Goal: Task Accomplishment & Management: Manage account settings

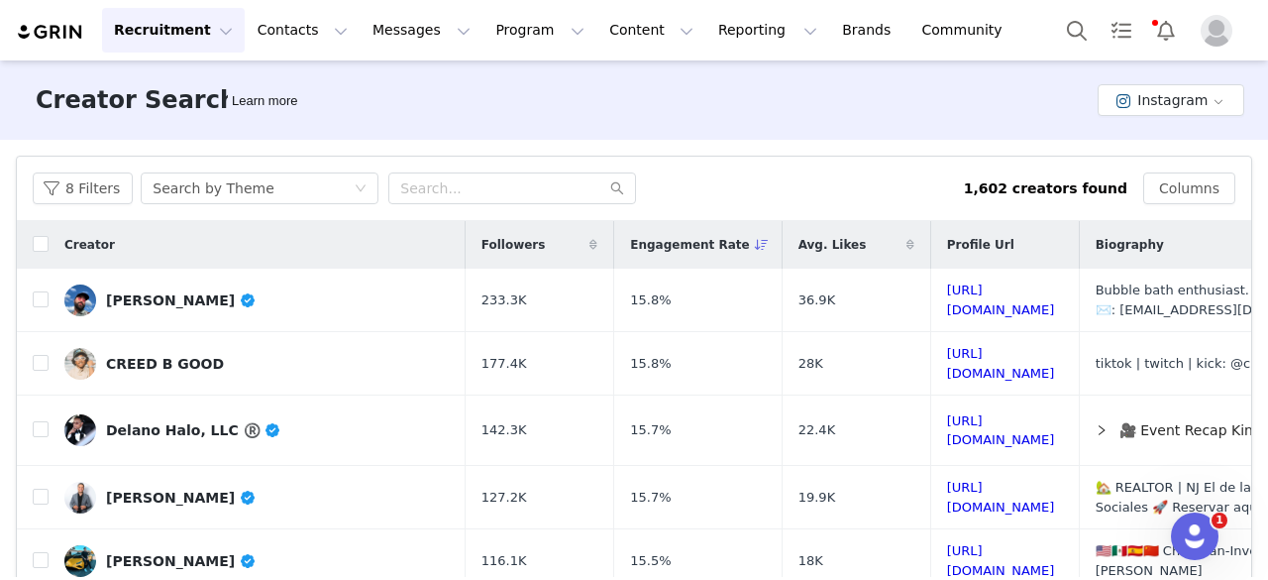
scroll to position [817, 0]
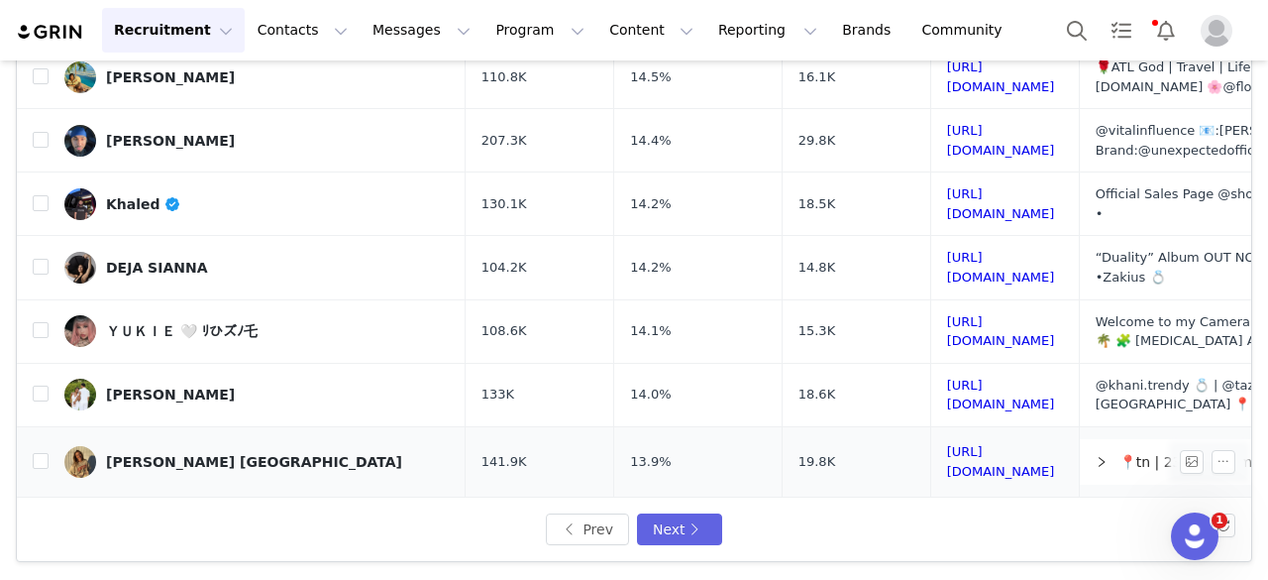
click at [180, 454] on div "Macey Mexico" at bounding box center [254, 462] width 296 height 16
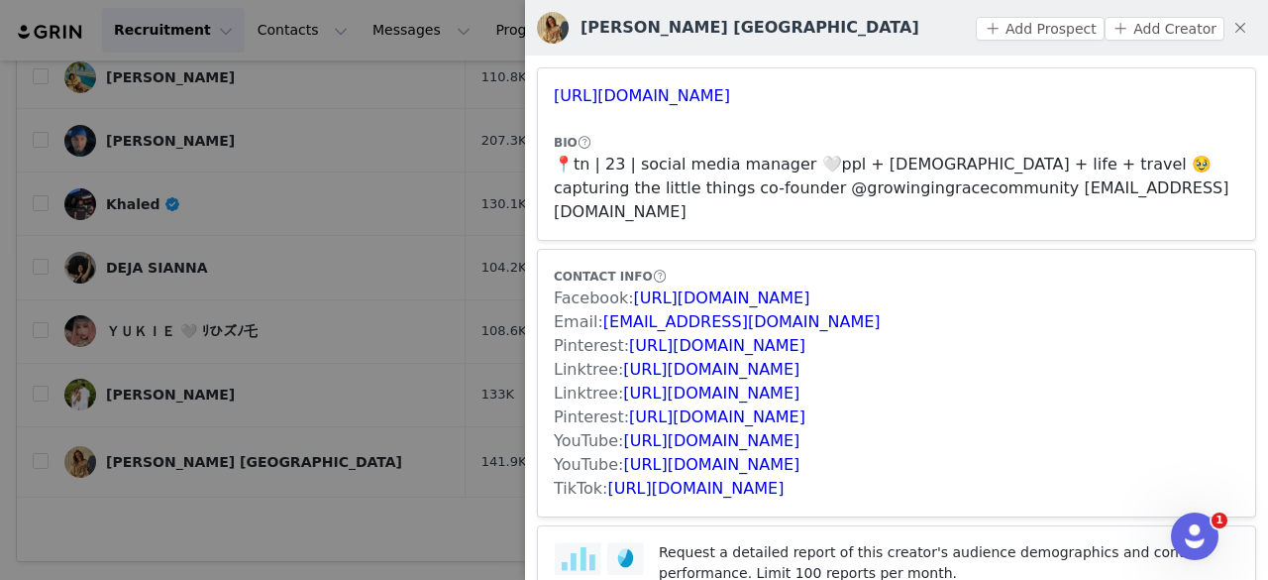
click at [203, 356] on div at bounding box center [634, 290] width 1268 height 580
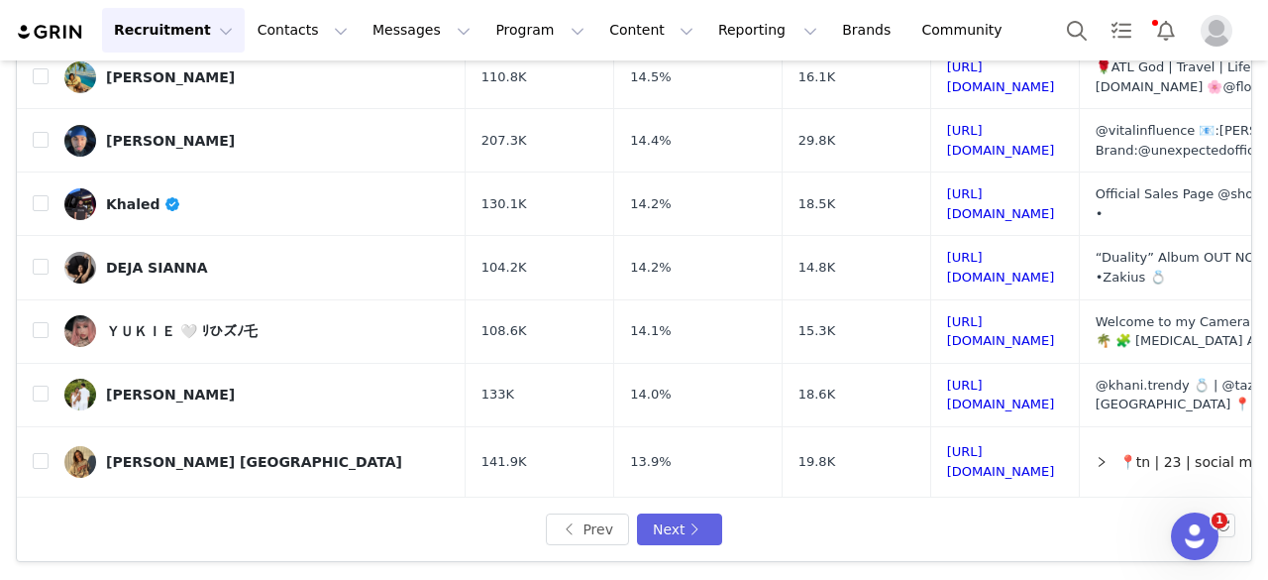
click at [150, 520] on div "Noveen Morris" at bounding box center [181, 528] width 151 height 16
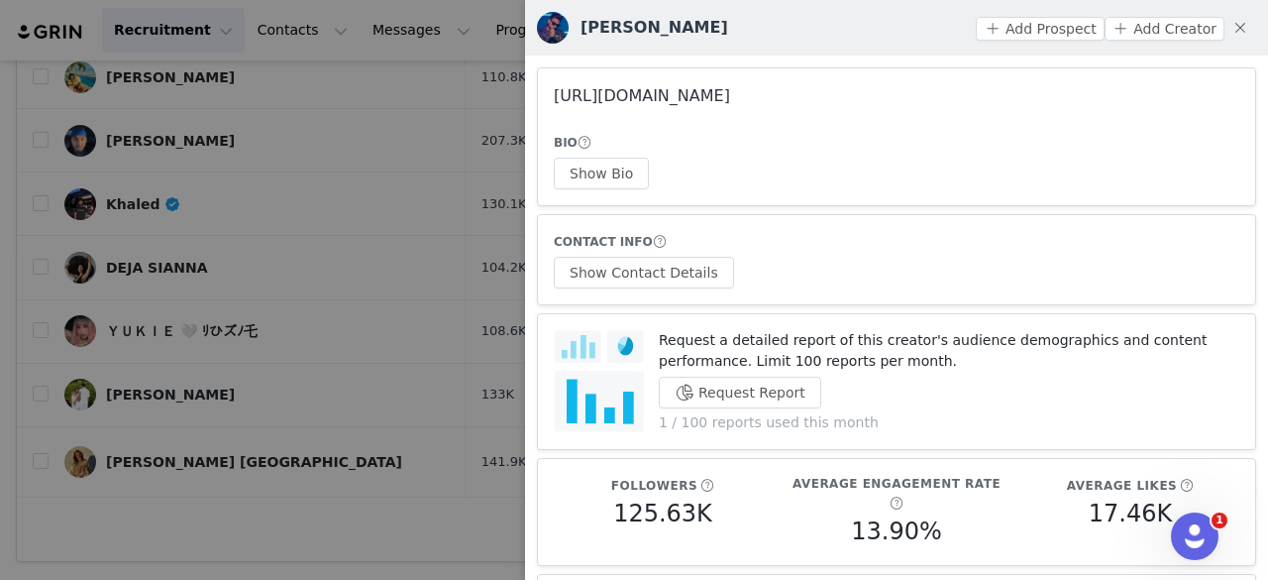
click at [638, 91] on link "https://www.instagram.com/noveenmorris/" at bounding box center [642, 95] width 176 height 19
click at [603, 173] on button "Show Bio" at bounding box center [601, 174] width 95 height 32
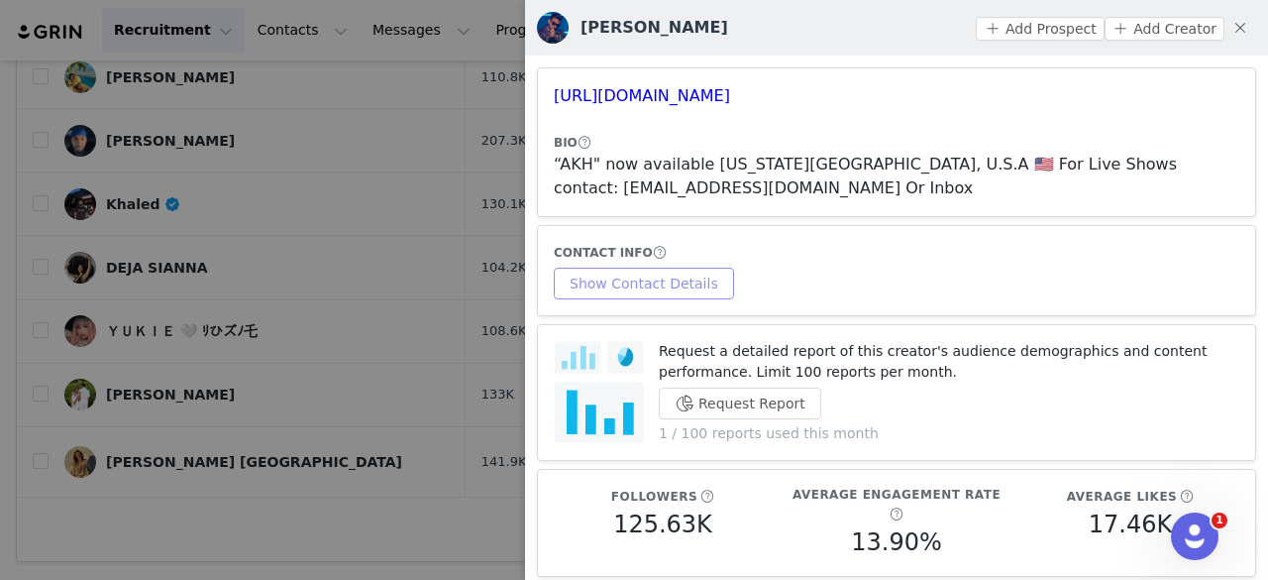
click at [683, 268] on button "Show Contact Details" at bounding box center [644, 284] width 180 height 32
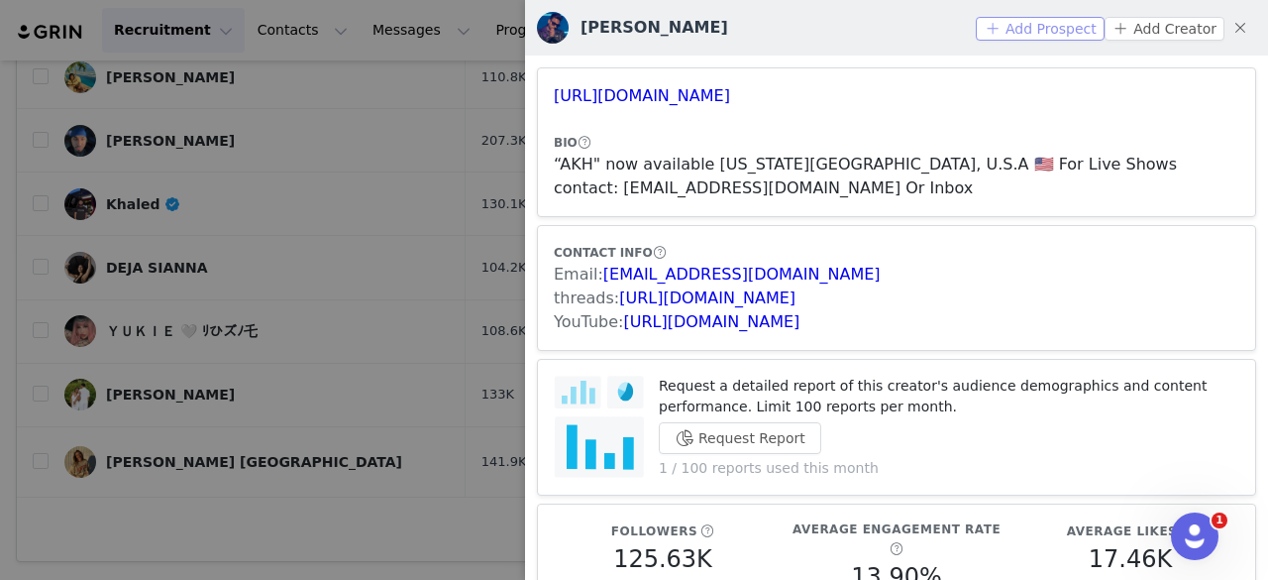
click at [1043, 21] on button "Add Prospect" at bounding box center [1040, 29] width 128 height 24
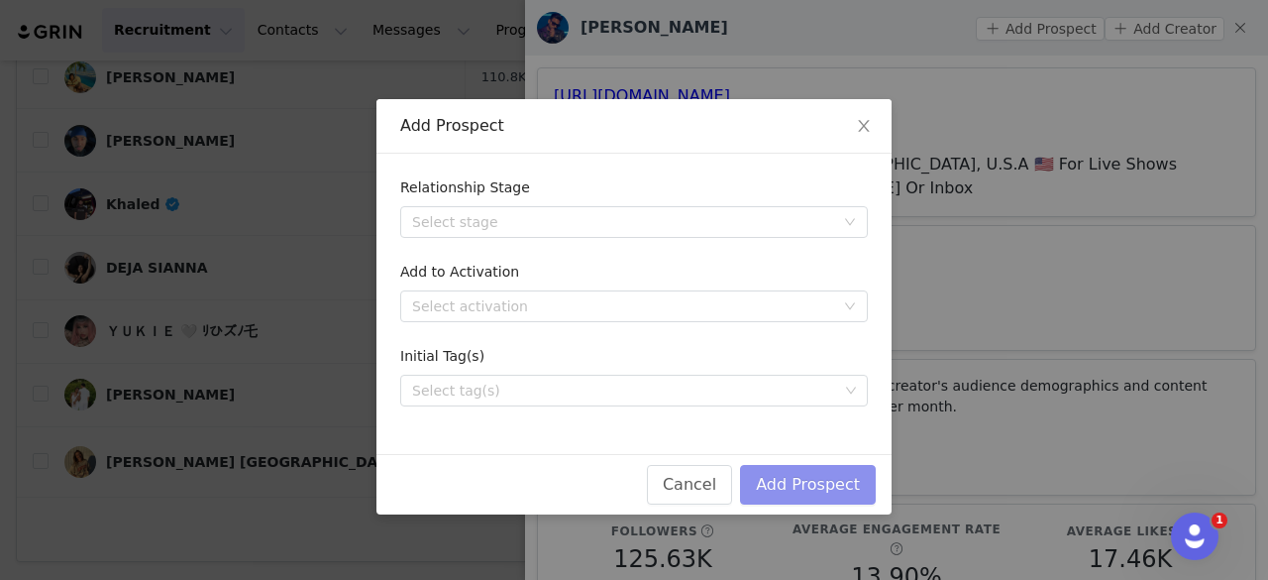
click at [793, 487] on button "Add Prospect" at bounding box center [808, 485] width 136 height 40
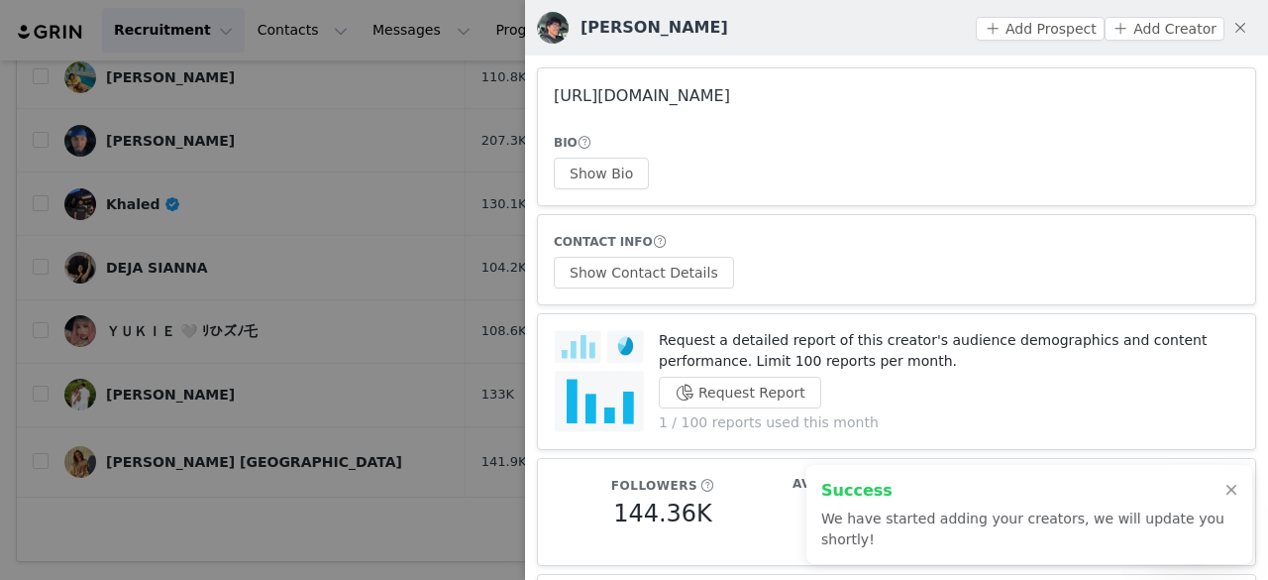
click at [730, 93] on link "https://www.instagram.com/samuelltaaffe/" at bounding box center [642, 95] width 176 height 19
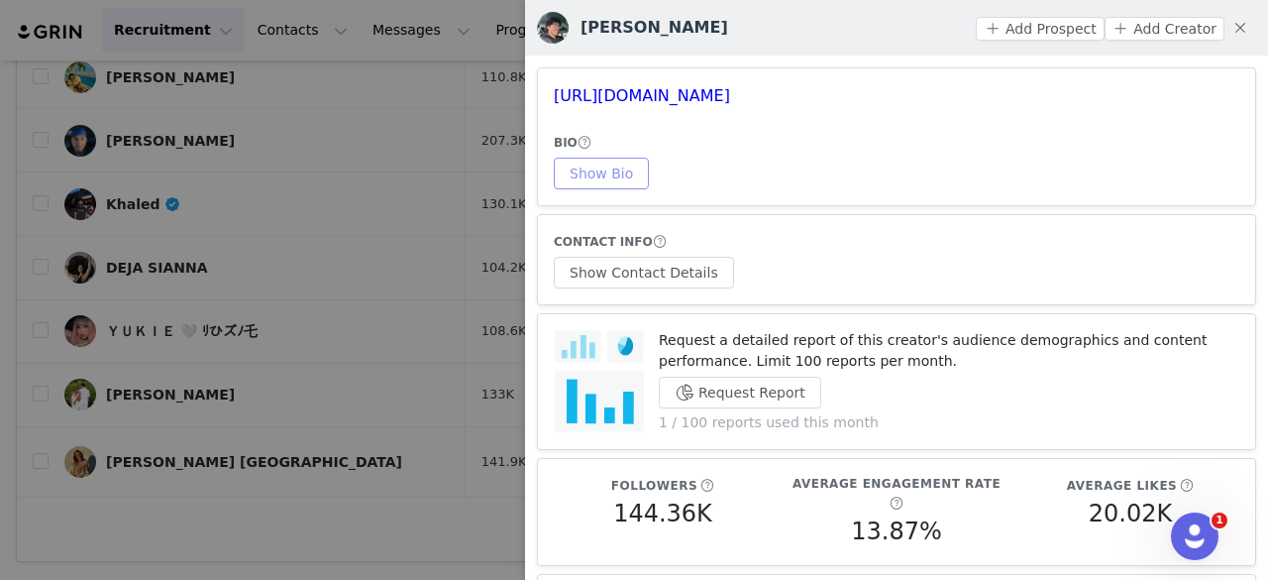
click at [605, 158] on button "Show Bio" at bounding box center [601, 174] width 95 height 32
click at [665, 255] on div "CONTACT INFO Show Contact Details" at bounding box center [897, 259] width 686 height 57
click at [677, 270] on button "Show Contact Details" at bounding box center [644, 273] width 180 height 32
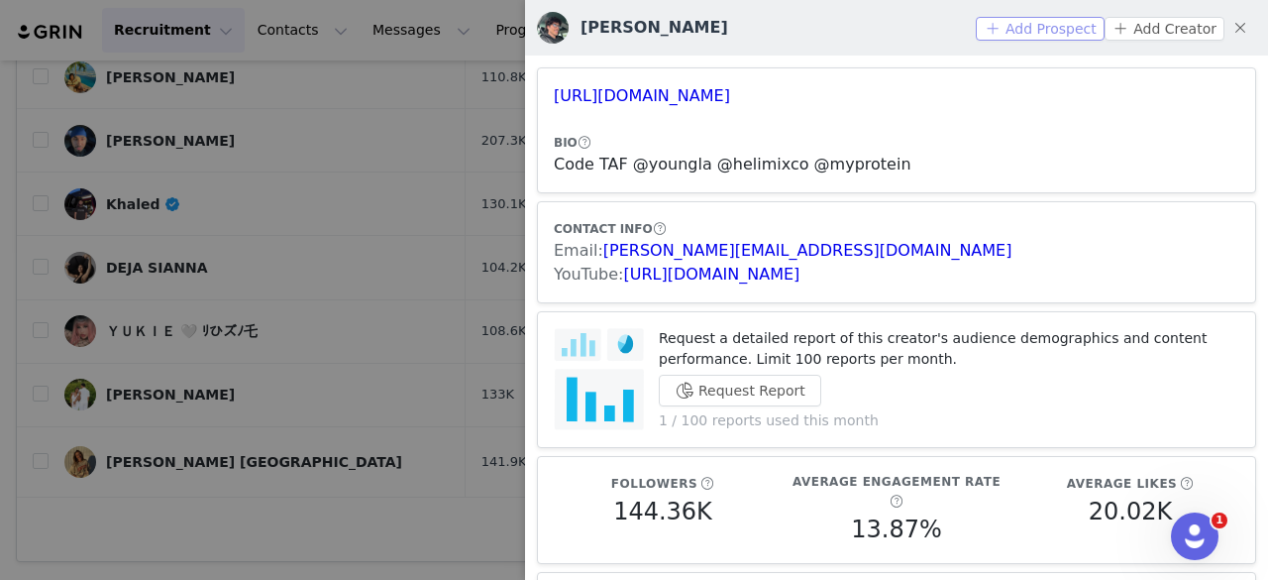
click at [997, 39] on button "Add Prospect" at bounding box center [1040, 29] width 128 height 24
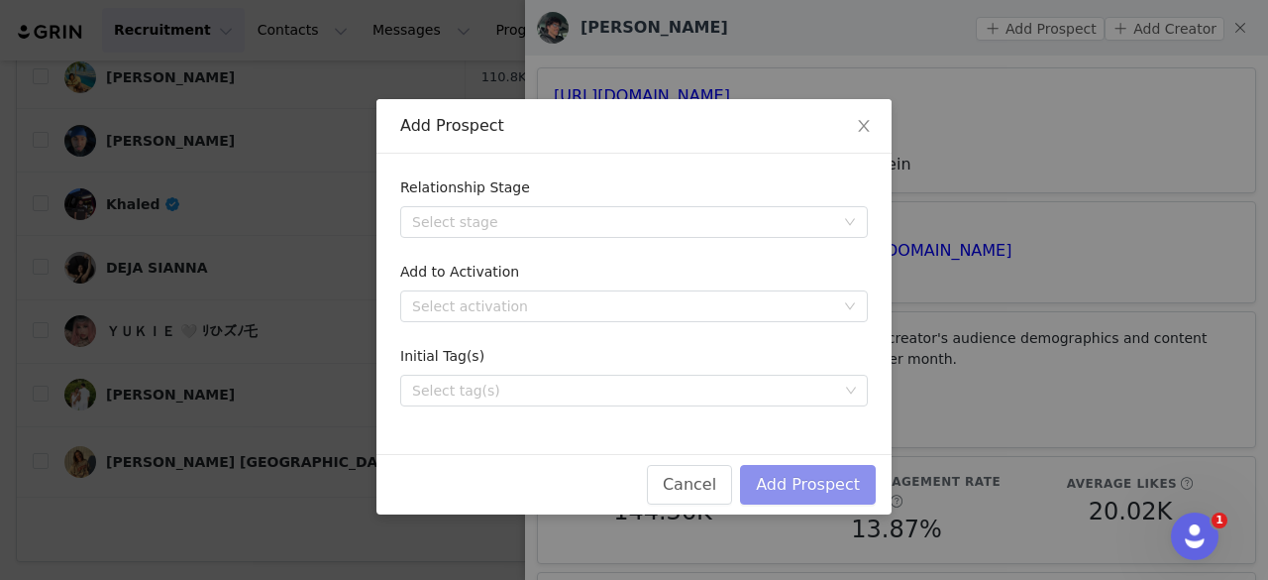
click at [816, 475] on button "Add Prospect" at bounding box center [808, 485] width 136 height 40
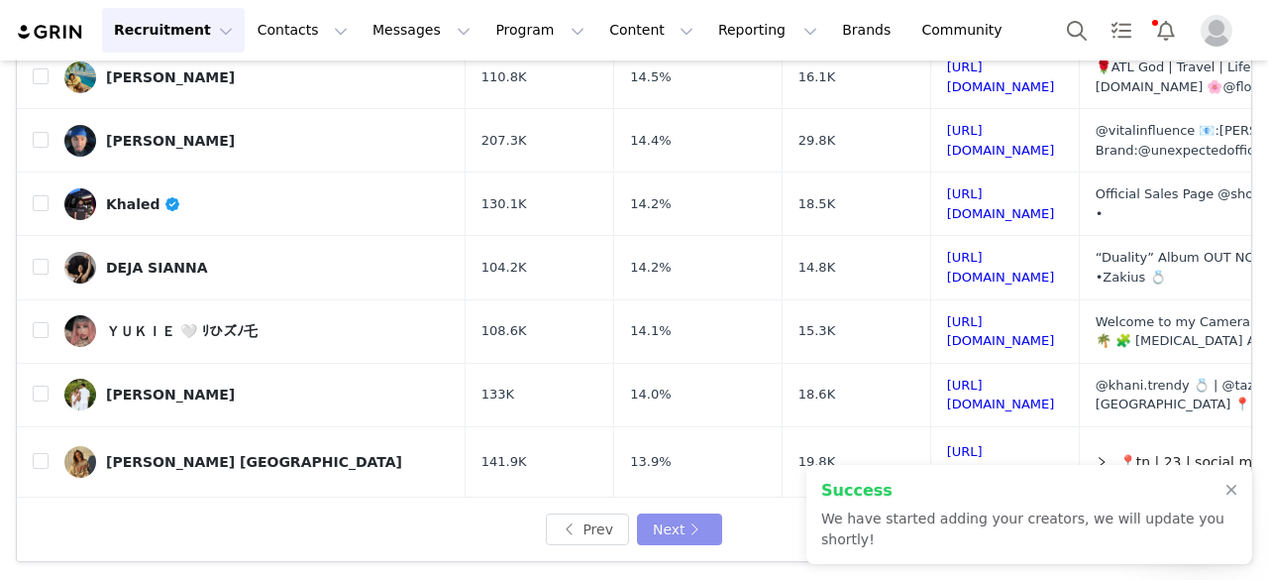
click at [687, 527] on button "Next" at bounding box center [679, 529] width 85 height 32
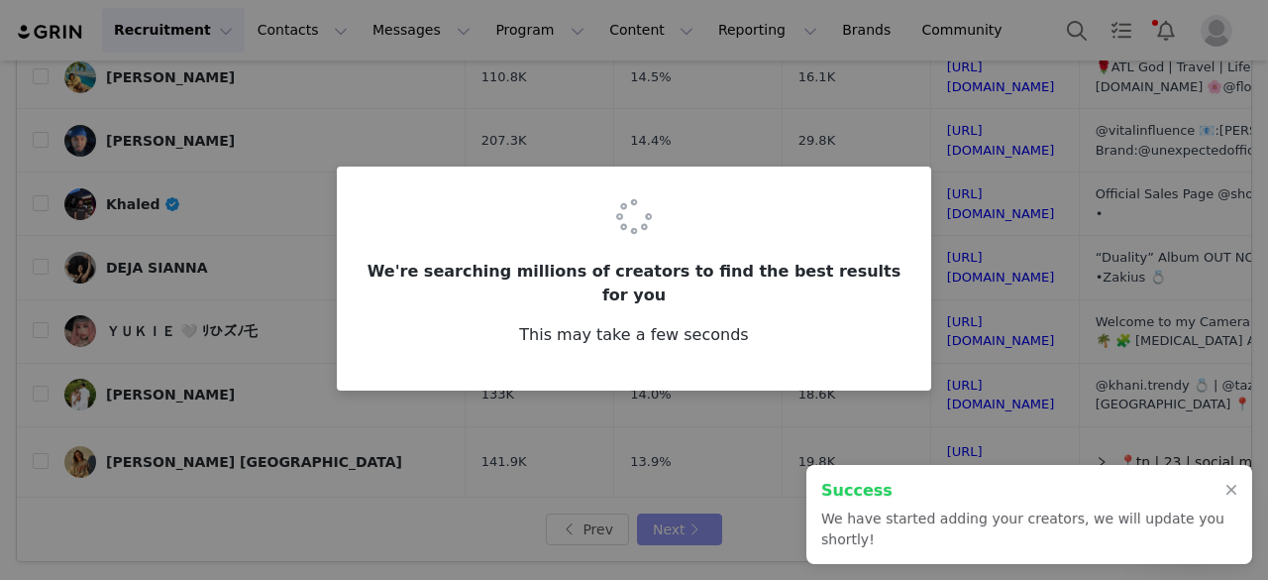
scroll to position [0, 0]
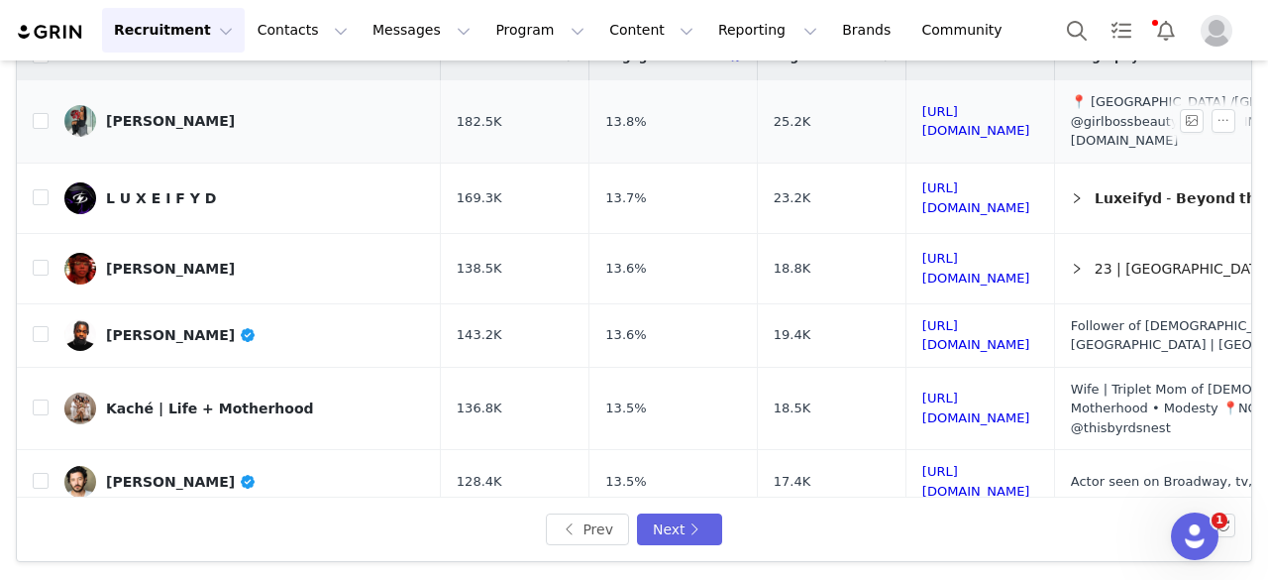
click at [165, 116] on div "King Lorie" at bounding box center [170, 121] width 129 height 16
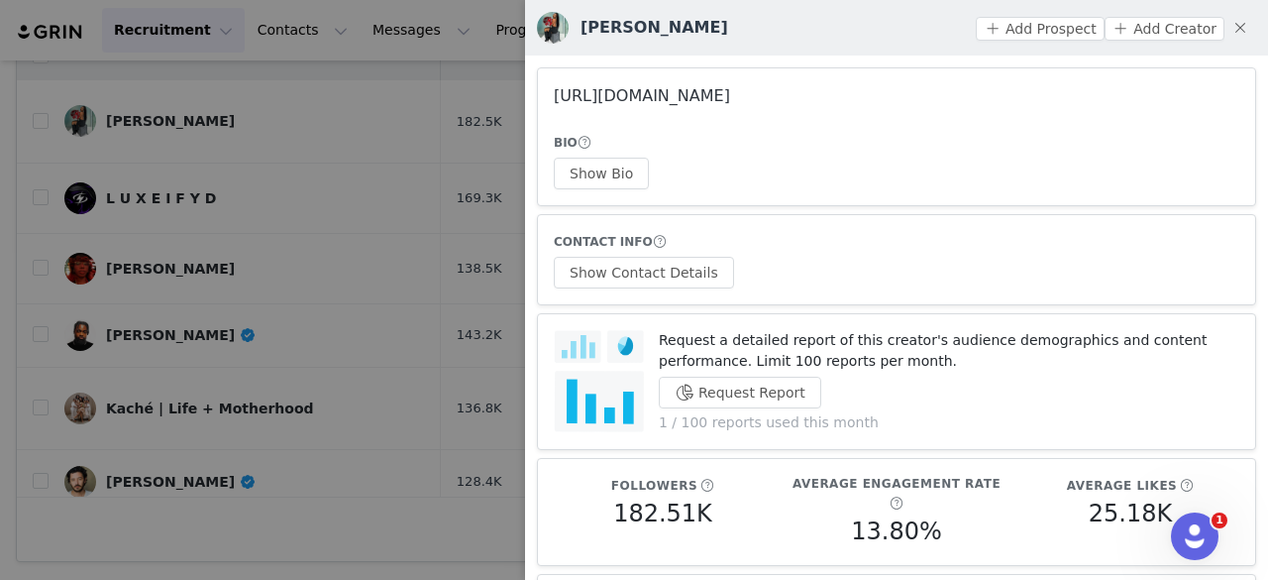
click at [676, 100] on link "https://www.instagram.com/lorie__k/" at bounding box center [642, 95] width 176 height 19
click at [595, 173] on button "Show Bio" at bounding box center [601, 174] width 95 height 32
click at [648, 261] on button "Show Contact Details" at bounding box center [644, 273] width 180 height 32
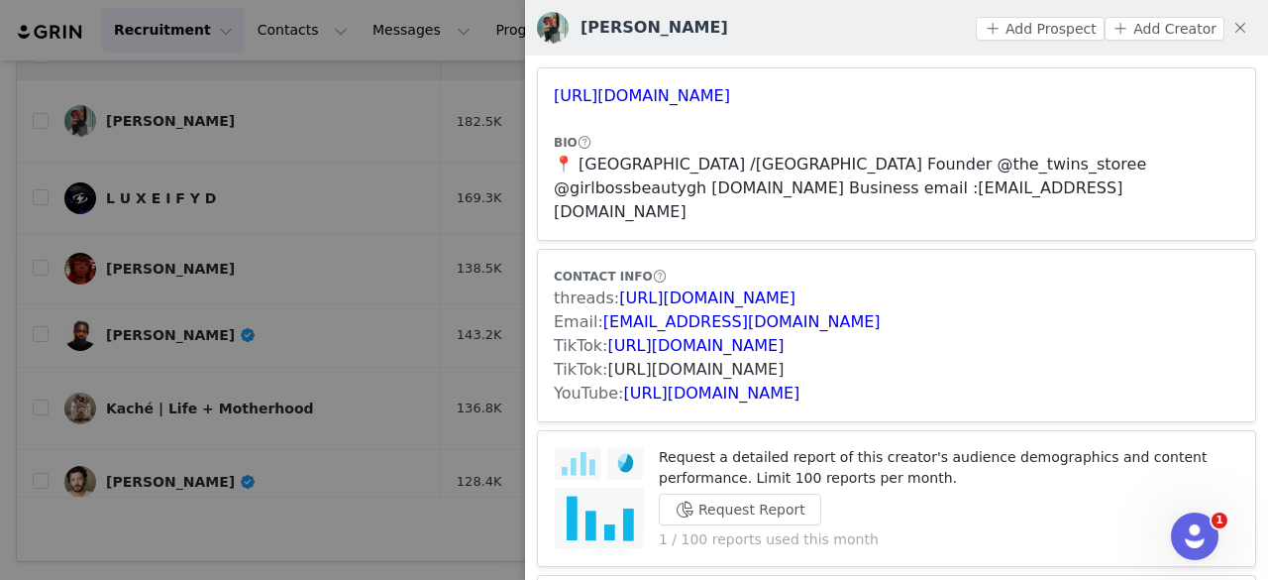
click at [669, 360] on link "https://www.tiktok.com/share/user/6944382603060429829" at bounding box center [696, 369] width 176 height 19
click at [681, 336] on link "https://www.tiktok.com/share/user/6755619838624957446" at bounding box center [696, 345] width 176 height 19
click at [666, 360] on link "https://www.tiktok.com/share/user/6944382603060429829" at bounding box center [696, 369] width 176 height 19
click at [1020, 19] on button "Add Prospect" at bounding box center [1040, 29] width 128 height 24
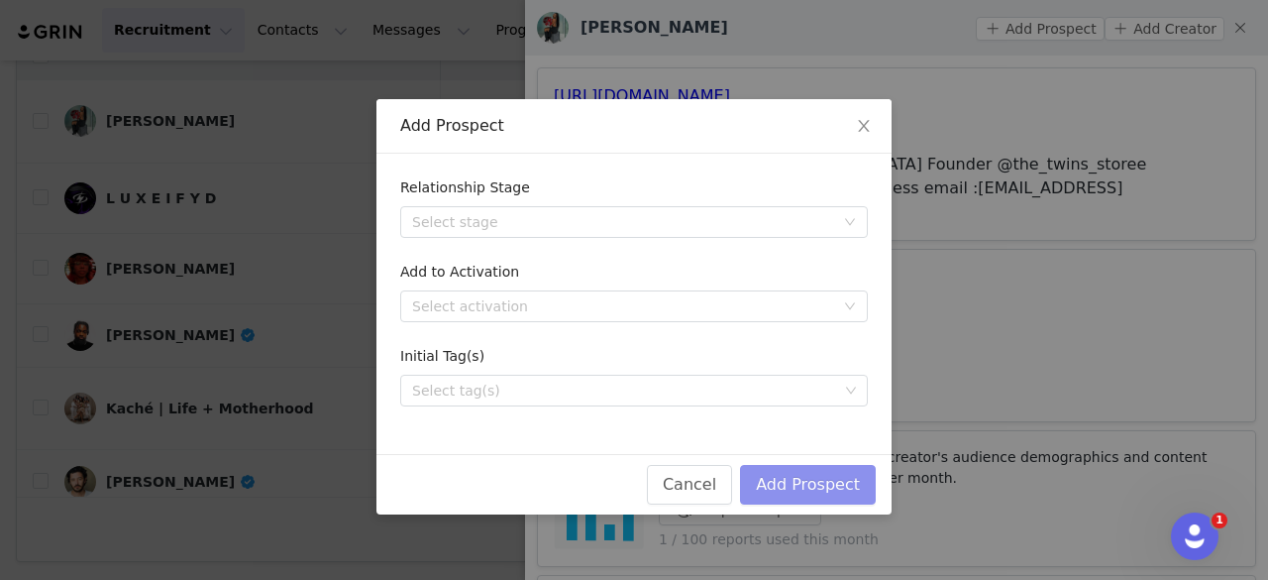
click at [782, 481] on button "Add Prospect" at bounding box center [808, 485] width 136 height 40
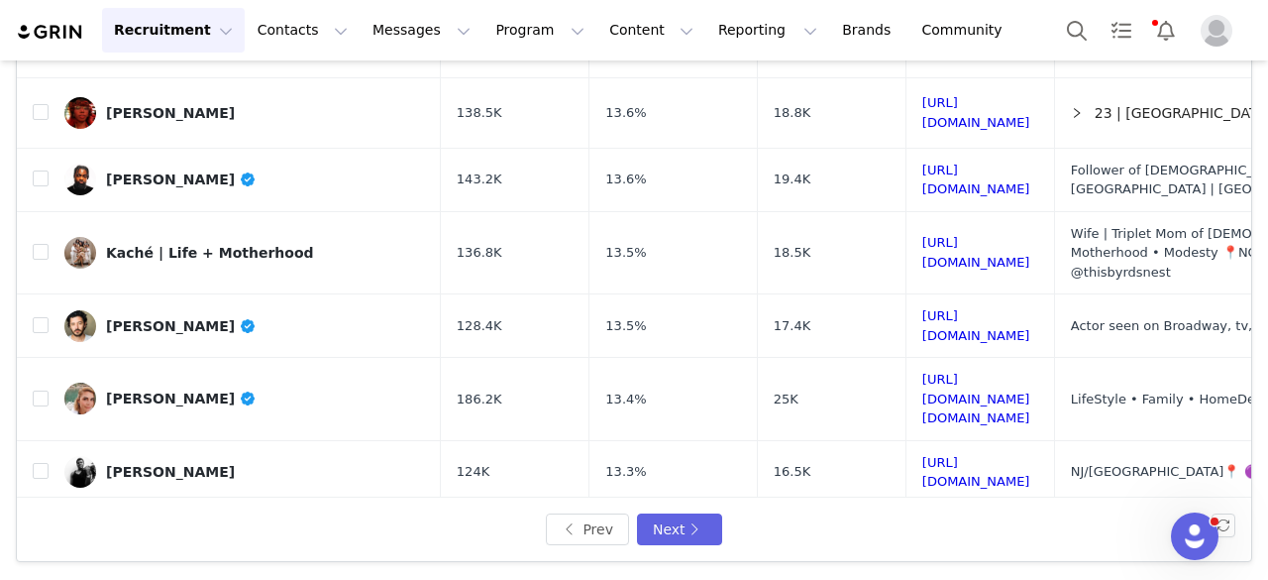
scroll to position [157, 0]
click at [180, 104] on div "Angel Gonzales" at bounding box center [170, 112] width 129 height 16
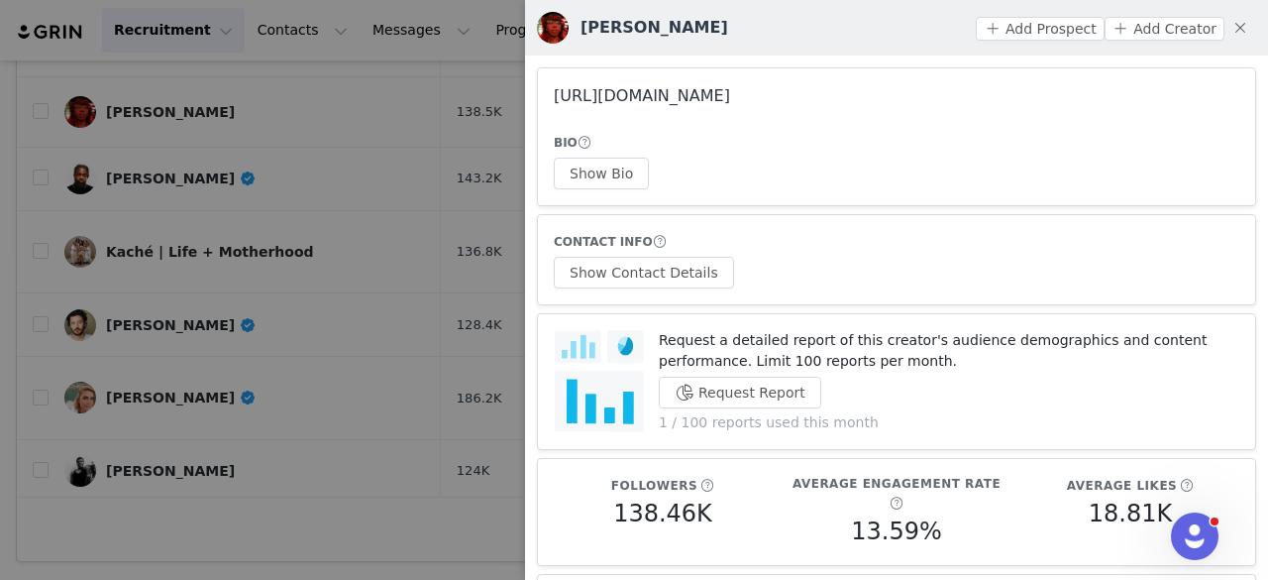
click at [696, 96] on link "https://www.instagram.com/angelfromthebloc/" at bounding box center [642, 95] width 176 height 19
click at [376, 154] on div at bounding box center [634, 290] width 1268 height 580
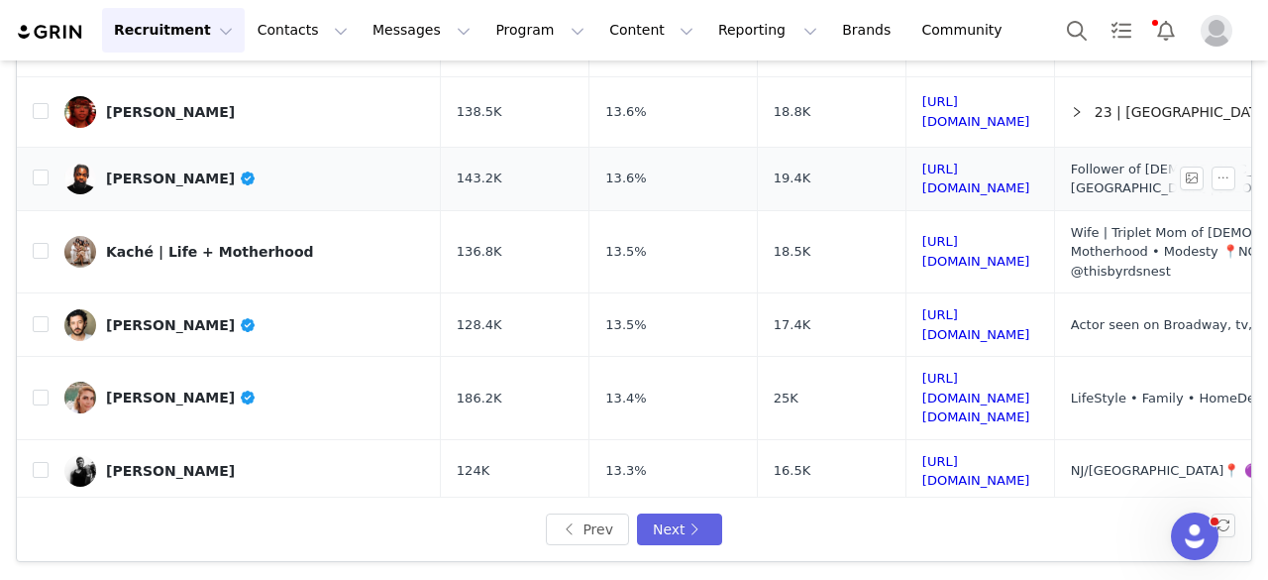
click at [239, 170] on span at bounding box center [248, 178] width 18 height 16
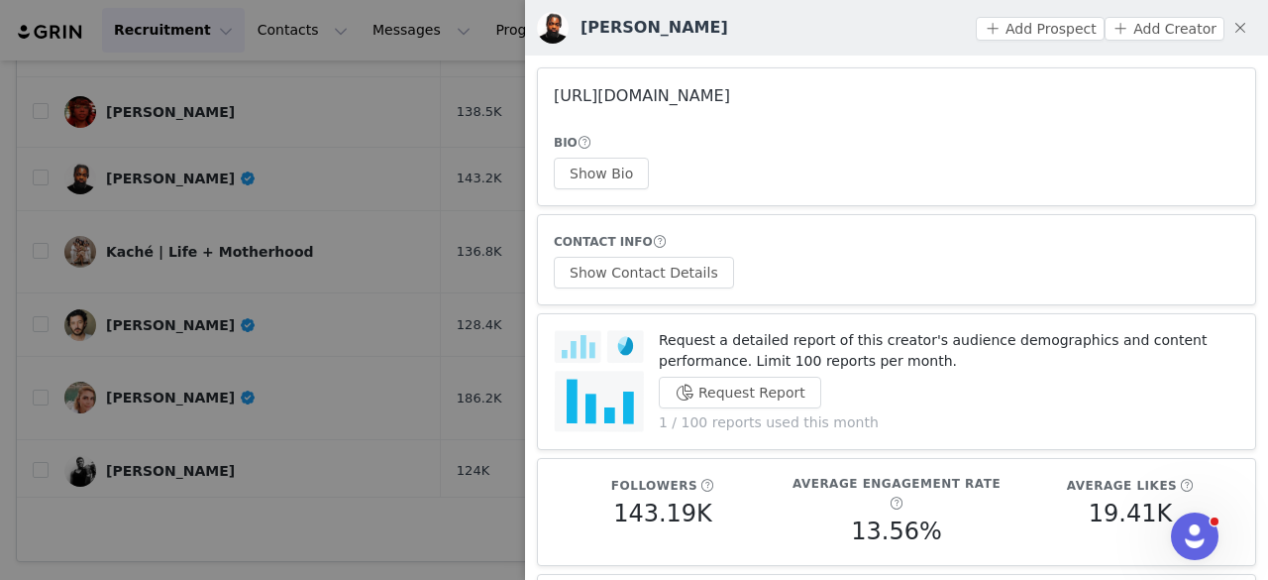
click at [594, 98] on link "https://www.instagram.com/joshjbracy/" at bounding box center [642, 95] width 176 height 19
drag, startPoint x: 632, startPoint y: 271, endPoint x: 608, endPoint y: 167, distance: 105.8
click at [608, 167] on button "Show Bio" at bounding box center [601, 174] width 95 height 32
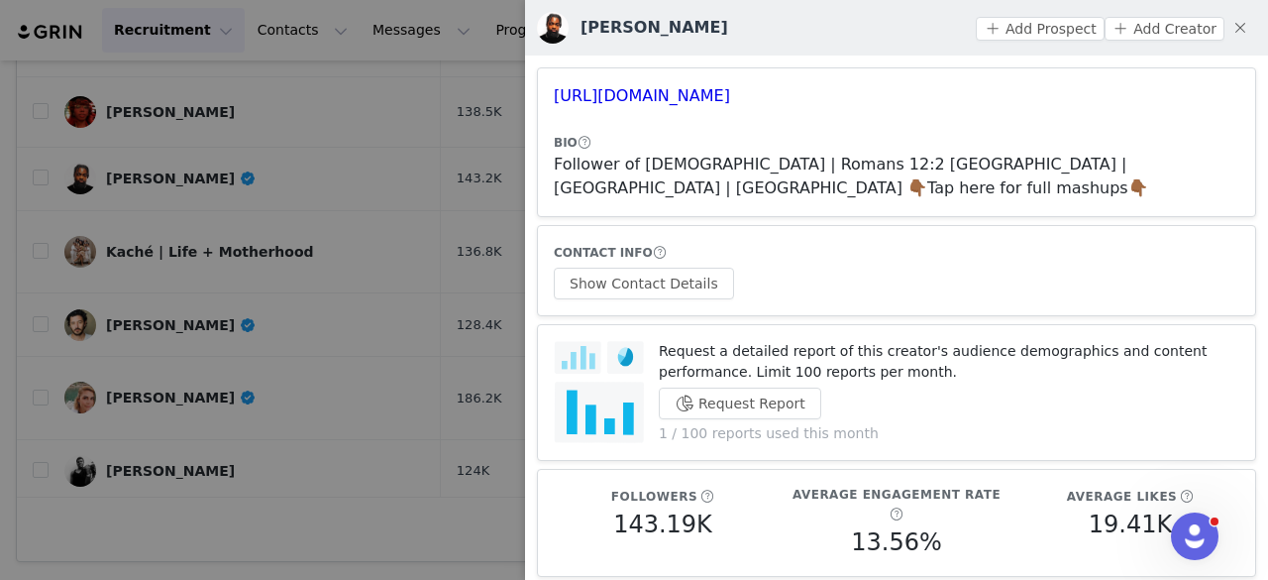
click at [681, 278] on article "CONTACT INFO Show Contact Details" at bounding box center [896, 270] width 719 height 91
click at [672, 268] on button "Show Contact Details" at bounding box center [644, 284] width 180 height 32
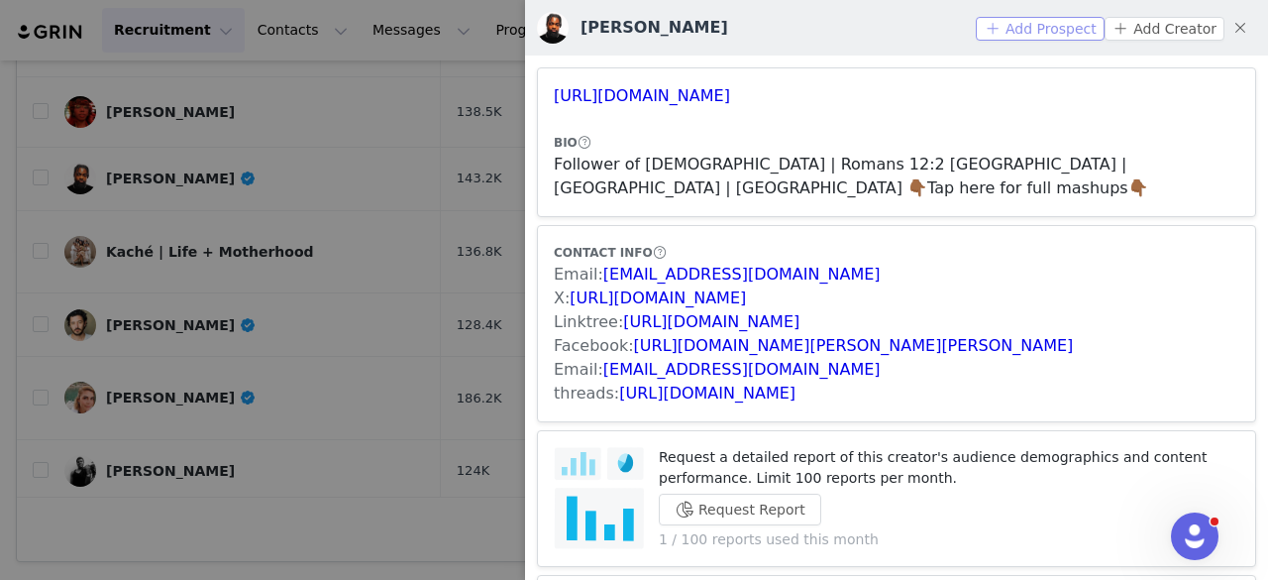
click at [1014, 30] on button "Add Prospect" at bounding box center [1040, 29] width 128 height 24
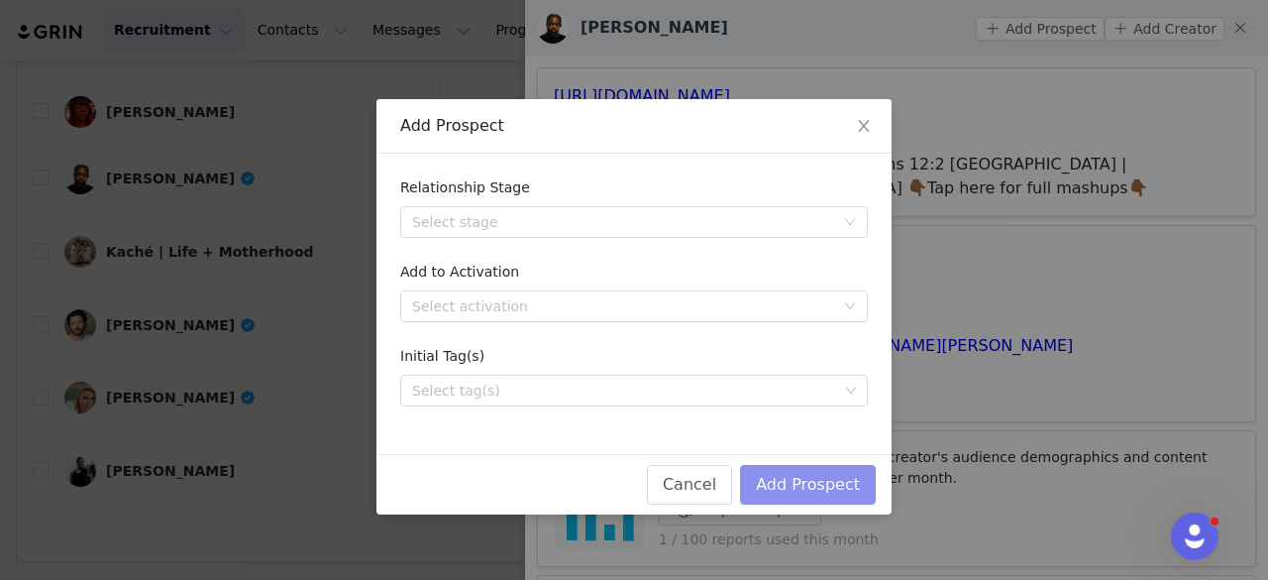
click at [789, 477] on button "Add Prospect" at bounding box center [808, 485] width 136 height 40
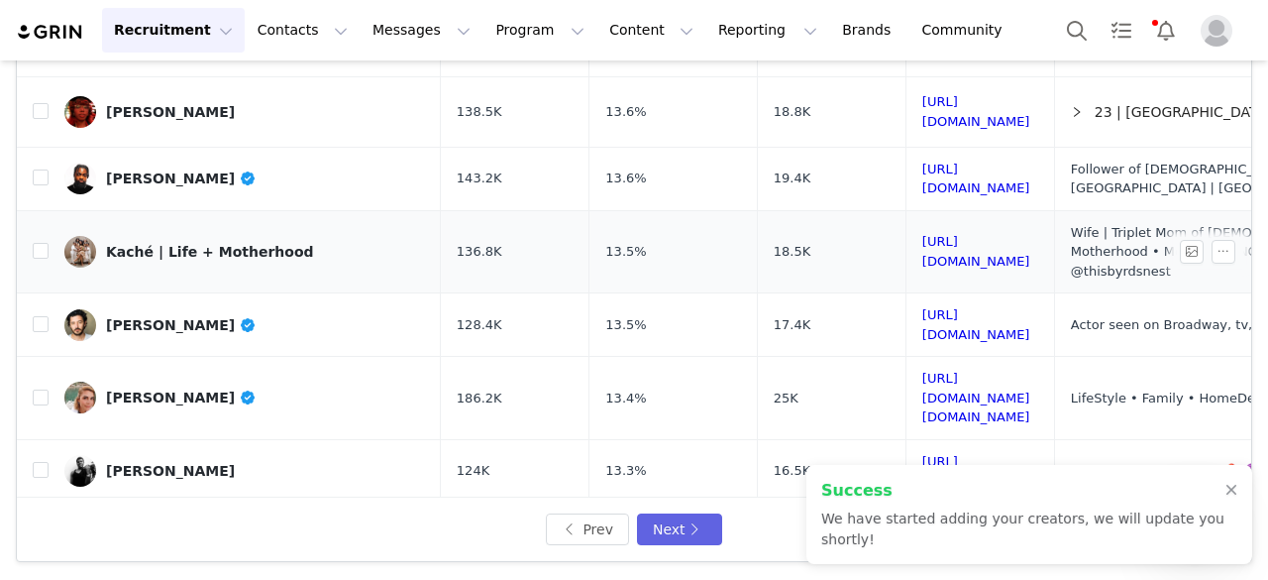
click at [249, 244] on div "Kaché | Life + Motherhood" at bounding box center [210, 252] width 208 height 16
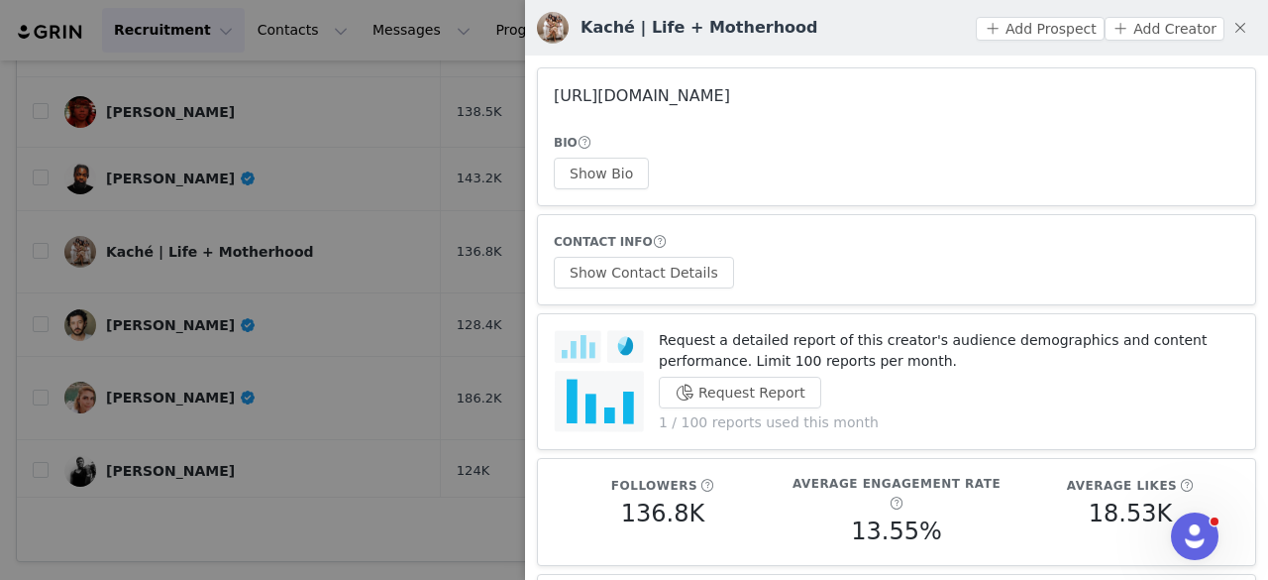
click at [730, 92] on link "https://www.instagram.com/thisbyrdsnest/" at bounding box center [642, 95] width 176 height 19
click at [567, 181] on button "Show Bio" at bounding box center [601, 174] width 95 height 32
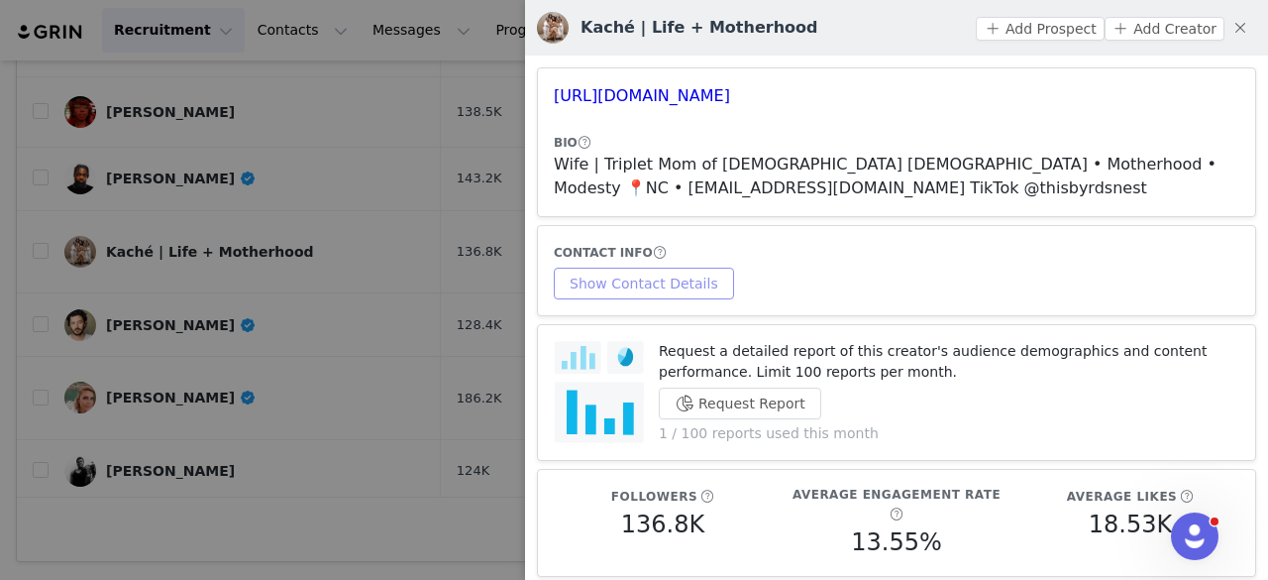
click at [674, 268] on button "Show Contact Details" at bounding box center [644, 284] width 180 height 32
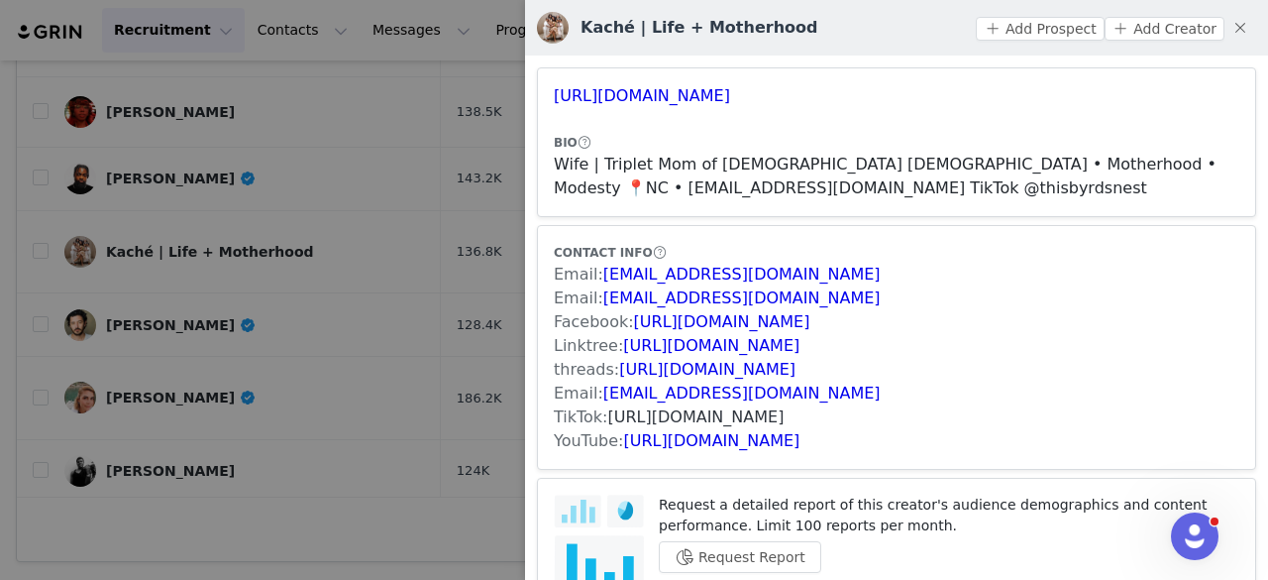
click at [672, 415] on link "https://www.tiktok.com/share/user/6751192433315316742" at bounding box center [696, 416] width 176 height 19
click at [1054, 24] on button "Add Prospect" at bounding box center [1040, 29] width 128 height 24
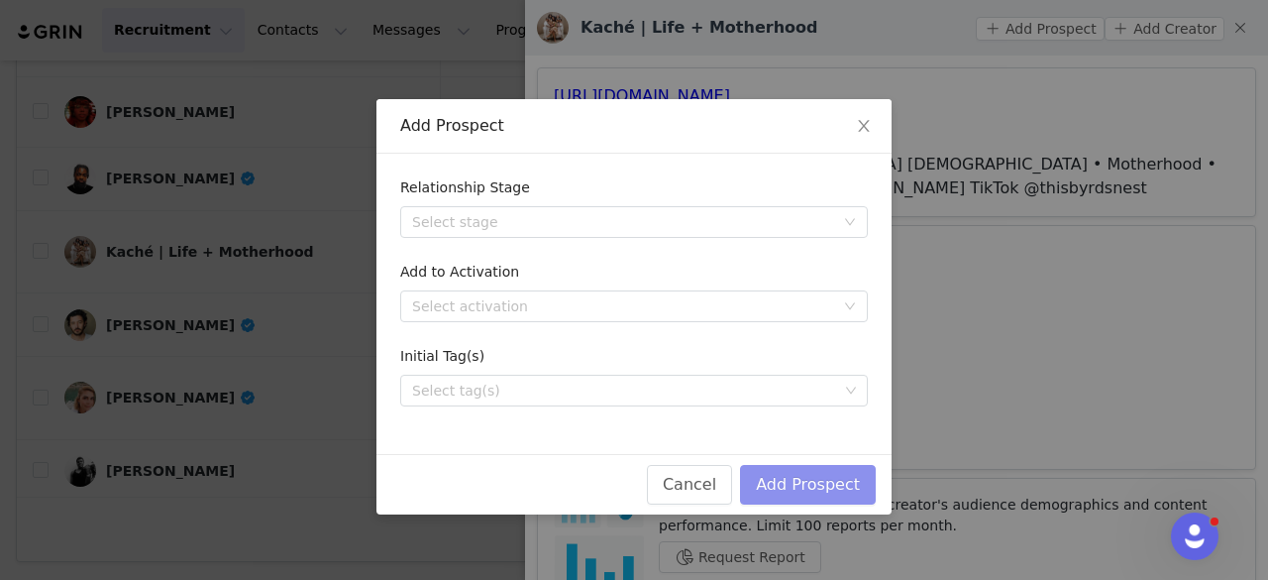
click at [819, 489] on button "Add Prospect" at bounding box center [808, 485] width 136 height 40
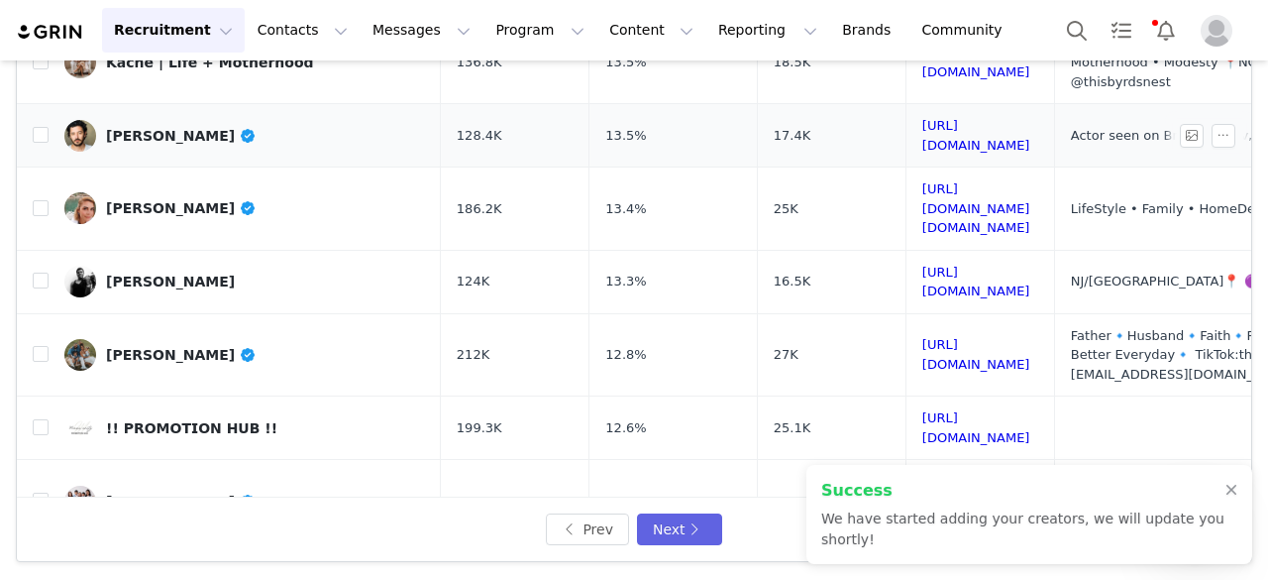
scroll to position [349, 0]
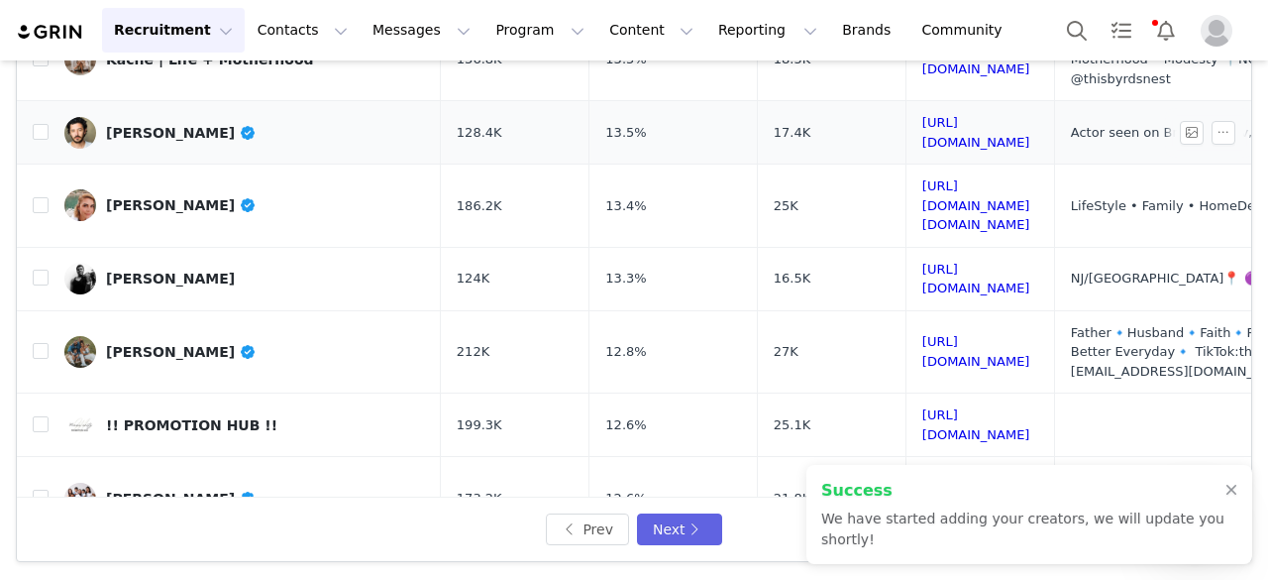
click at [182, 125] on div "George Akram" at bounding box center [181, 133] width 151 height 16
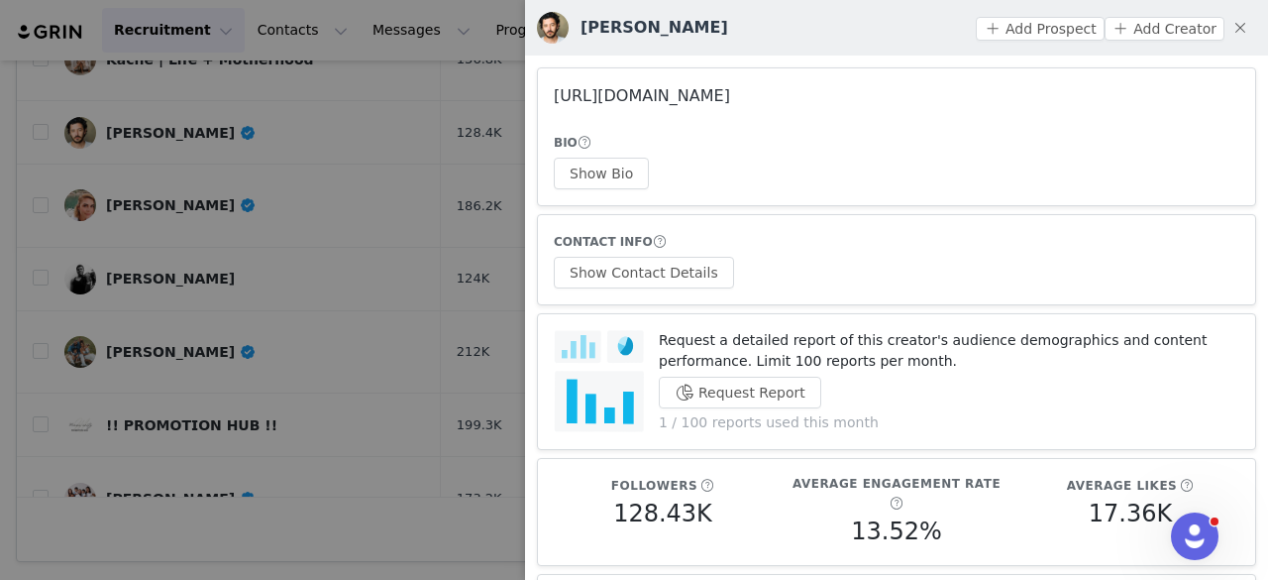
click at [711, 86] on link "https://www.instagram.com/georgeakram/" at bounding box center [642, 95] width 176 height 19
click at [380, 156] on div at bounding box center [634, 290] width 1268 height 580
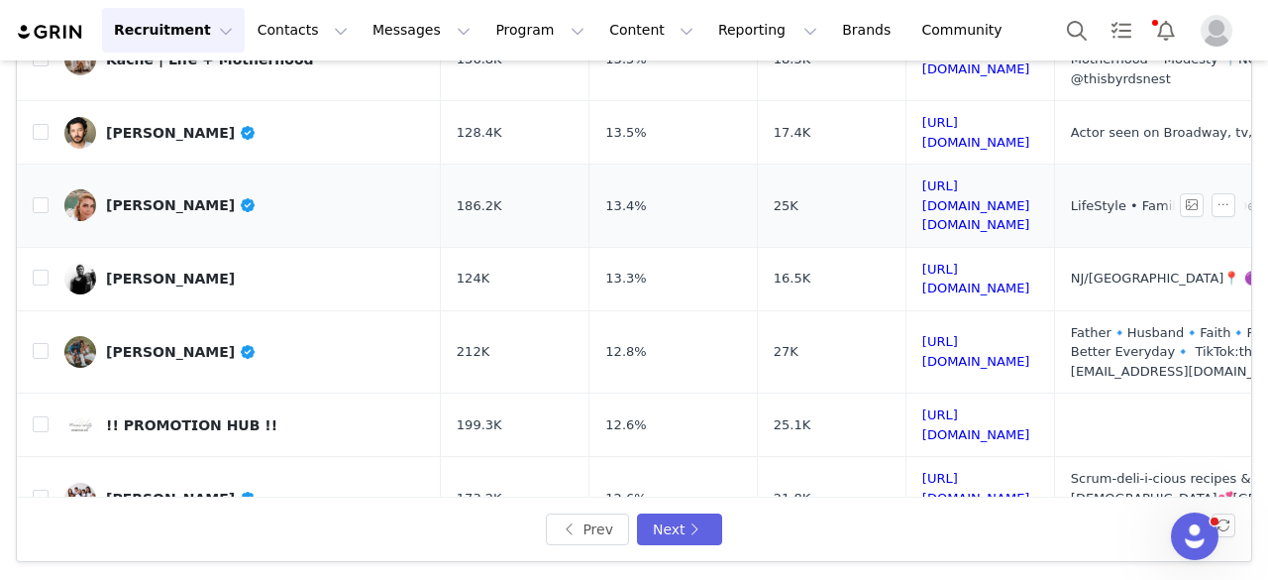
click at [232, 189] on link "Eda Akcan Bektaşoğlu" at bounding box center [244, 205] width 361 height 32
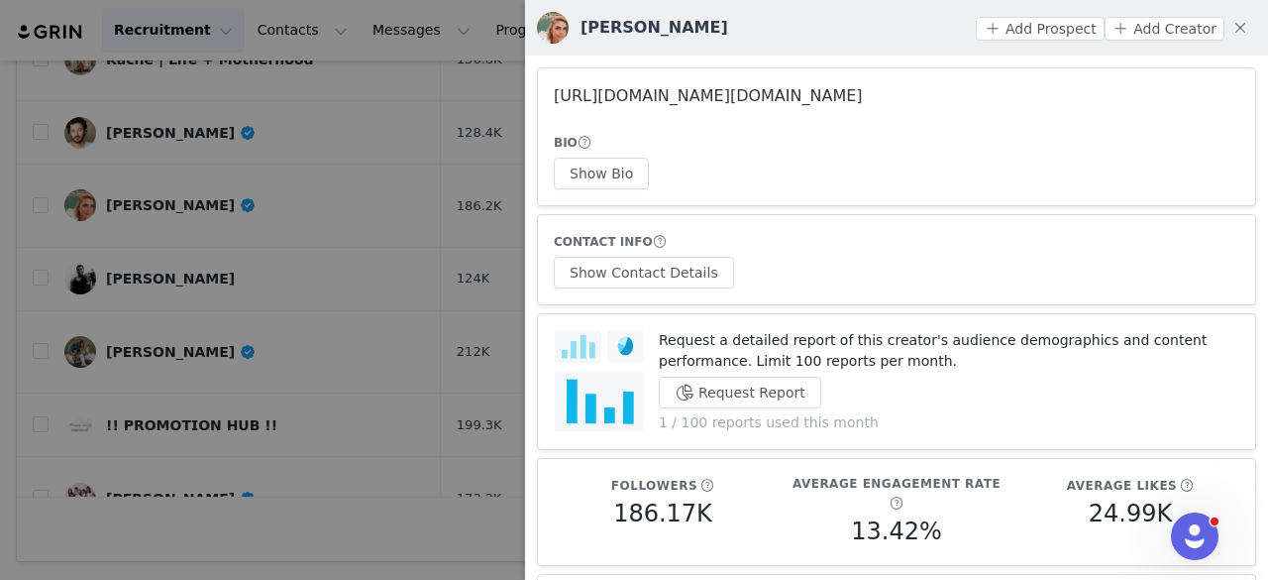
click at [587, 95] on link "https://www.instagram.com/life.as.eda/" at bounding box center [708, 95] width 309 height 19
click at [385, 180] on div at bounding box center [634, 290] width 1268 height 580
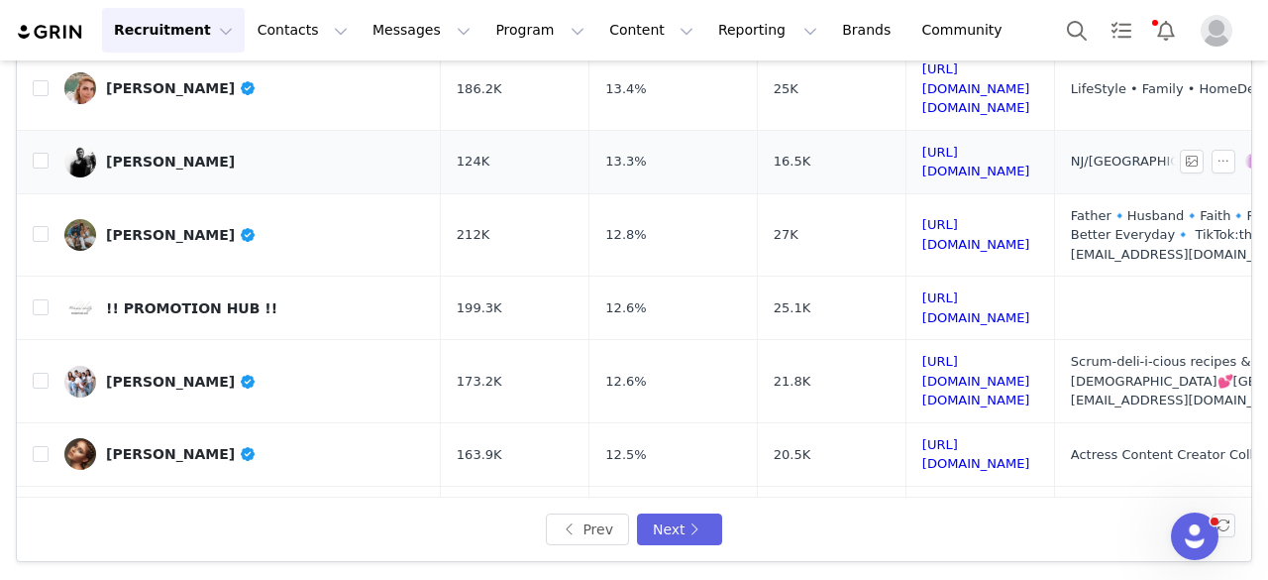
scroll to position [478, 0]
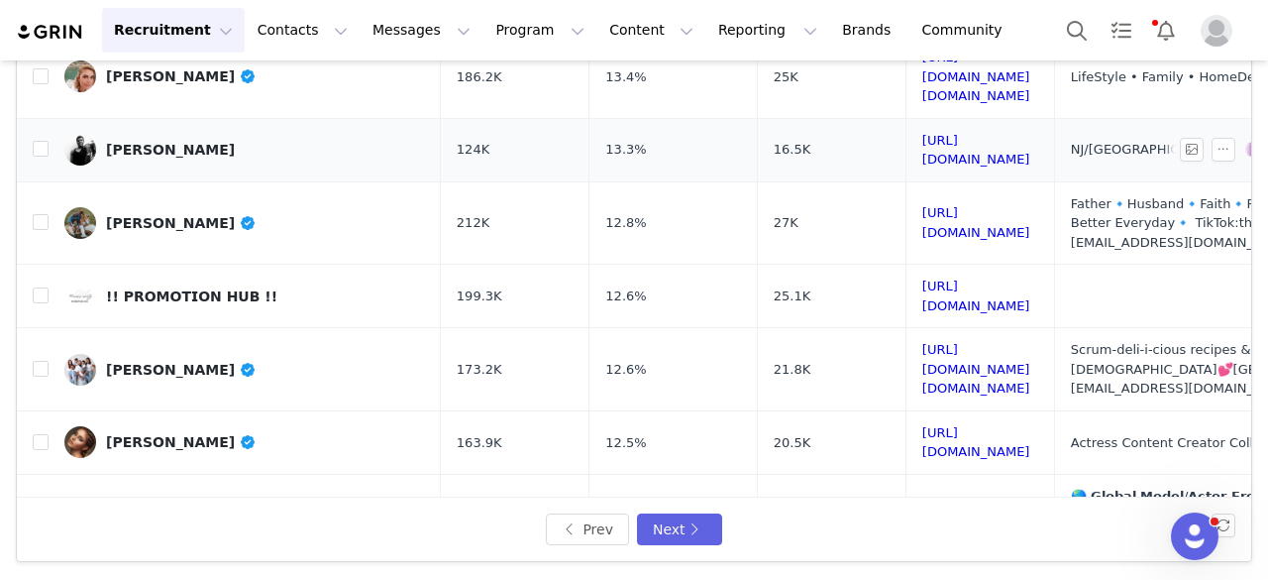
click at [181, 142] on div "Cameron Williams" at bounding box center [170, 150] width 129 height 16
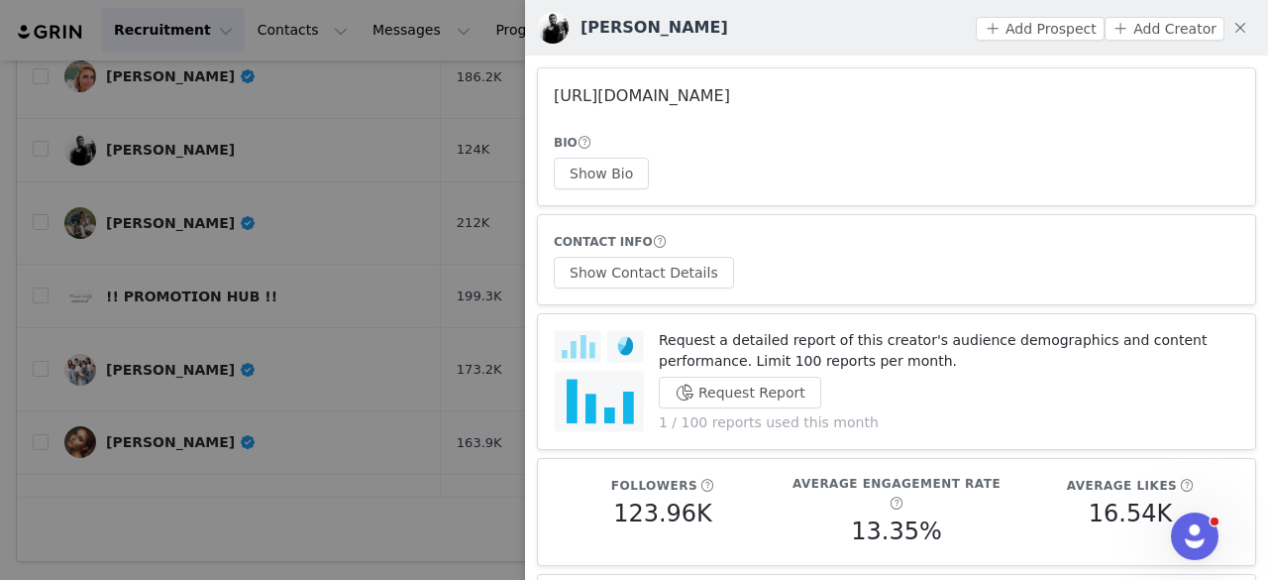
click at [711, 92] on link "https://www.instagram.com/lilkam_/" at bounding box center [642, 95] width 176 height 19
click at [599, 169] on button "Show Bio" at bounding box center [601, 174] width 95 height 32
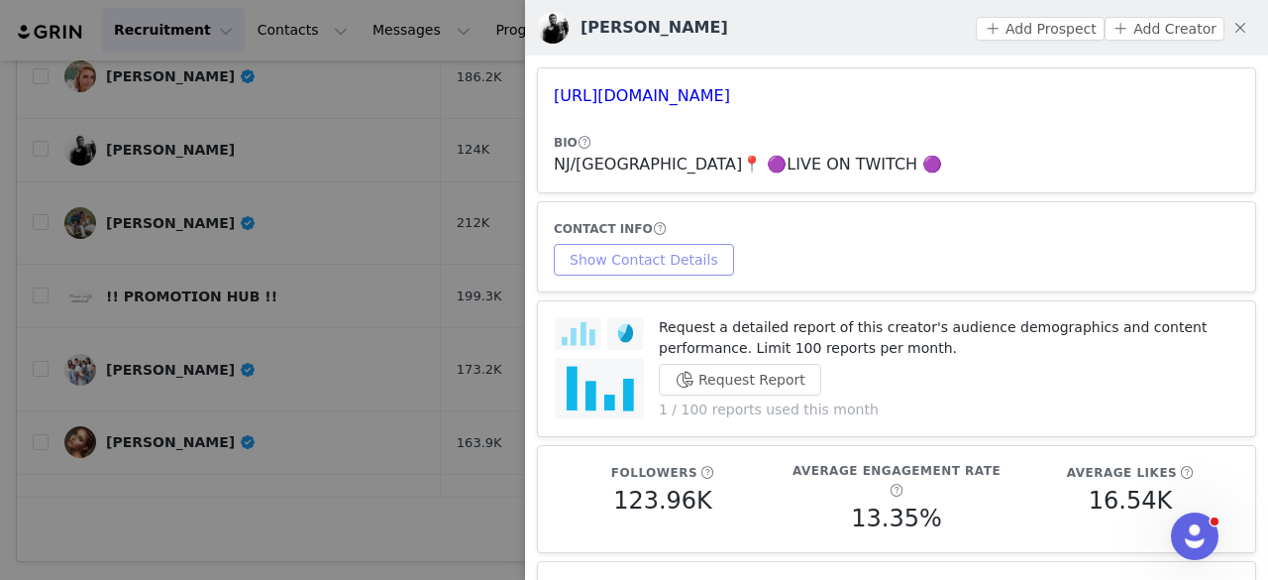
click at [658, 267] on button "Show Contact Details" at bounding box center [644, 260] width 180 height 32
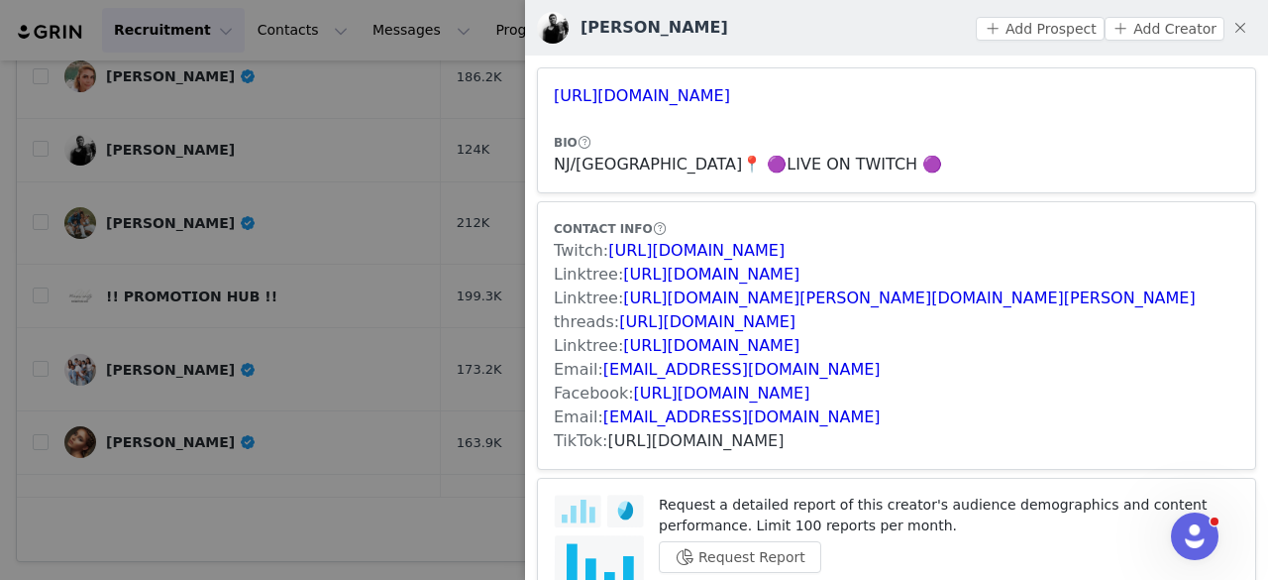
click at [718, 436] on link "https://www.tiktok.com/share/user/6751074181057922054" at bounding box center [696, 440] width 176 height 19
click at [1071, 19] on button "Add Prospect" at bounding box center [1040, 29] width 128 height 24
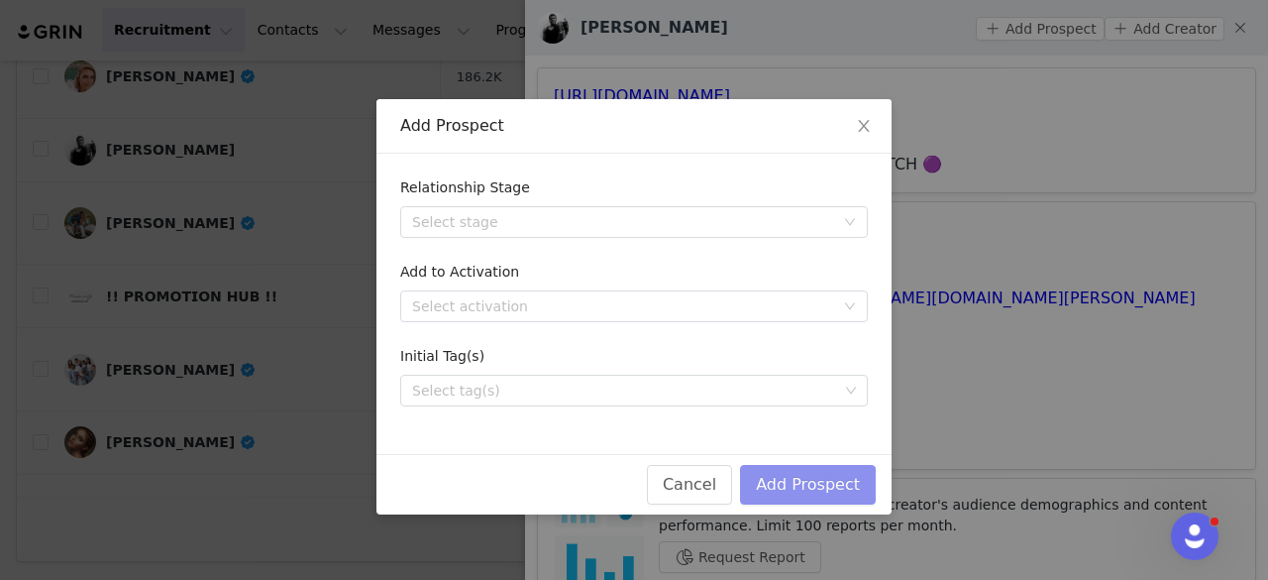
click at [821, 485] on button "Add Prospect" at bounding box center [808, 485] width 136 height 40
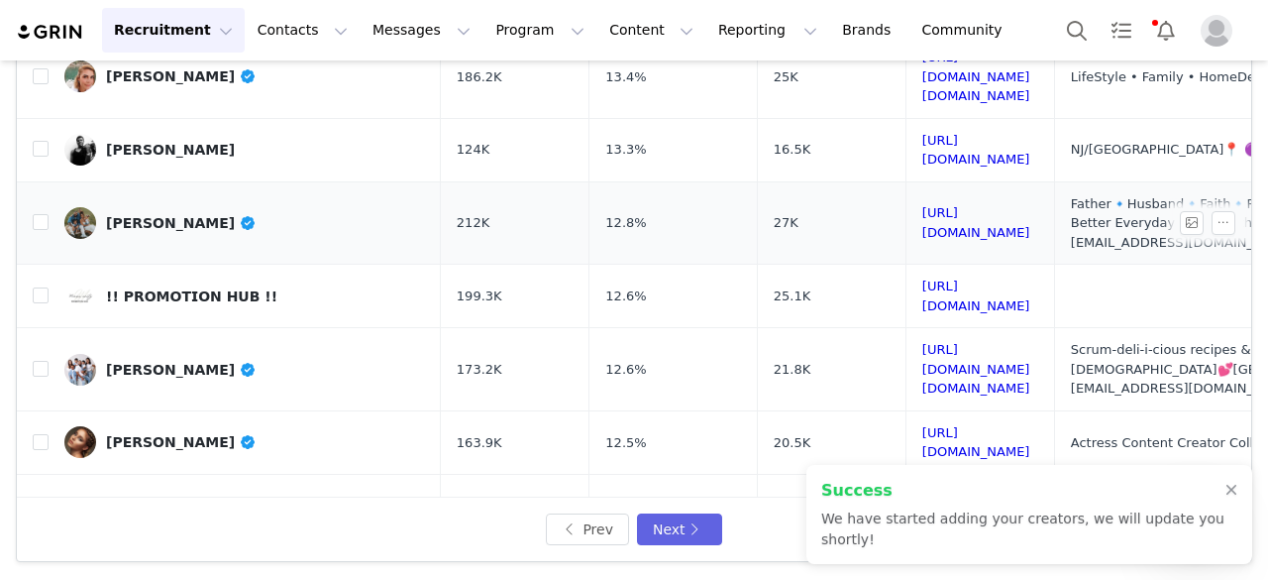
click at [178, 215] on div "Joy Williamson" at bounding box center [181, 223] width 151 height 16
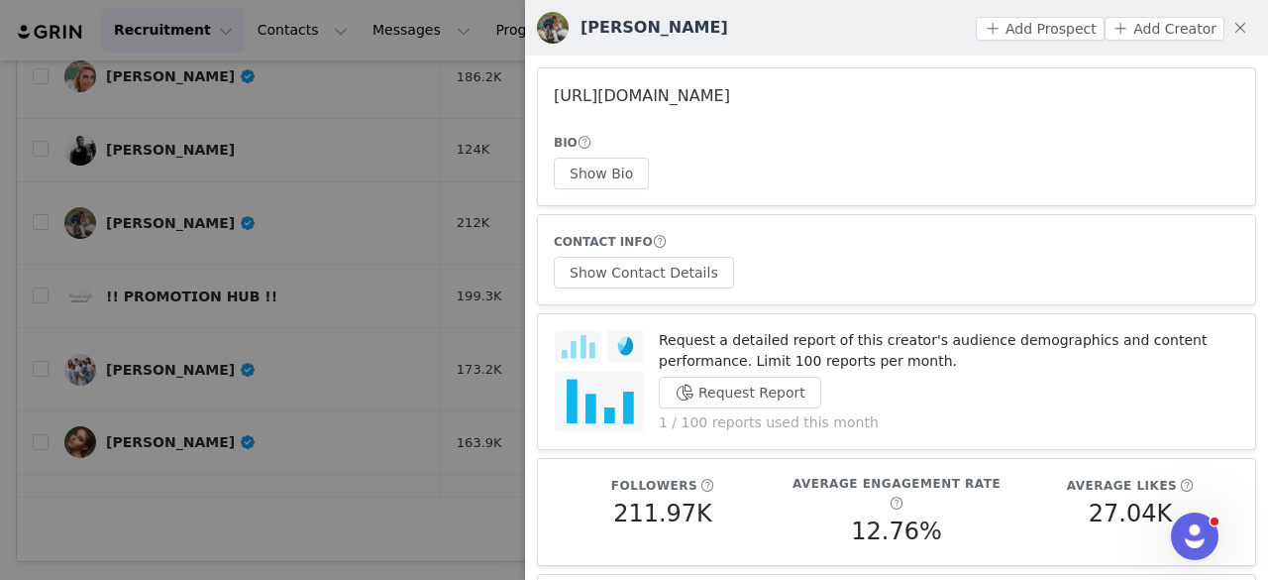
click at [715, 93] on link "https://www.instagram.com/thewilliamsondad/" at bounding box center [642, 95] width 176 height 19
click at [400, 199] on div at bounding box center [634, 290] width 1268 height 580
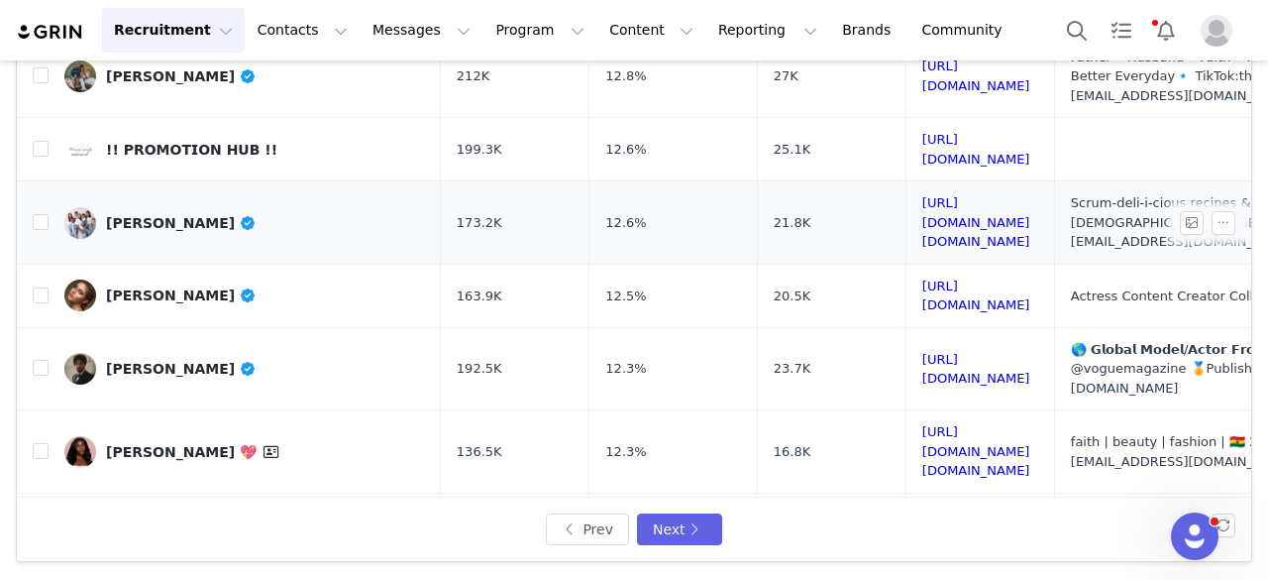
scroll to position [625, 0]
click at [143, 206] on link "Vanessa T" at bounding box center [244, 222] width 361 height 32
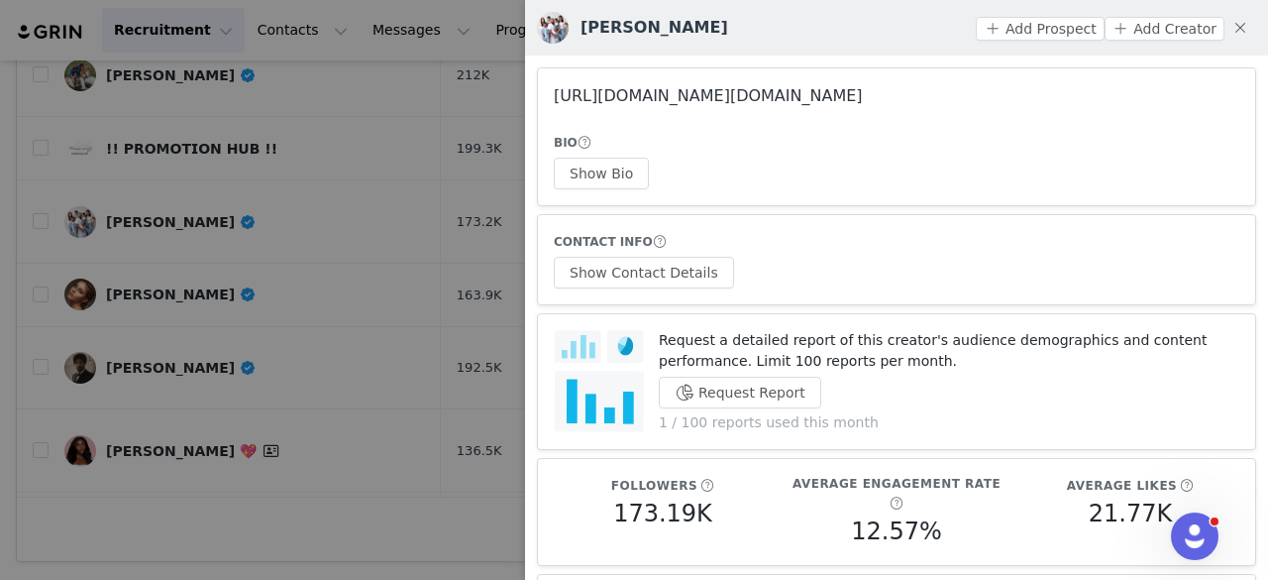
click at [615, 90] on link "https://www.instagram.com/lets.go.nessa/" at bounding box center [708, 95] width 309 height 19
click at [363, 184] on div at bounding box center [634, 290] width 1268 height 580
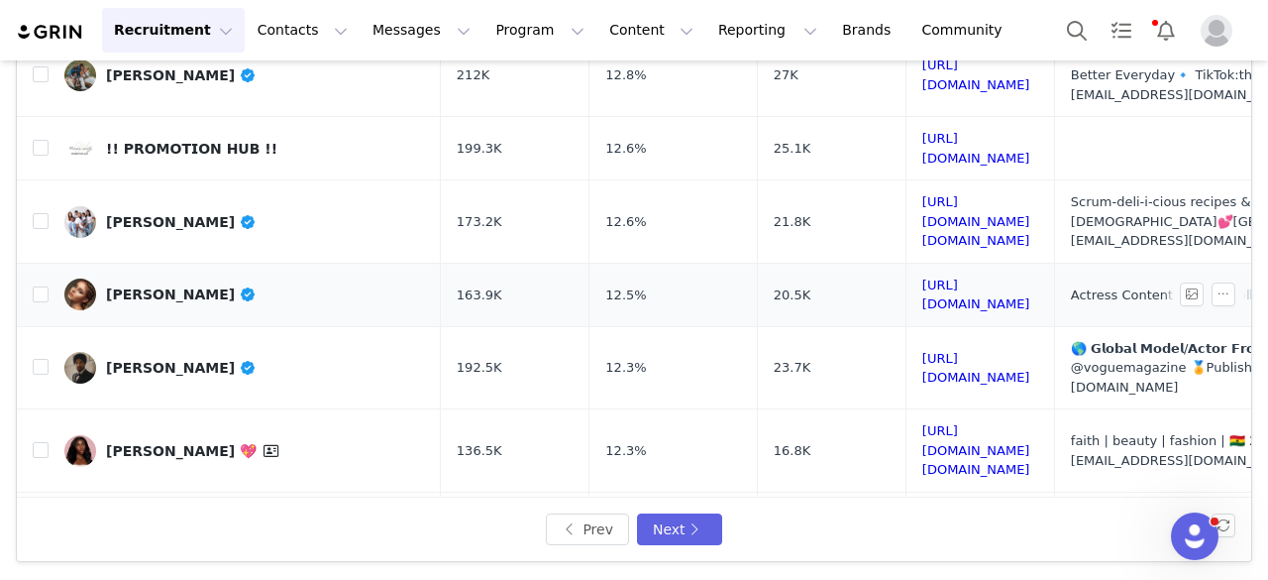
click at [222, 278] on link "Crhis Gomez Gonzalez" at bounding box center [244, 294] width 361 height 32
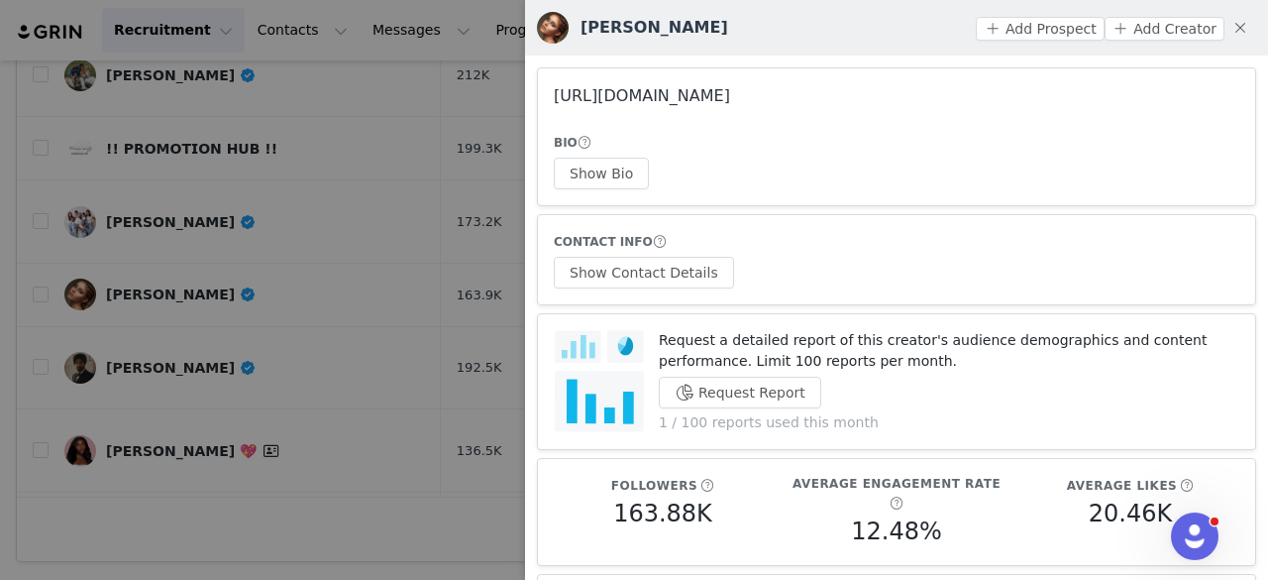
click at [605, 100] on link "https://www.instagram.com/crhis__gomez/" at bounding box center [642, 95] width 176 height 19
click at [275, 193] on div at bounding box center [634, 290] width 1268 height 580
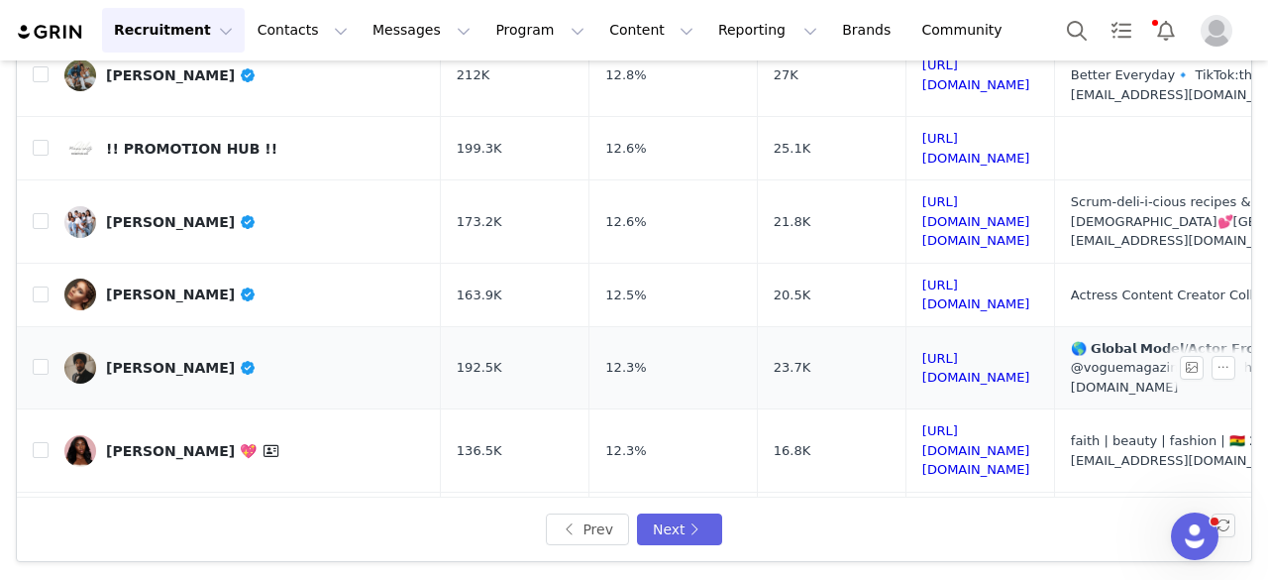
click at [203, 360] on div "JAGJEET TALWAR" at bounding box center [181, 368] width 151 height 16
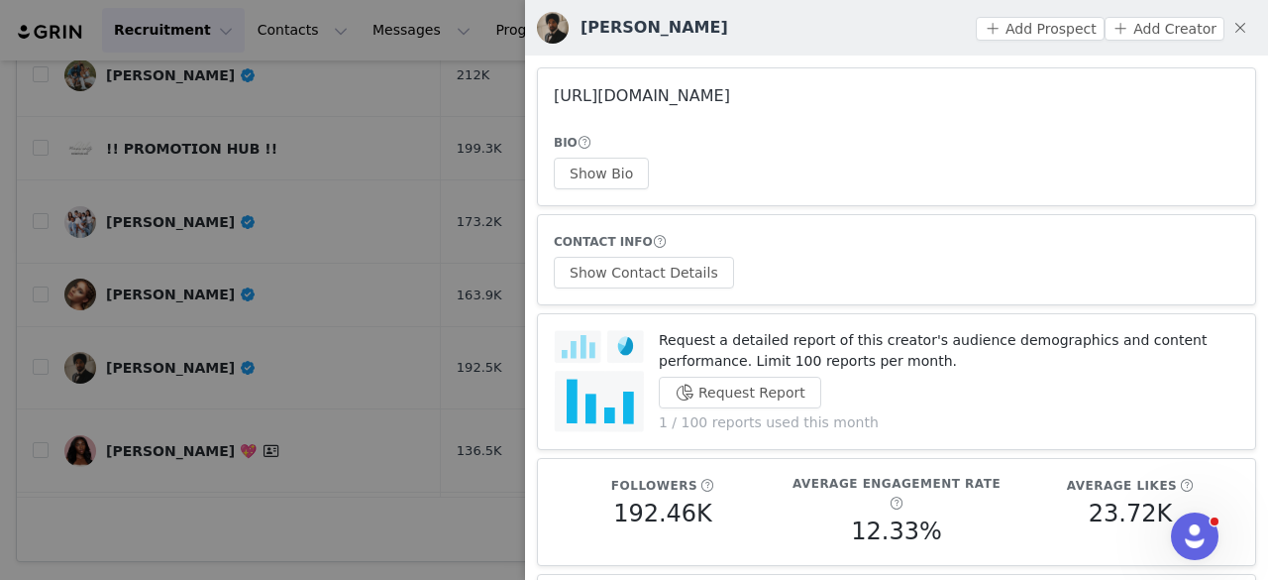
click at [585, 103] on link "https://www.instagram.com/talwarjags/" at bounding box center [642, 95] width 176 height 19
click at [402, 240] on div at bounding box center [634, 290] width 1268 height 580
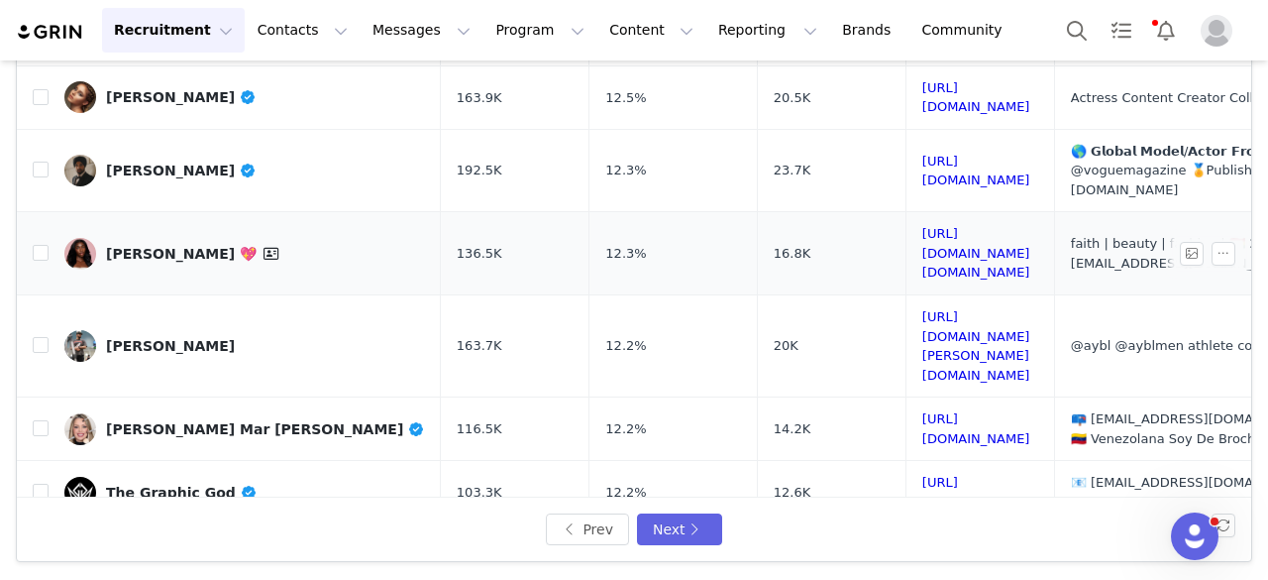
scroll to position [824, 0]
click at [199, 329] on link "Angelo Rochetti" at bounding box center [244, 345] width 361 height 32
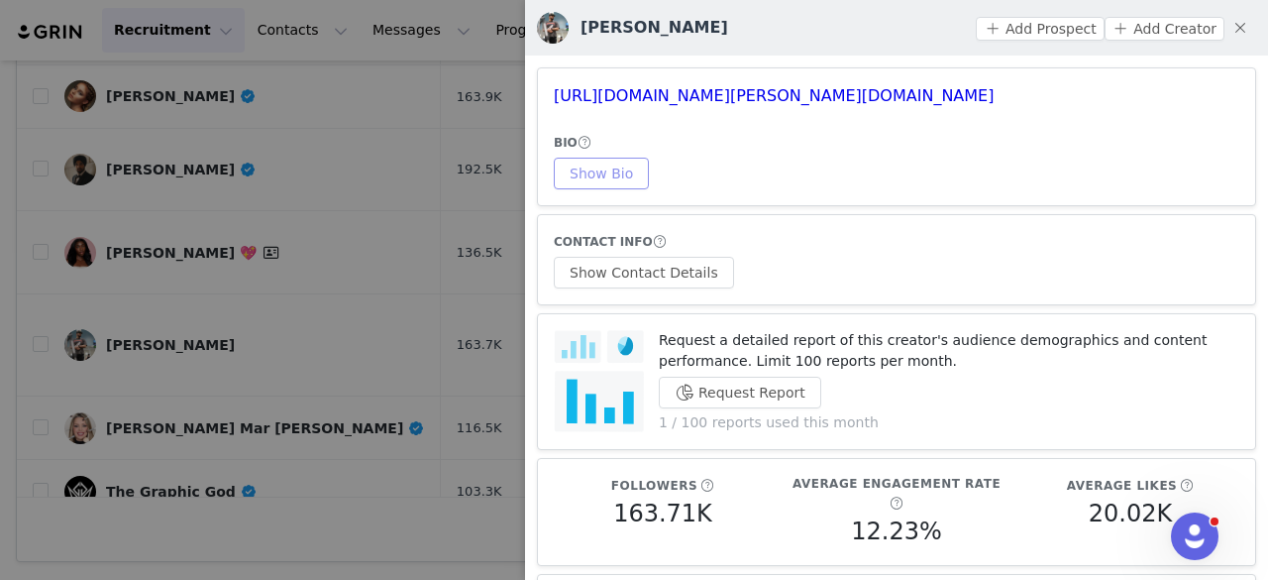
click at [604, 185] on button "Show Bio" at bounding box center [601, 174] width 95 height 32
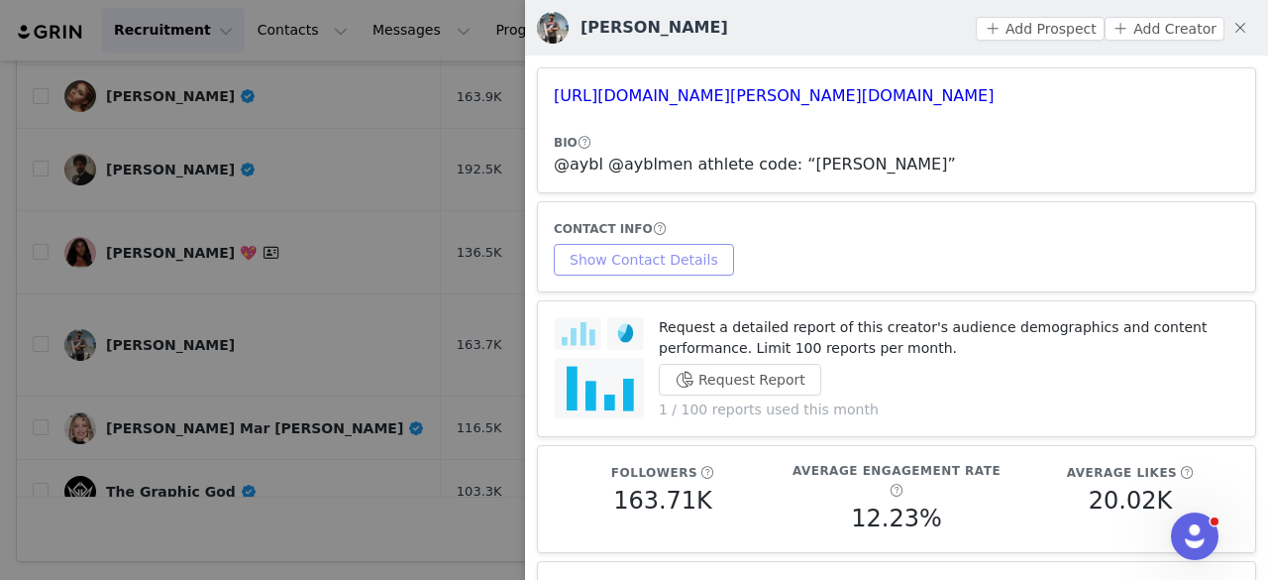
click at [668, 263] on button "Show Contact Details" at bounding box center [644, 260] width 180 height 32
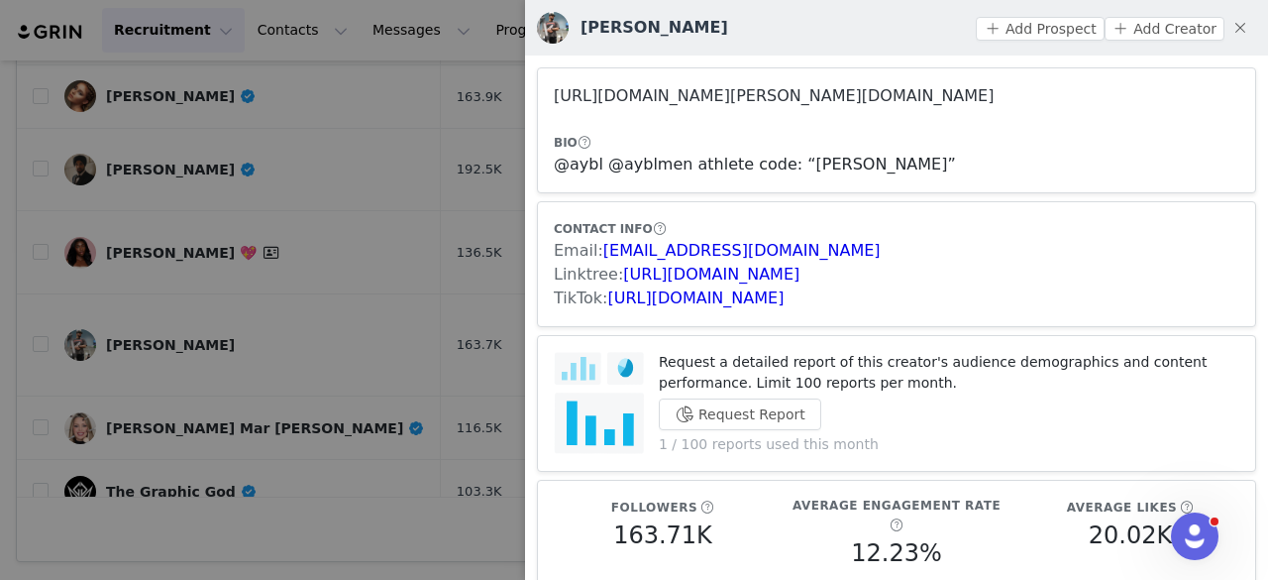
click at [773, 95] on link "https://www.instagram.com/angelo.lift/" at bounding box center [774, 95] width 440 height 19
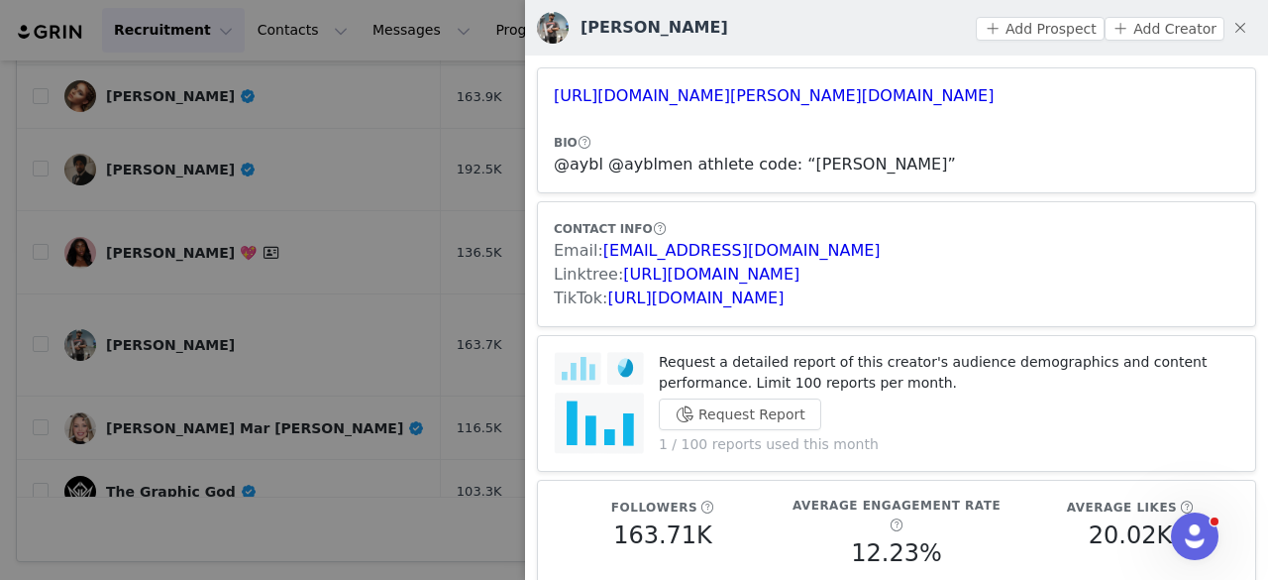
click at [359, 187] on div at bounding box center [634, 290] width 1268 height 580
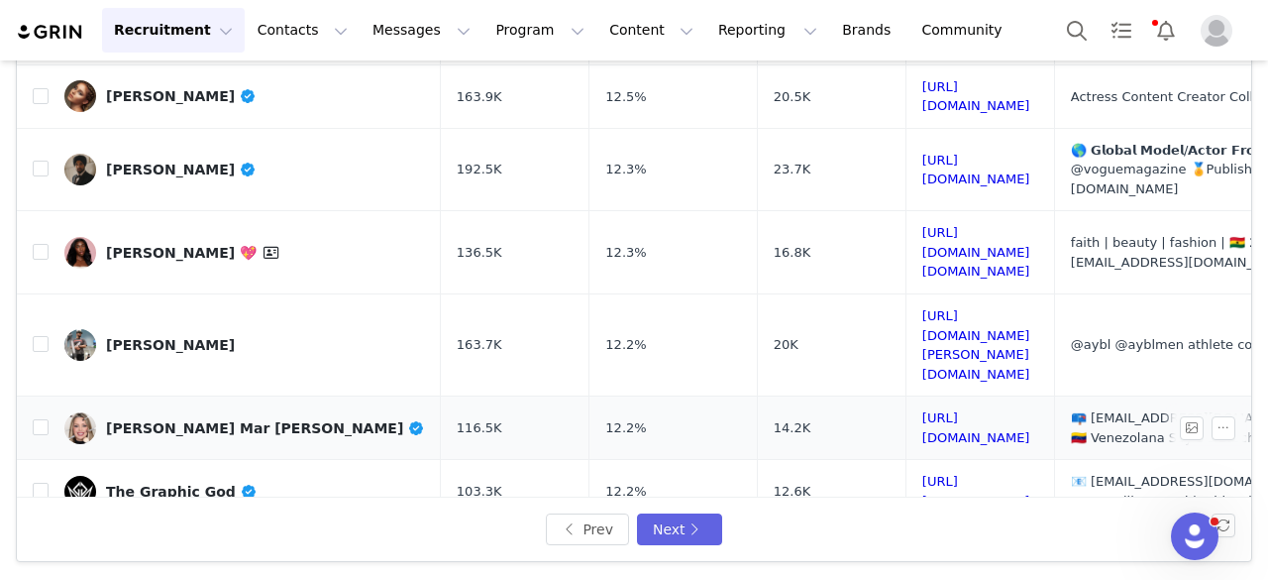
click at [205, 420] on div "Jane Mar Pérez Mejías" at bounding box center [265, 428] width 319 height 16
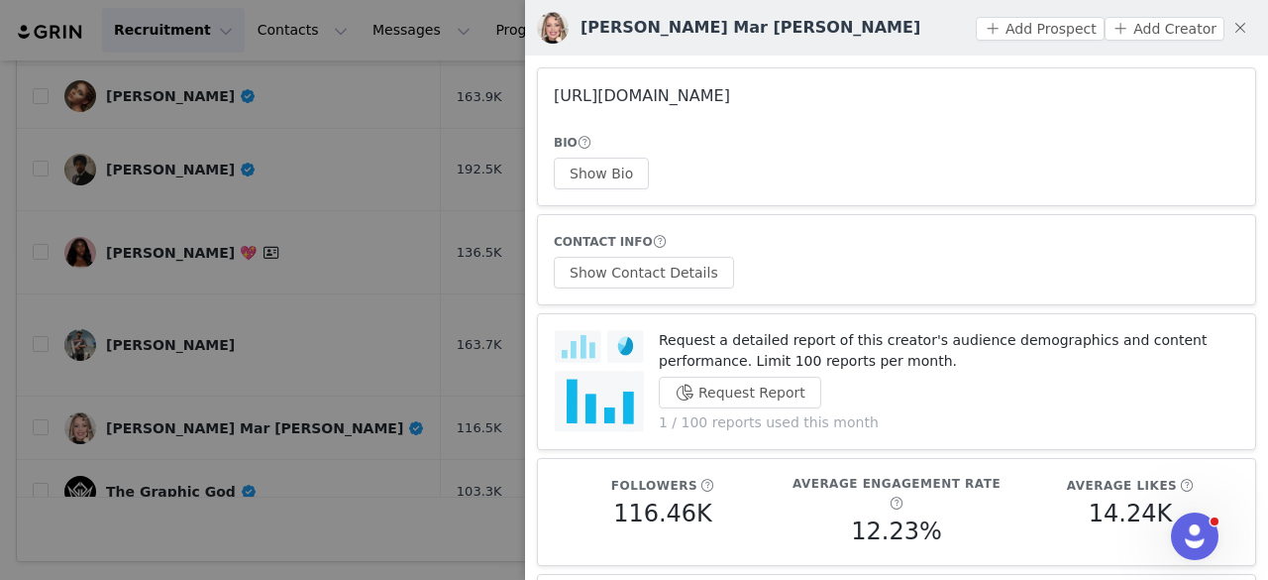
click at [696, 96] on link "https://www.instagram.com/janemar_perezmakeup/" at bounding box center [642, 95] width 176 height 19
click at [250, 238] on div at bounding box center [634, 290] width 1268 height 580
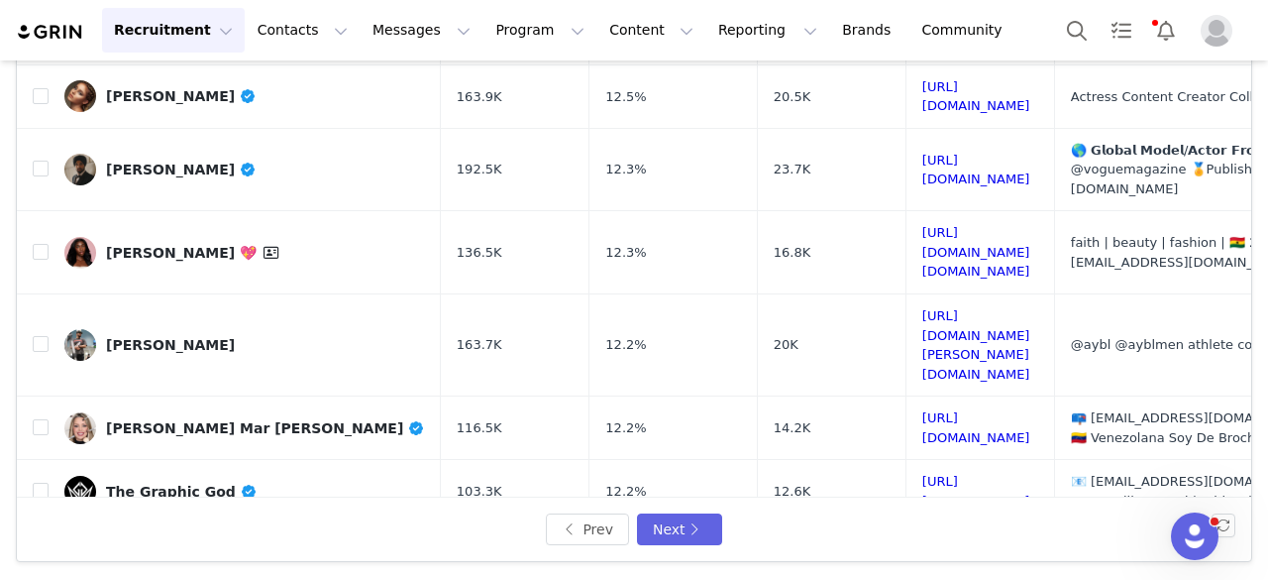
click at [136, 547] on div "Sheena" at bounding box center [181, 555] width 151 height 16
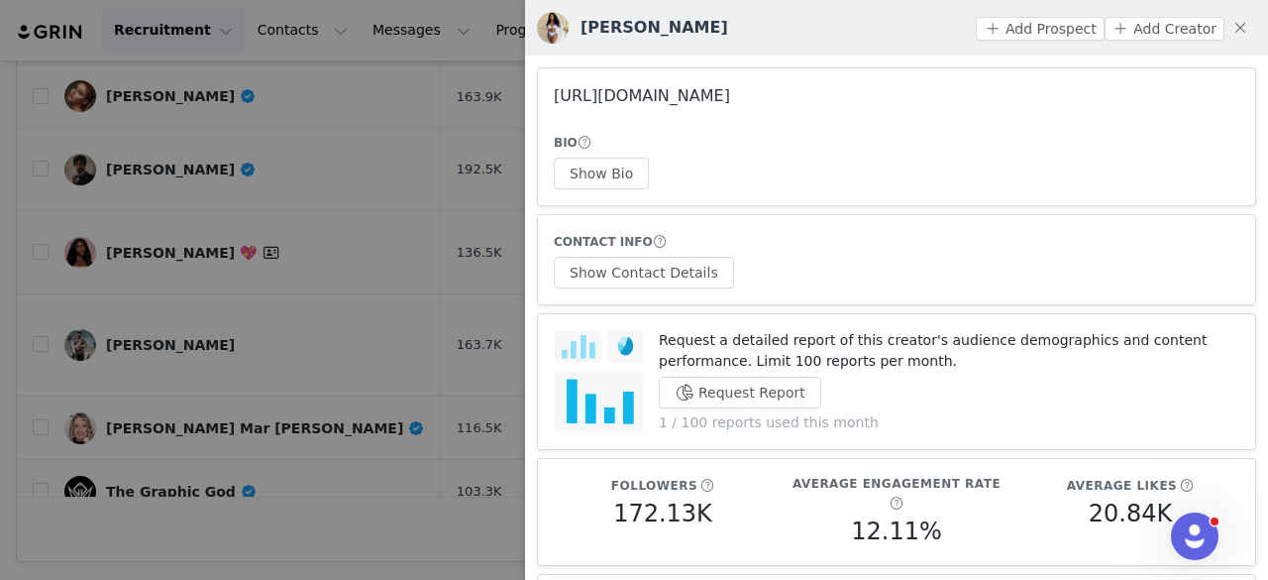
click at [724, 93] on link "https://www.instagram.com/love_sheena/" at bounding box center [642, 95] width 176 height 19
click at [603, 175] on button "Show Bio" at bounding box center [601, 174] width 95 height 32
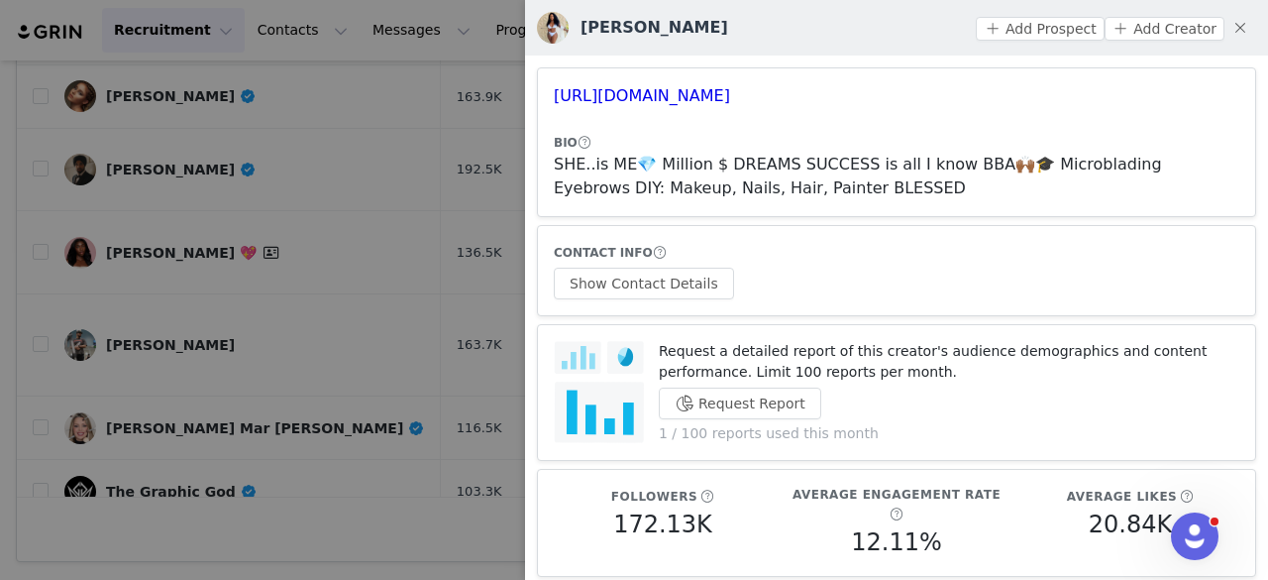
click at [655, 263] on div "CONTACT INFO Show Contact Details" at bounding box center [897, 270] width 686 height 57
click at [658, 278] on button "Show Contact Details" at bounding box center [644, 284] width 180 height 32
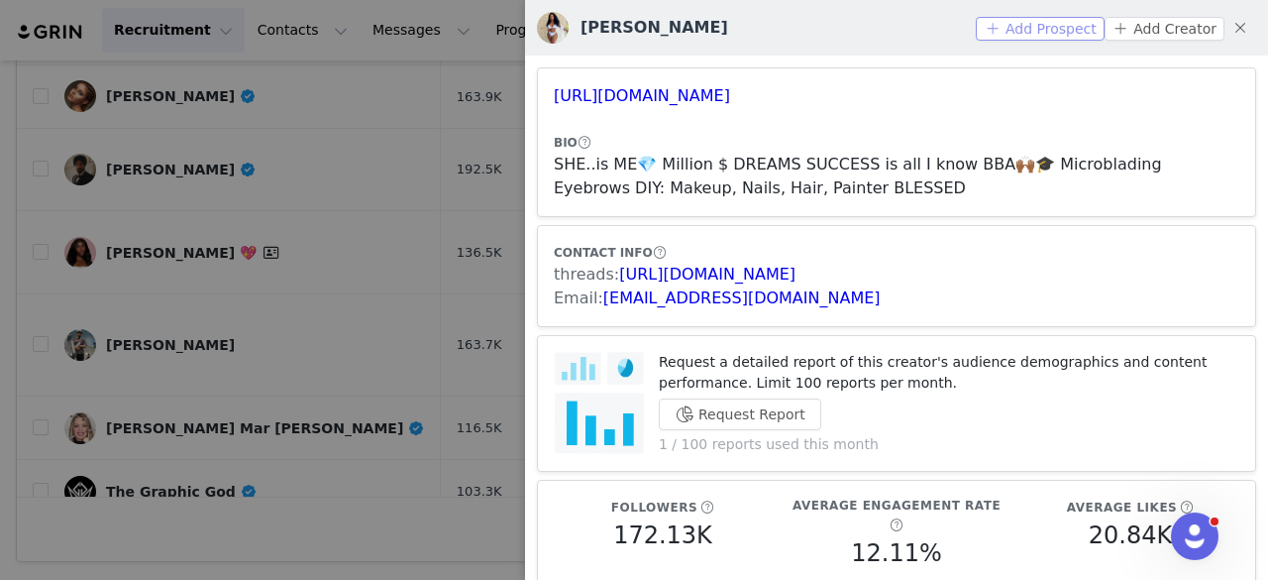
click at [1006, 36] on button "Add Prospect" at bounding box center [1040, 29] width 128 height 24
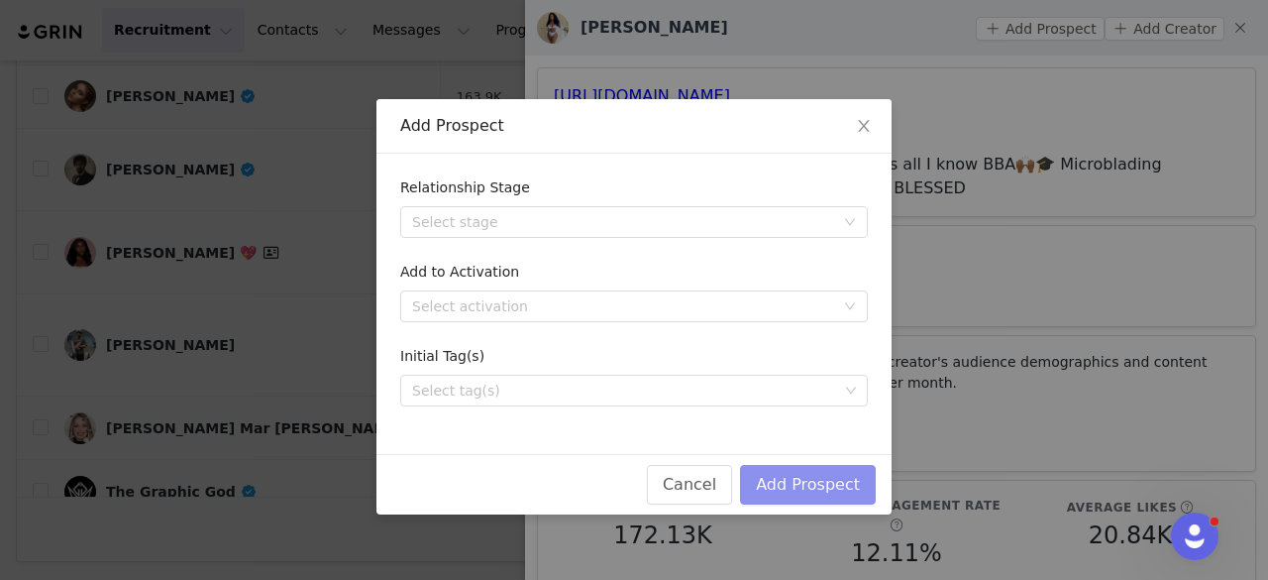
click at [777, 481] on button "Add Prospect" at bounding box center [808, 485] width 136 height 40
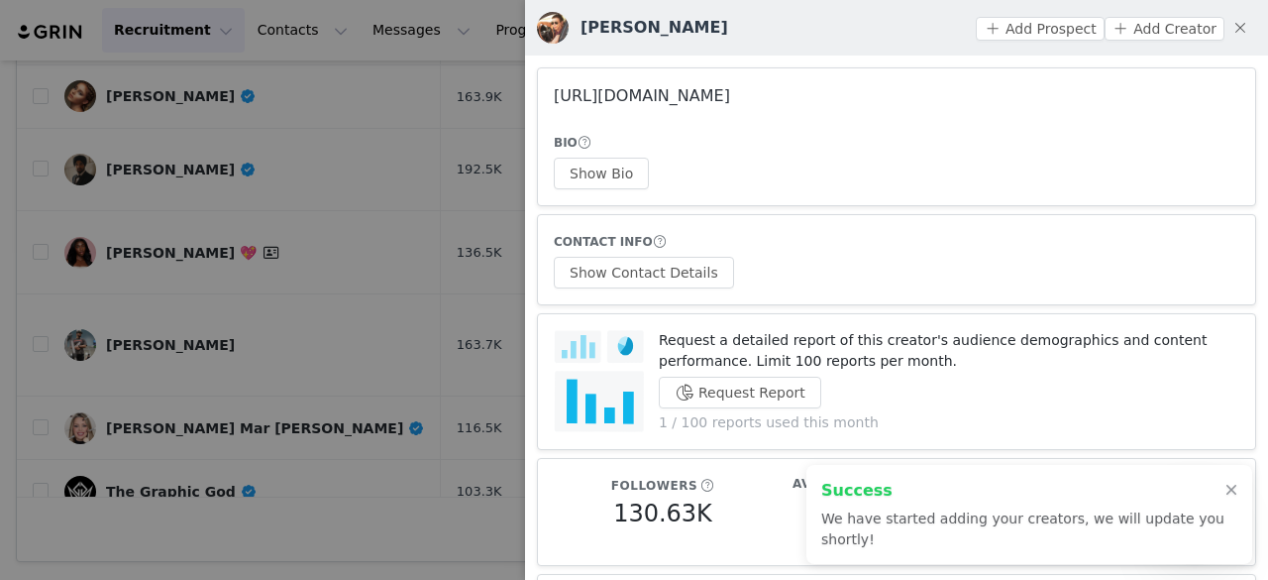
click at [713, 102] on link "https://www.instagram.com/rostislav_prokop/" at bounding box center [642, 95] width 176 height 19
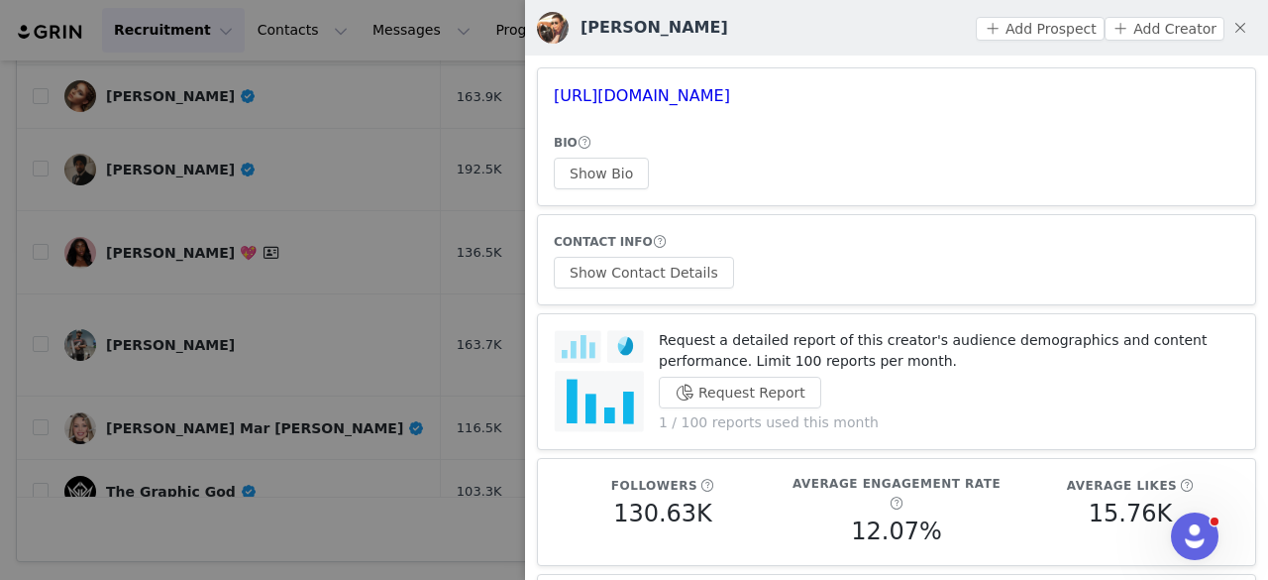
click at [256, 305] on div at bounding box center [634, 290] width 1268 height 580
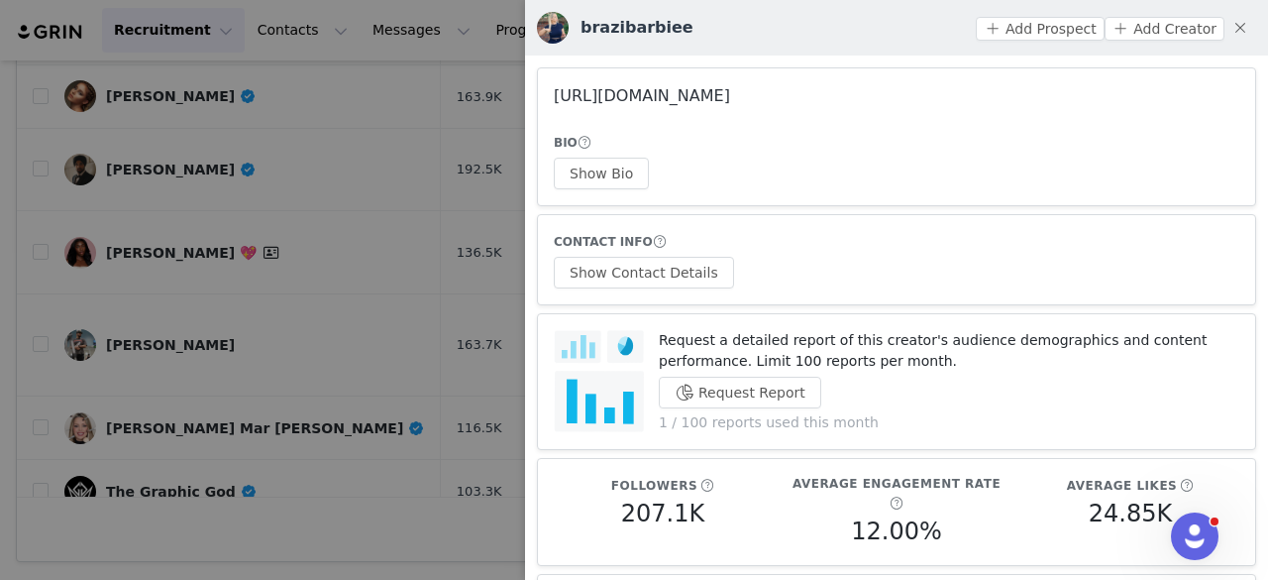
click at [654, 92] on link "https://www.instagram.com/brazibarbiee/" at bounding box center [642, 95] width 176 height 19
click at [609, 171] on button "Show Bio" at bounding box center [601, 174] width 95 height 32
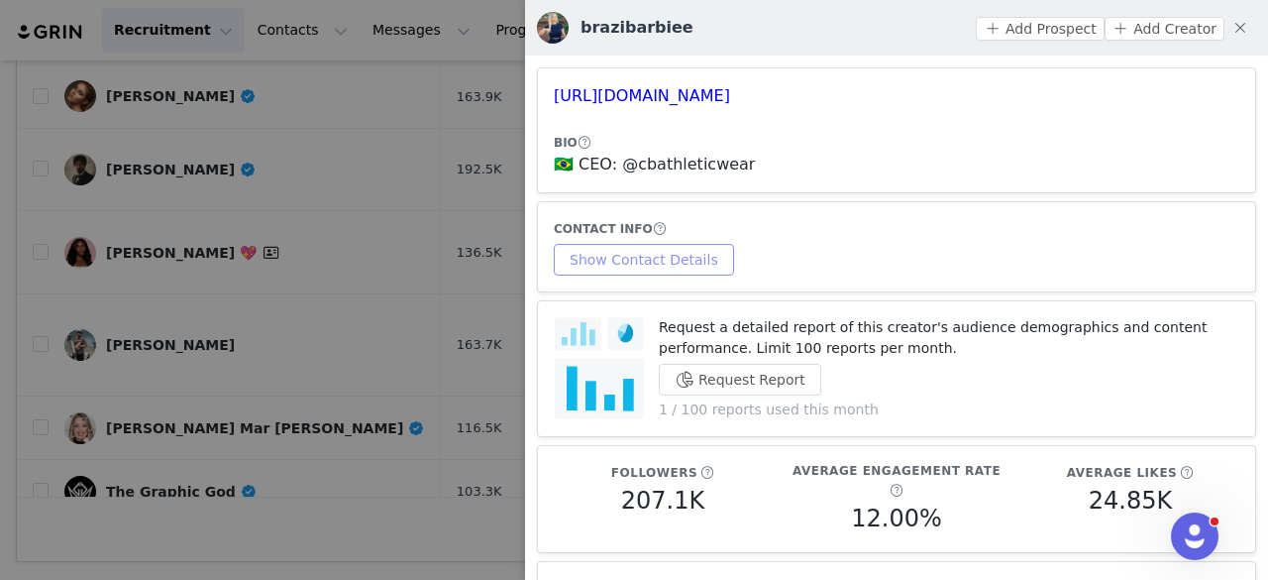
click at [675, 270] on button "Show Contact Details" at bounding box center [644, 260] width 180 height 32
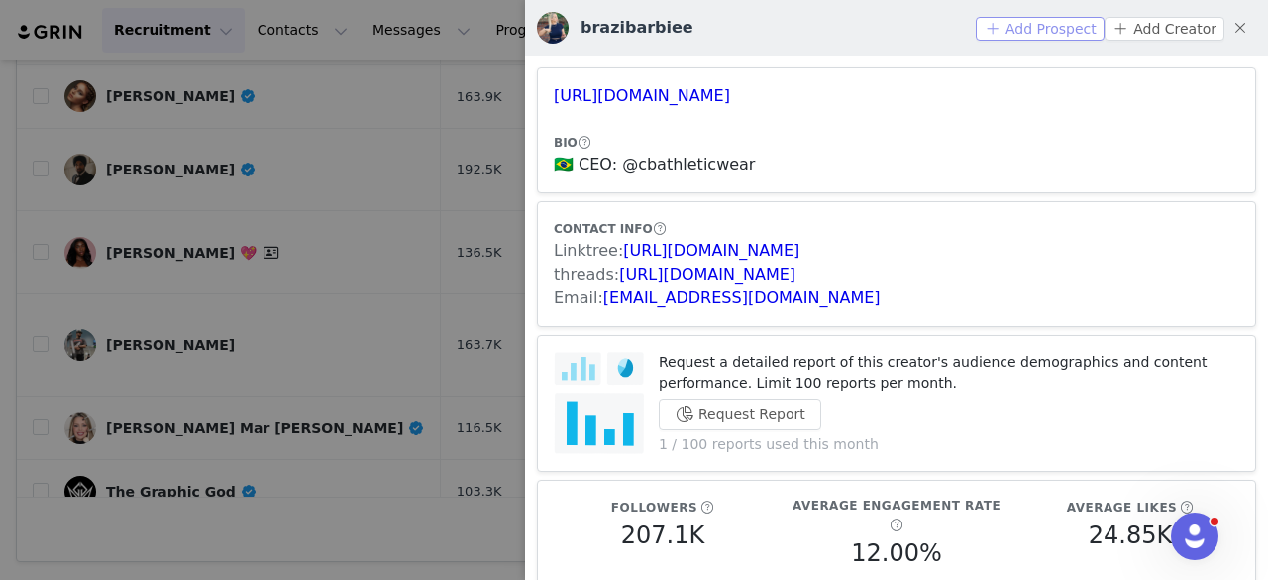
click at [1009, 29] on button "Add Prospect" at bounding box center [1040, 29] width 128 height 24
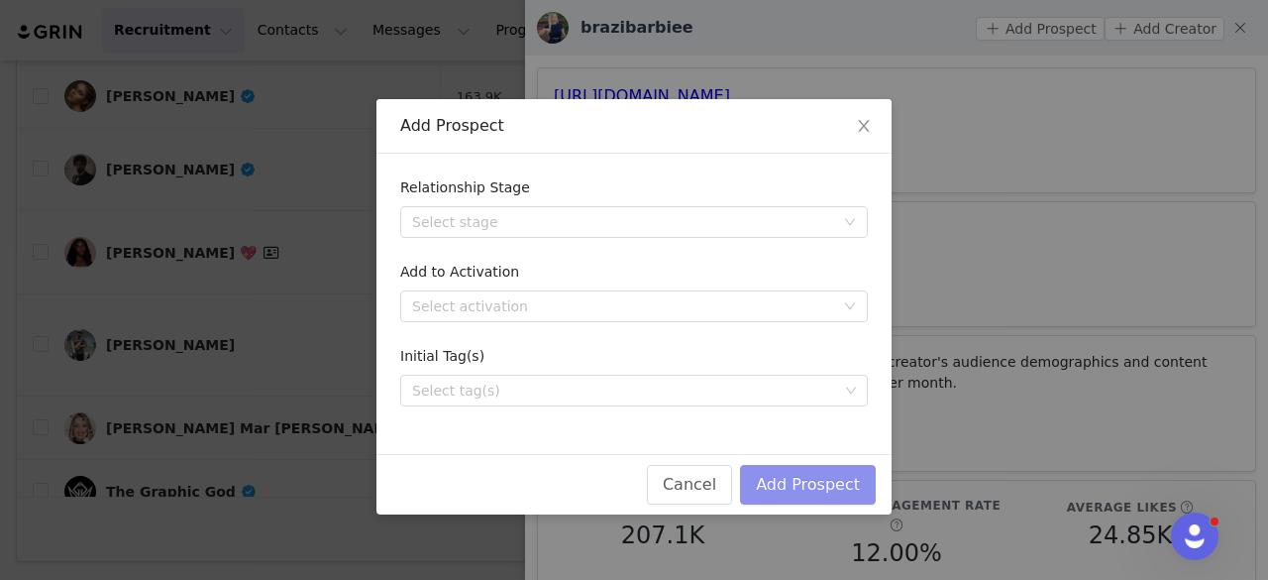
click at [868, 466] on button "Add Prospect" at bounding box center [808, 485] width 136 height 40
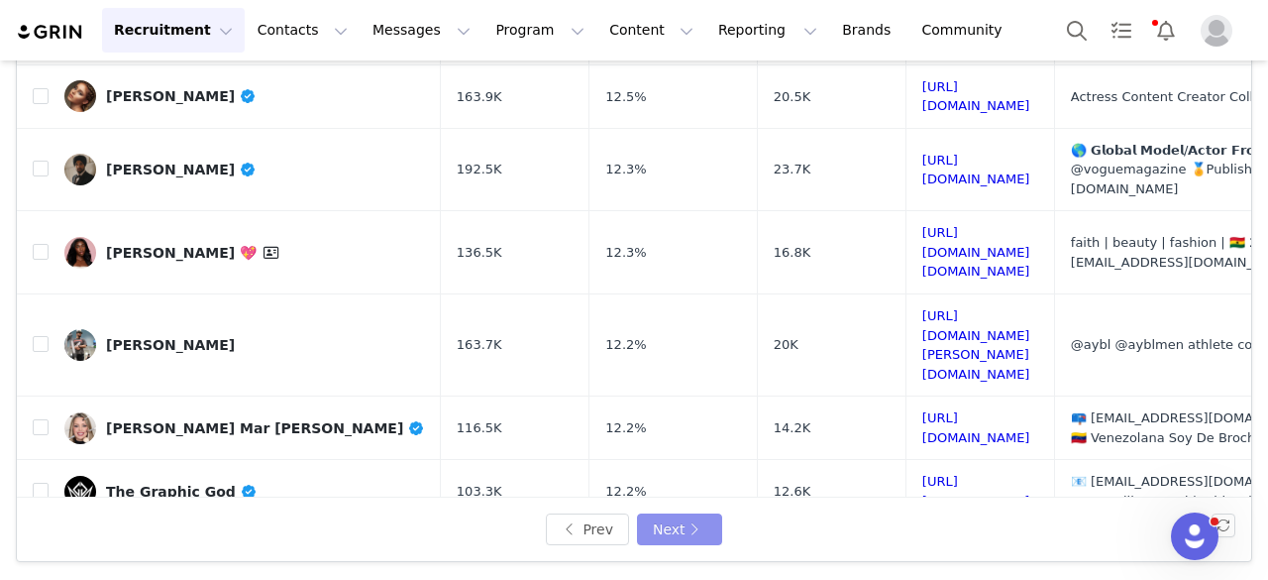
click at [654, 522] on button "Next" at bounding box center [679, 529] width 85 height 32
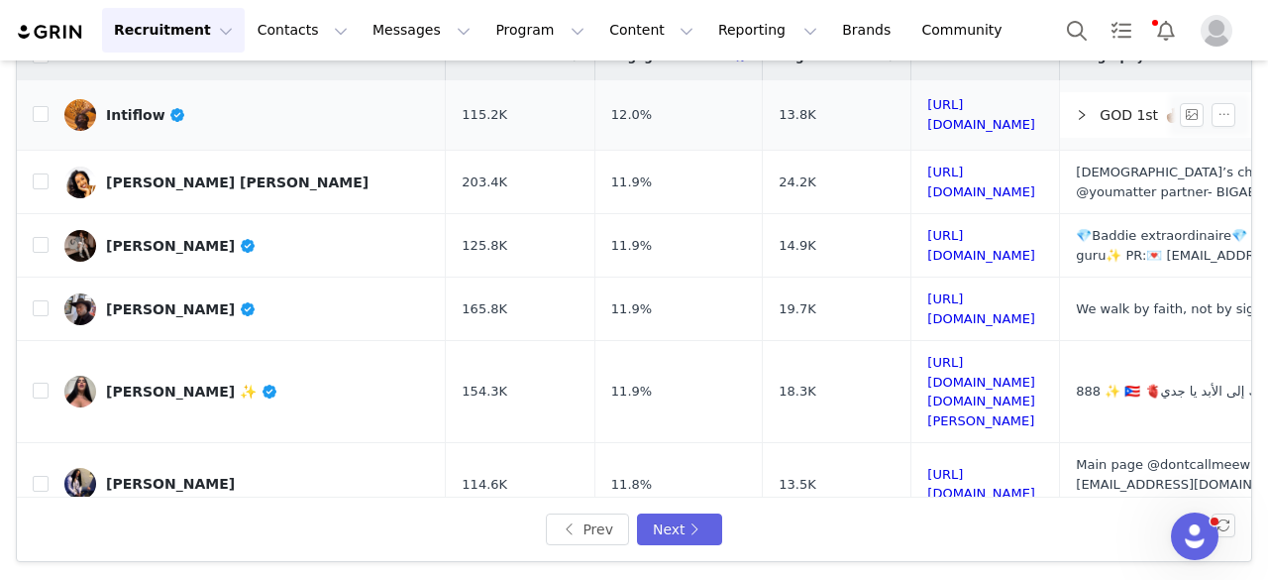
click at [133, 117] on div "Intiflow" at bounding box center [146, 115] width 80 height 16
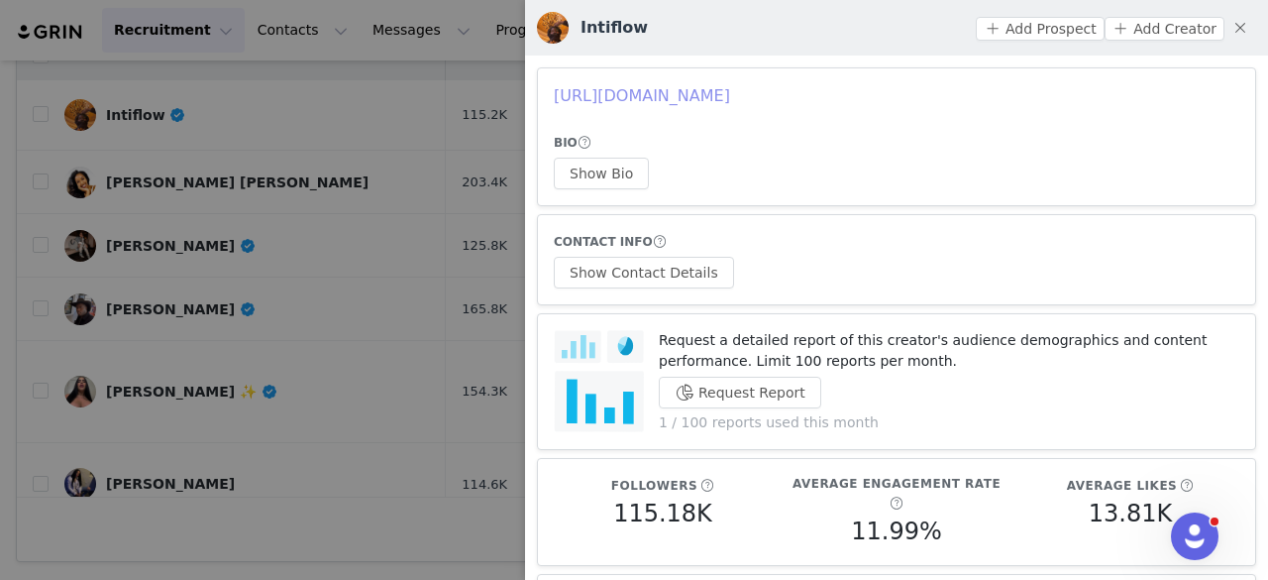
click at [692, 105] on link "https://www.instagram.com/inti_flow/" at bounding box center [642, 95] width 176 height 19
click at [480, 259] on div at bounding box center [634, 290] width 1268 height 580
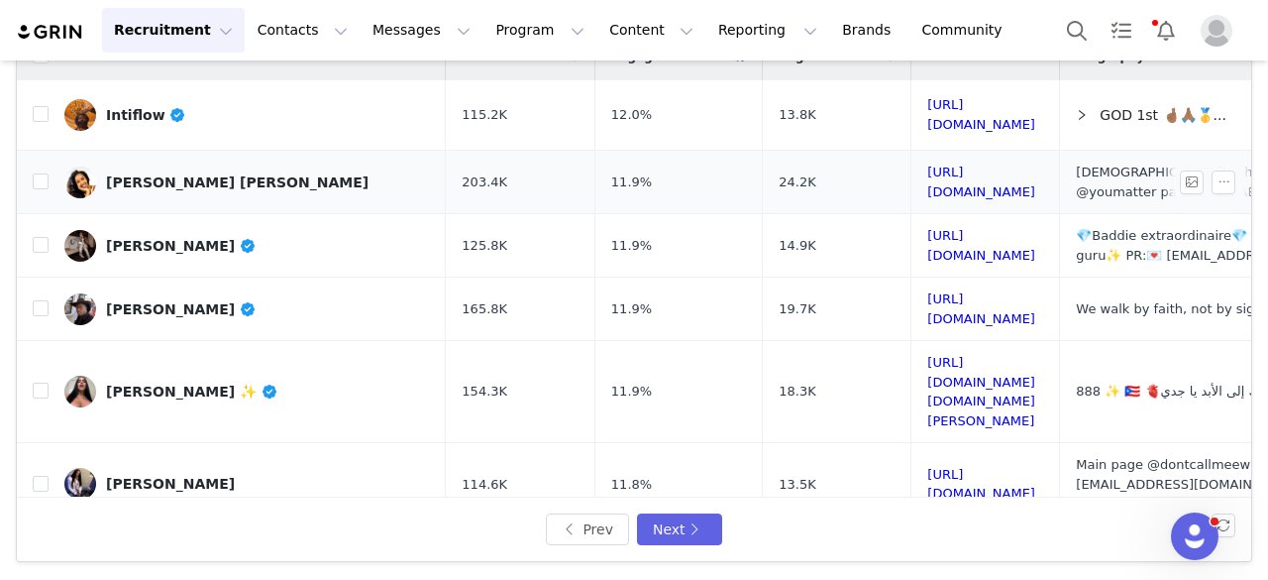
click at [143, 180] on div "Aisha Marie" at bounding box center [237, 182] width 263 height 16
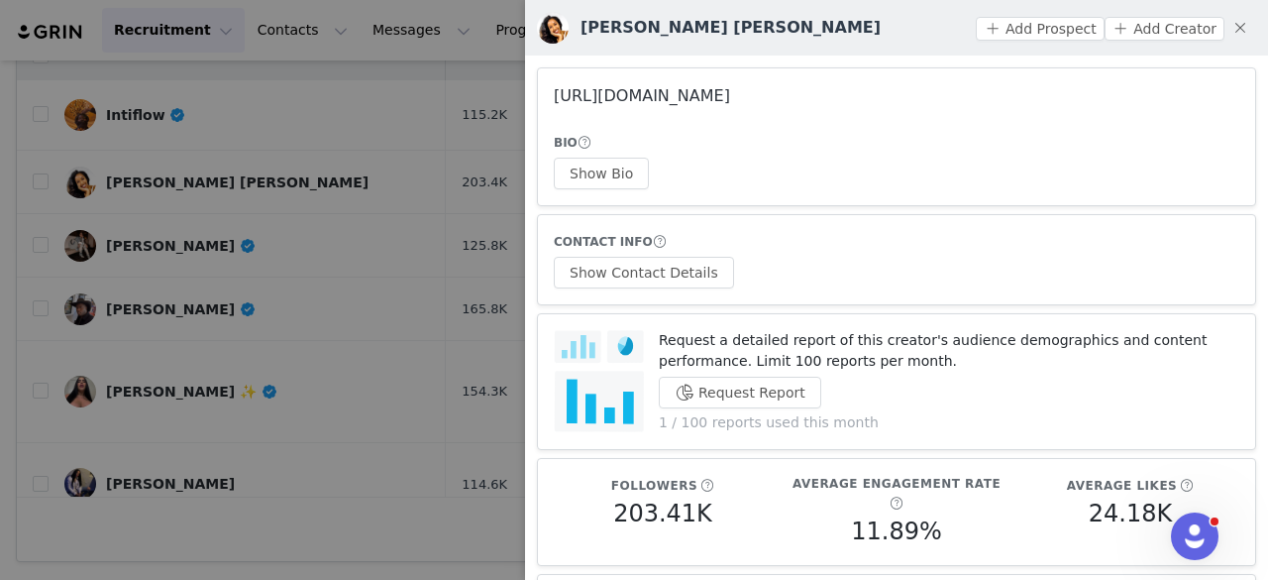
click at [612, 98] on link "https://www.instagram.com/aishaaamarie/" at bounding box center [642, 95] width 176 height 19
click at [628, 187] on button "Show Bio" at bounding box center [601, 174] width 95 height 32
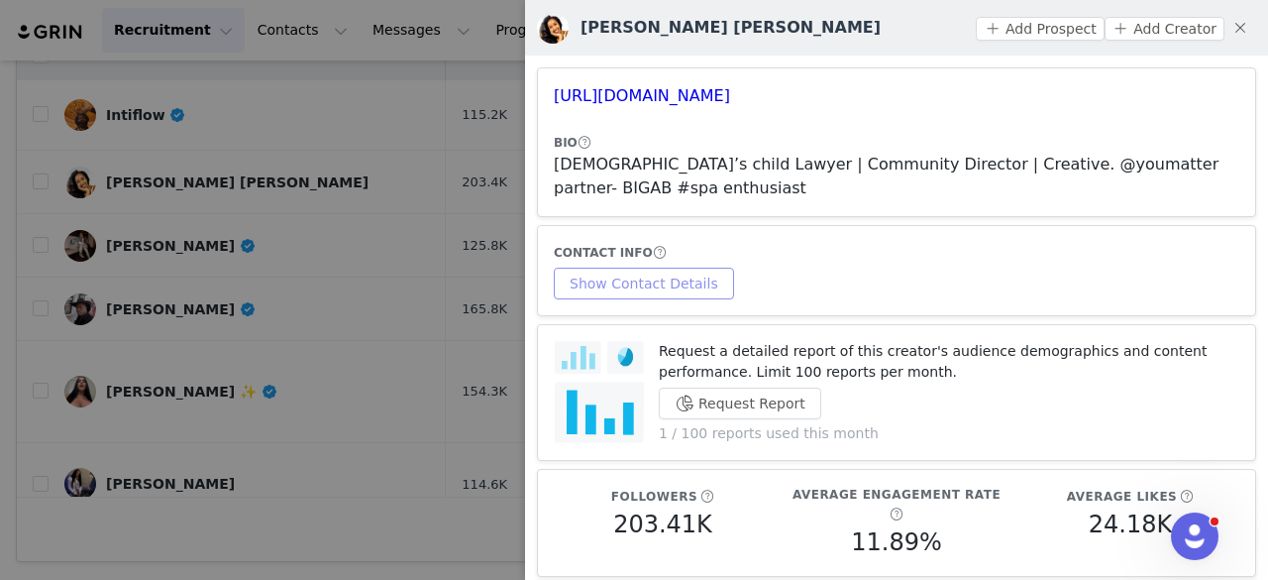
click at [666, 281] on button "Show Contact Details" at bounding box center [644, 284] width 180 height 32
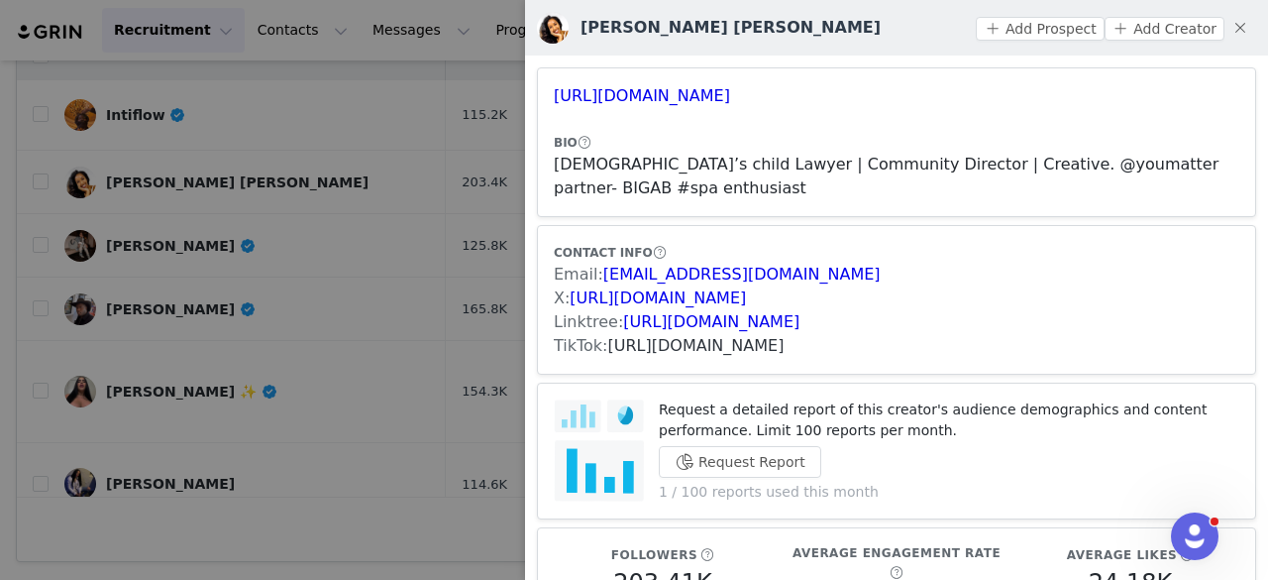
click at [651, 352] on link "https://www.tiktok.com/share/user/7022195324634563585" at bounding box center [696, 345] width 176 height 19
click at [996, 25] on button "Add Prospect" at bounding box center [1040, 29] width 128 height 24
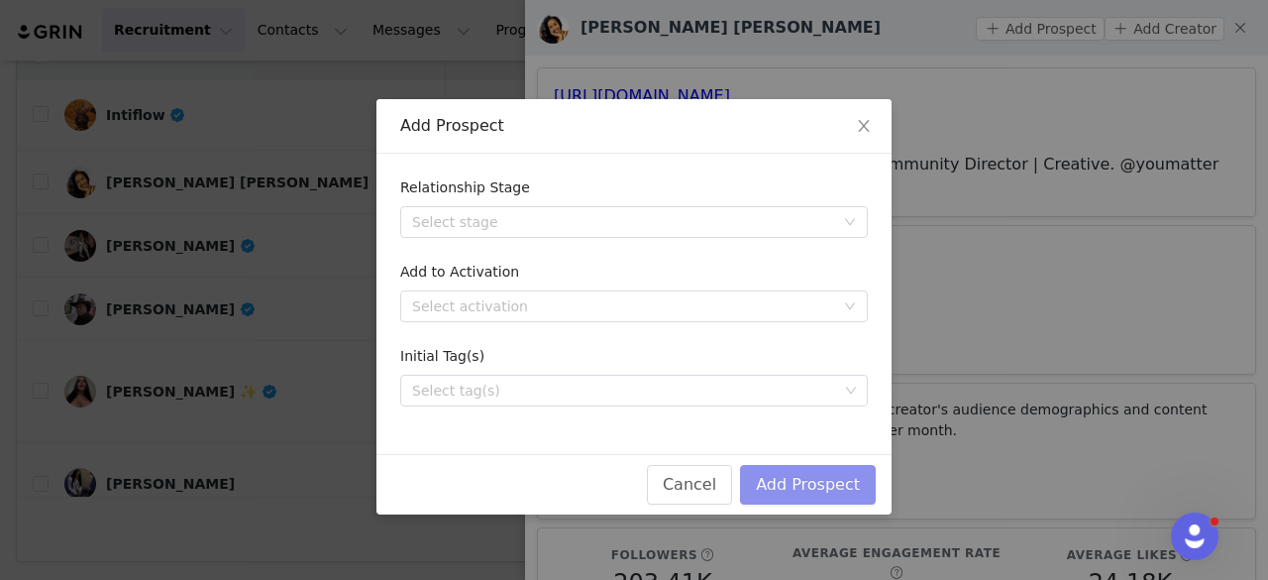
click at [799, 479] on button "Add Prospect" at bounding box center [808, 485] width 136 height 40
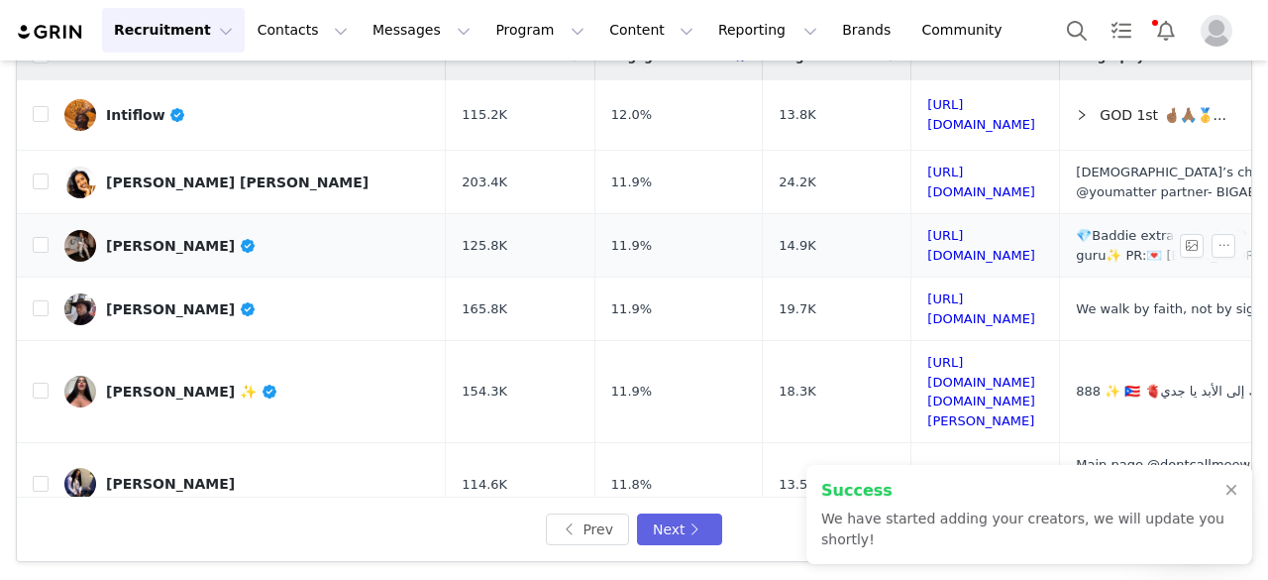
click at [160, 231] on link "Winter Cullen" at bounding box center [247, 246] width 366 height 32
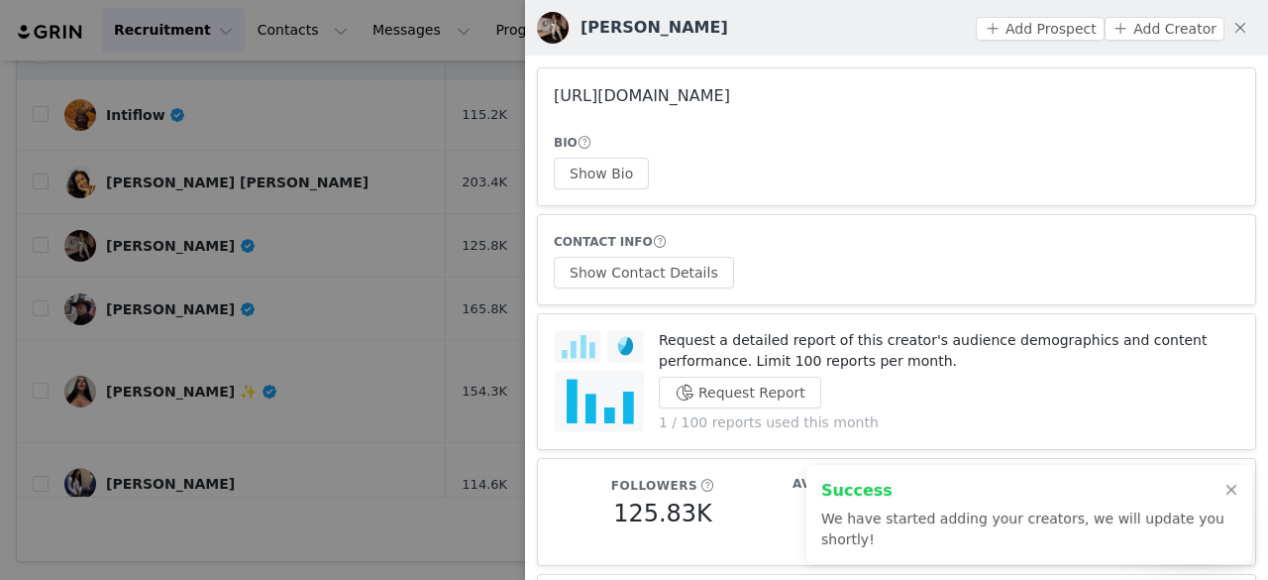
click at [667, 99] on link "https://www.instagram.com/winter_theedon/" at bounding box center [642, 95] width 176 height 19
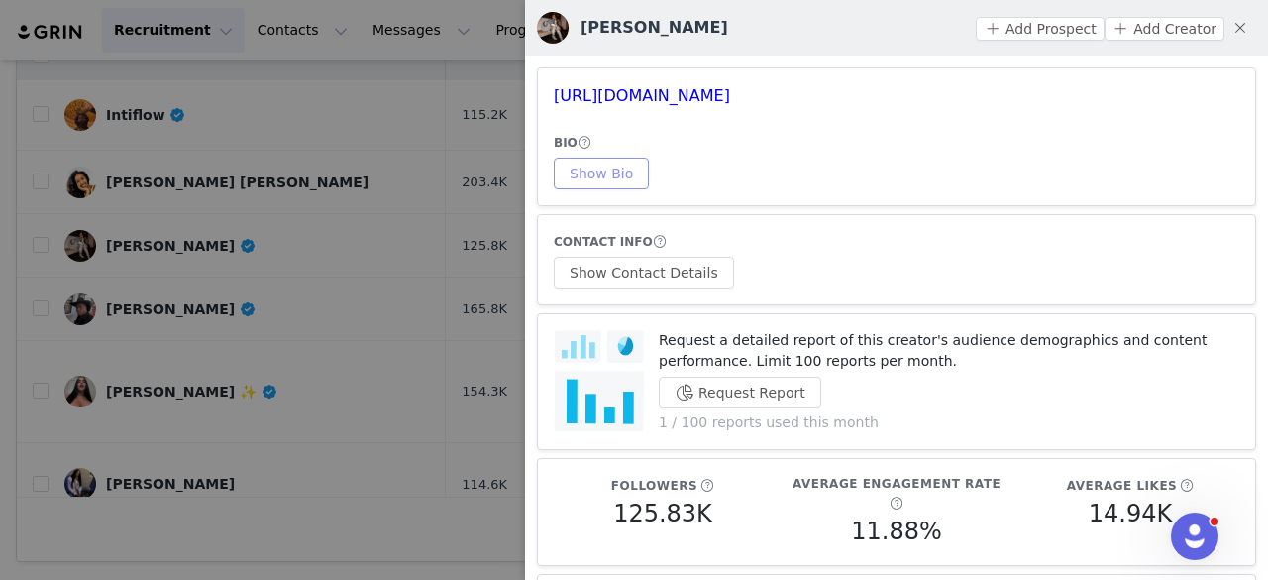
click at [601, 171] on button "Show Bio" at bounding box center [601, 174] width 95 height 32
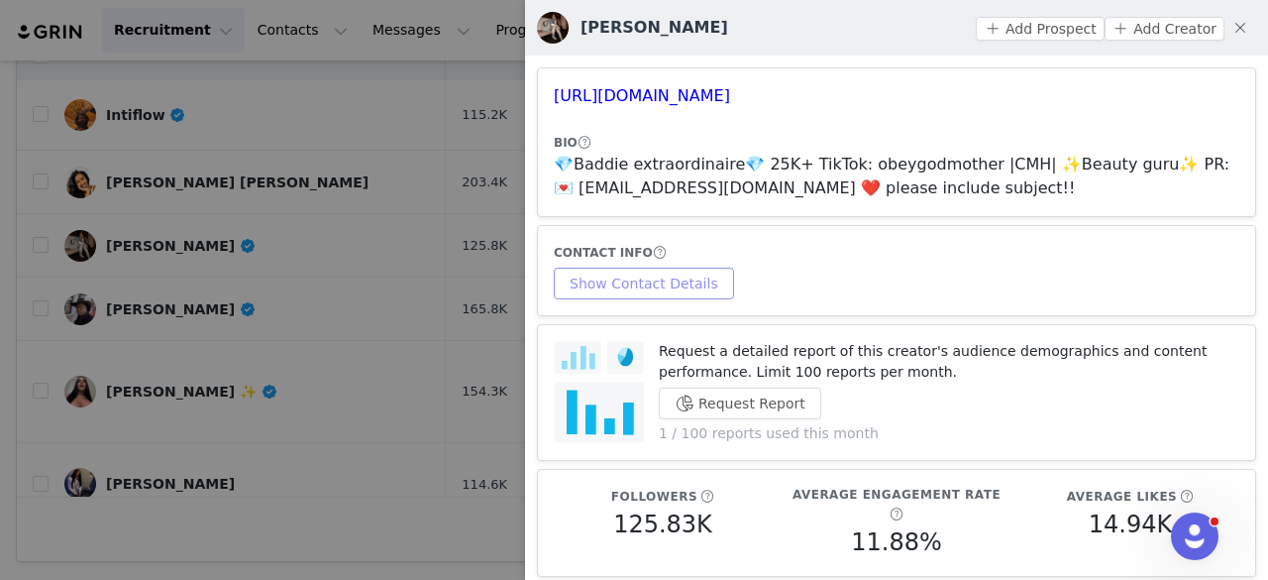
click at [641, 284] on button "Show Contact Details" at bounding box center [644, 284] width 180 height 32
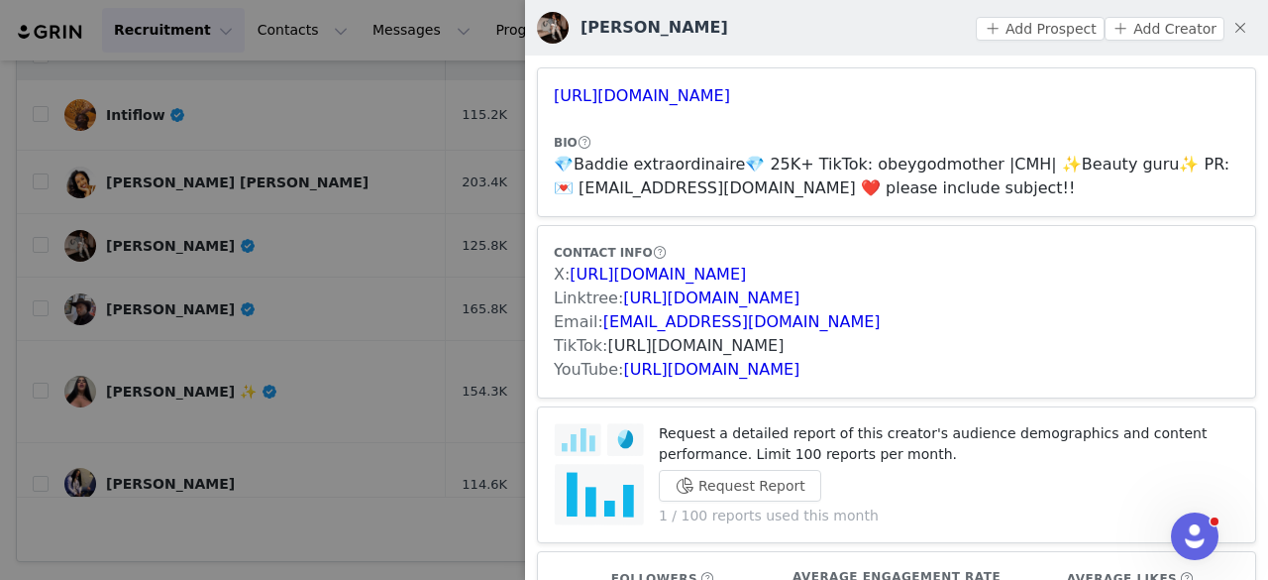
click at [678, 346] on link "https://www.tiktok.com/share/user/7099593296096805931" at bounding box center [696, 345] width 176 height 19
click at [1027, 23] on button "Add Prospect" at bounding box center [1040, 29] width 128 height 24
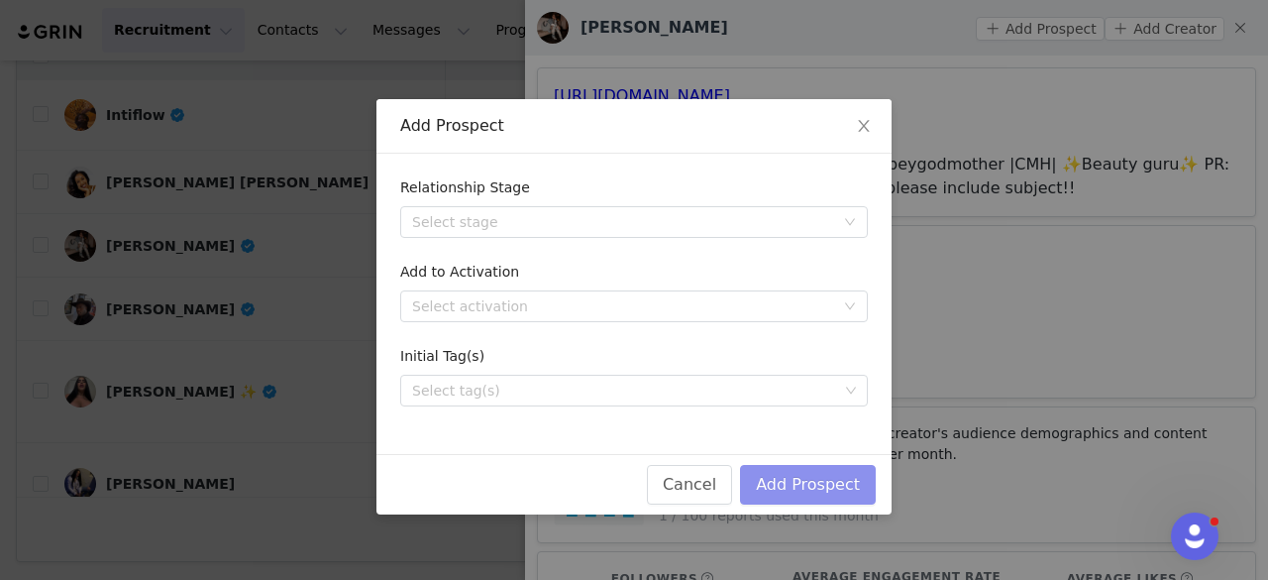
click at [844, 478] on button "Add Prospect" at bounding box center [808, 485] width 136 height 40
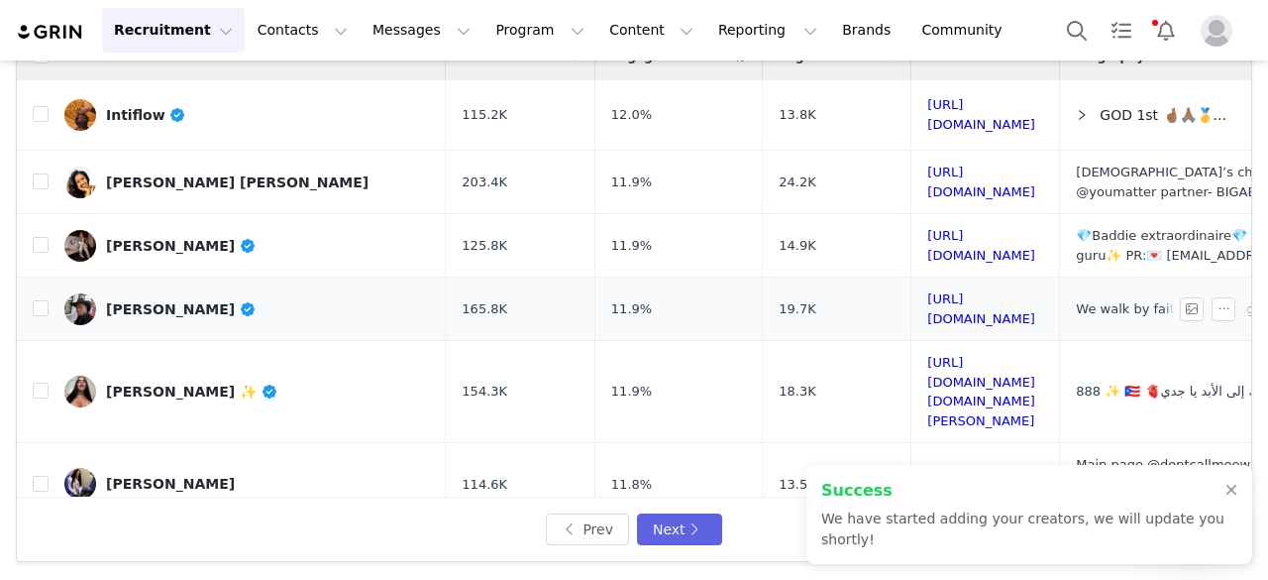
click at [233, 316] on link "Jeison Hurtado Moreno" at bounding box center [247, 309] width 366 height 32
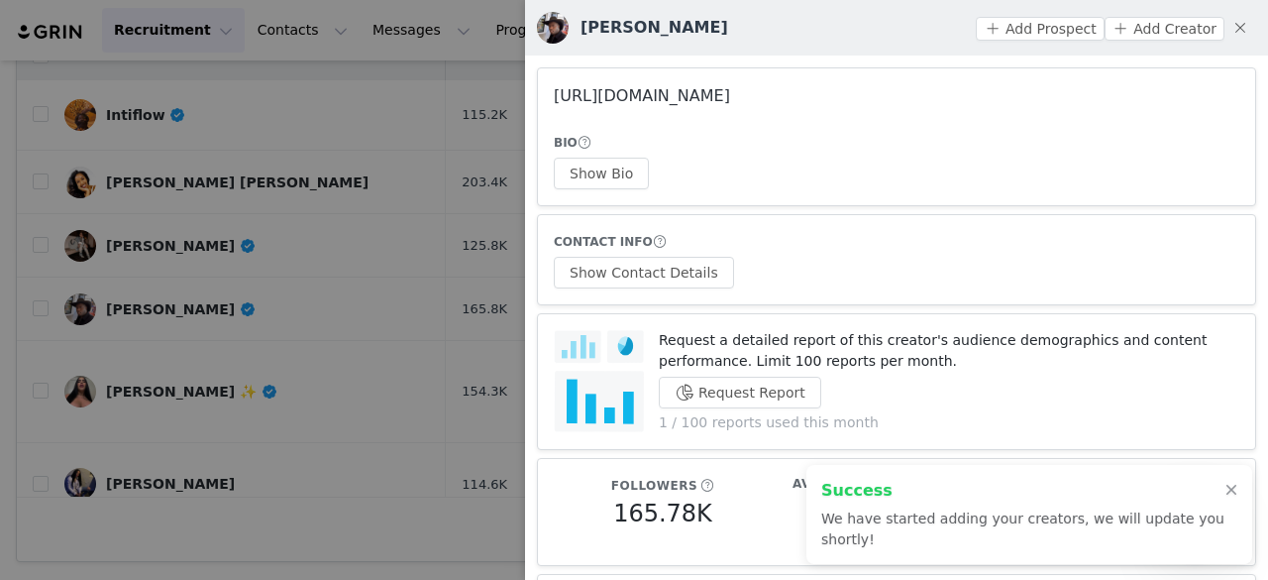
click at [730, 101] on link "https://www.instagram.com/jeisonf7/" at bounding box center [642, 95] width 176 height 19
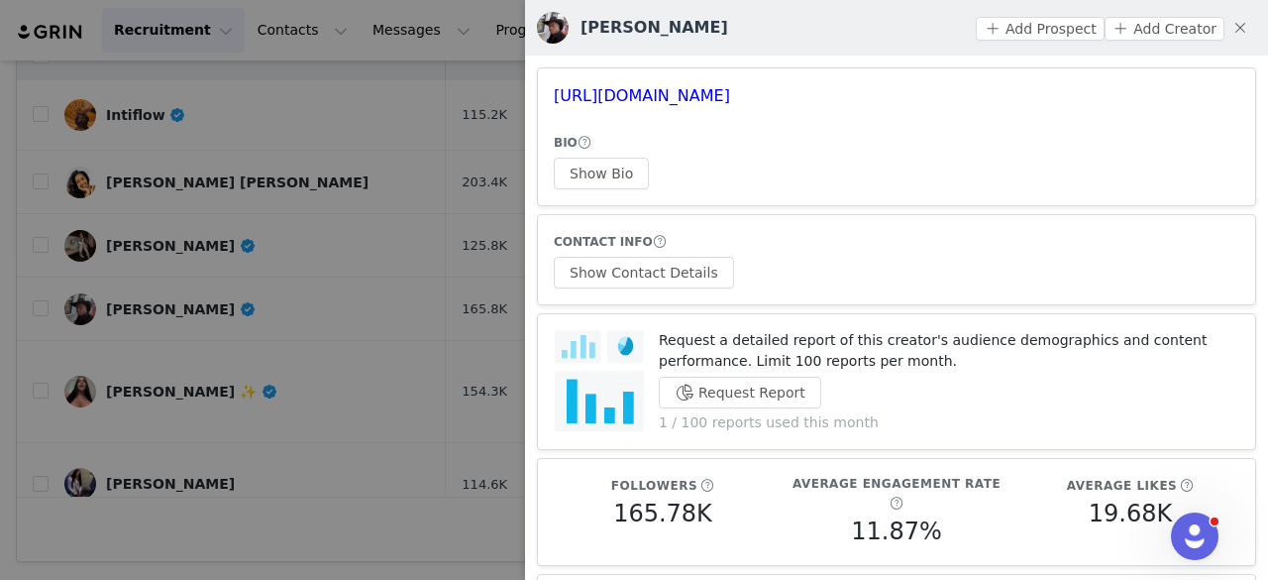
click at [263, 199] on div at bounding box center [634, 290] width 1268 height 580
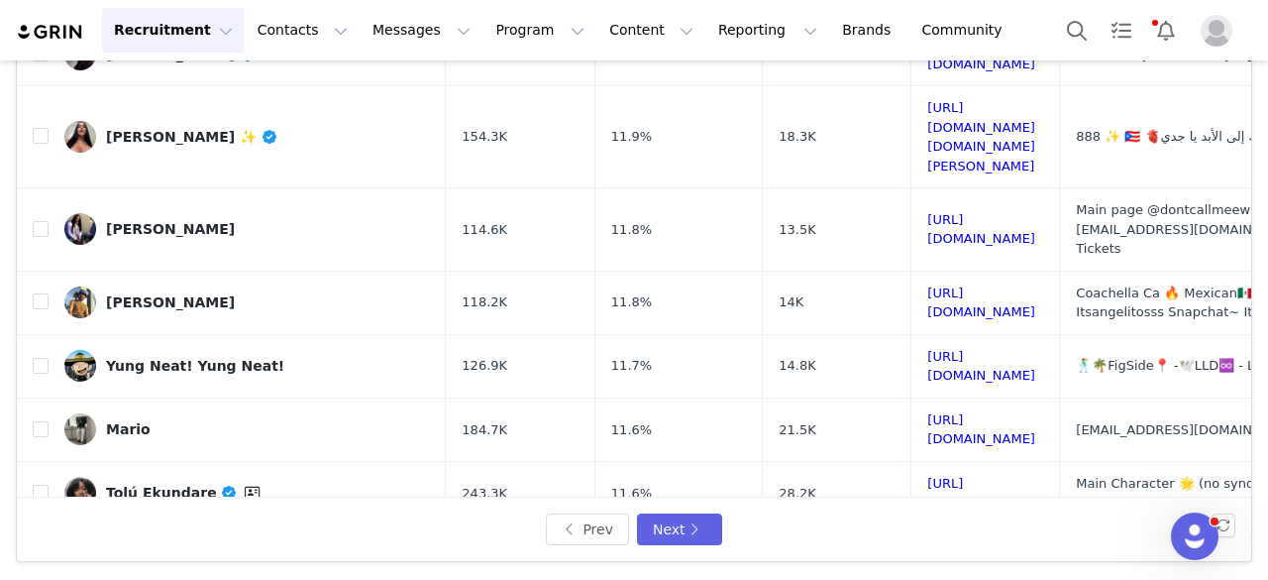
scroll to position [254, 0]
click at [192, 130] on div "𝖫𝖨𝖠𝖭𝖭𝖠 𝖢𝖠𝖬𝖯𝖮𝖲 ✨" at bounding box center [192, 138] width 172 height 16
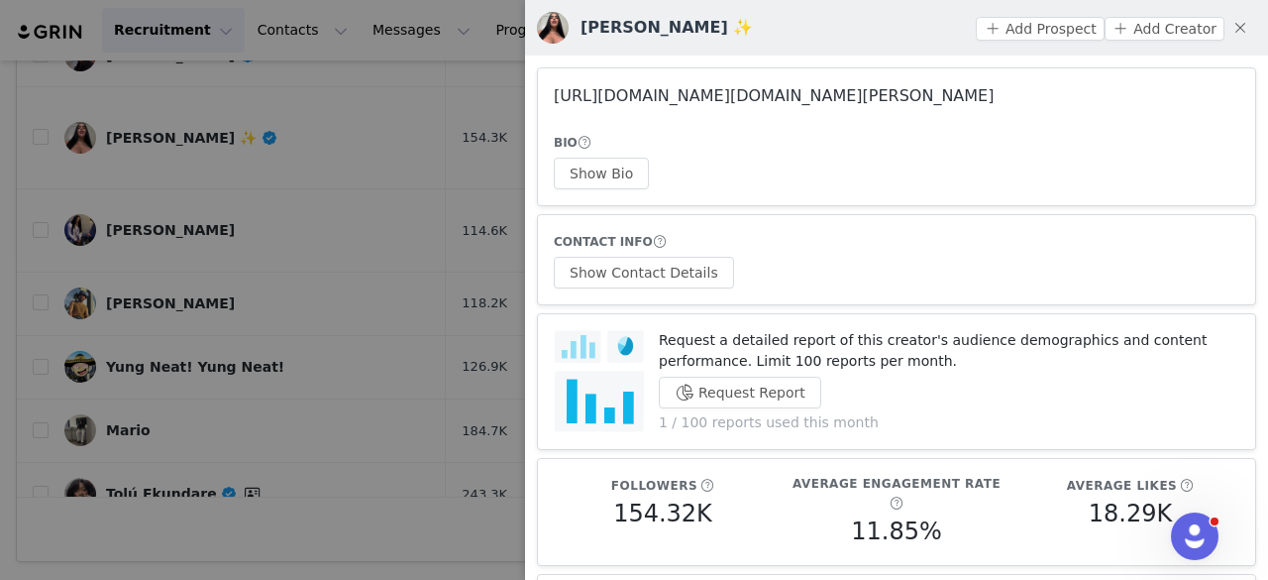
click at [653, 90] on link "https://www.instagram.com/lianna.campos/" at bounding box center [774, 95] width 440 height 19
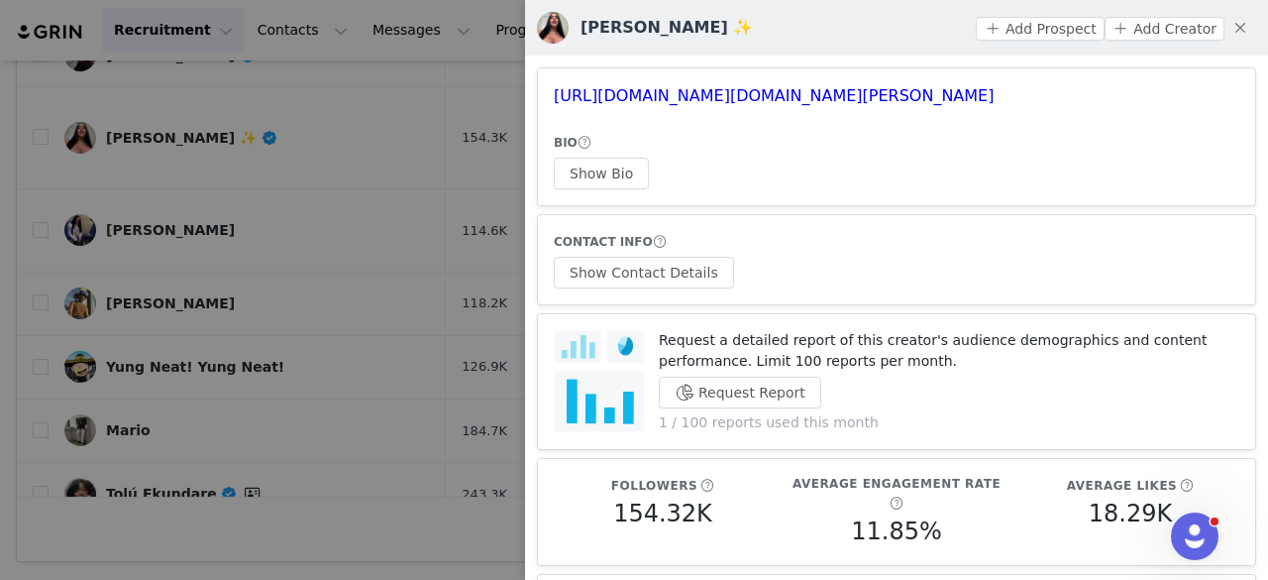
click at [413, 147] on div at bounding box center [634, 290] width 1268 height 580
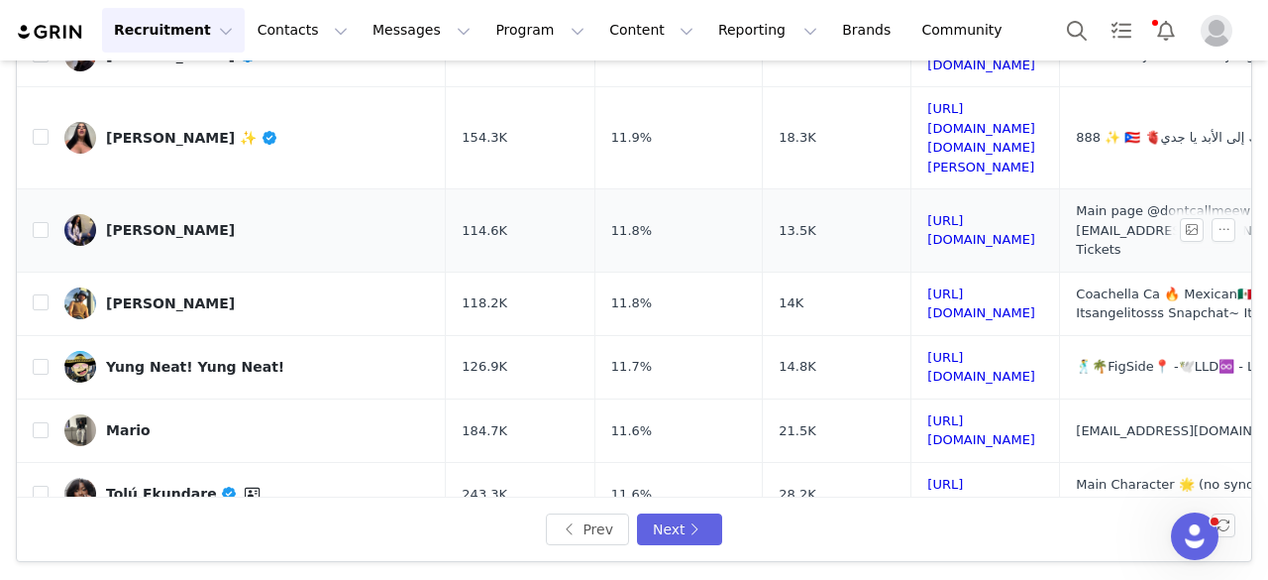
click at [132, 222] on div "Mona" at bounding box center [170, 230] width 129 height 16
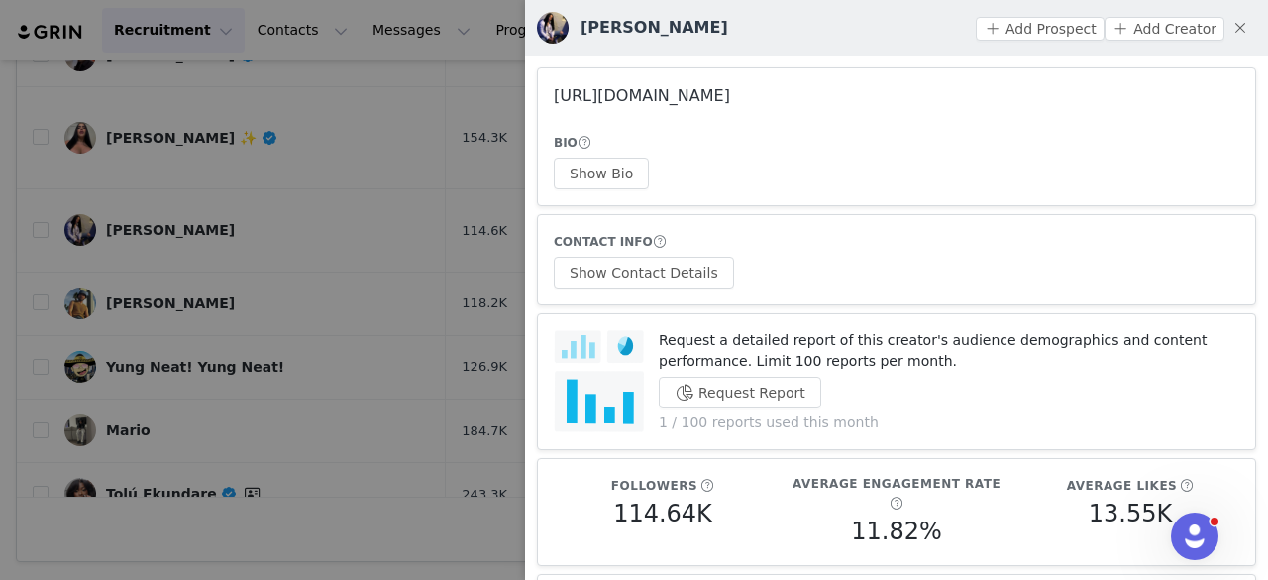
click at [605, 104] on link "https://www.instagram.com/dontcallmewhitegirl_/" at bounding box center [642, 95] width 176 height 19
click at [375, 257] on div at bounding box center [634, 290] width 1268 height 580
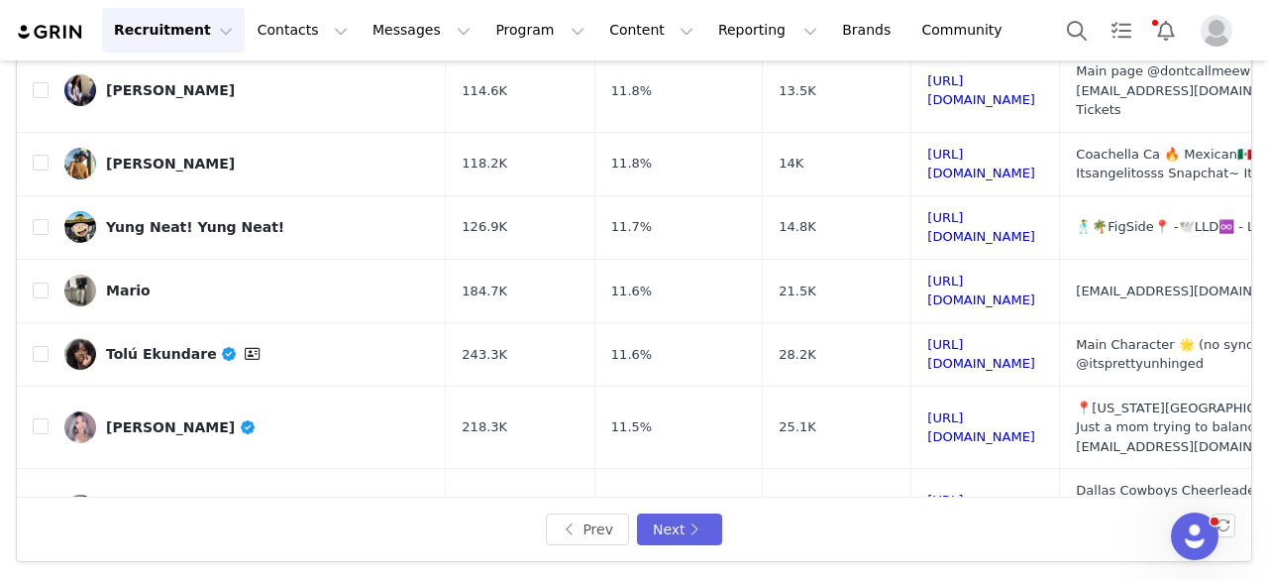
scroll to position [395, 0]
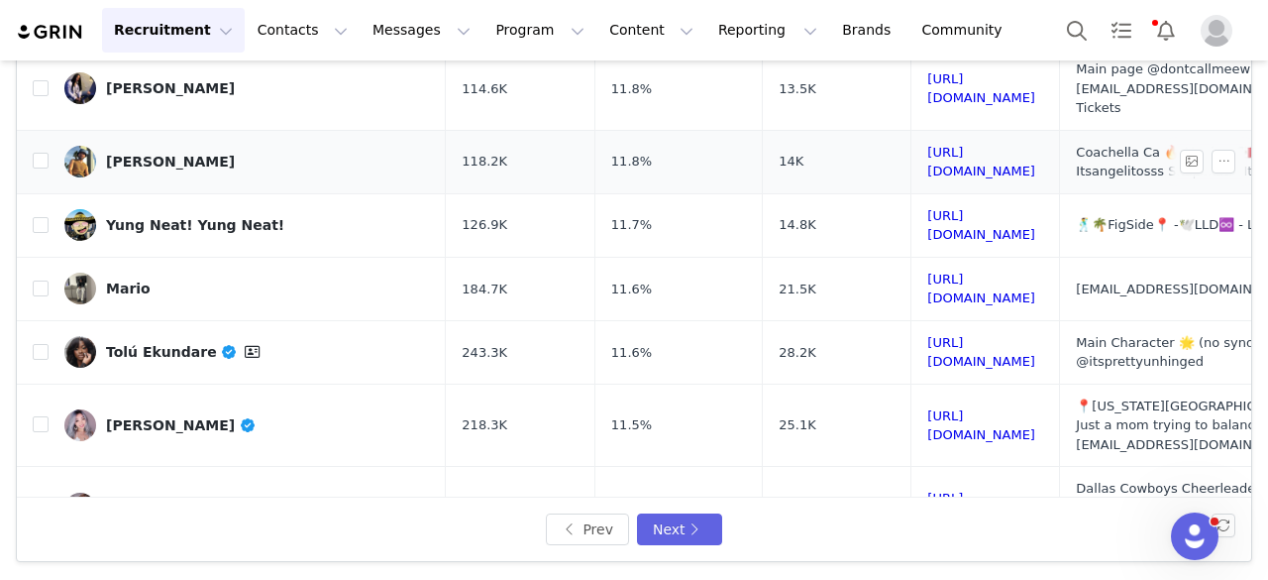
click at [166, 154] on div "Angel Hilario" at bounding box center [170, 162] width 129 height 16
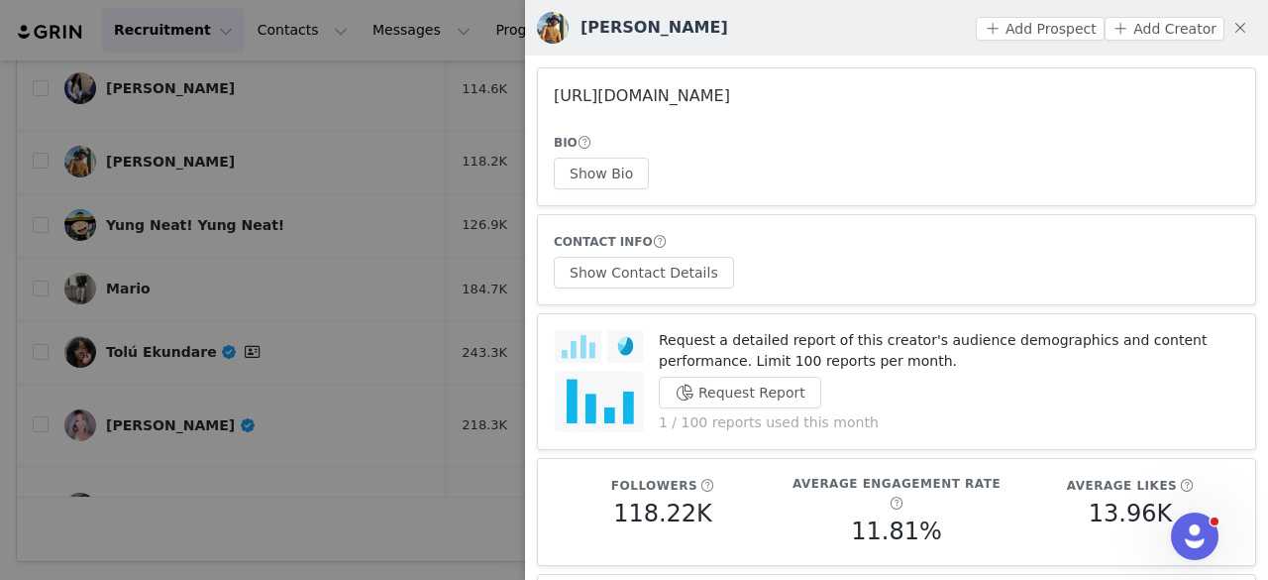
click at [639, 90] on link "https://www.instagram.com/itsangelitosss/" at bounding box center [642, 95] width 176 height 19
click at [255, 168] on div at bounding box center [634, 290] width 1268 height 580
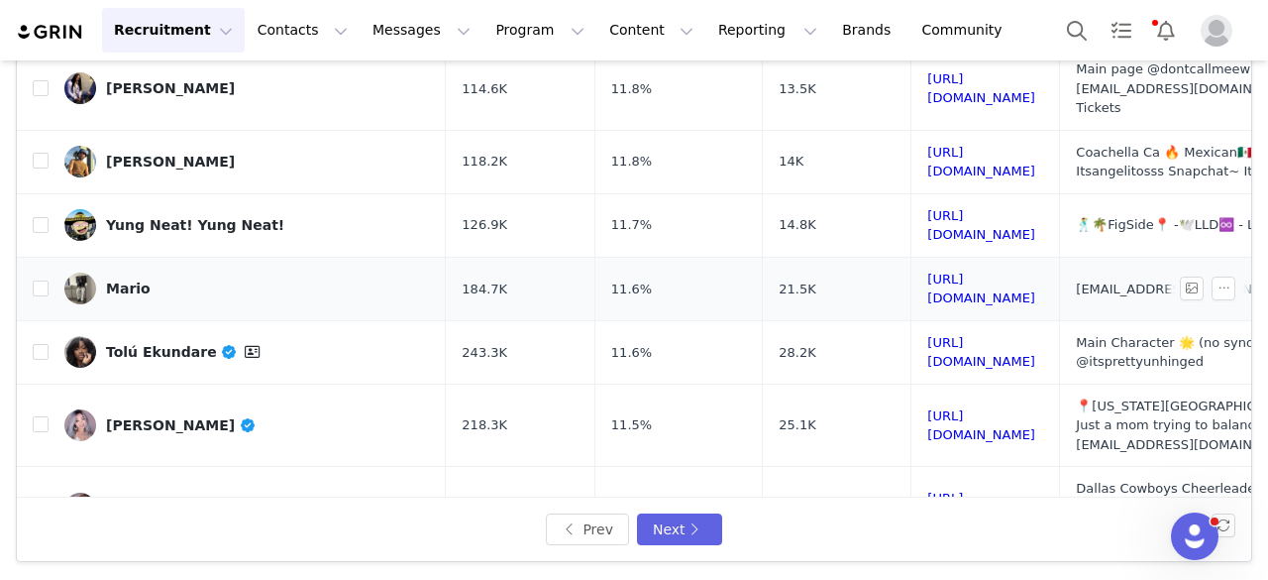
click at [131, 280] on div "Mario" at bounding box center [128, 288] width 45 height 16
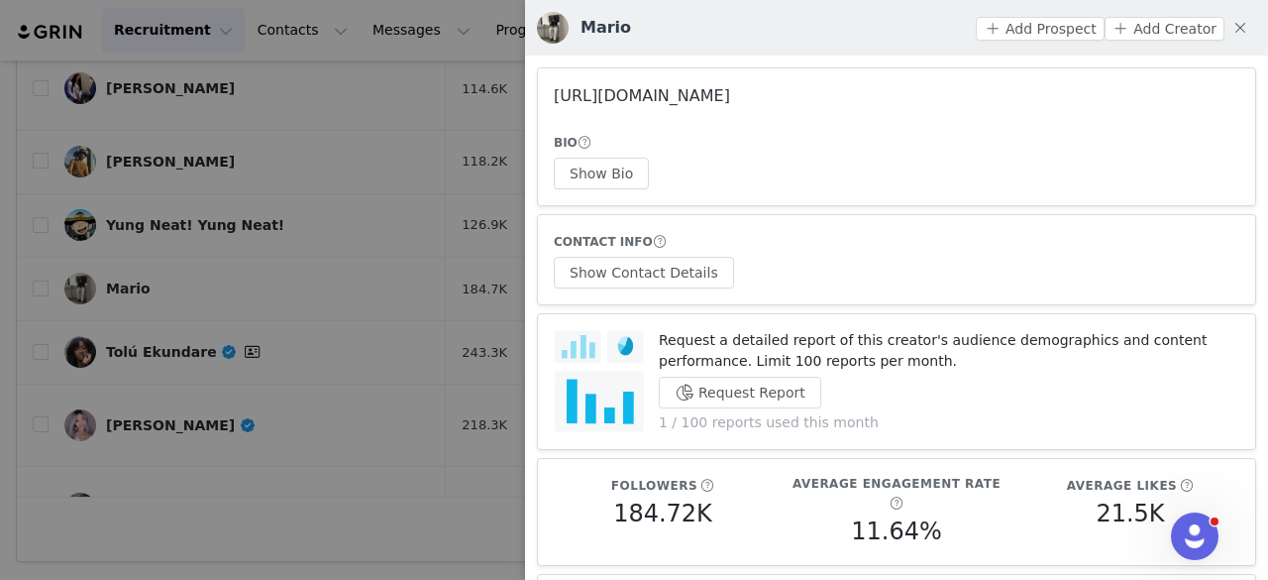
click at [637, 94] on link "https://www.instagram.com/cvvmario/" at bounding box center [642, 95] width 176 height 19
click at [596, 179] on button "Show Bio" at bounding box center [601, 174] width 95 height 32
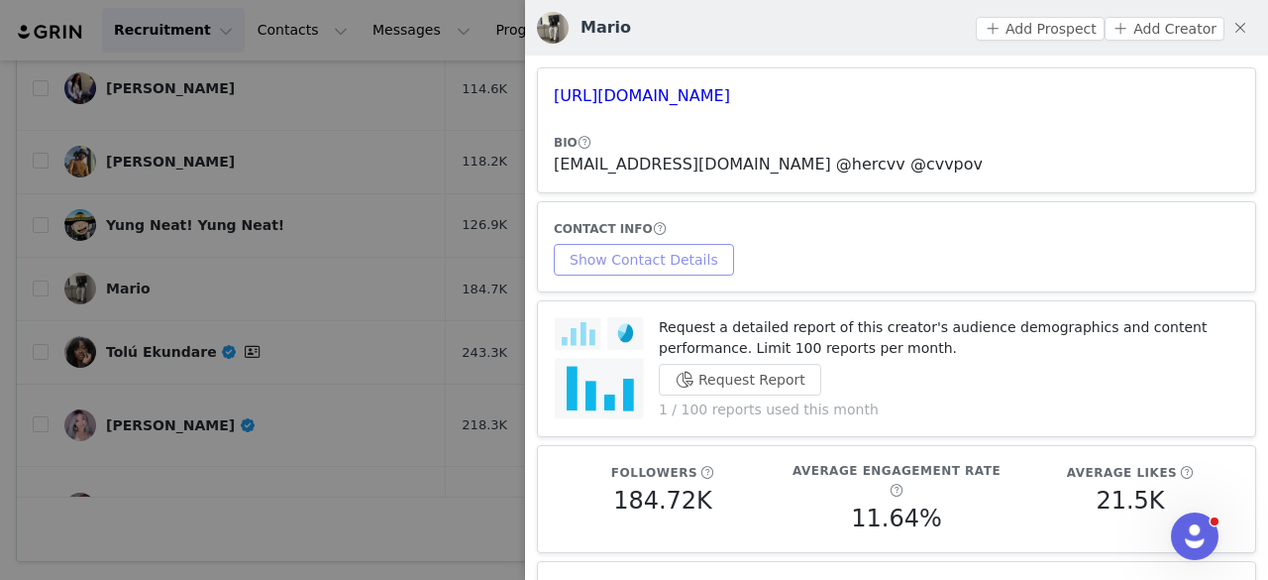
click at [626, 275] on article "CONTACT INFO Show Contact Details" at bounding box center [896, 246] width 719 height 91
click at [616, 253] on button "Show Contact Details" at bounding box center [644, 260] width 180 height 32
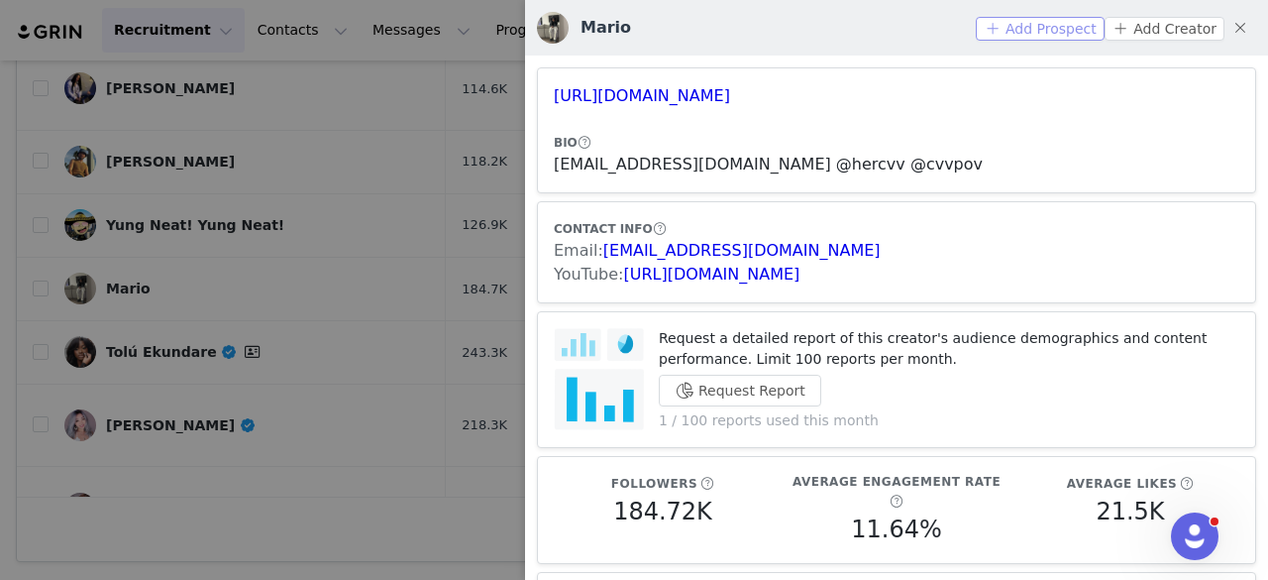
click at [1036, 19] on button "Add Prospect" at bounding box center [1040, 29] width 128 height 24
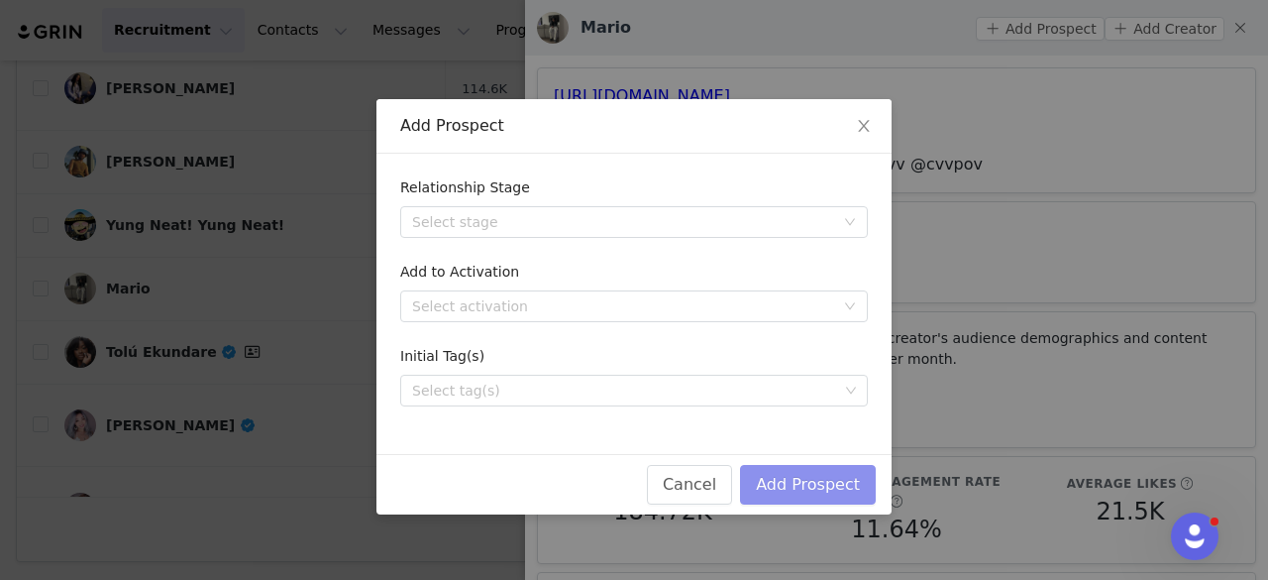
click at [783, 488] on button "Add Prospect" at bounding box center [808, 485] width 136 height 40
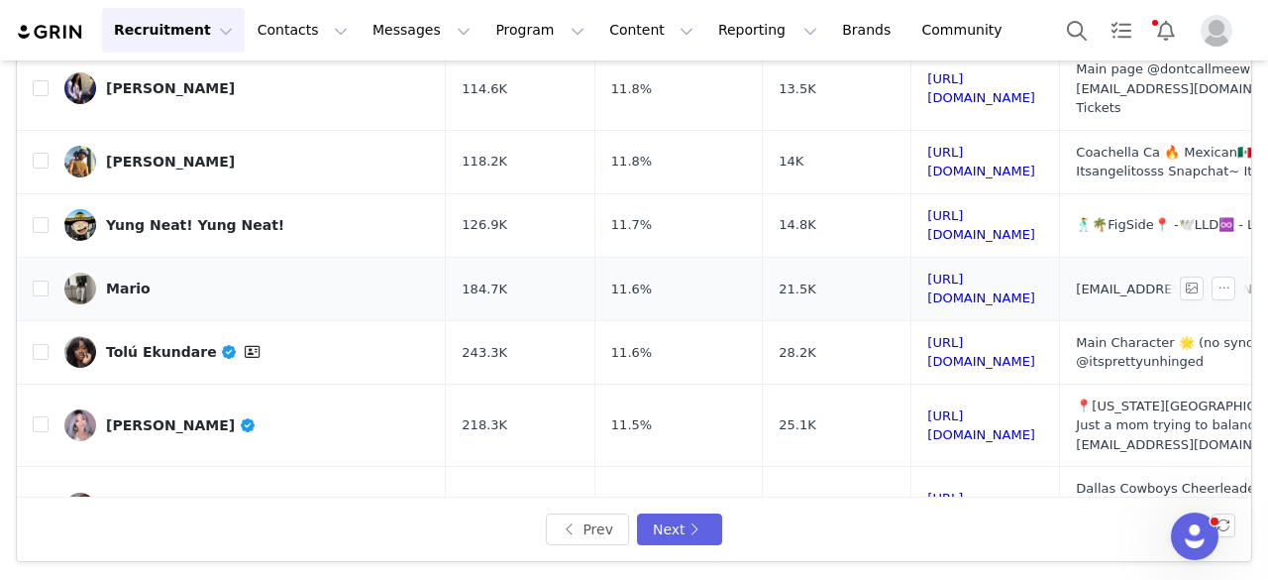
click at [140, 280] on div "Mario" at bounding box center [128, 288] width 45 height 16
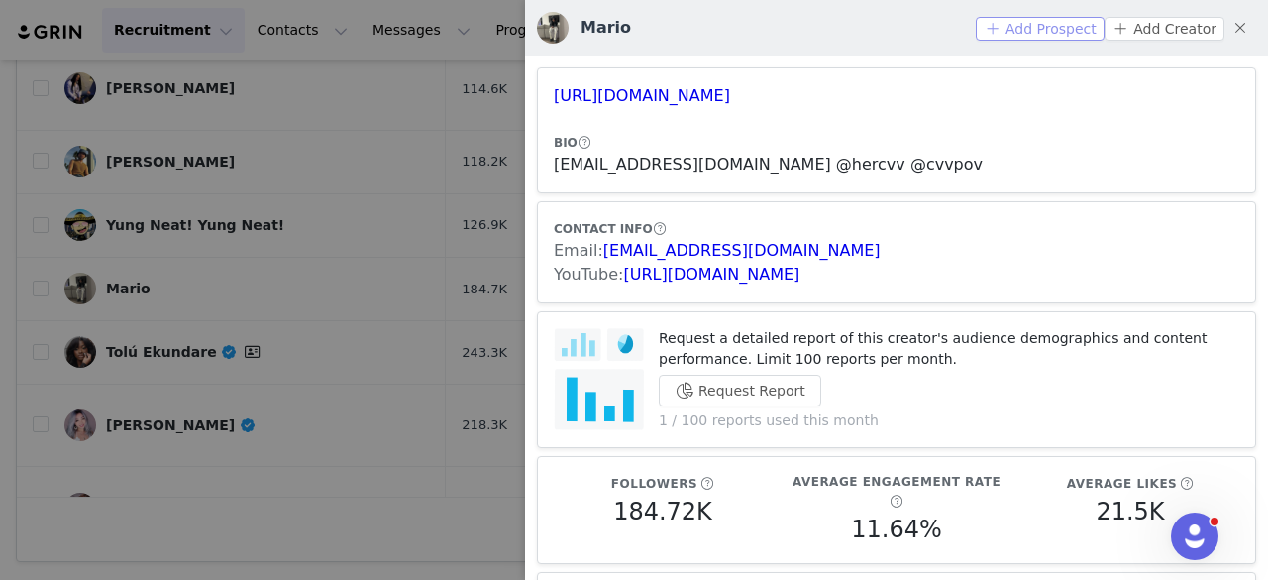
click at [999, 31] on button "Add Prospect" at bounding box center [1040, 29] width 128 height 24
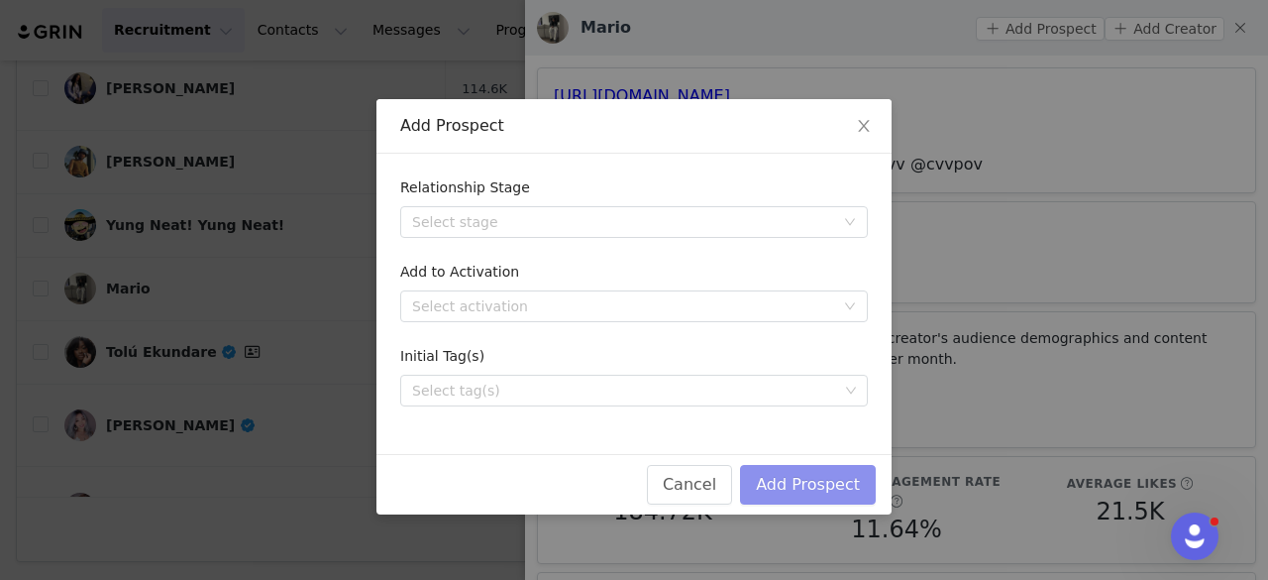
click at [852, 472] on button "Add Prospect" at bounding box center [808, 485] width 136 height 40
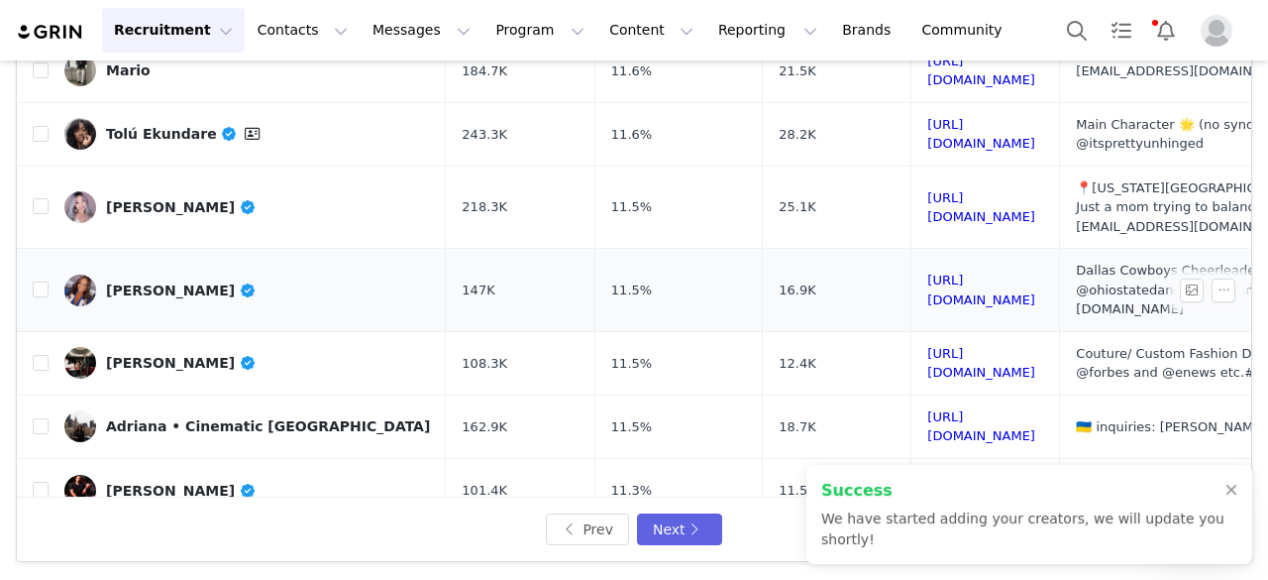
scroll to position [633, 0]
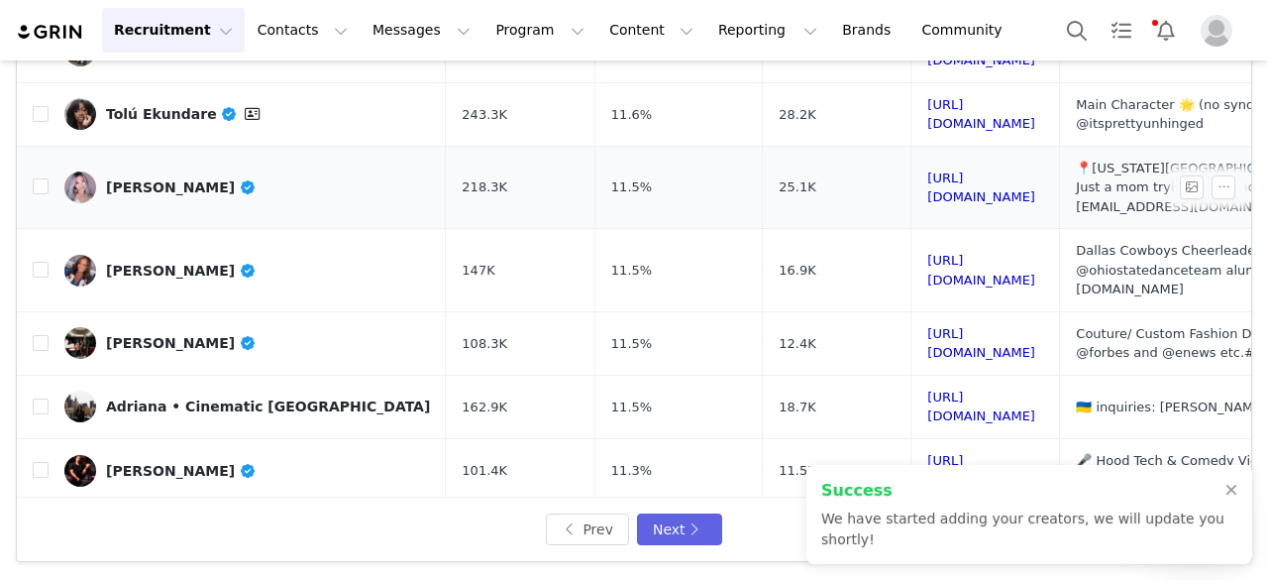
click at [137, 179] on div "Yue Li" at bounding box center [181, 187] width 151 height 16
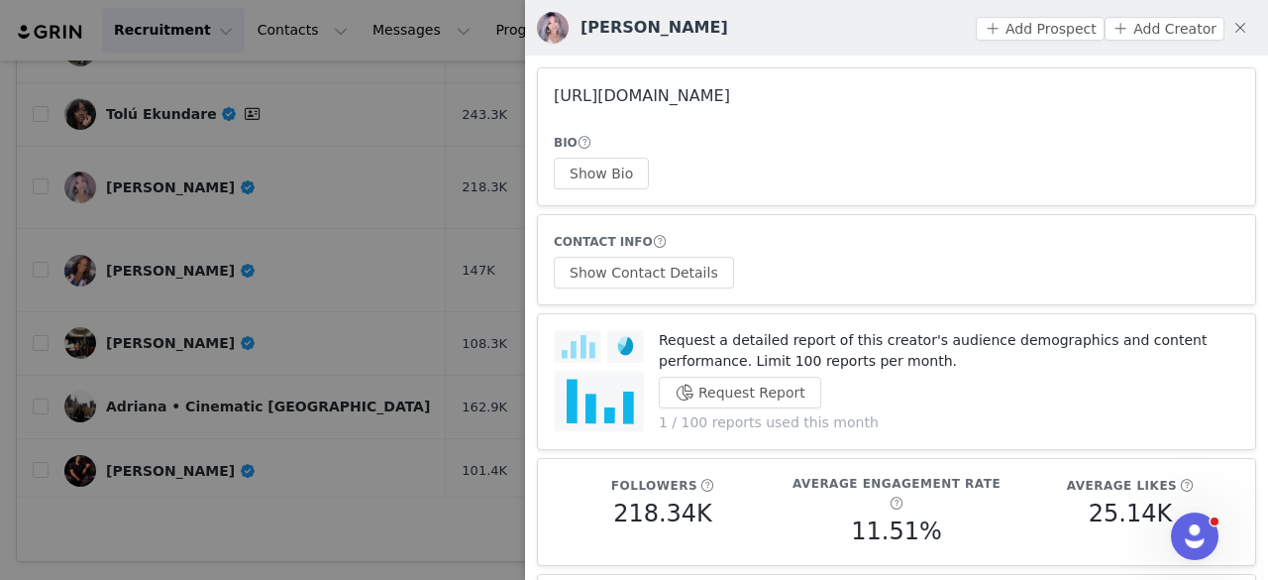
click at [682, 90] on link "https://www.instagram.com/yuenabei/" at bounding box center [642, 95] width 176 height 19
drag, startPoint x: 706, startPoint y: 106, endPoint x: 652, endPoint y: 107, distance: 53.5
drag, startPoint x: 652, startPoint y: 107, endPoint x: 646, endPoint y: 96, distance: 12.4
click at [593, 167] on button "Show Bio" at bounding box center [601, 174] width 95 height 32
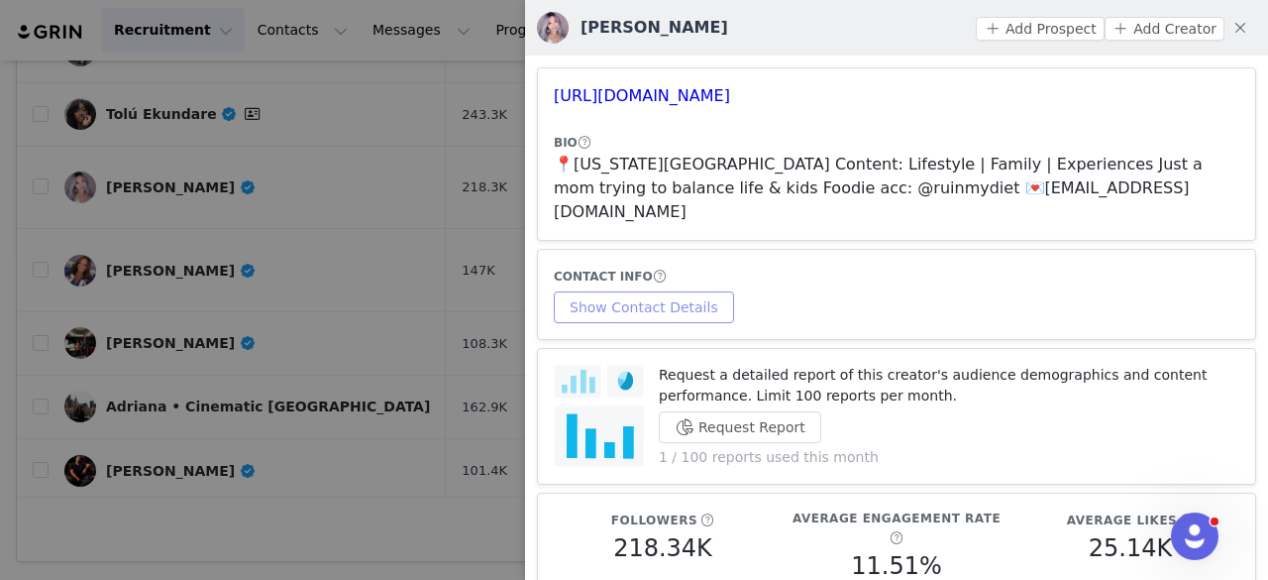
click at [631, 291] on button "Show Contact Details" at bounding box center [644, 307] width 180 height 32
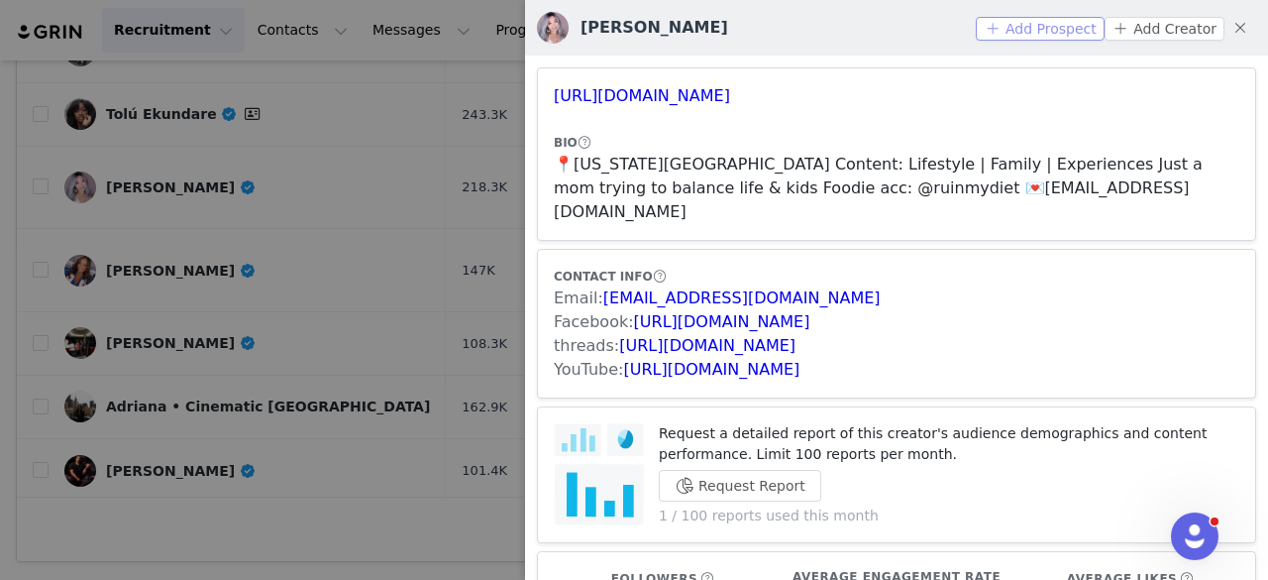
click at [1041, 17] on button "Add Prospect" at bounding box center [1040, 29] width 128 height 24
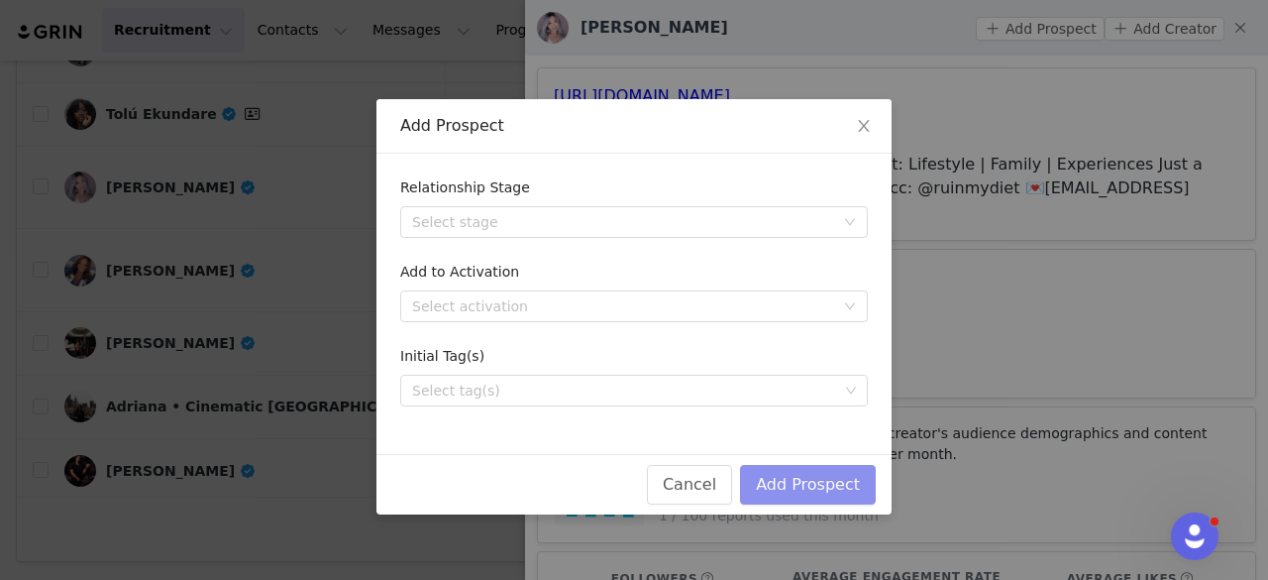
click at [795, 478] on button "Add Prospect" at bounding box center [808, 485] width 136 height 40
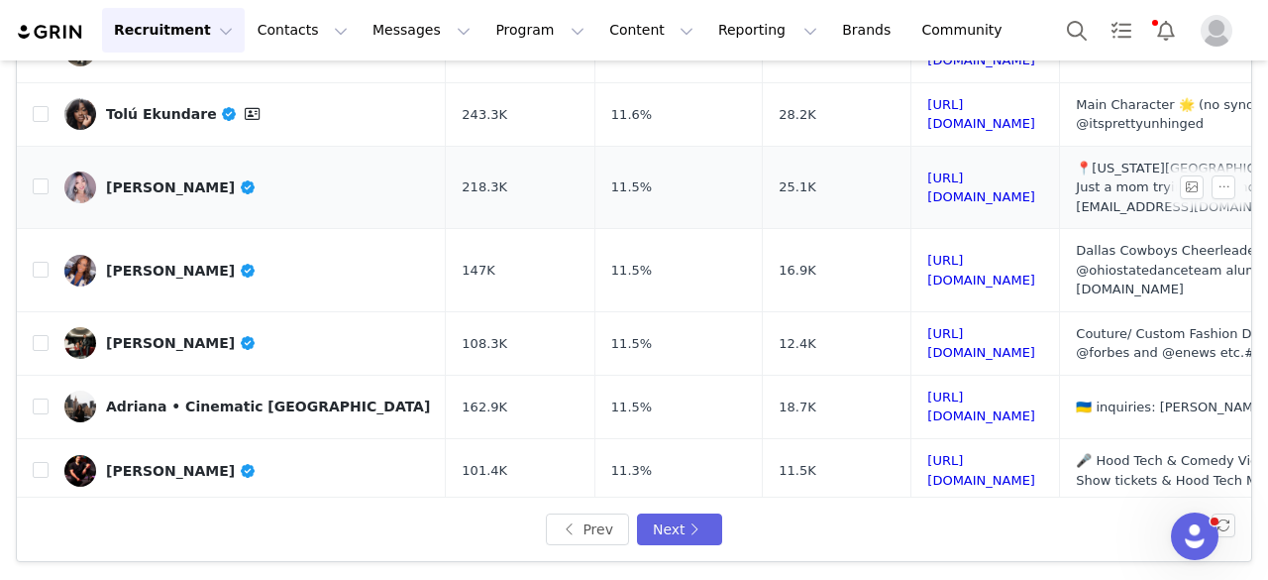
click at [239, 179] on span at bounding box center [248, 187] width 18 height 16
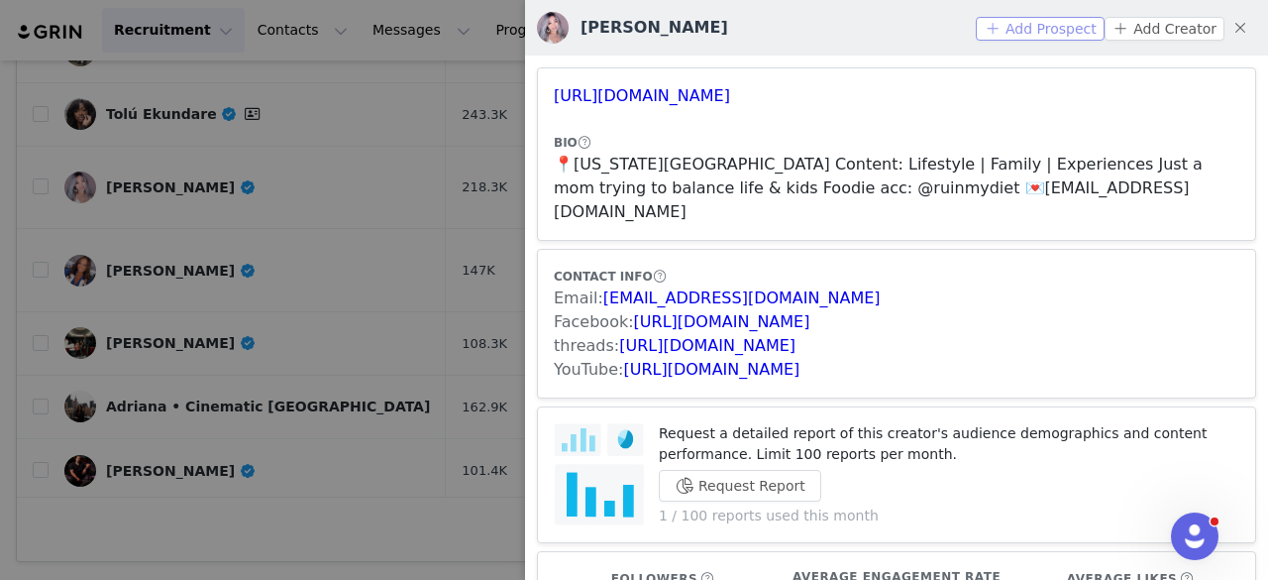
click at [1037, 25] on button "Add Prospect" at bounding box center [1040, 29] width 128 height 24
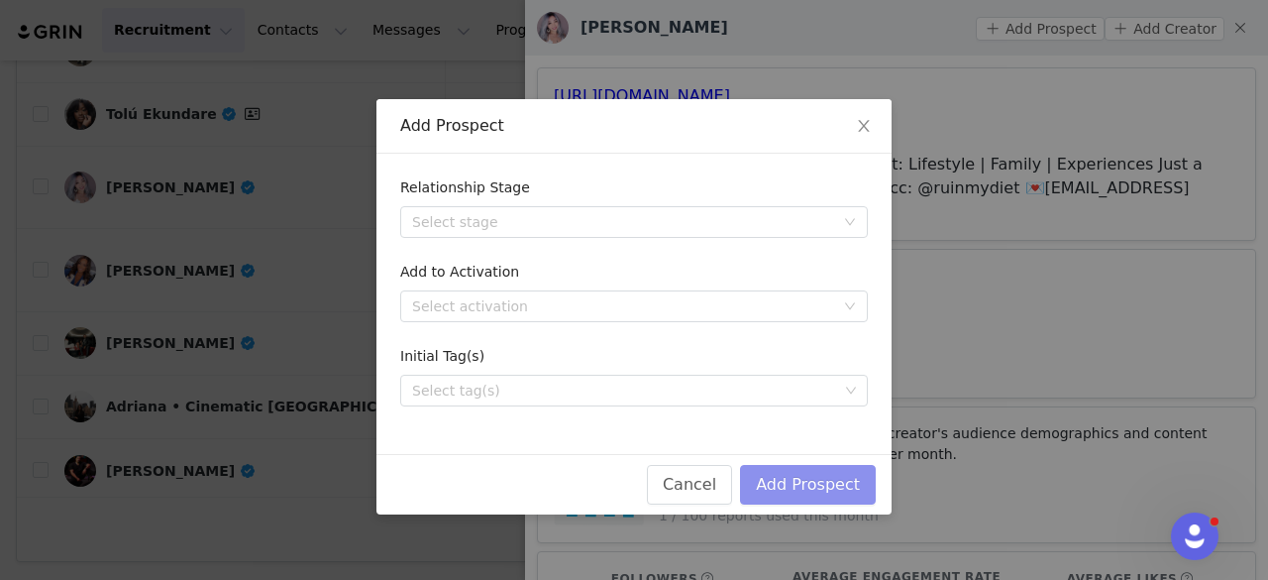
click at [772, 481] on button "Add Prospect" at bounding box center [808, 485] width 136 height 40
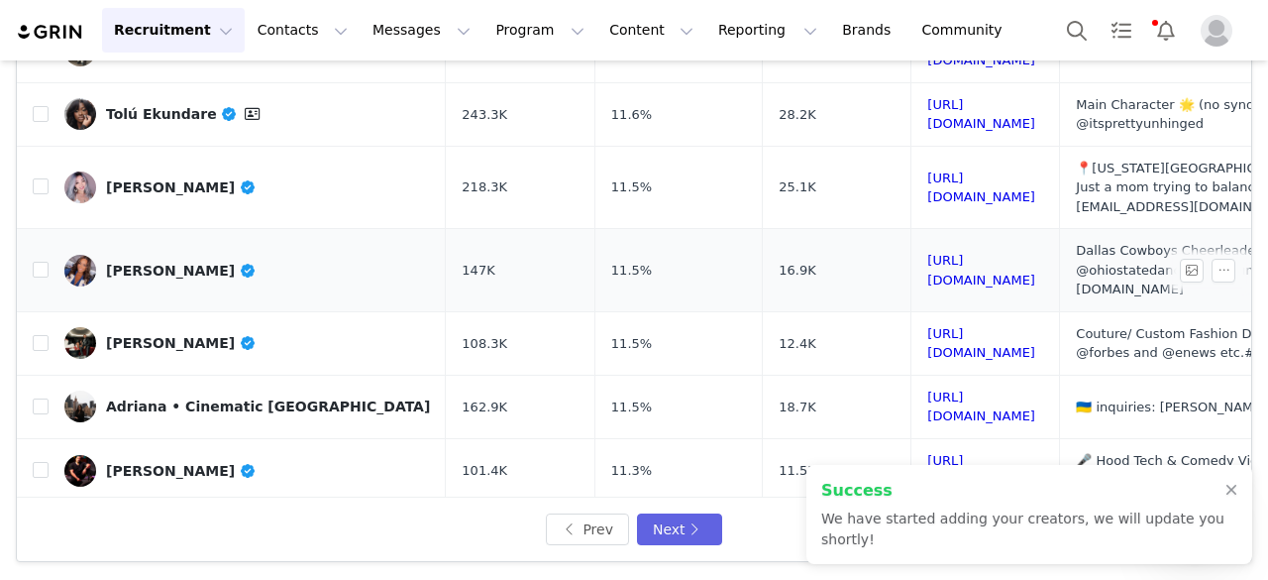
click at [175, 263] on div "Abby Summers" at bounding box center [181, 271] width 151 height 16
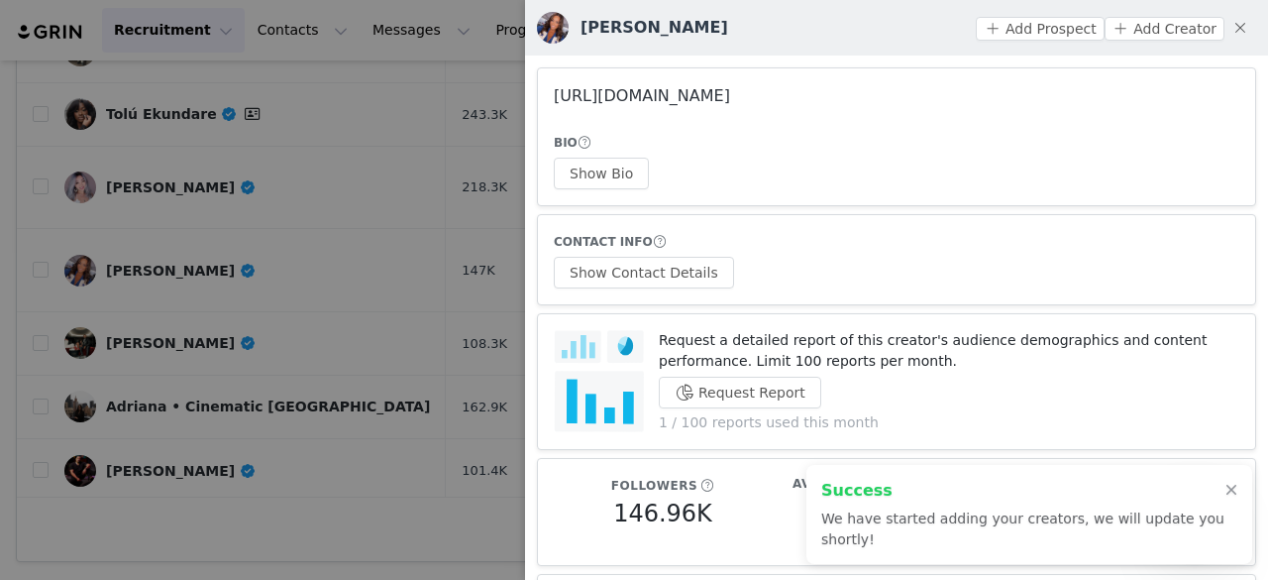
click at [704, 104] on link "https://www.instagram.com/abbysummerss/" at bounding box center [642, 95] width 176 height 19
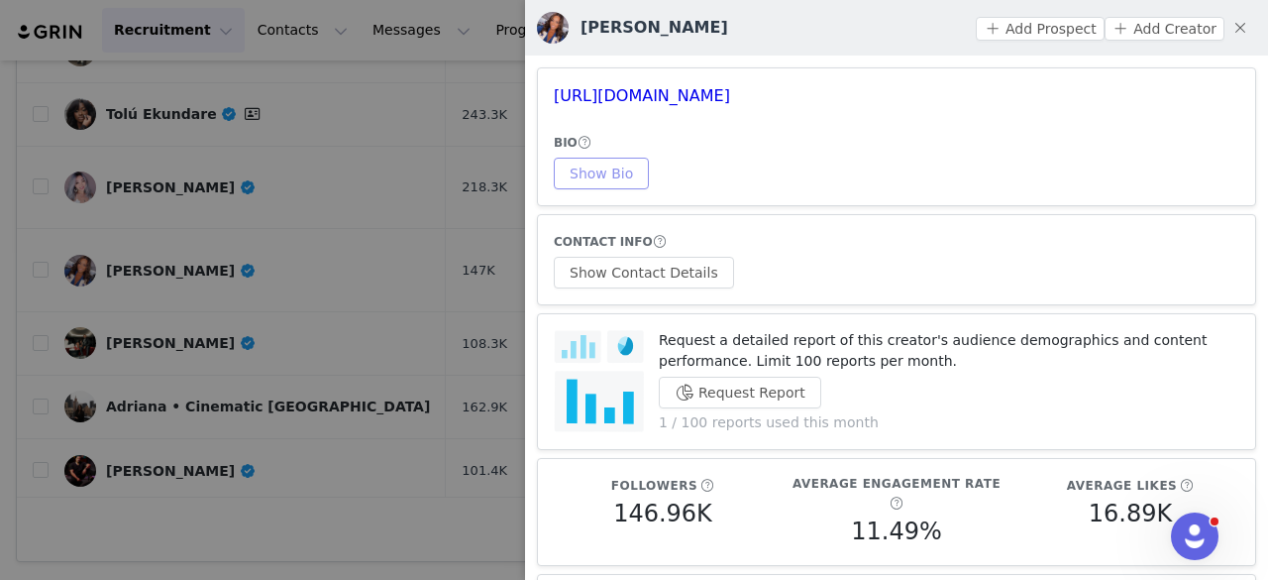
click at [593, 176] on button "Show Bio" at bounding box center [601, 174] width 95 height 32
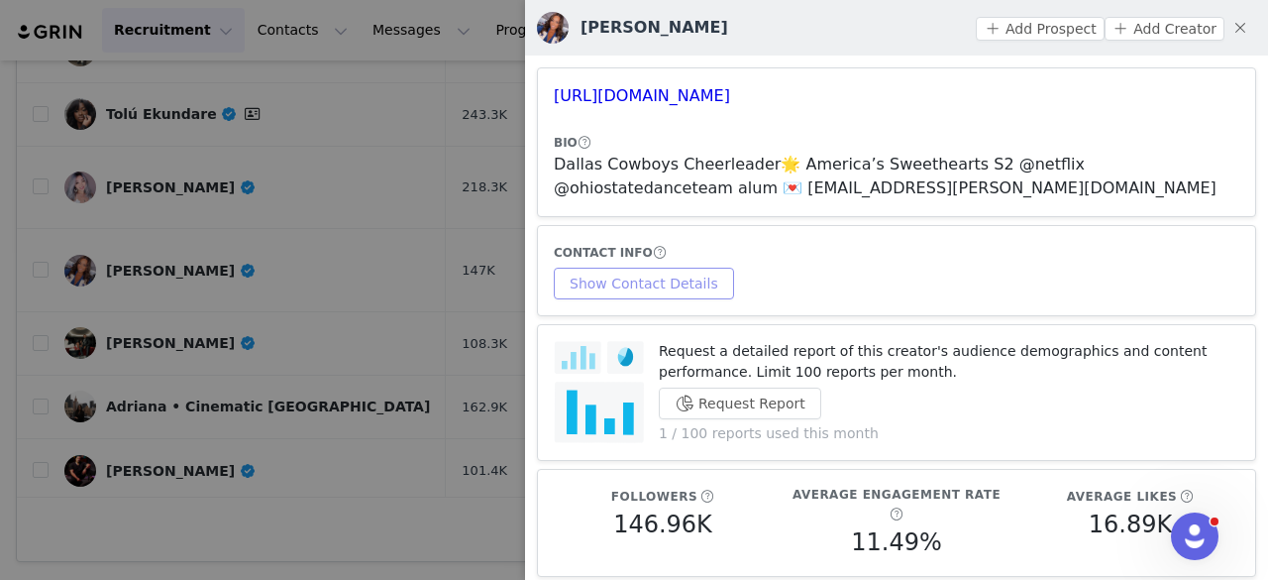
click at [629, 279] on button "Show Contact Details" at bounding box center [644, 284] width 180 height 32
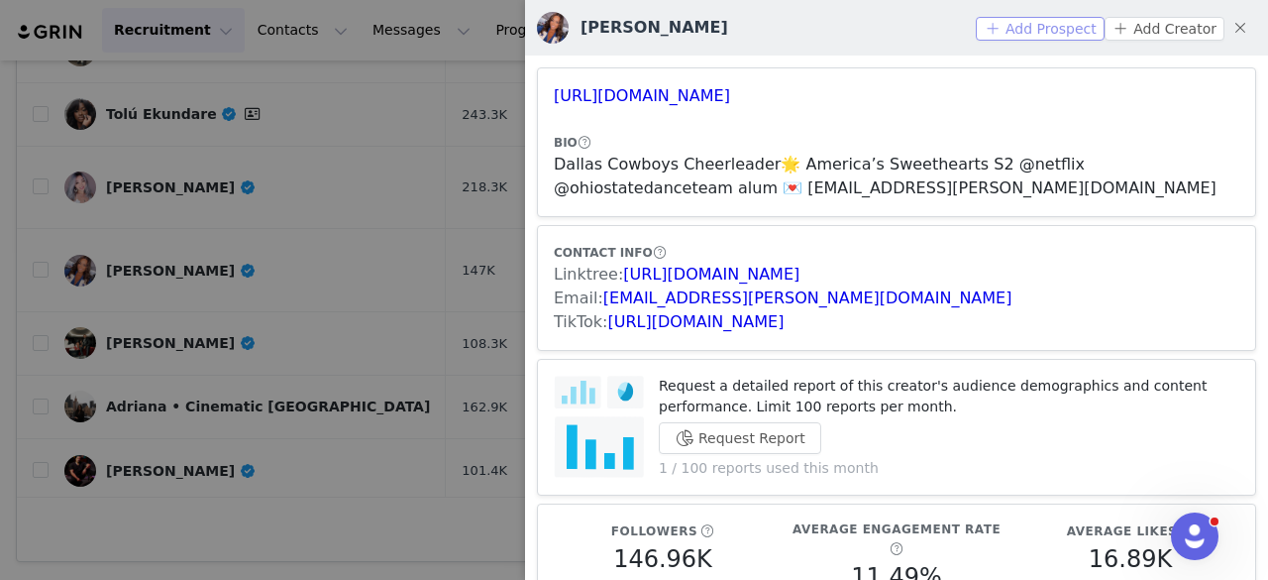
click at [1029, 31] on button "Add Prospect" at bounding box center [1040, 29] width 128 height 24
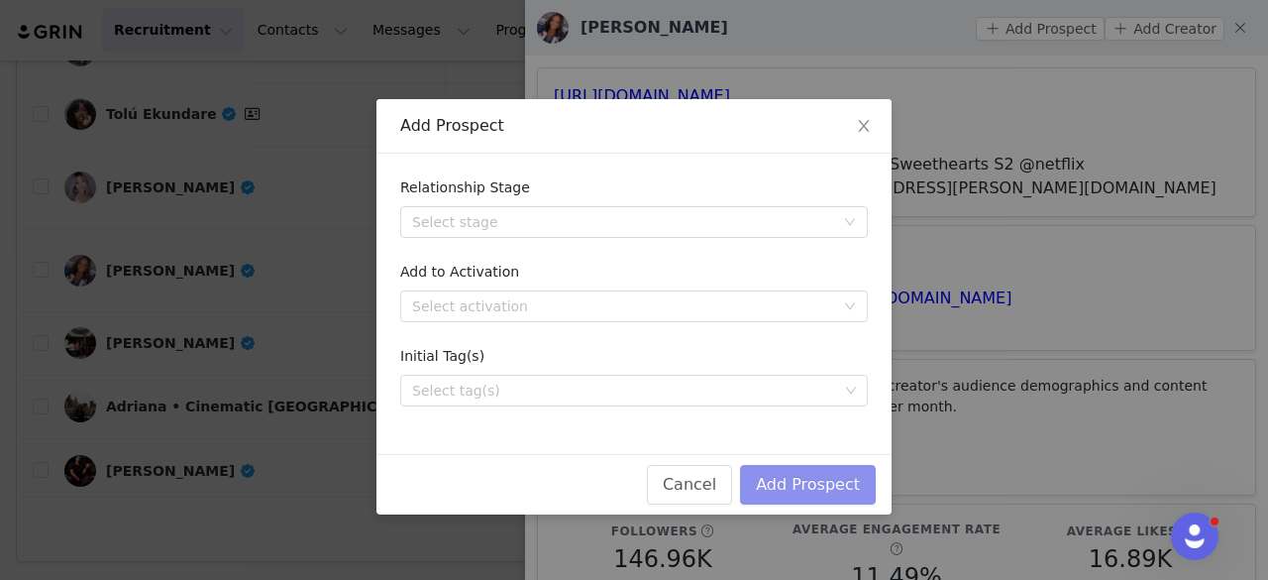
click at [780, 491] on button "Add Prospect" at bounding box center [808, 485] width 136 height 40
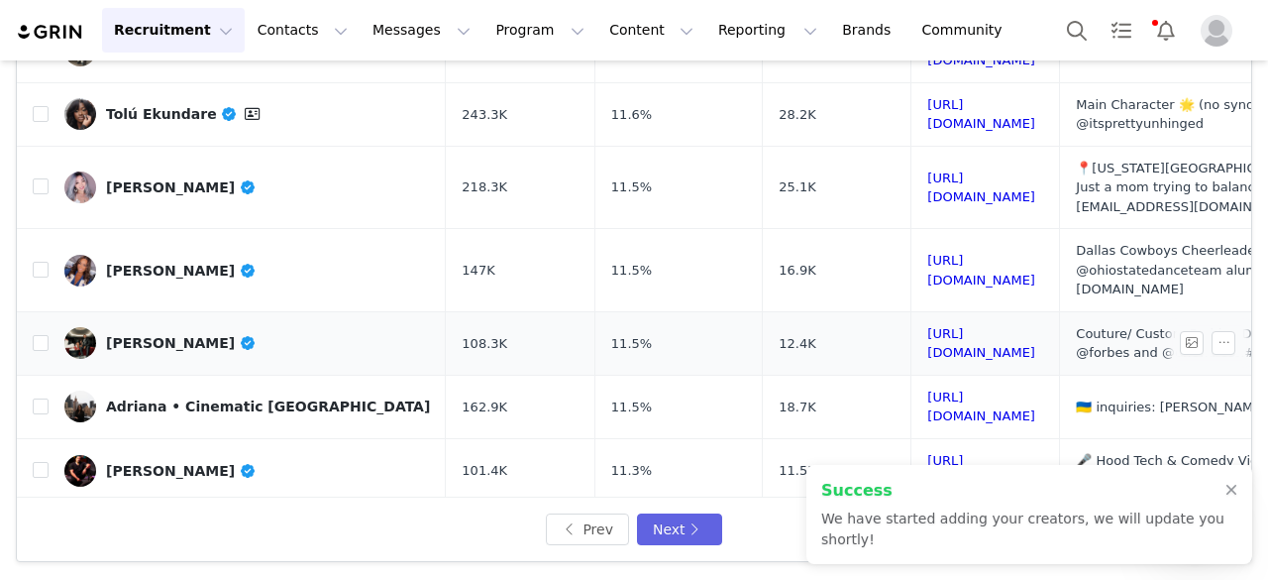
click at [202, 335] on div "Ugochi Iwuaba" at bounding box center [181, 343] width 151 height 16
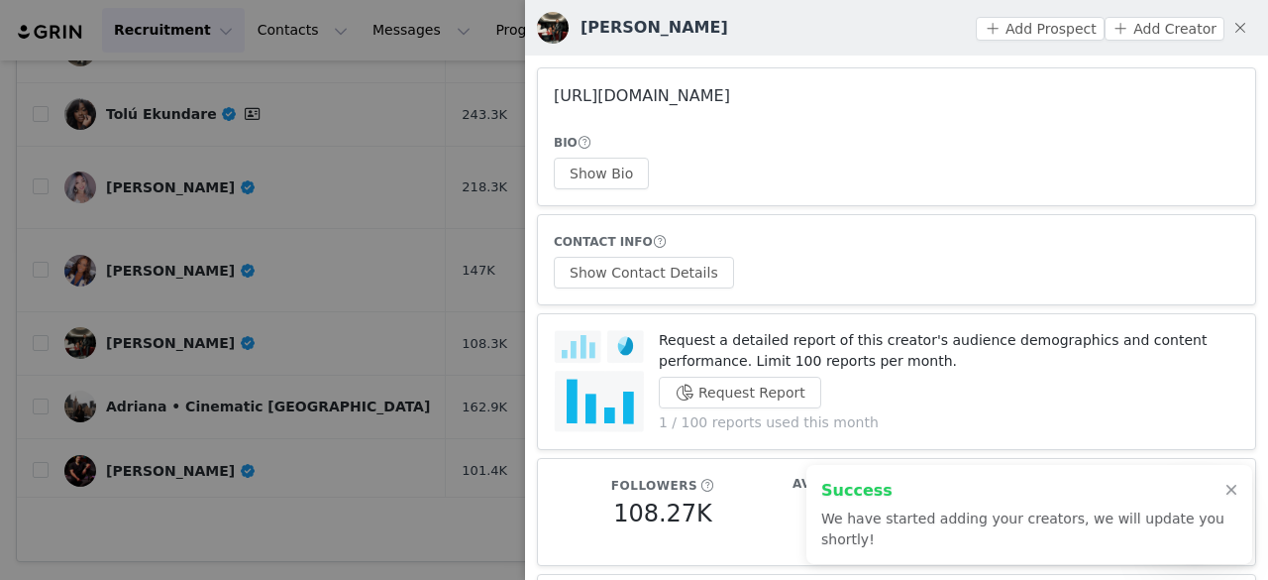
click at [668, 98] on link "https://www.instagram.com/ugochiiwuaba/" at bounding box center [642, 95] width 176 height 19
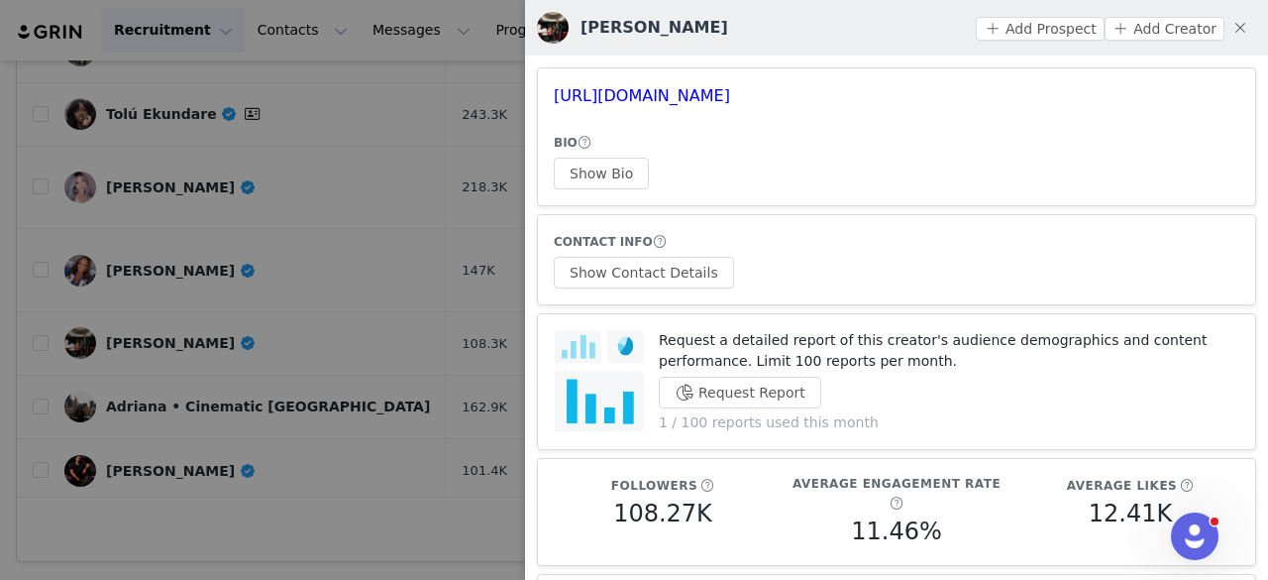
click at [355, 82] on div at bounding box center [634, 290] width 1268 height 580
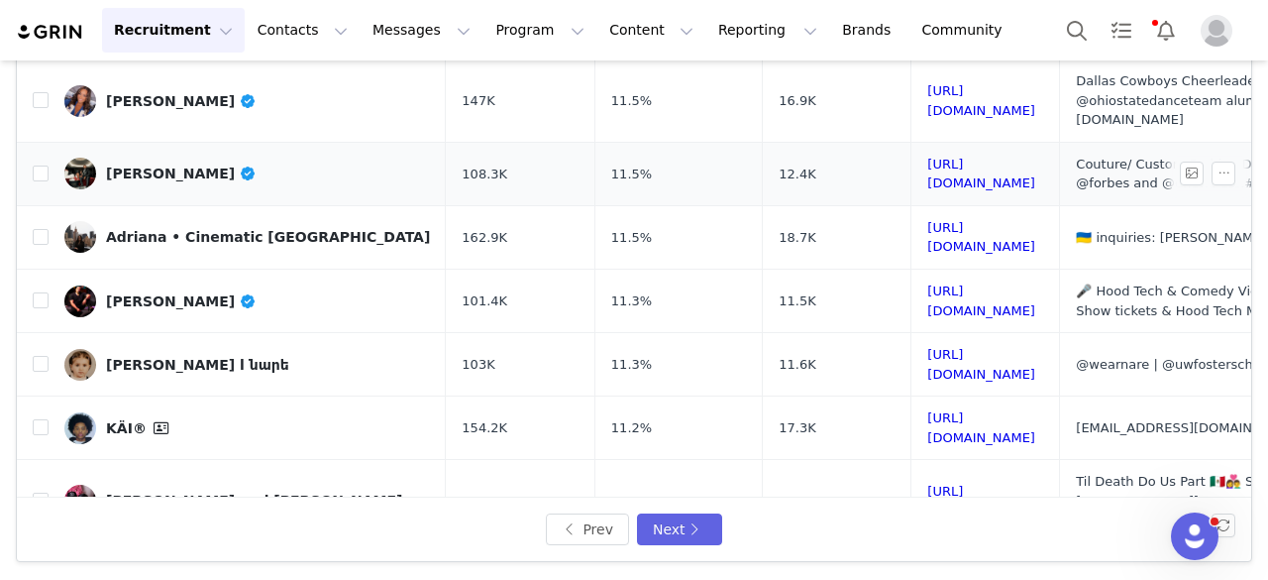
scroll to position [804, 0]
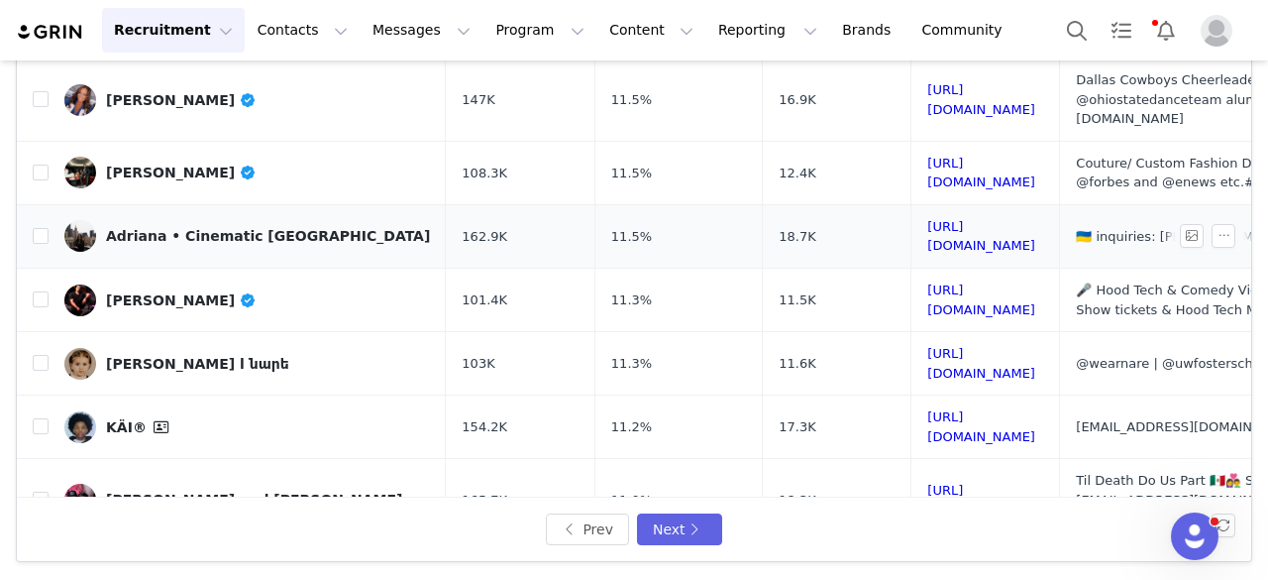
click at [179, 228] on div "Adriana • Cinematic NYC" at bounding box center [268, 236] width 324 height 16
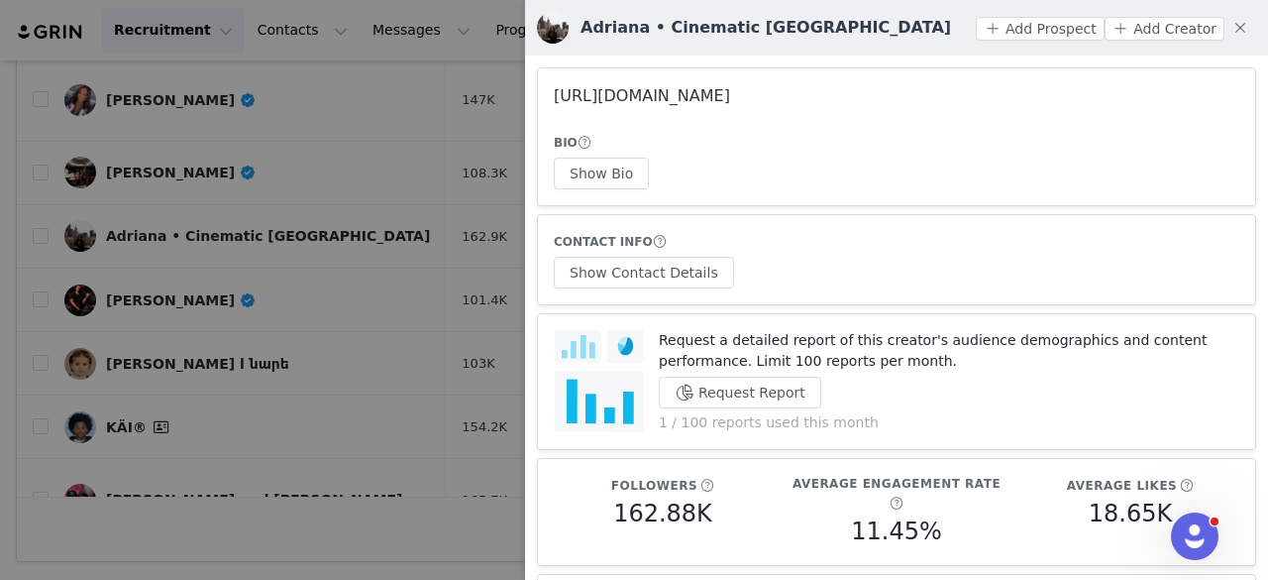
click at [692, 101] on link "https://www.instagram.com/adri__nyc/" at bounding box center [642, 95] width 176 height 19
click at [615, 171] on button "Show Bio" at bounding box center [601, 174] width 95 height 32
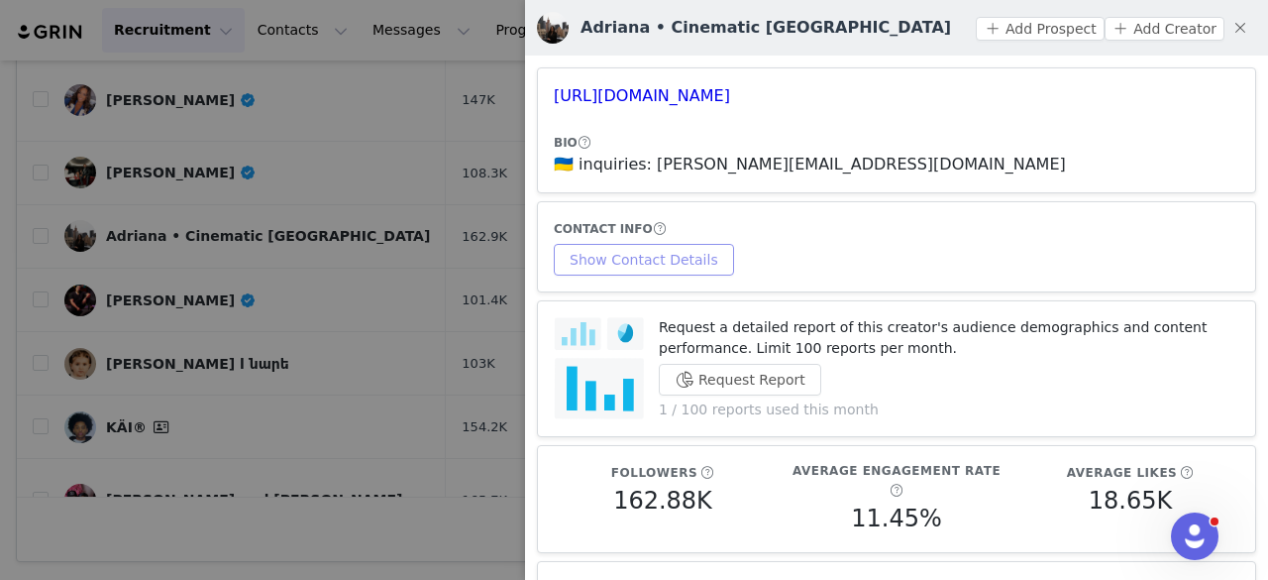
click at [664, 273] on button "Show Contact Details" at bounding box center [644, 260] width 180 height 32
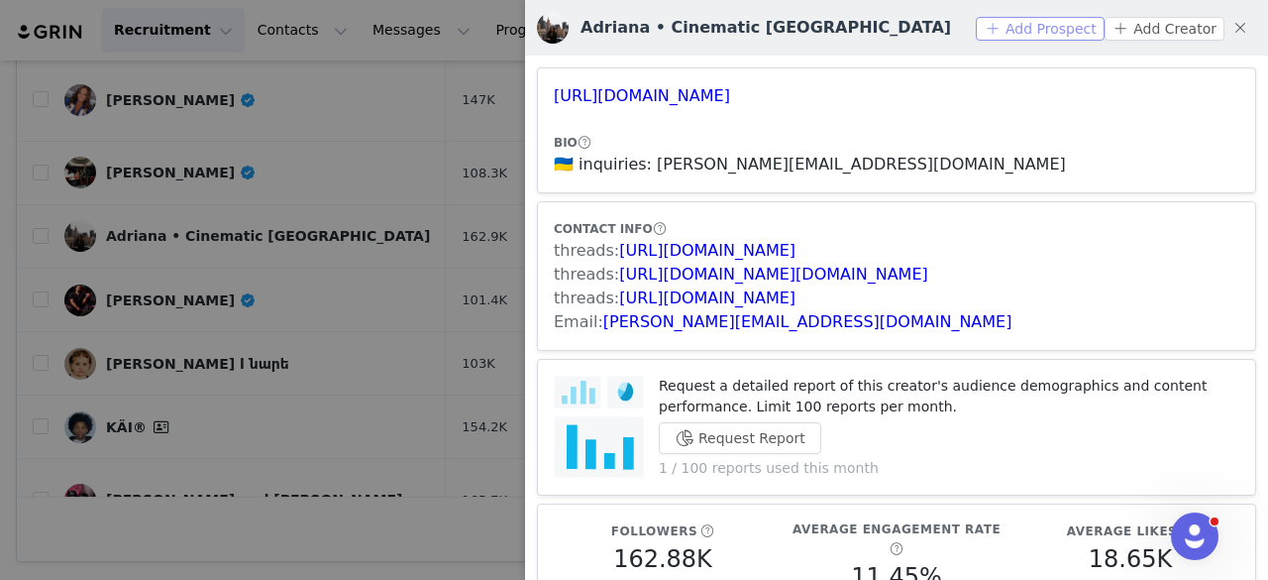
click at [1088, 32] on button "Add Prospect" at bounding box center [1040, 29] width 128 height 24
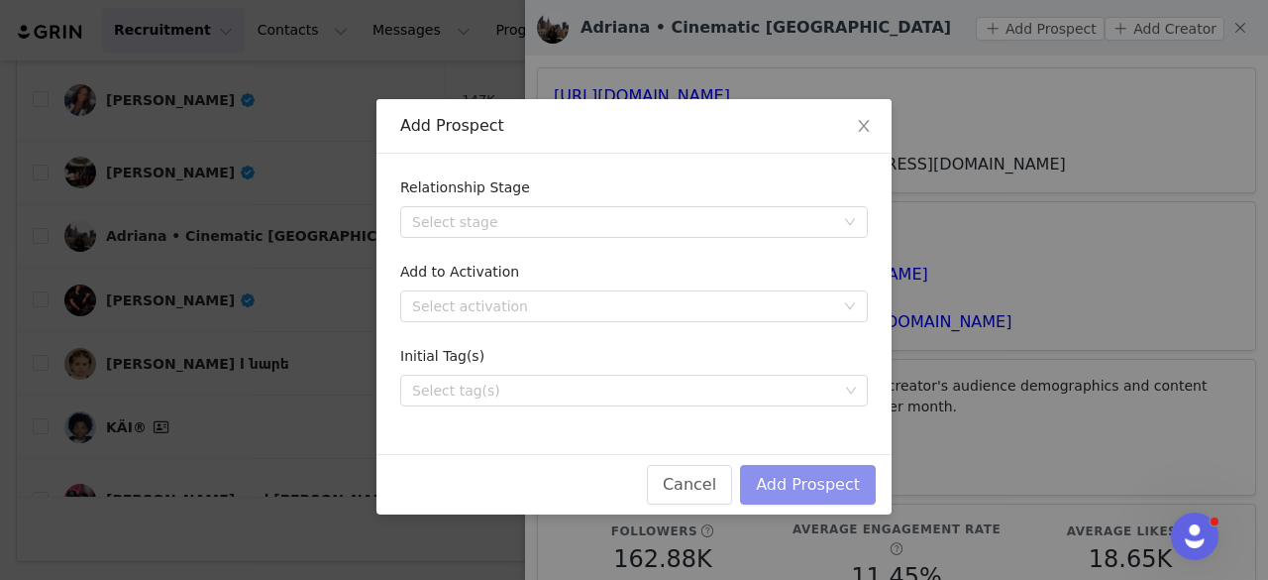
click at [838, 475] on button "Add Prospect" at bounding box center [808, 485] width 136 height 40
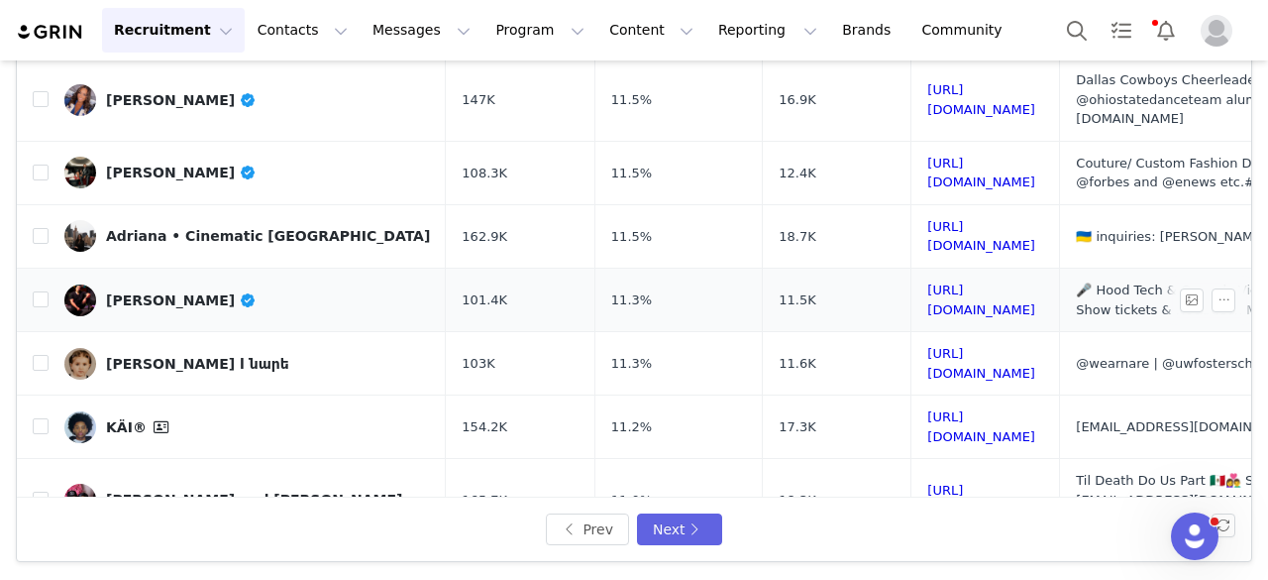
click at [178, 292] on div "Lee Valentin" at bounding box center [181, 300] width 151 height 16
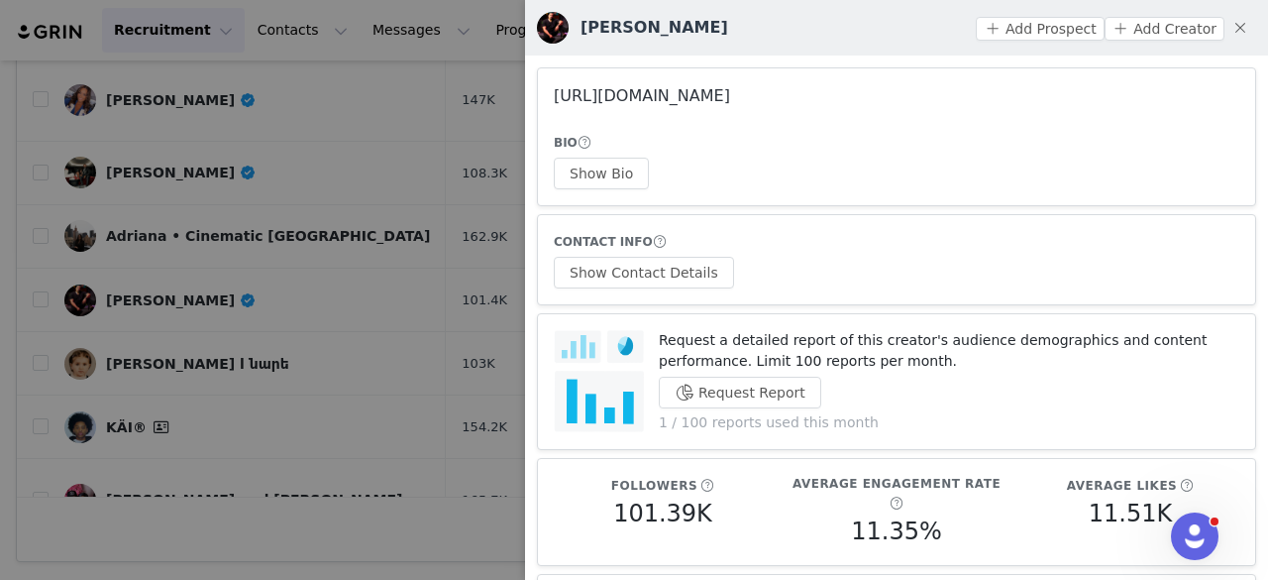
click at [690, 90] on link "https://www.instagram.com/leevalentin/" at bounding box center [642, 95] width 176 height 19
click at [347, 184] on div at bounding box center [634, 290] width 1268 height 580
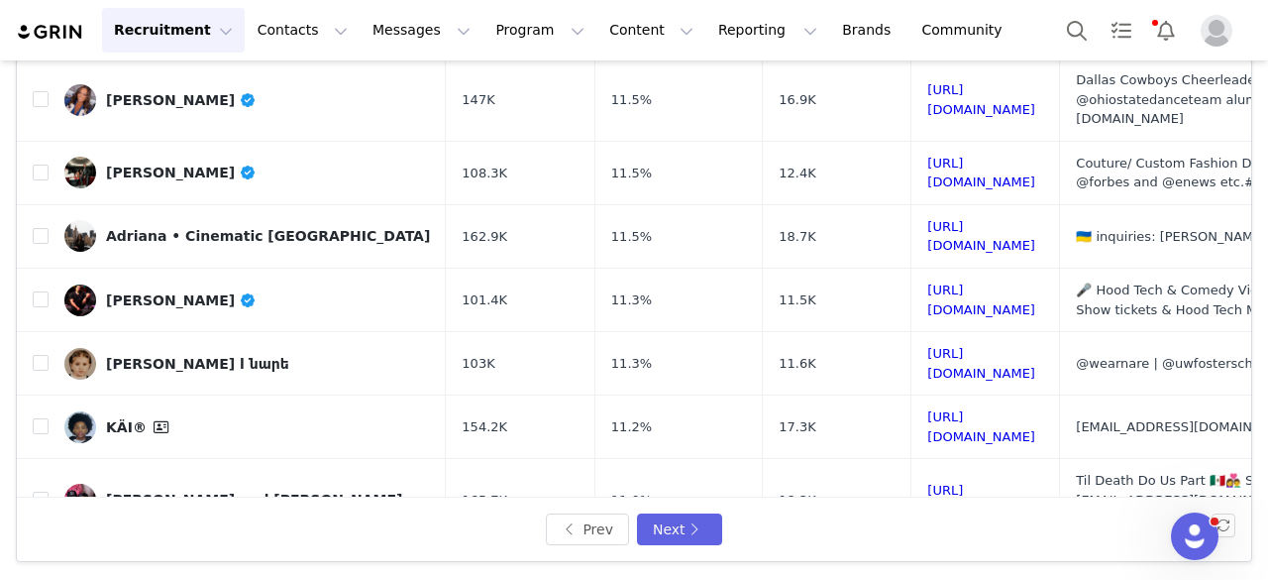
scroll to position [810, 0]
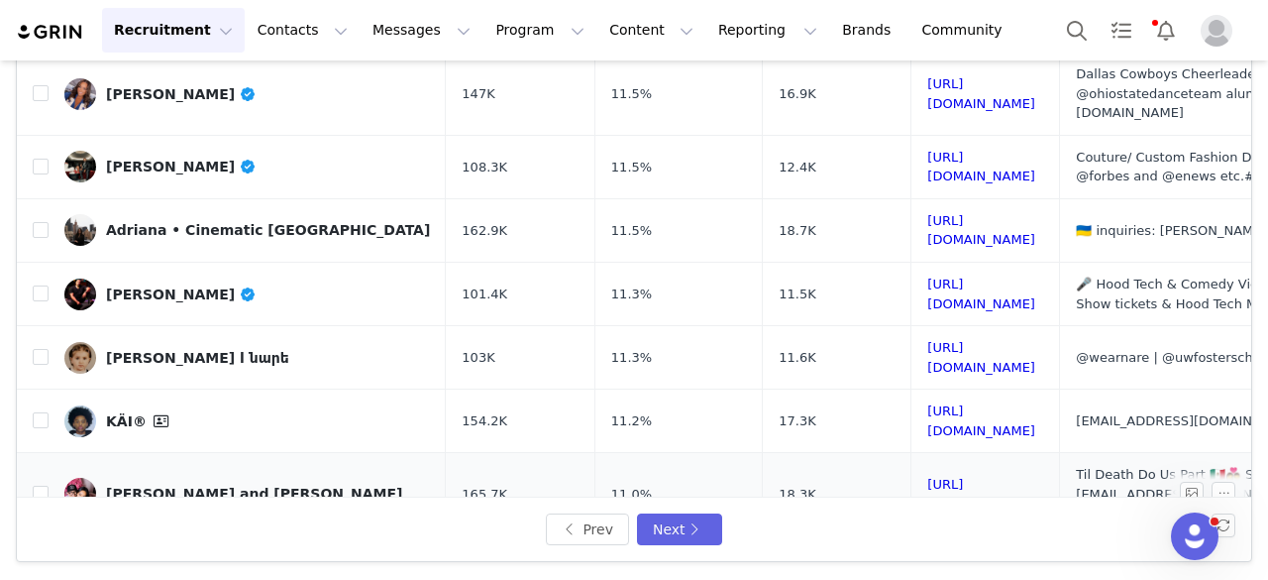
click at [139, 478] on link "Alex and Nat" at bounding box center [247, 494] width 366 height 32
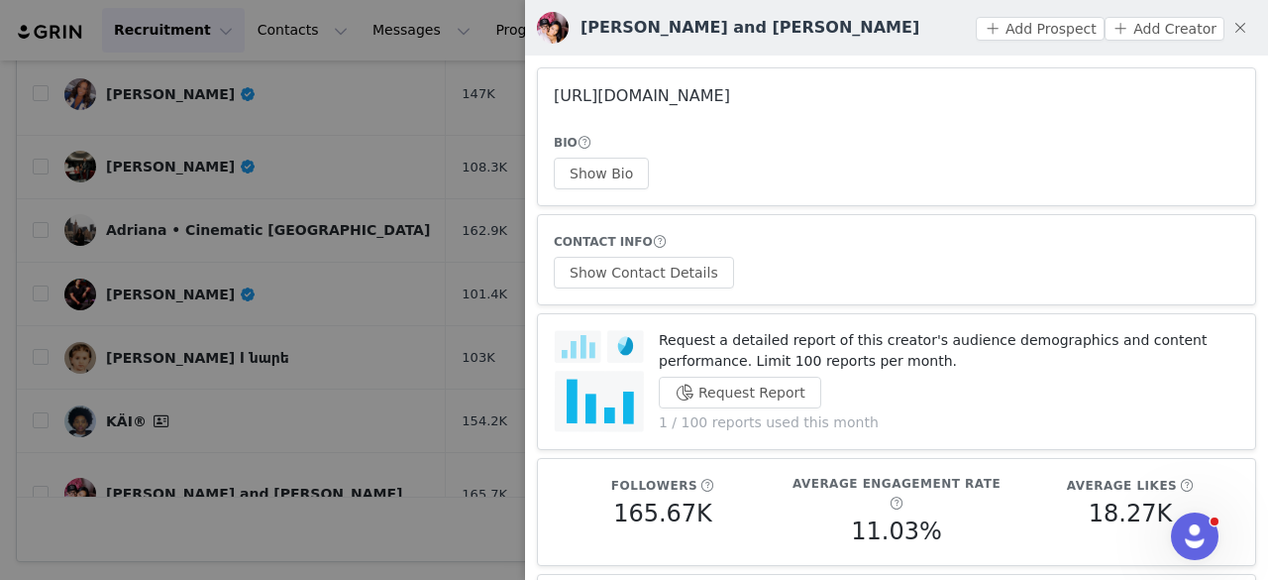
click at [661, 102] on link "https://www.instagram.com/tildeathdouspart2/" at bounding box center [642, 95] width 176 height 19
click at [377, 225] on div at bounding box center [634, 290] width 1268 height 580
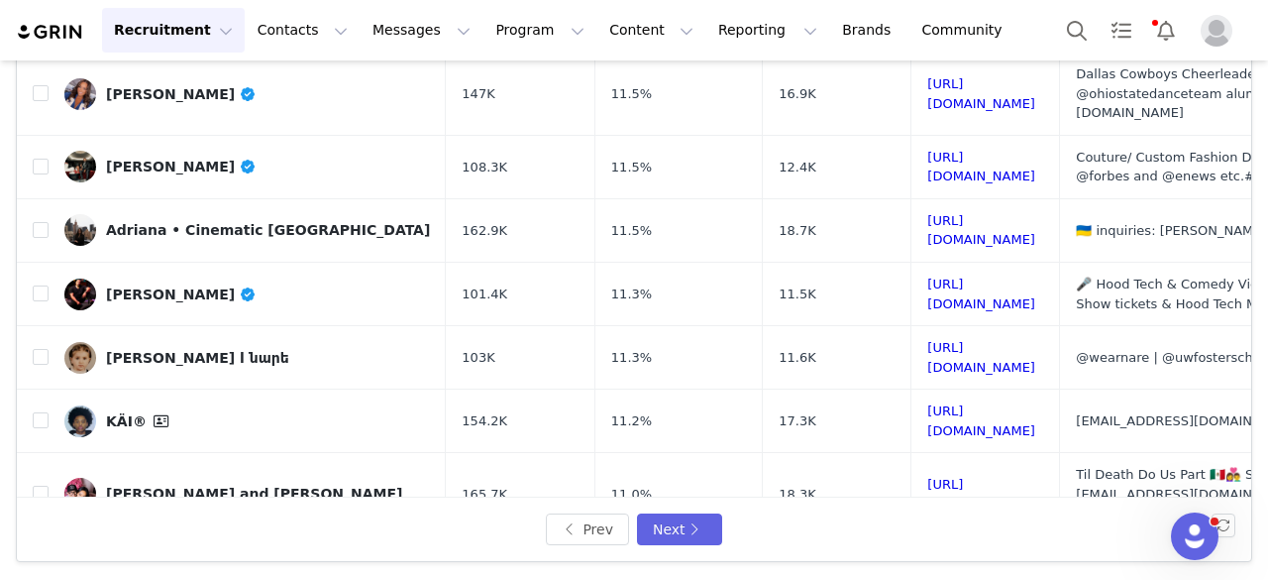
click at [180, 551] on link "Théo Sadonès" at bounding box center [247, 567] width 366 height 32
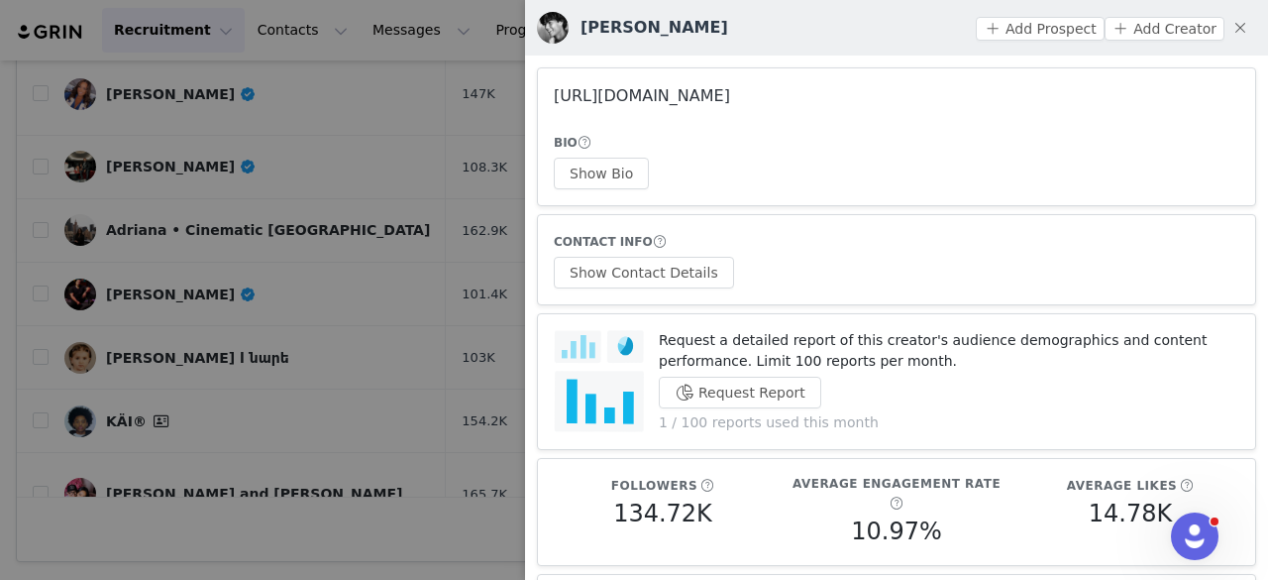
click at [650, 91] on link "https://www.instagram.com/theo_sadones/" at bounding box center [642, 95] width 176 height 19
click at [698, 291] on article "CONTACT INFO Show Contact Details" at bounding box center [896, 259] width 719 height 91
click at [626, 187] on button "Show Bio" at bounding box center [601, 174] width 95 height 32
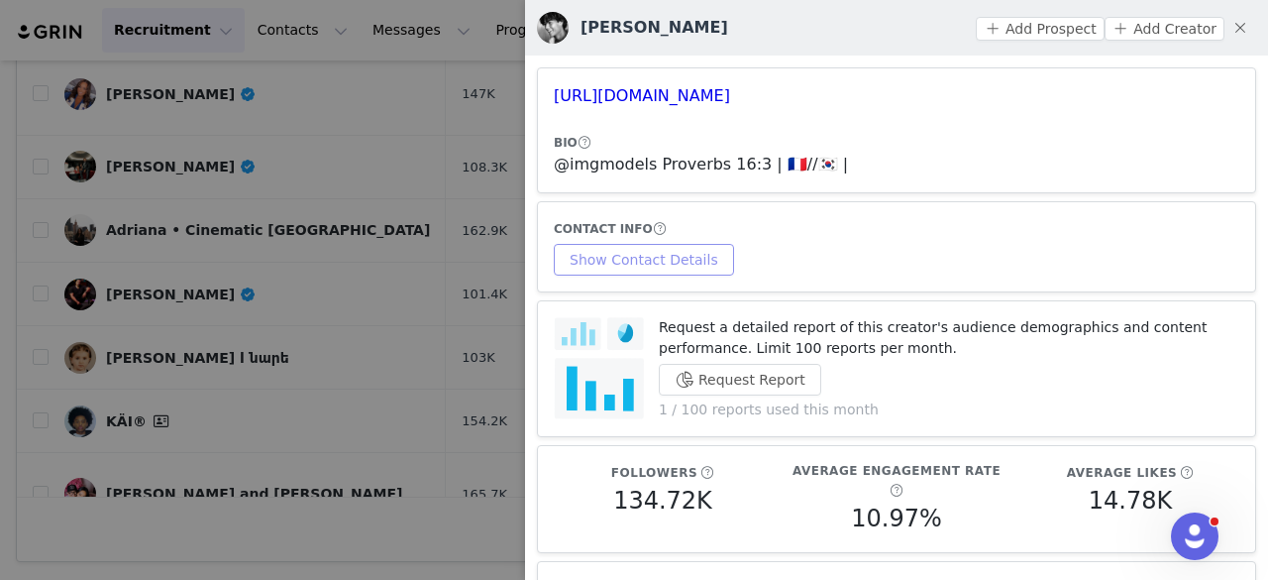
click at [674, 283] on article "CONTACT INFO Show Contact Details" at bounding box center [896, 246] width 719 height 91
click at [662, 271] on button "Show Contact Details" at bounding box center [644, 260] width 180 height 32
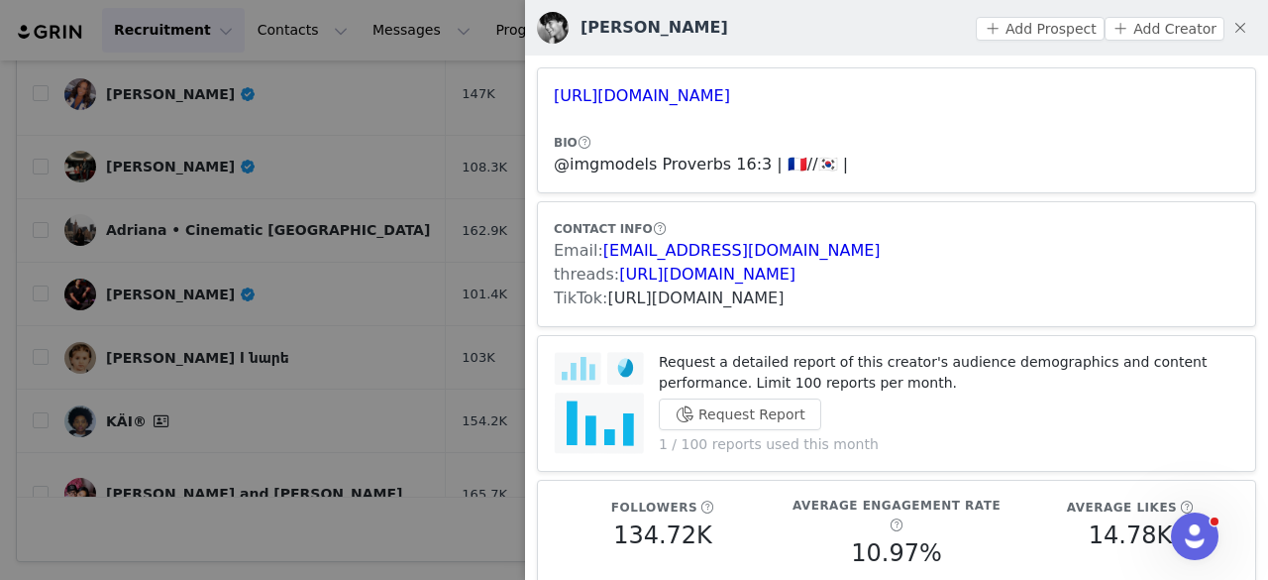
click at [785, 300] on link "https://www.tiktok.com/share/user/6789486866451268609" at bounding box center [696, 297] width 176 height 19
click at [1037, 29] on button "Add Prospect" at bounding box center [1040, 29] width 128 height 24
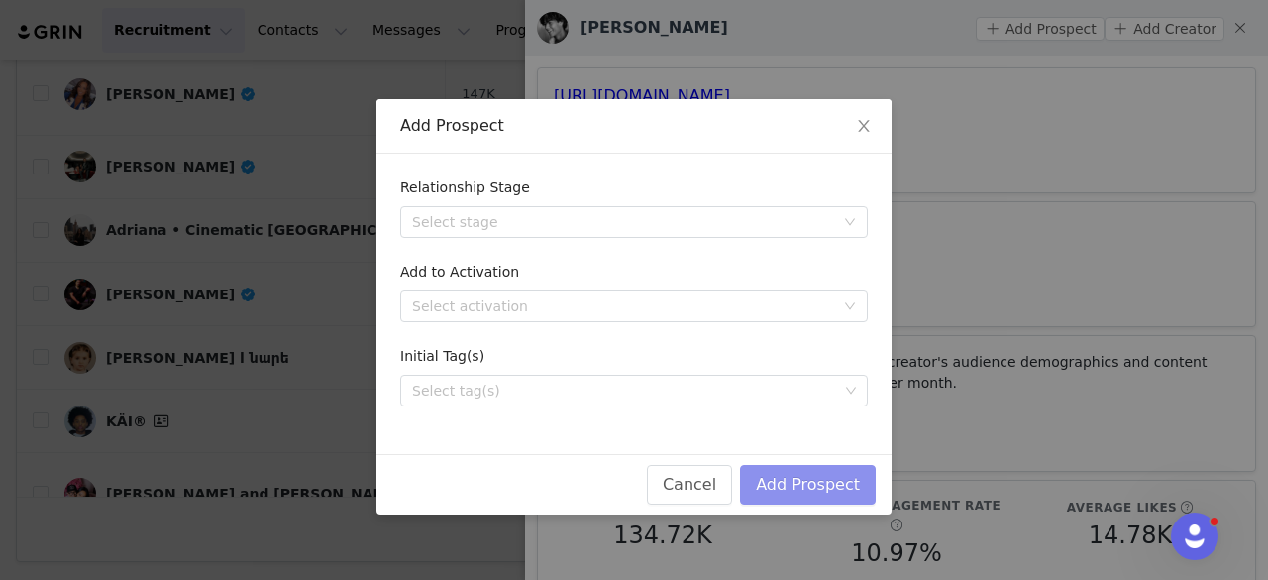
click at [780, 502] on button "Add Prospect" at bounding box center [808, 485] width 136 height 40
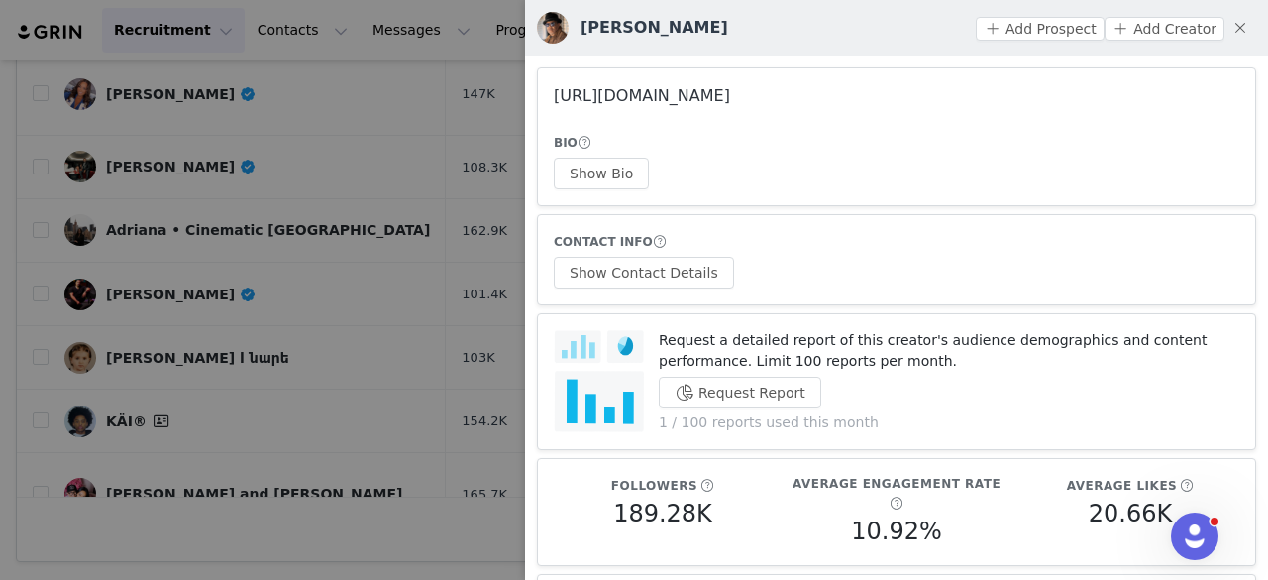
click at [630, 92] on link "https://www.instagram.com/poppa3t/" at bounding box center [642, 95] width 176 height 19
click at [357, 349] on div at bounding box center [634, 290] width 1268 height 580
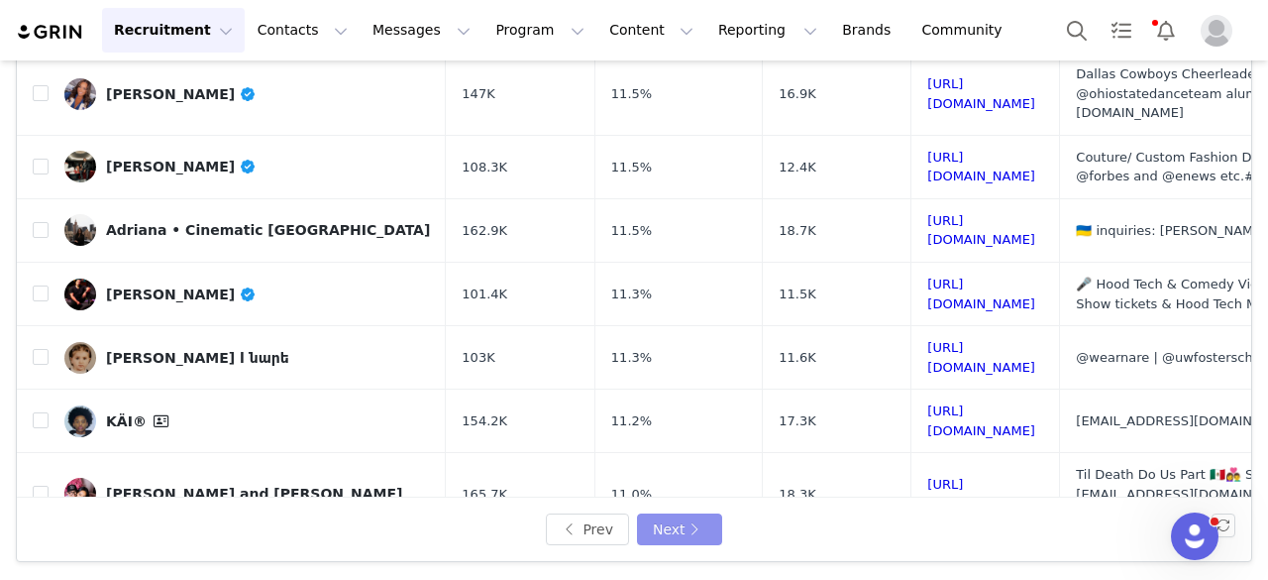
click at [660, 538] on button "Next" at bounding box center [679, 529] width 85 height 32
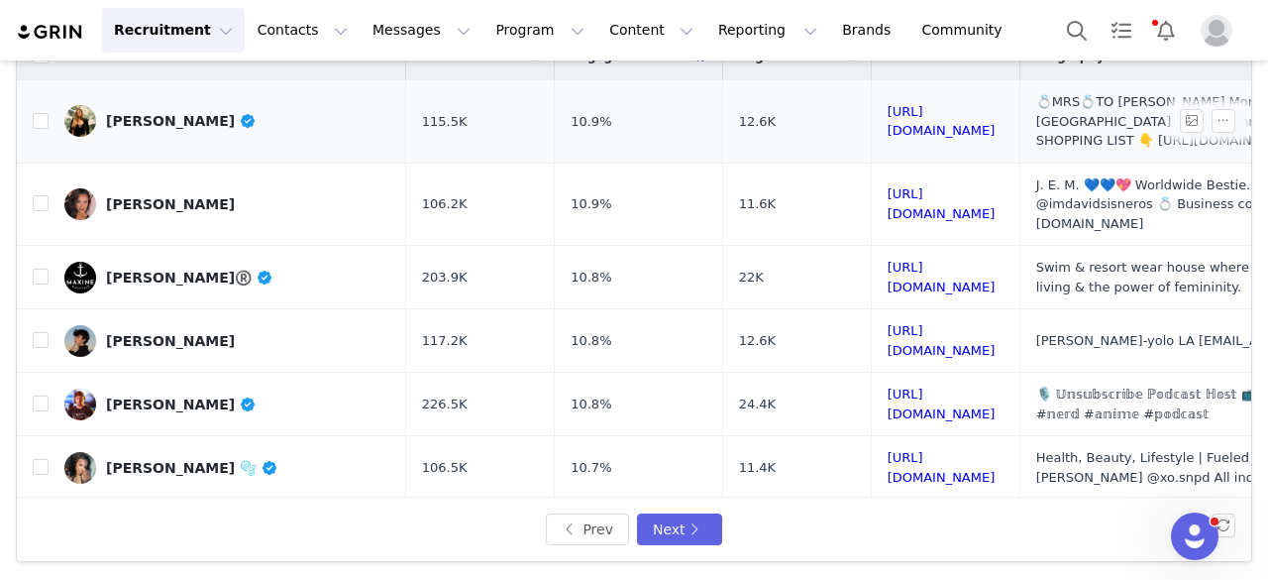
click at [181, 122] on div "Azza De Borbon" at bounding box center [181, 121] width 151 height 16
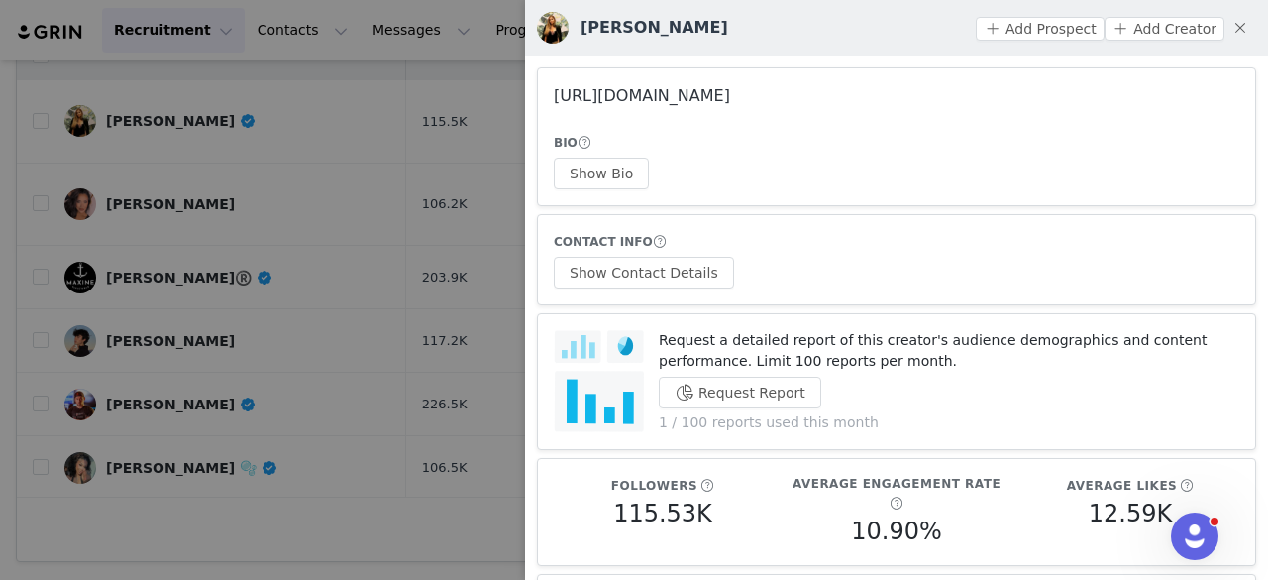
click at [593, 91] on link "https://www.instagram.com/azzounette/" at bounding box center [642, 95] width 176 height 19
click at [620, 179] on button "Show Bio" at bounding box center [601, 174] width 95 height 32
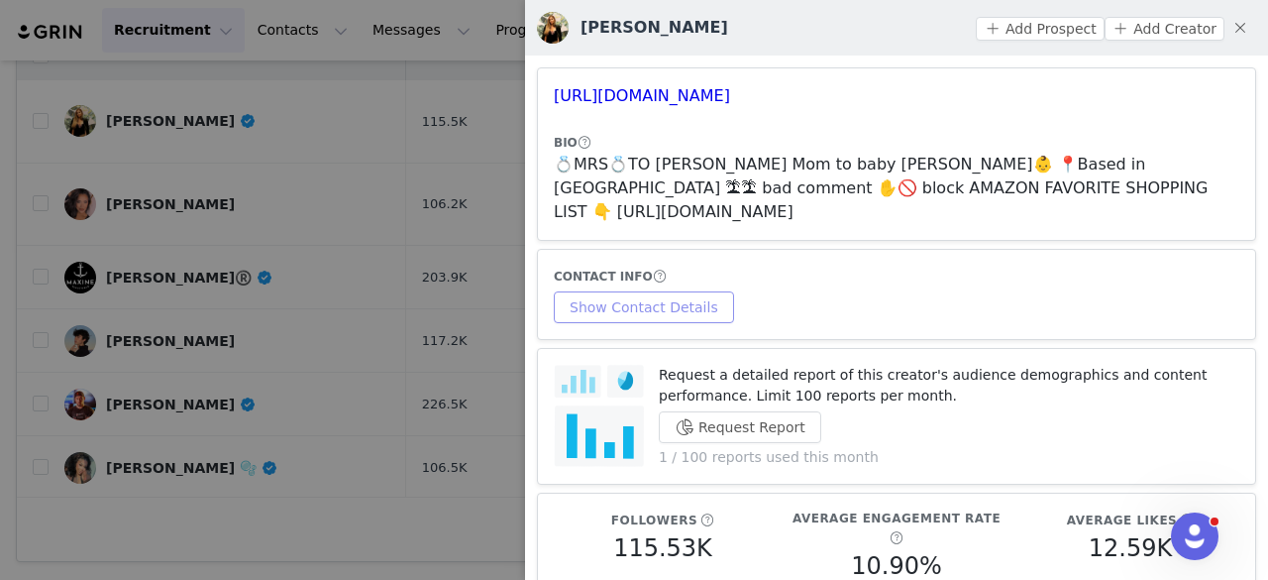
click at [663, 266] on div "CONTACT INFO Show Contact Details" at bounding box center [897, 294] width 686 height 57
click at [669, 291] on button "Show Contact Details" at bounding box center [644, 307] width 180 height 32
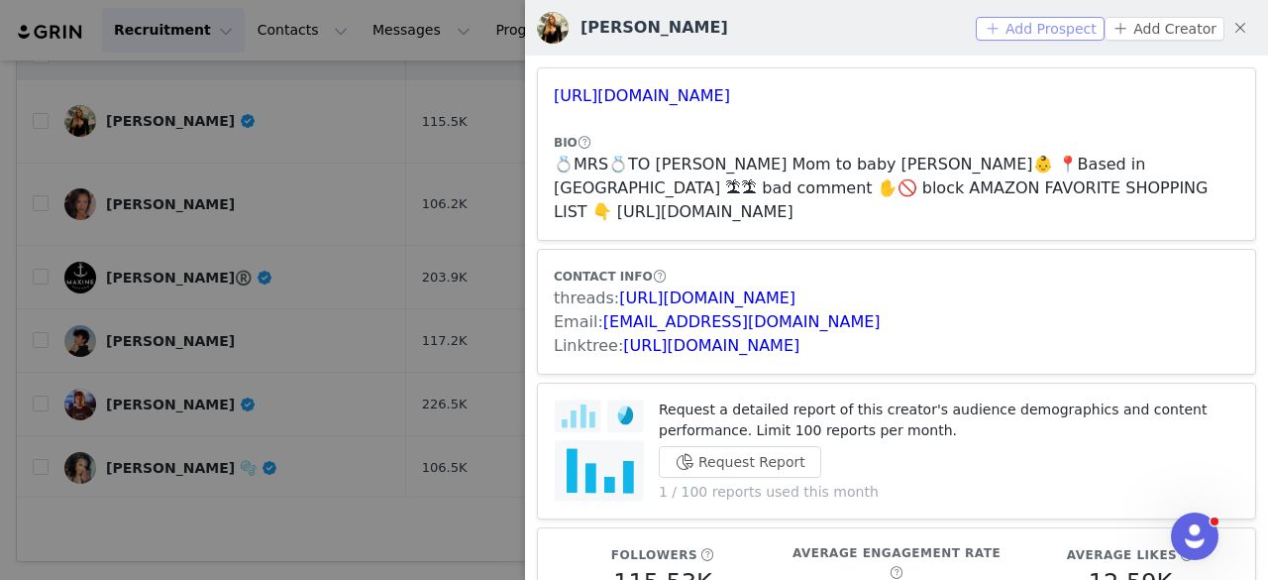
click at [1041, 28] on button "Add Prospect" at bounding box center [1040, 29] width 128 height 24
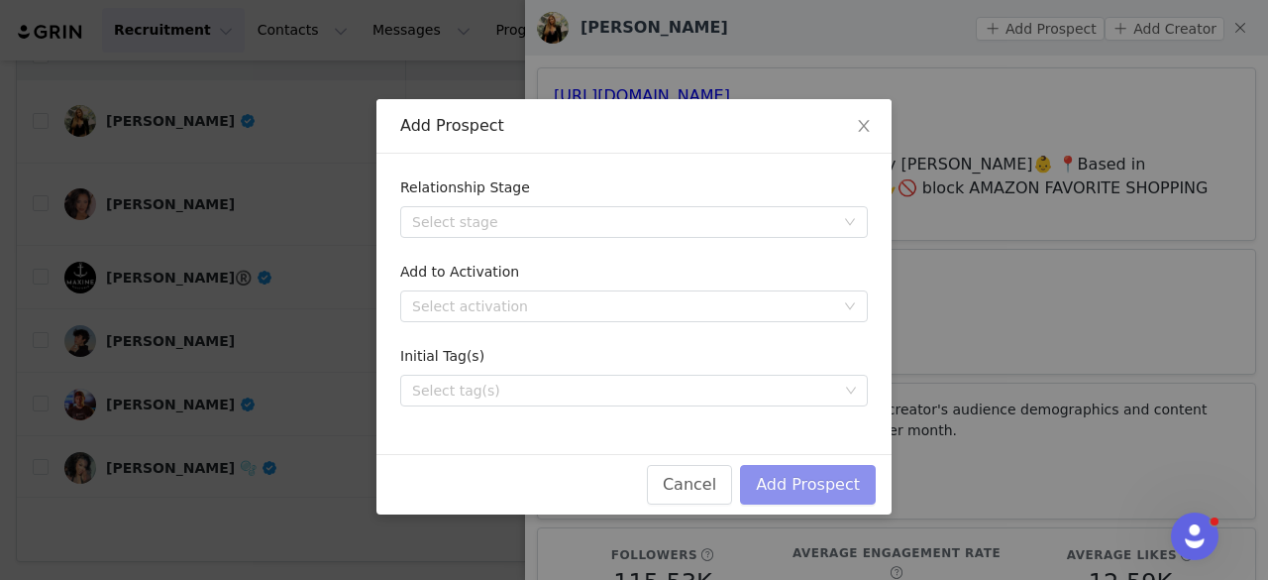
click at [783, 480] on button "Add Prospect" at bounding box center [808, 485] width 136 height 40
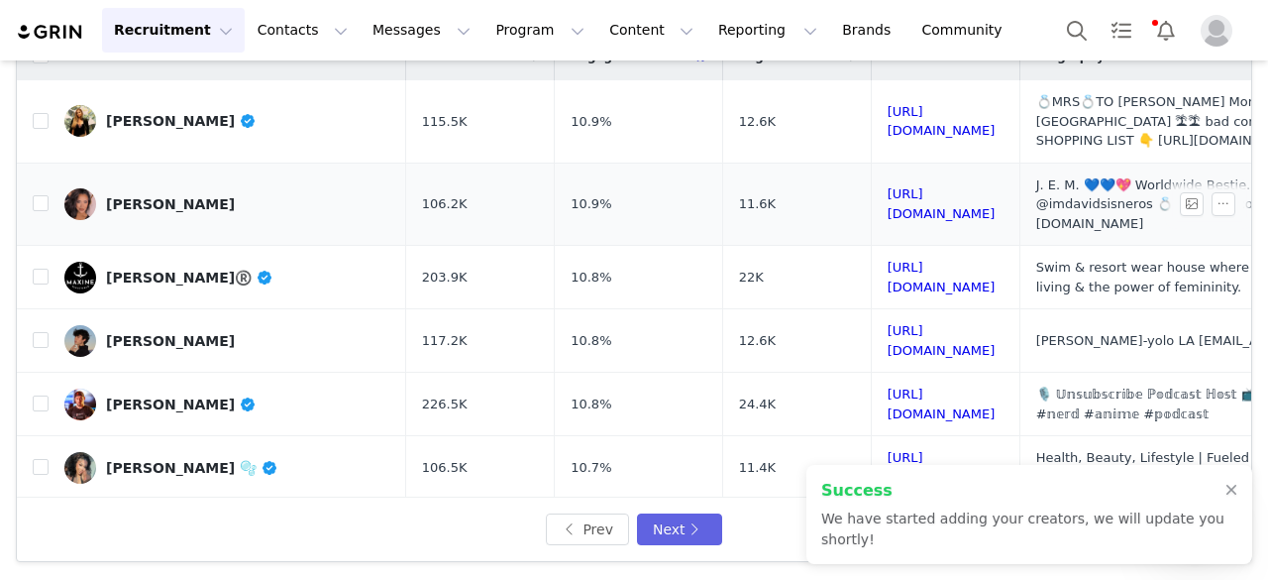
click at [185, 188] on link "Nikki Glamour" at bounding box center [227, 204] width 326 height 32
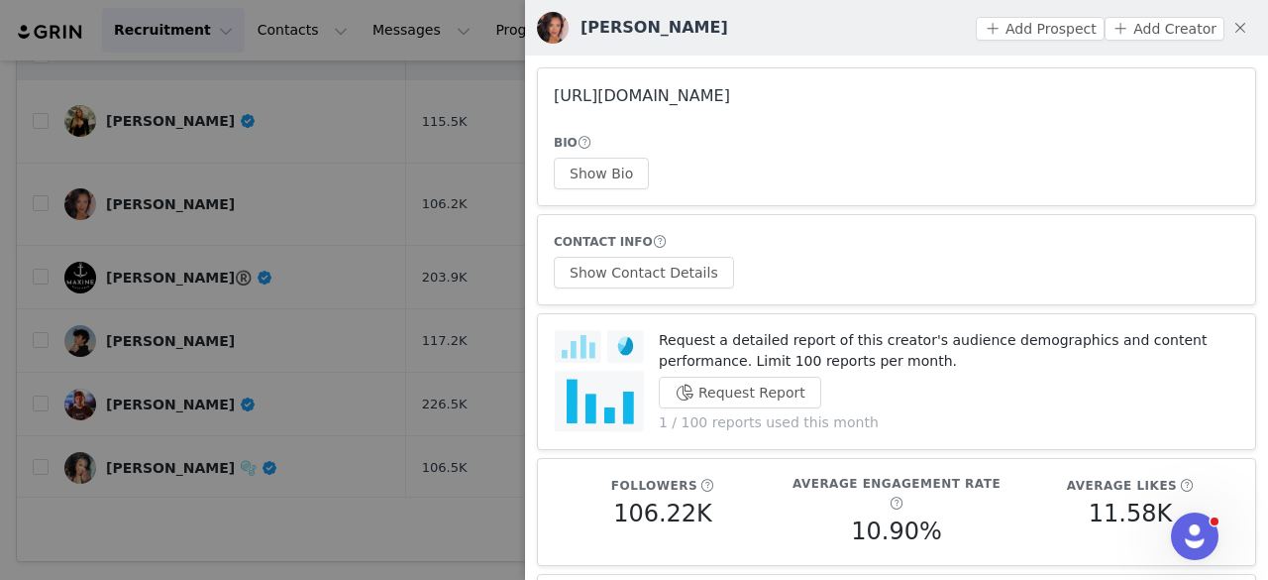
click at [650, 99] on link "https://www.instagram.com/nikkiglamour/" at bounding box center [642, 95] width 176 height 19
click at [613, 181] on button "Show Bio" at bounding box center [601, 174] width 95 height 32
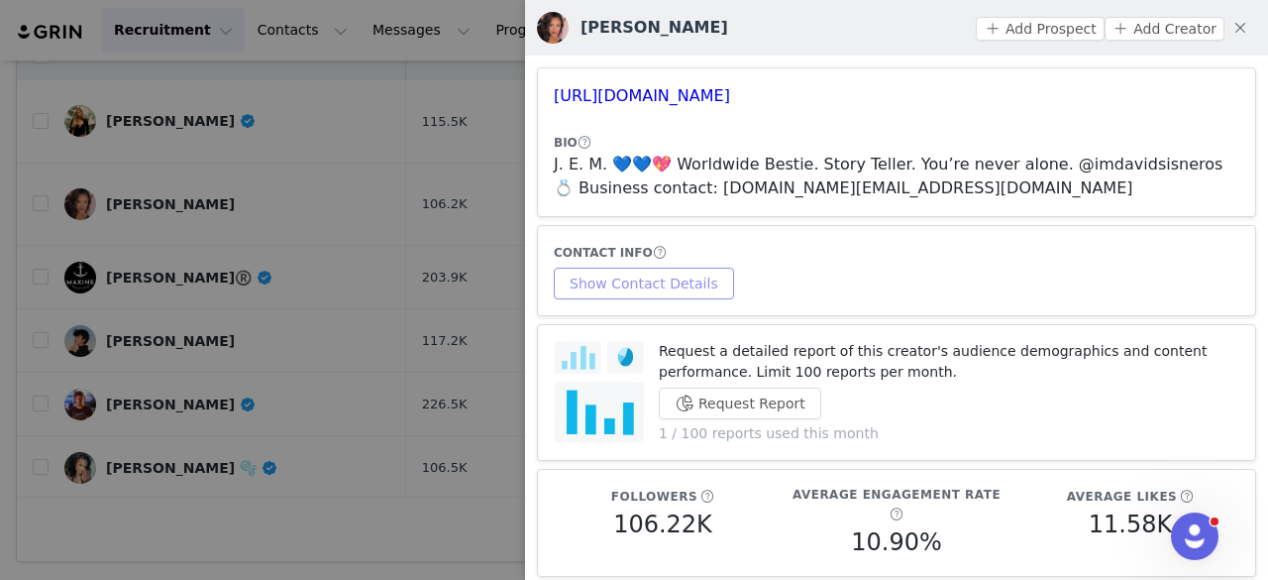
click at [678, 269] on button "Show Contact Details" at bounding box center [644, 284] width 180 height 32
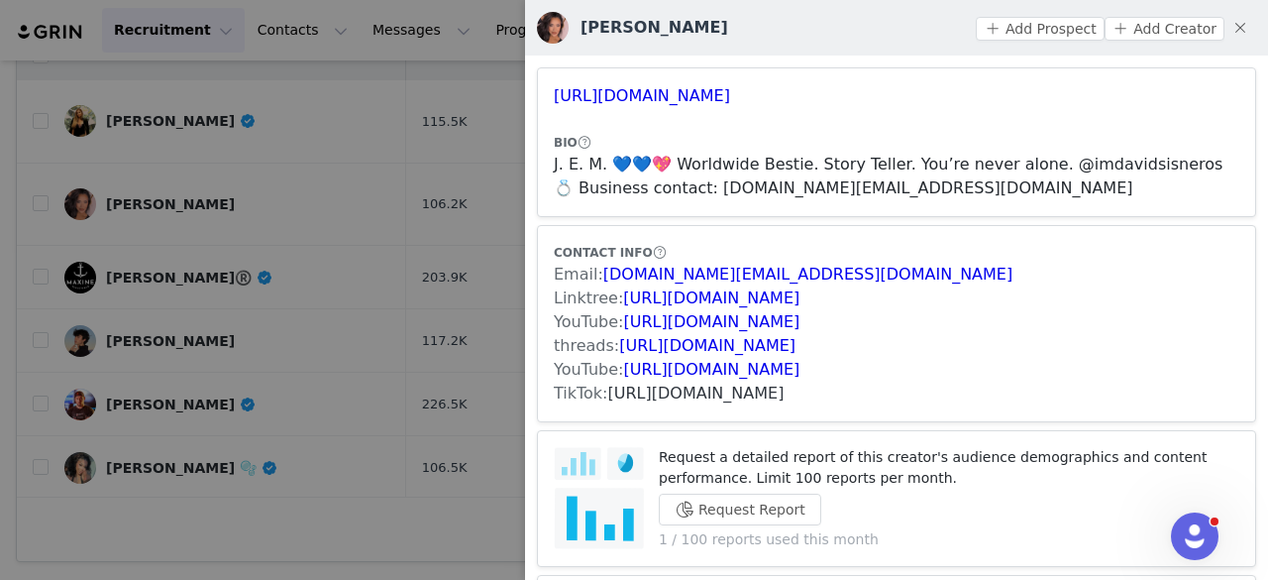
click at [666, 393] on link "https://www.tiktok.com/share/user/6797105215134319622" at bounding box center [696, 393] width 176 height 19
click at [1058, 28] on button "Add Prospect" at bounding box center [1040, 29] width 128 height 24
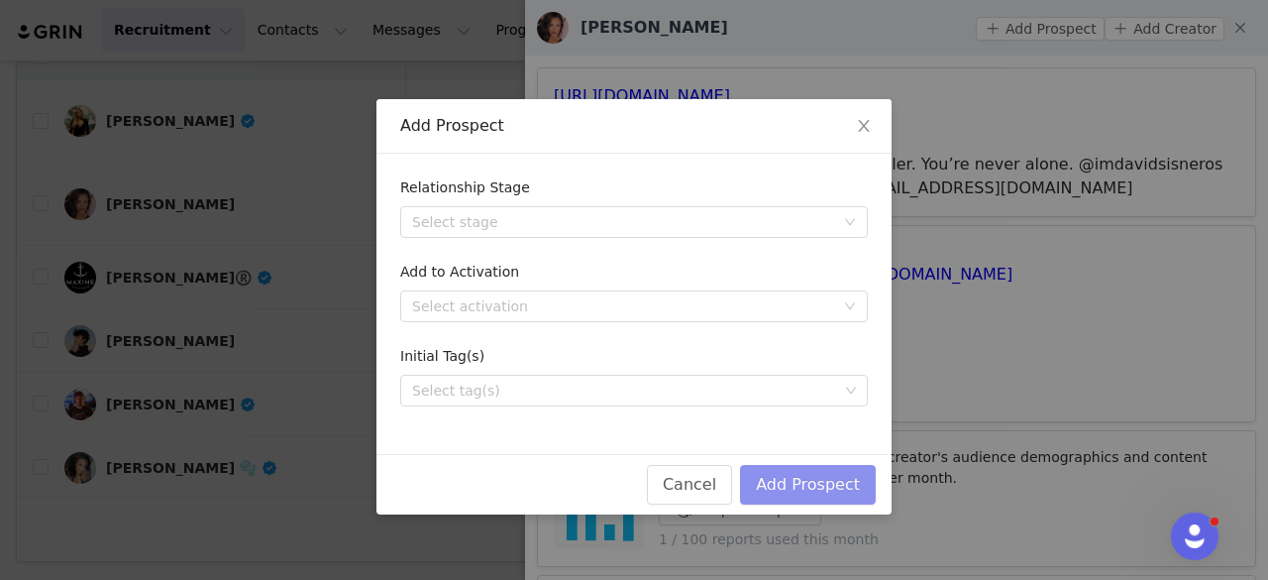
click at [779, 488] on button "Add Prospect" at bounding box center [808, 485] width 136 height 40
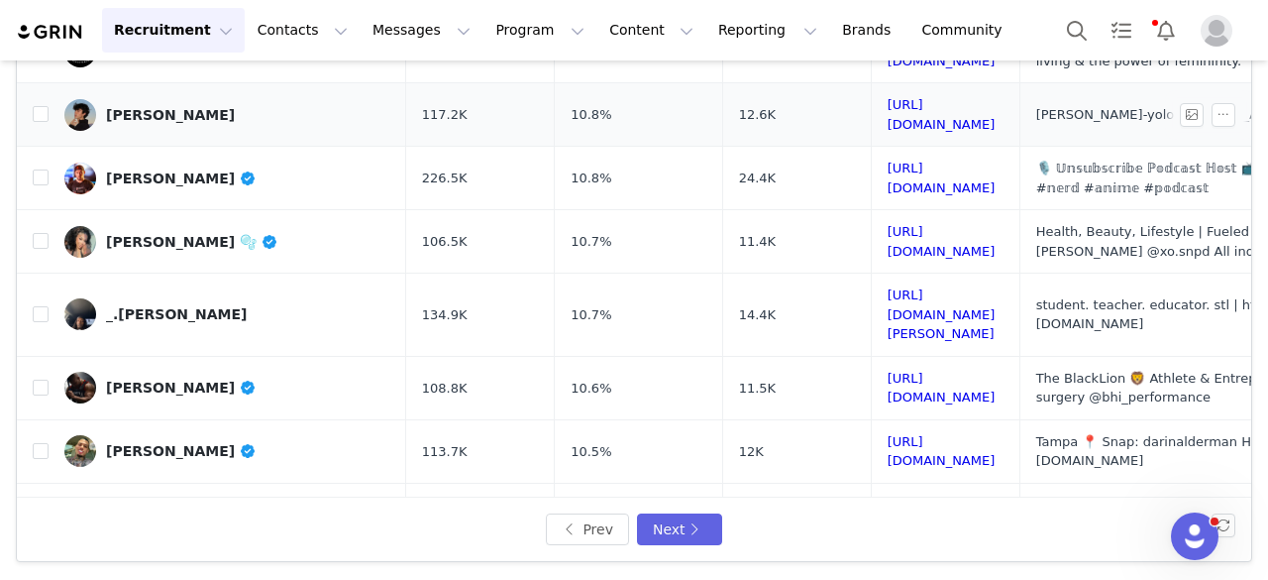
scroll to position [234, 0]
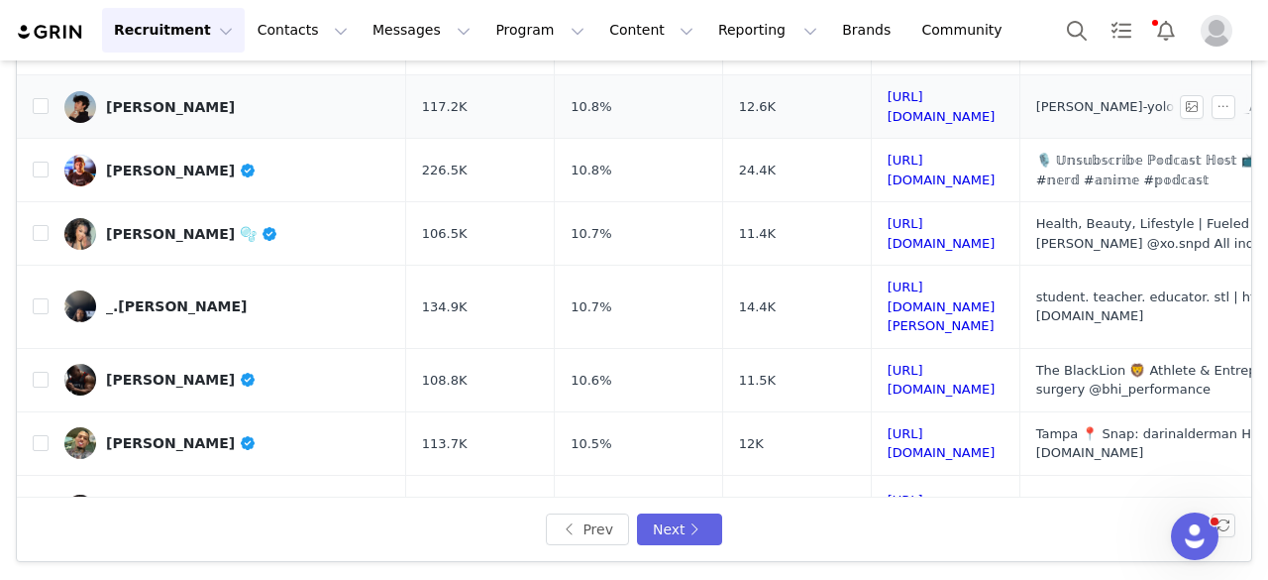
click at [161, 99] on div "Sam Vicchiollo" at bounding box center [170, 107] width 129 height 16
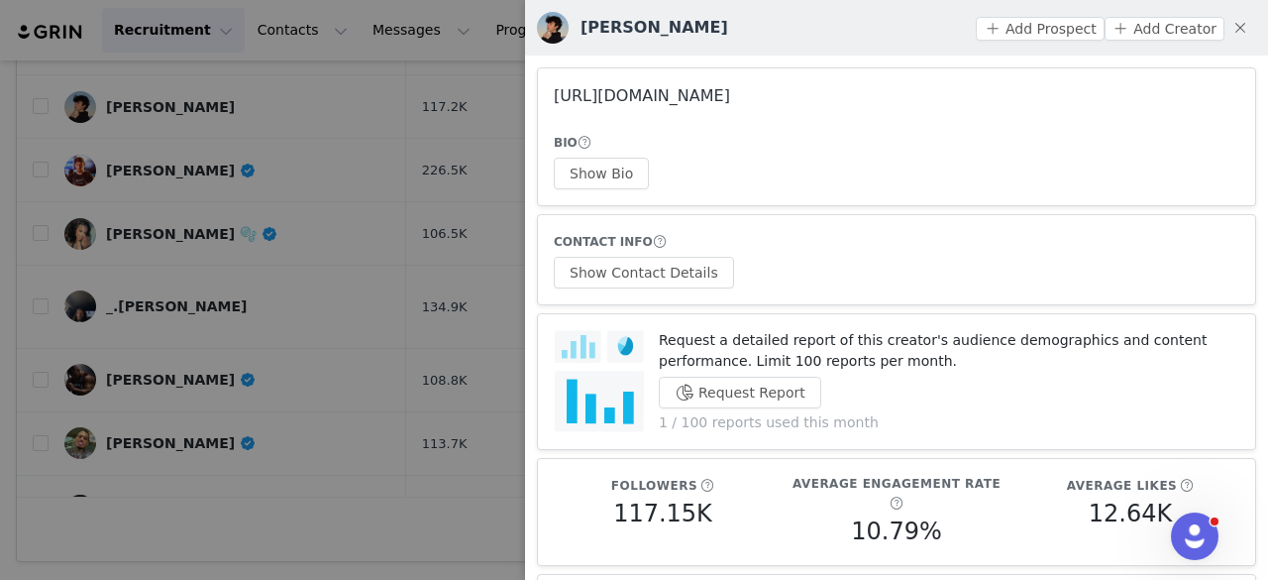
click at [730, 98] on link "https://www.instagram.com/samvicchiollo/" at bounding box center [642, 95] width 176 height 19
click at [620, 169] on button "Show Bio" at bounding box center [601, 174] width 95 height 32
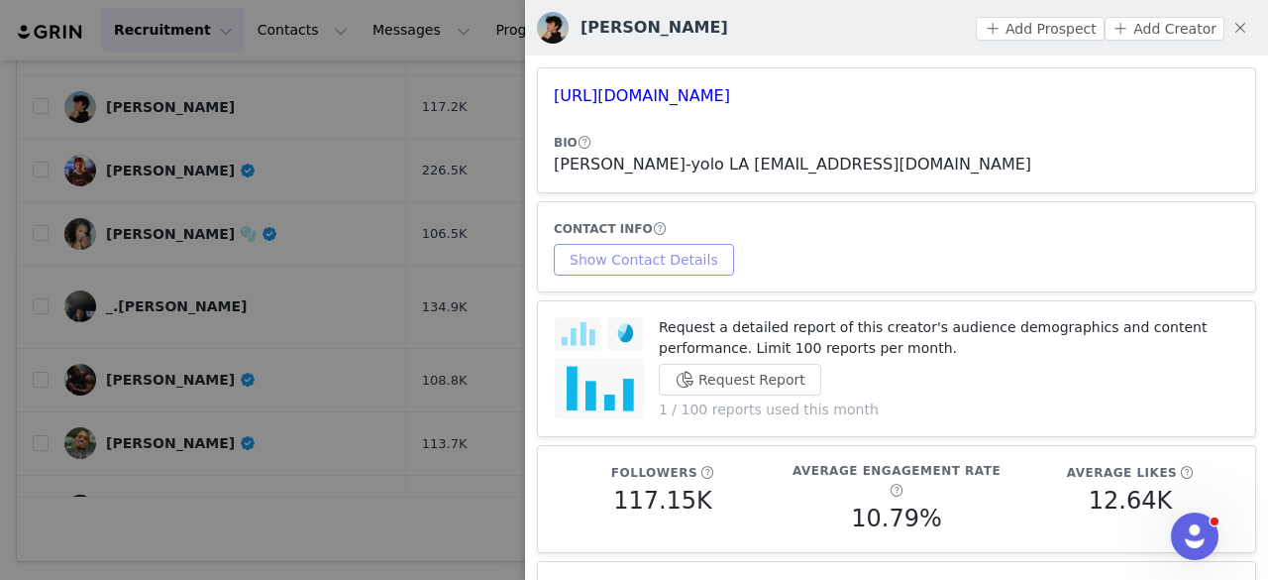
click at [692, 257] on button "Show Contact Details" at bounding box center [644, 260] width 180 height 32
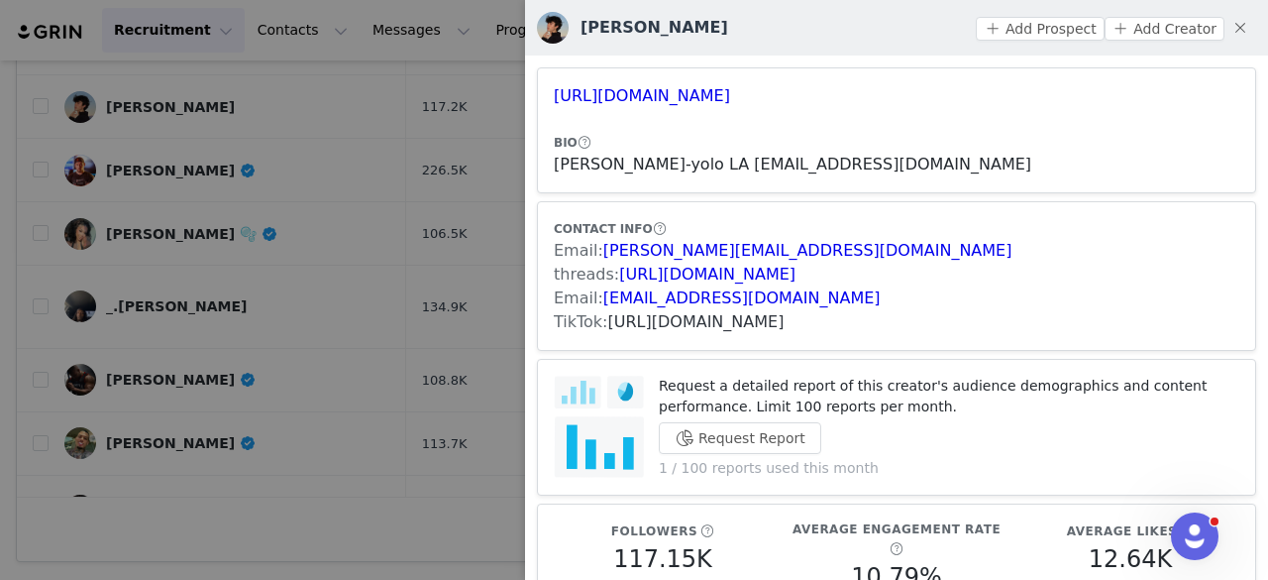
click at [783, 324] on link "https://www.tiktok.com/share/user/20039130" at bounding box center [696, 321] width 176 height 19
click at [1035, 27] on button "Add Prospect" at bounding box center [1040, 29] width 128 height 24
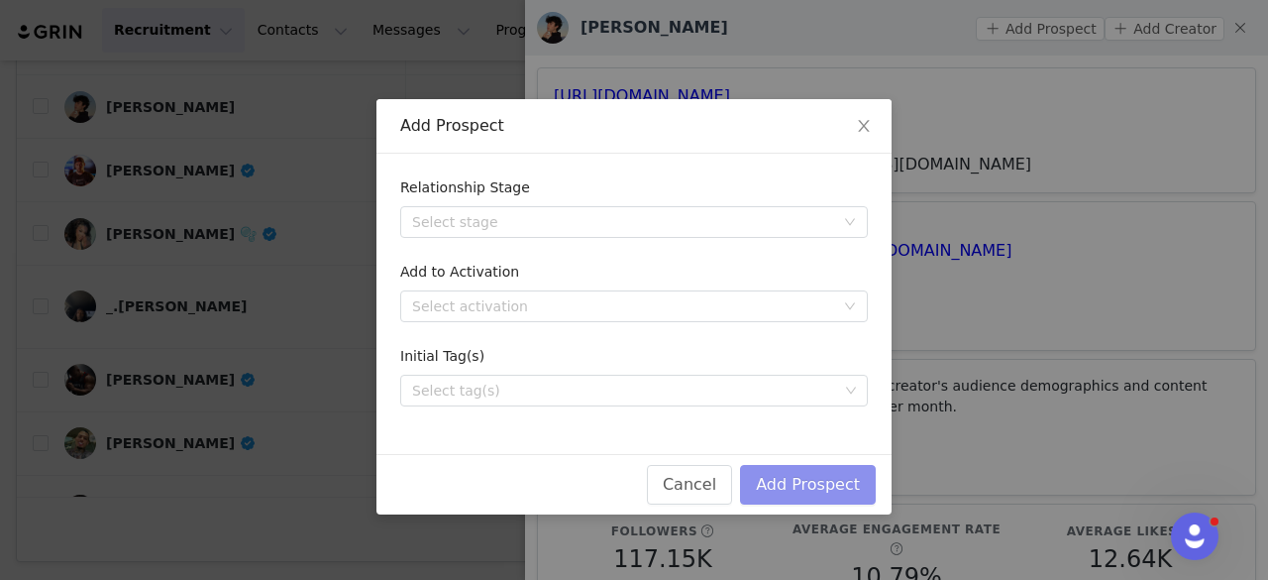
click at [817, 477] on button "Add Prospect" at bounding box center [808, 485] width 136 height 40
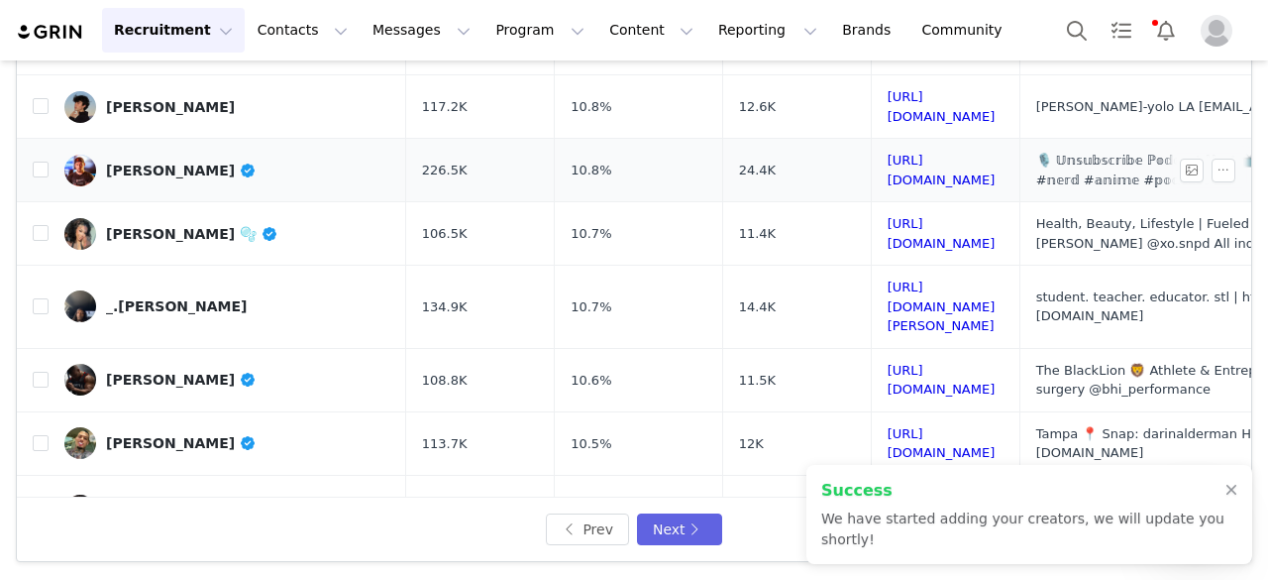
click at [138, 163] on div "Eli Cuevas" at bounding box center [181, 171] width 151 height 16
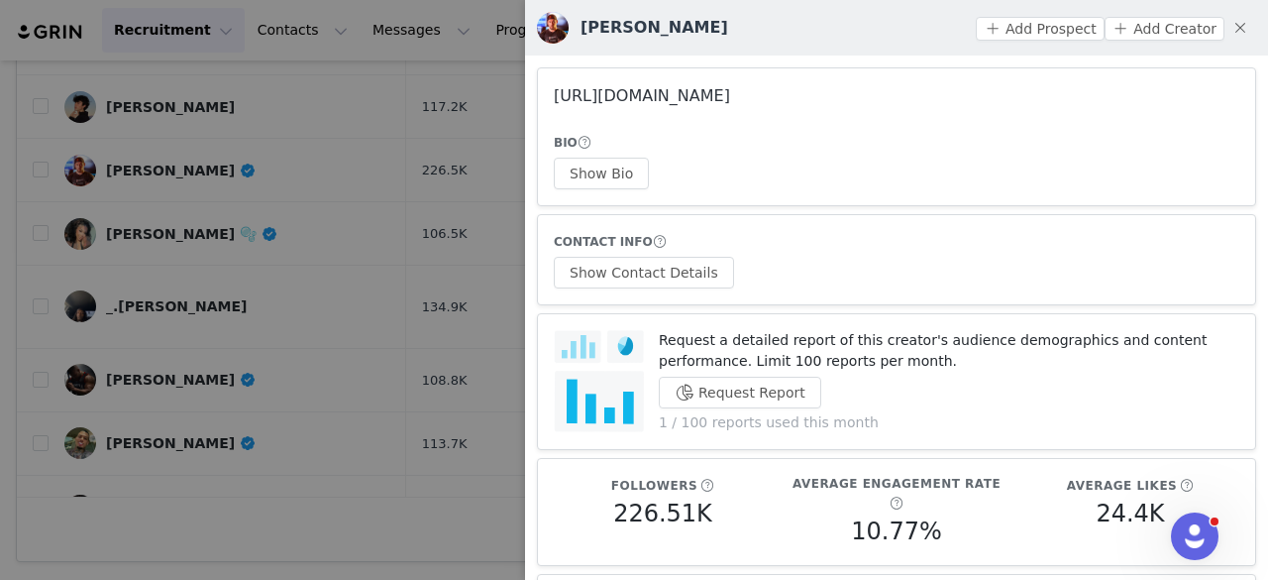
click at [673, 93] on link "https://www.instagram.com/eli_doubletap/" at bounding box center [642, 95] width 176 height 19
click at [335, 179] on div at bounding box center [634, 290] width 1268 height 580
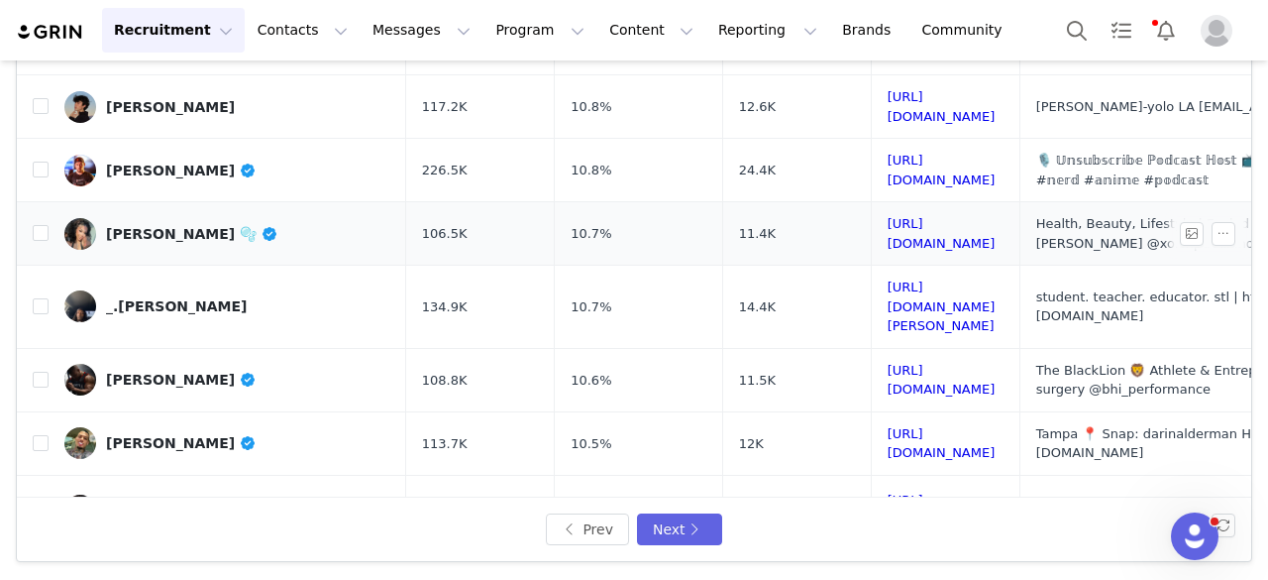
click at [126, 226] on div "Kay 🫧" at bounding box center [192, 234] width 172 height 16
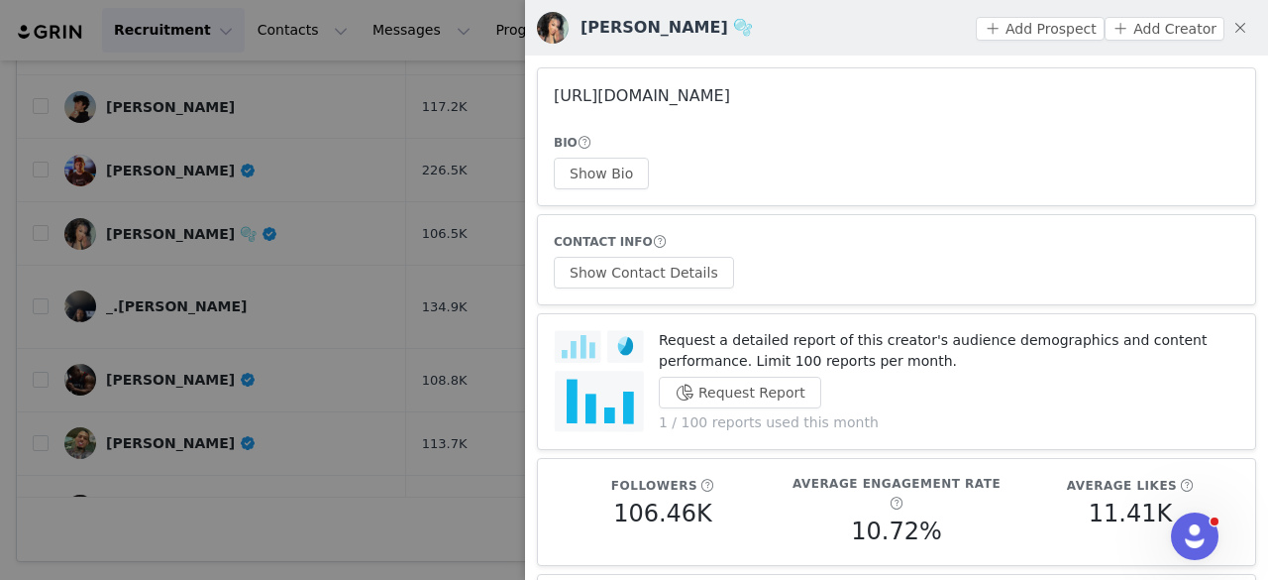
click at [707, 92] on link "https://www.instagram.com/kaylinnicolexo/" at bounding box center [642, 95] width 176 height 19
click at [616, 173] on button "Show Bio" at bounding box center [601, 174] width 95 height 32
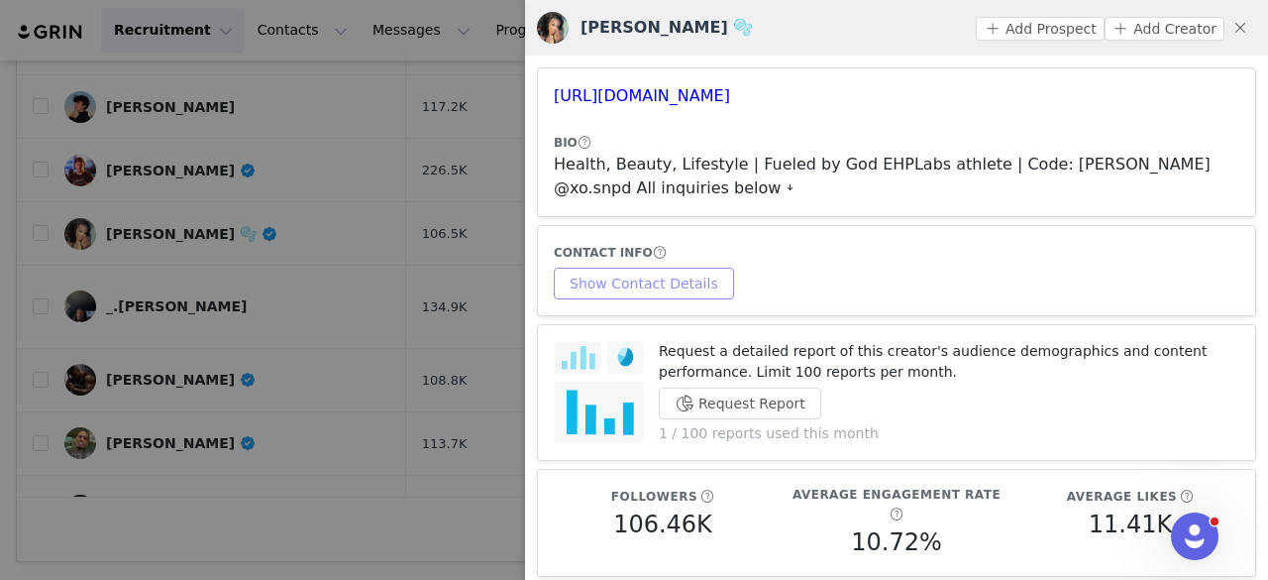
click at [669, 268] on button "Show Contact Details" at bounding box center [644, 284] width 180 height 32
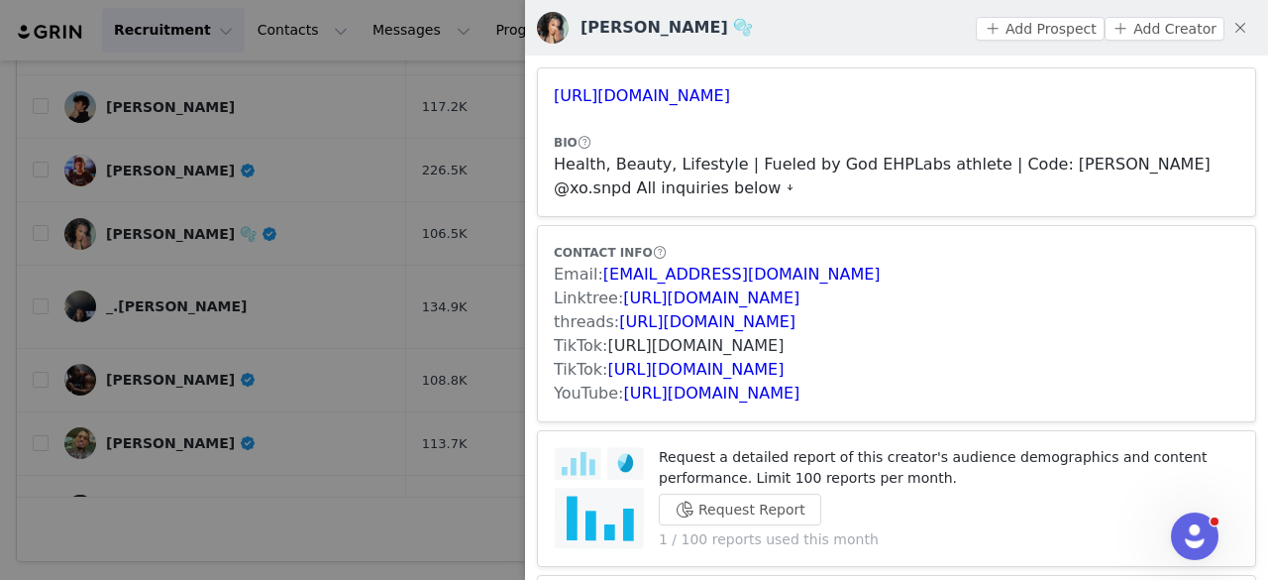
click at [709, 351] on link "https://www.tiktok.com/share/user/7023070296442979334" at bounding box center [696, 345] width 176 height 19
click at [698, 366] on link "https://www.tiktok.com/share/user/6809904362850468870" at bounding box center [696, 369] width 176 height 19
click at [1021, 27] on button "Add Prospect" at bounding box center [1040, 29] width 128 height 24
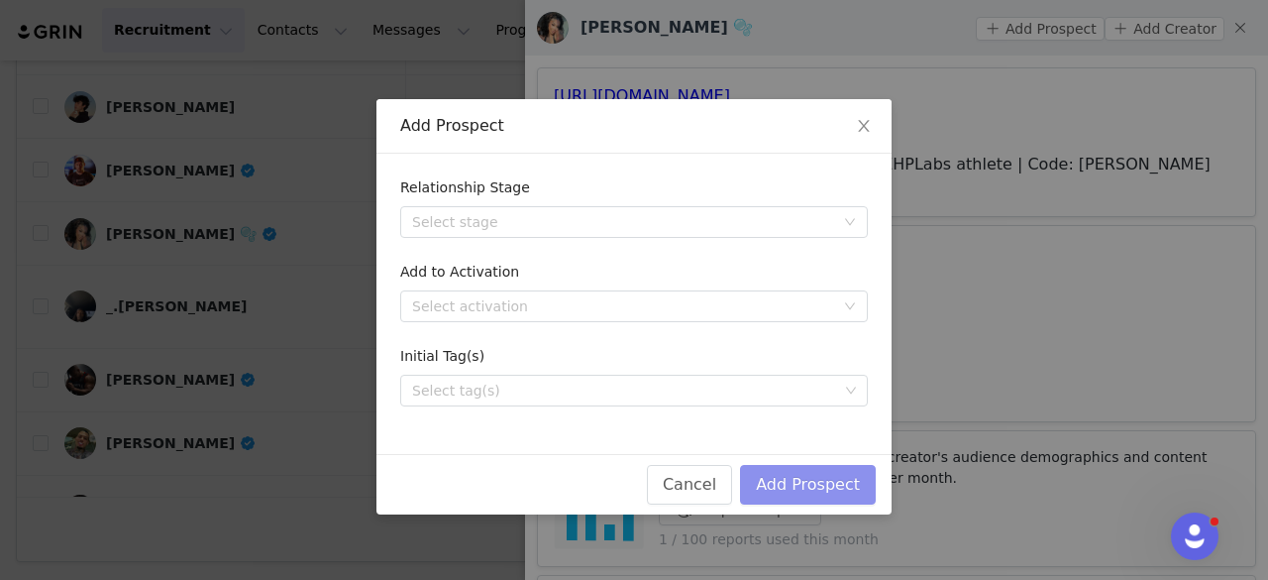
click at [805, 469] on button "Add Prospect" at bounding box center [808, 485] width 136 height 40
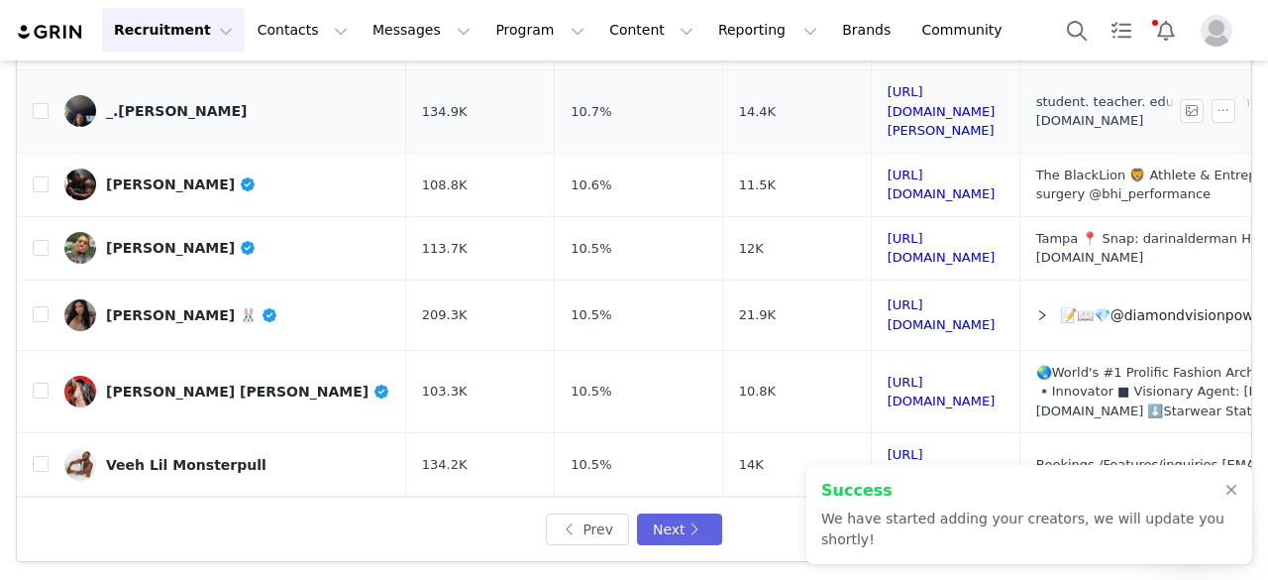
scroll to position [435, 0]
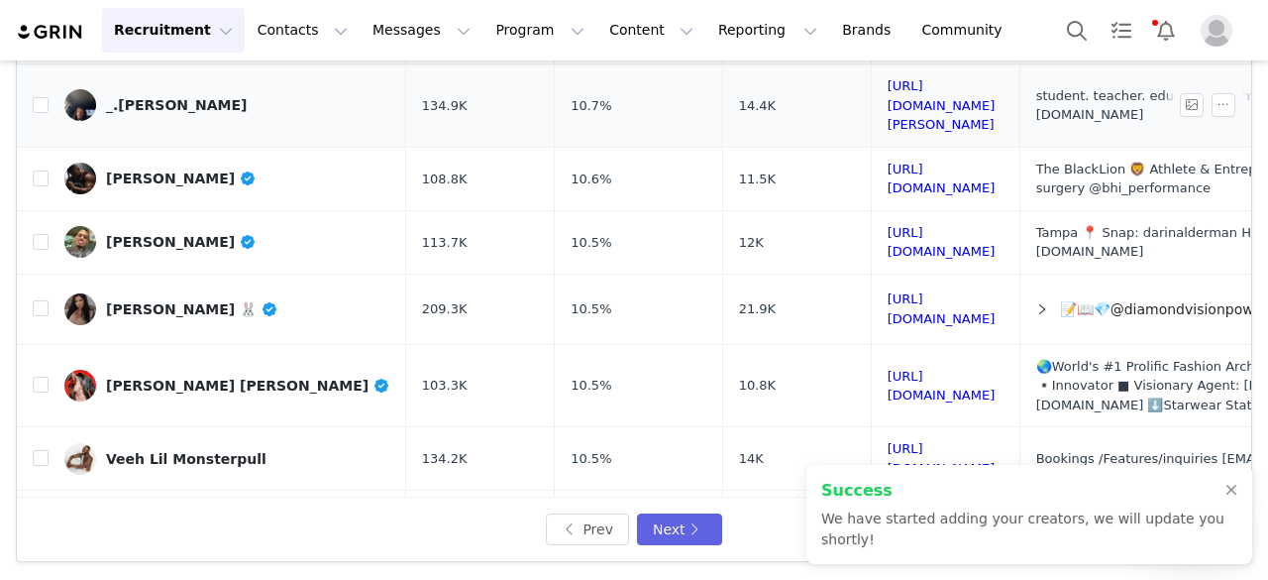
click at [137, 97] on div "_.ajayy" at bounding box center [176, 105] width 141 height 16
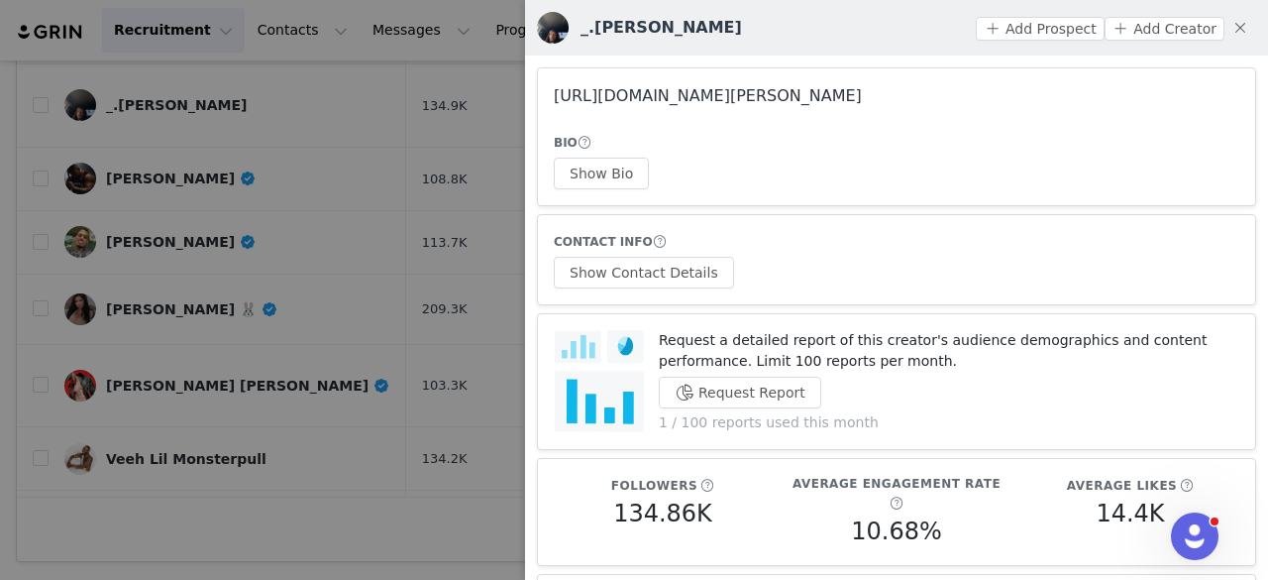
click at [662, 88] on link "https://www.instagram.com/_.ajayy/" at bounding box center [708, 95] width 308 height 19
click at [242, 245] on div at bounding box center [634, 290] width 1268 height 580
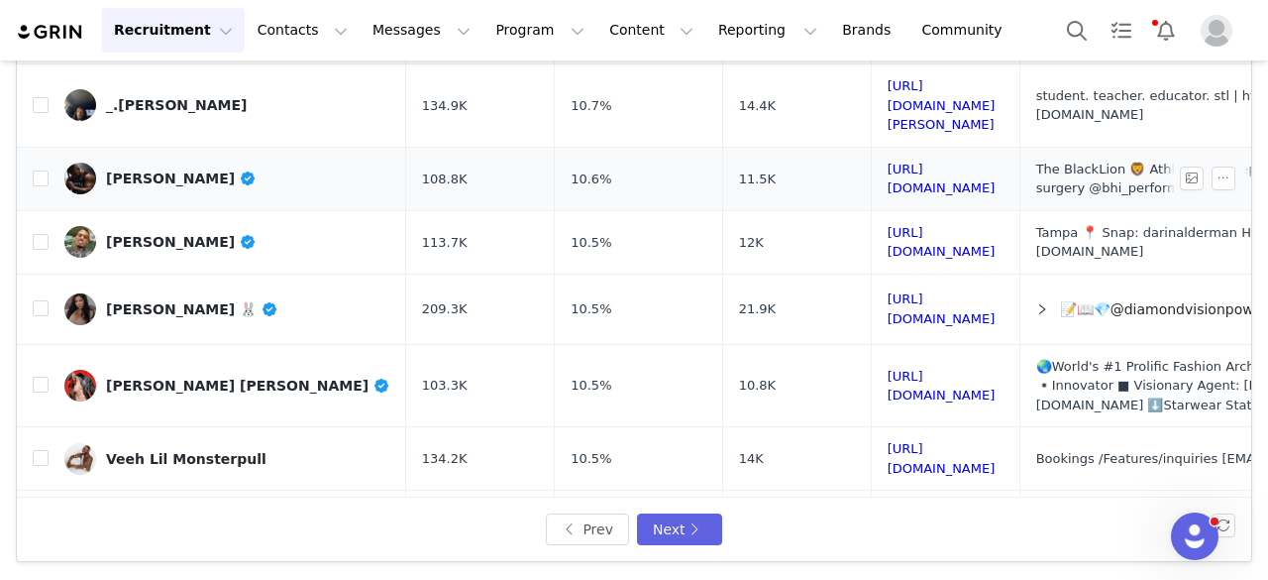
click at [153, 163] on link "Leandro Silva" at bounding box center [227, 179] width 326 height 32
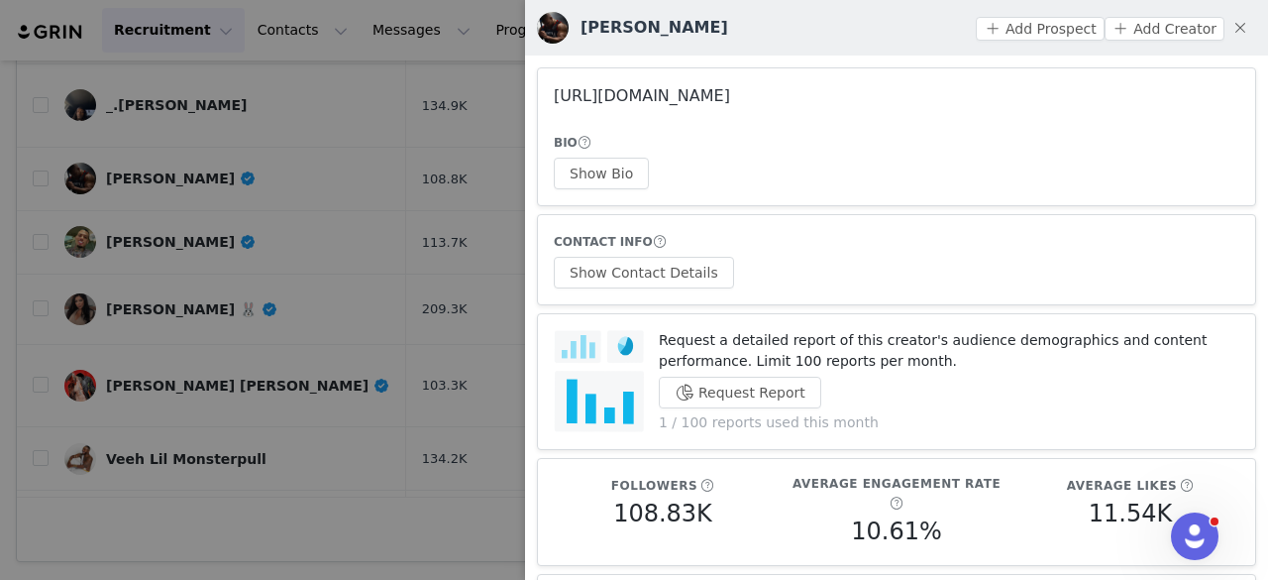
click at [689, 91] on link "https://www.instagram.com/leandro_silva_officiall/" at bounding box center [642, 95] width 176 height 19
click at [529, 31] on div "Leandro Silva Add Prospect Add Creator" at bounding box center [896, 27] width 743 height 55
click at [581, 98] on link "https://www.instagram.com/leandro_silva_officiall/" at bounding box center [642, 95] width 176 height 19
click at [291, 306] on div at bounding box center [634, 290] width 1268 height 580
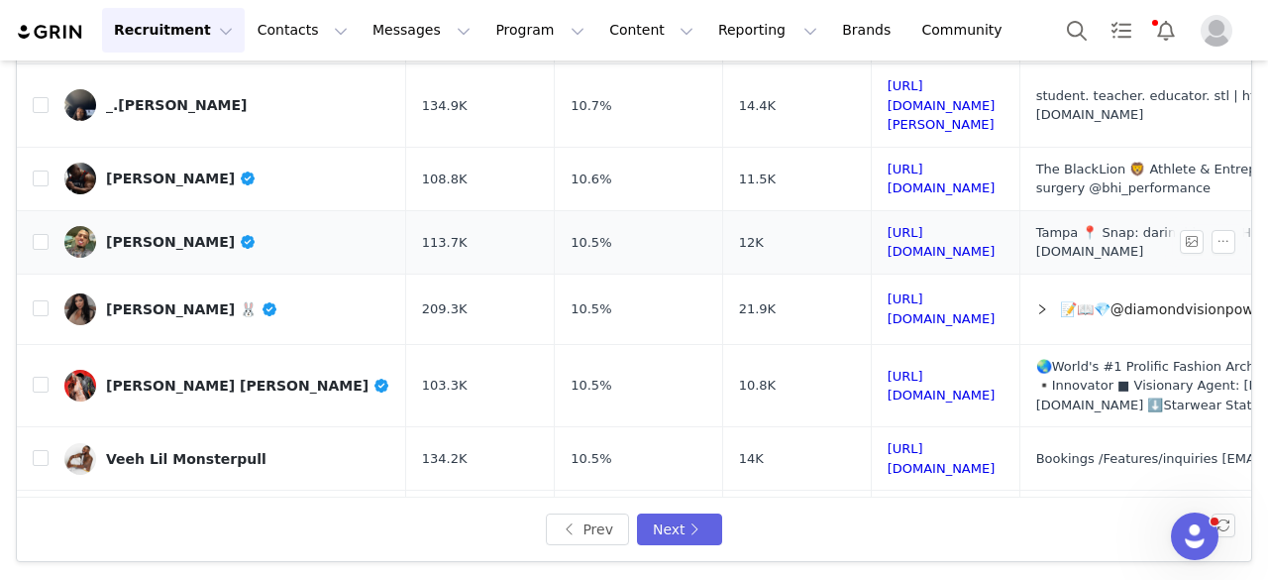
click at [188, 234] on div "Darin Alderman" at bounding box center [181, 242] width 151 height 16
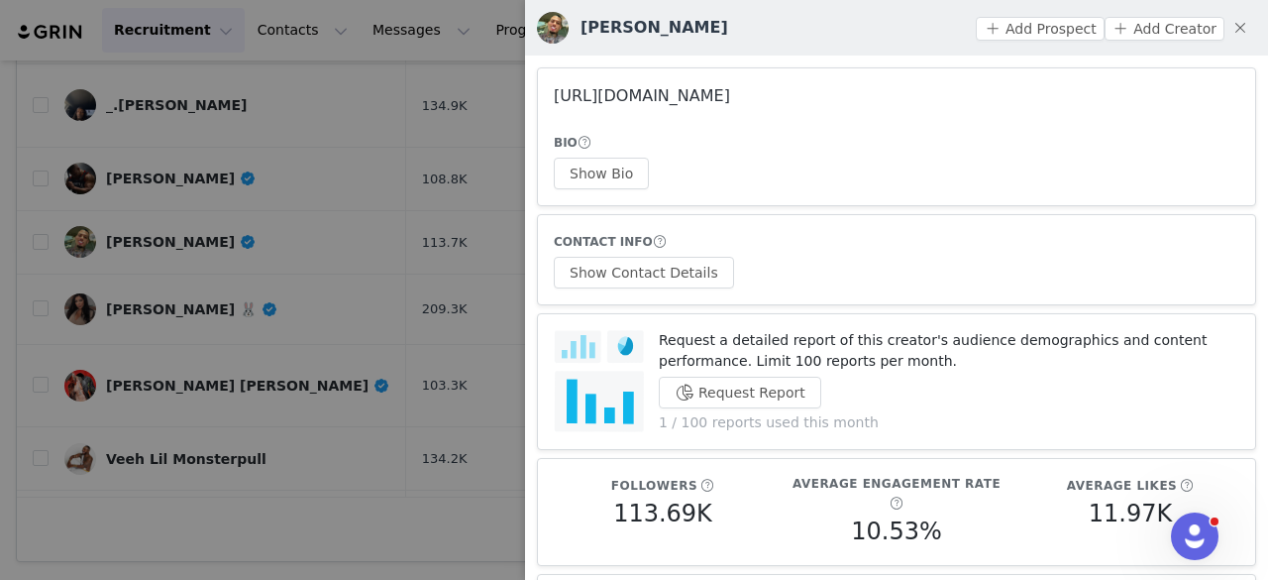
click at [649, 90] on link "https://www.instagram.com/itsjdarin/" at bounding box center [642, 95] width 176 height 19
click at [591, 189] on article "https://www.instagram.com/itsjdarin/ BIO Show Bio" at bounding box center [896, 136] width 719 height 139
click at [590, 182] on button "Show Bio" at bounding box center [601, 174] width 95 height 32
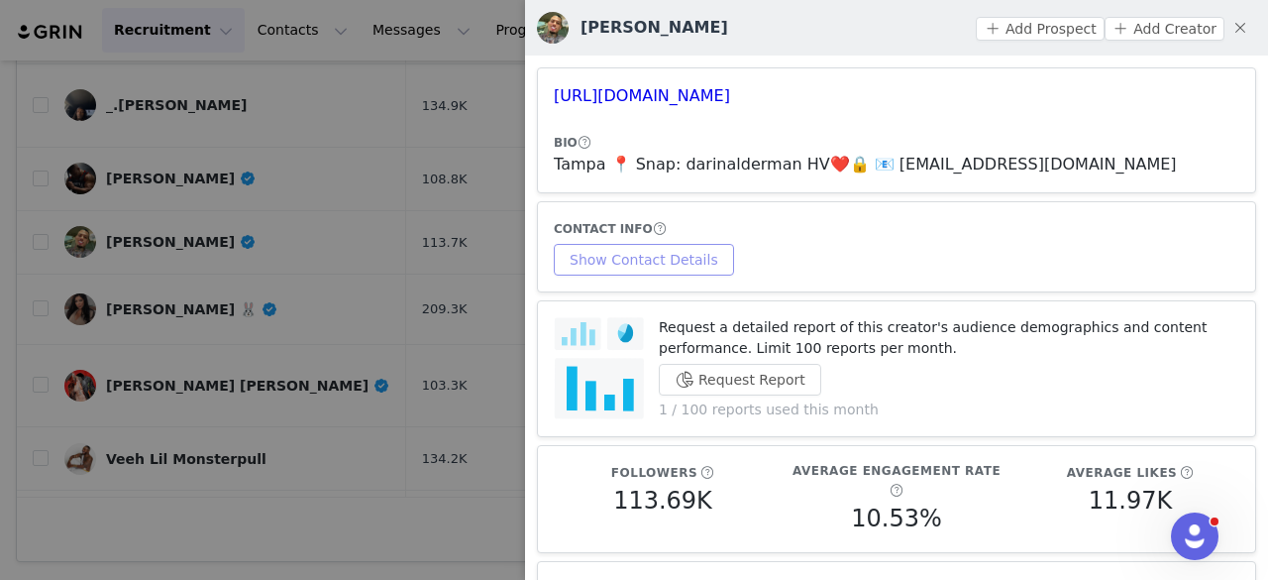
drag, startPoint x: 677, startPoint y: 284, endPoint x: 668, endPoint y: 270, distance: 17.3
click at [668, 270] on article "CONTACT INFO Show Contact Details" at bounding box center [896, 246] width 719 height 91
click at [668, 270] on button "Show Contact Details" at bounding box center [644, 260] width 180 height 32
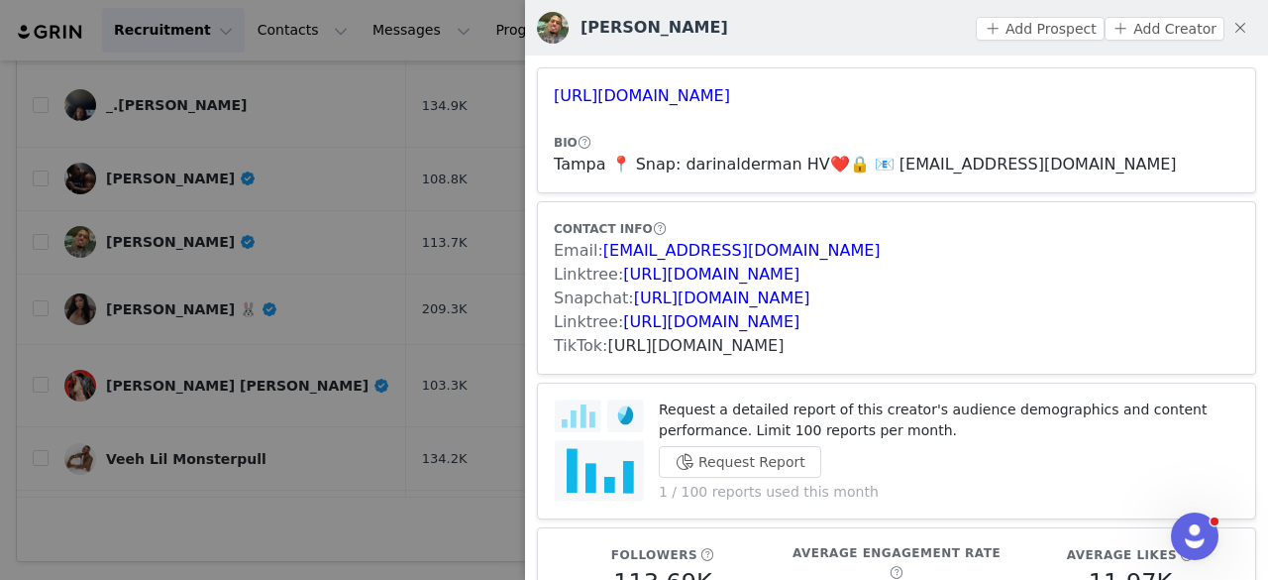
click at [738, 353] on link "https://www.tiktok.com/share/user/6718089479892370437" at bounding box center [696, 345] width 176 height 19
click at [998, 37] on button "Add Prospect" at bounding box center [1040, 29] width 128 height 24
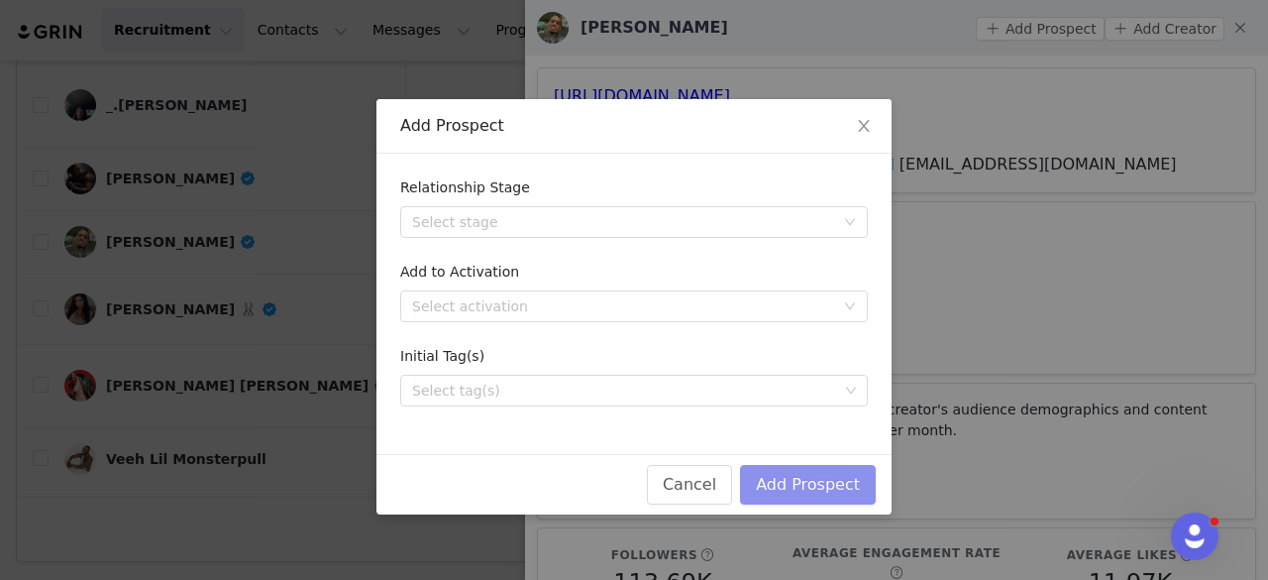
click at [784, 481] on button "Add Prospect" at bounding box center [808, 485] width 136 height 40
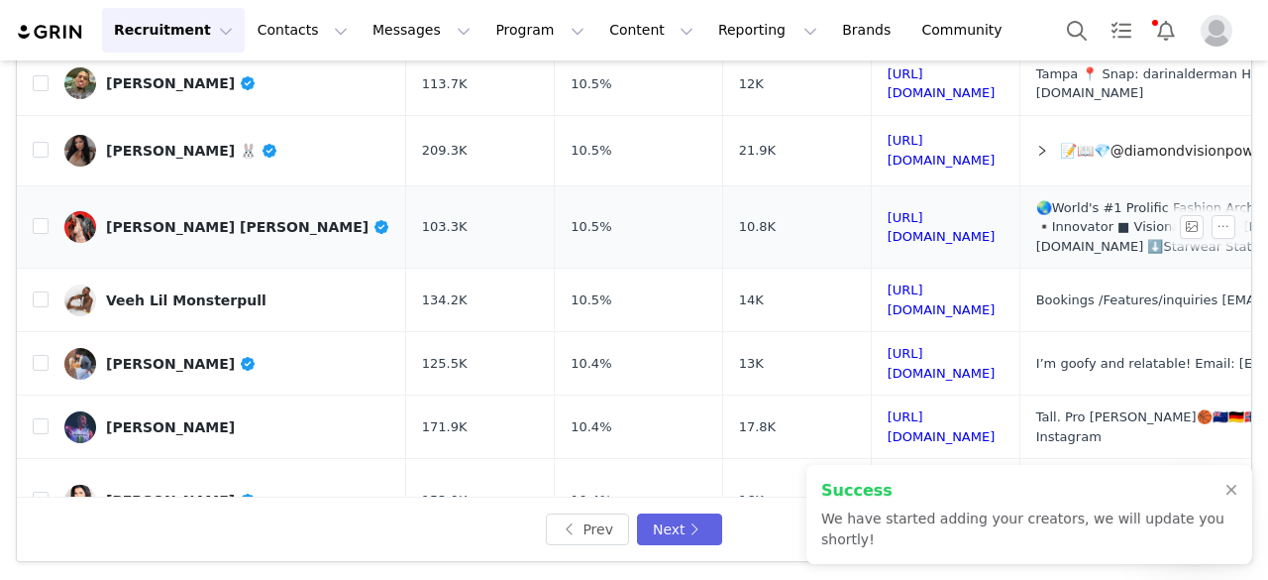
scroll to position [600, 0]
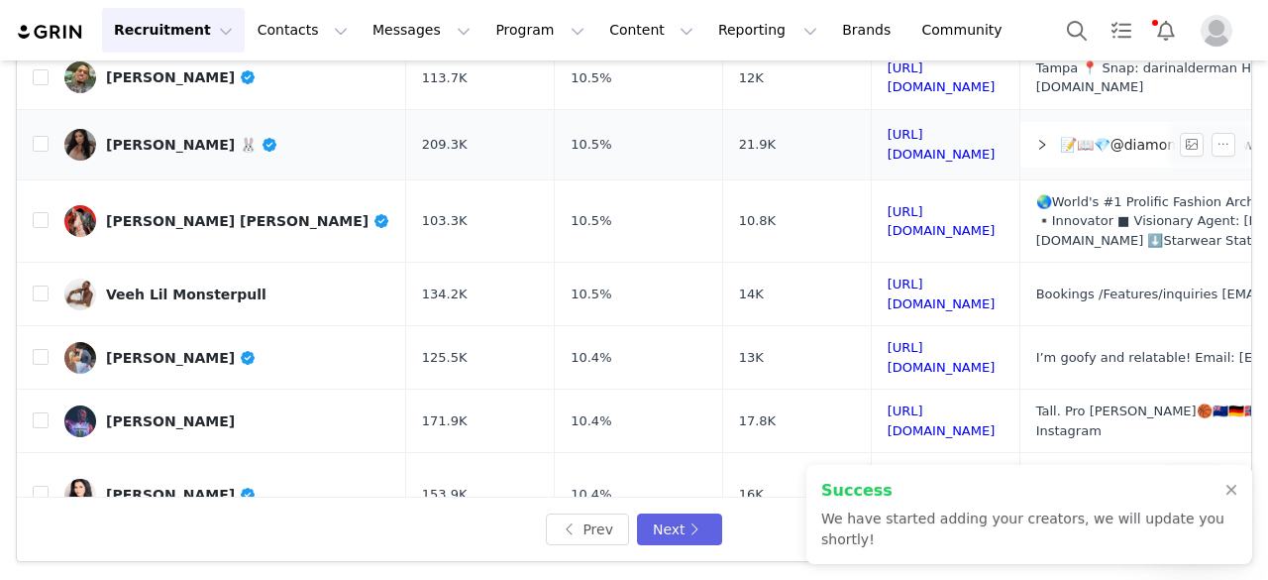
click at [150, 137] on div "Tiffany Alejandra 🐰" at bounding box center [192, 145] width 172 height 16
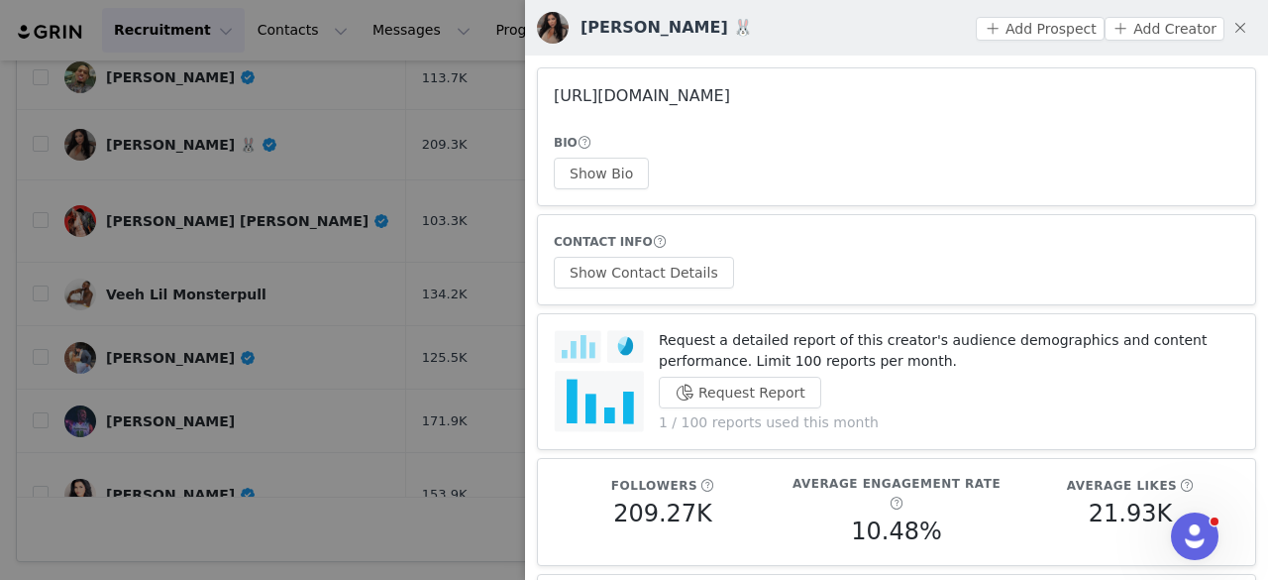
click at [704, 92] on link "https://www.instagram.com/tiffbunnyy/" at bounding box center [642, 95] width 176 height 19
click at [576, 100] on link "https://www.instagram.com/tiffbunnyy/" at bounding box center [642, 95] width 176 height 19
click at [599, 187] on button "Show Bio" at bounding box center [601, 174] width 95 height 32
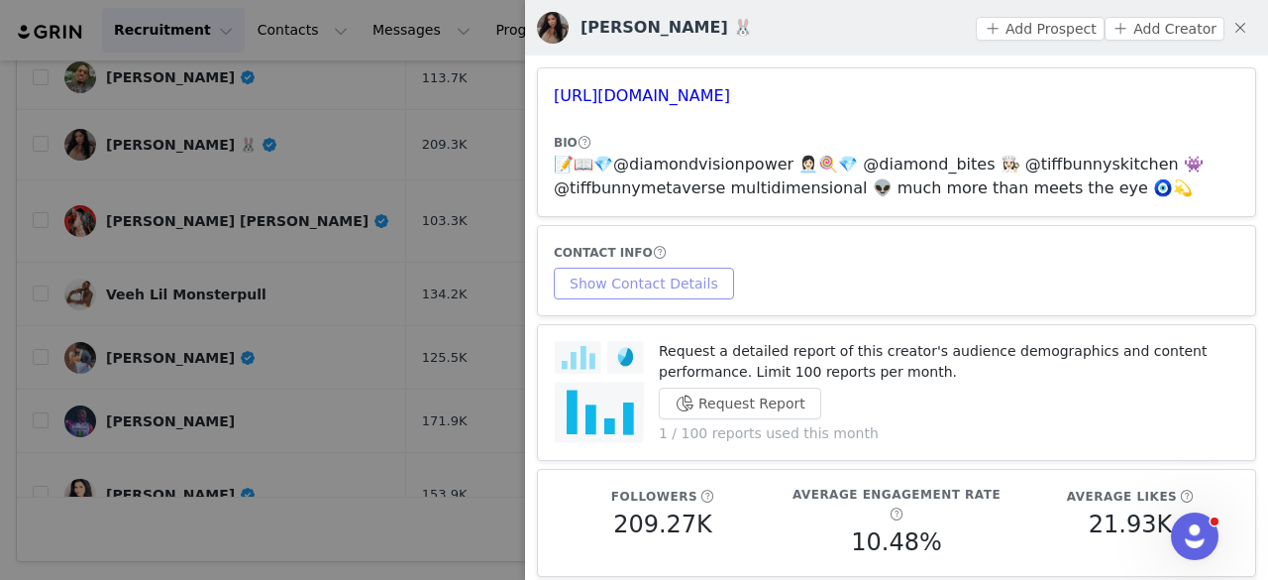
click at [682, 275] on button "Show Contact Details" at bounding box center [644, 284] width 180 height 32
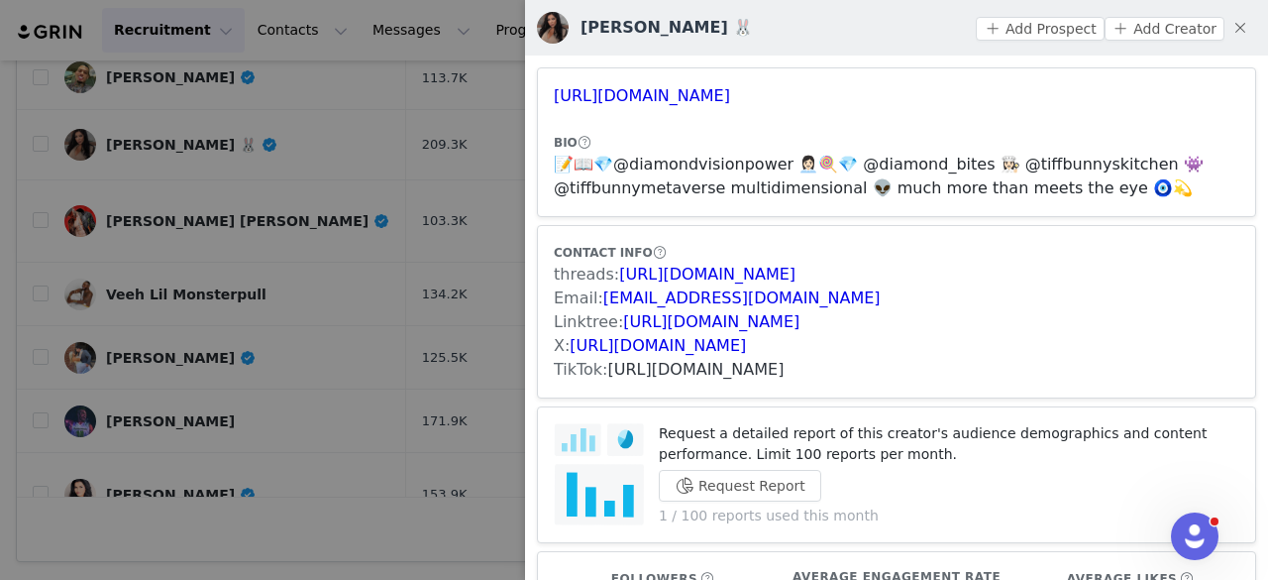
click at [686, 371] on link "https://www.tiktok.com/share/user/6715501946700891141" at bounding box center [696, 369] width 176 height 19
click at [1011, 16] on div "Add Prospect Add Creator" at bounding box center [1116, 28] width 280 height 32
click at [1019, 29] on button "Add Prospect" at bounding box center [1040, 29] width 128 height 24
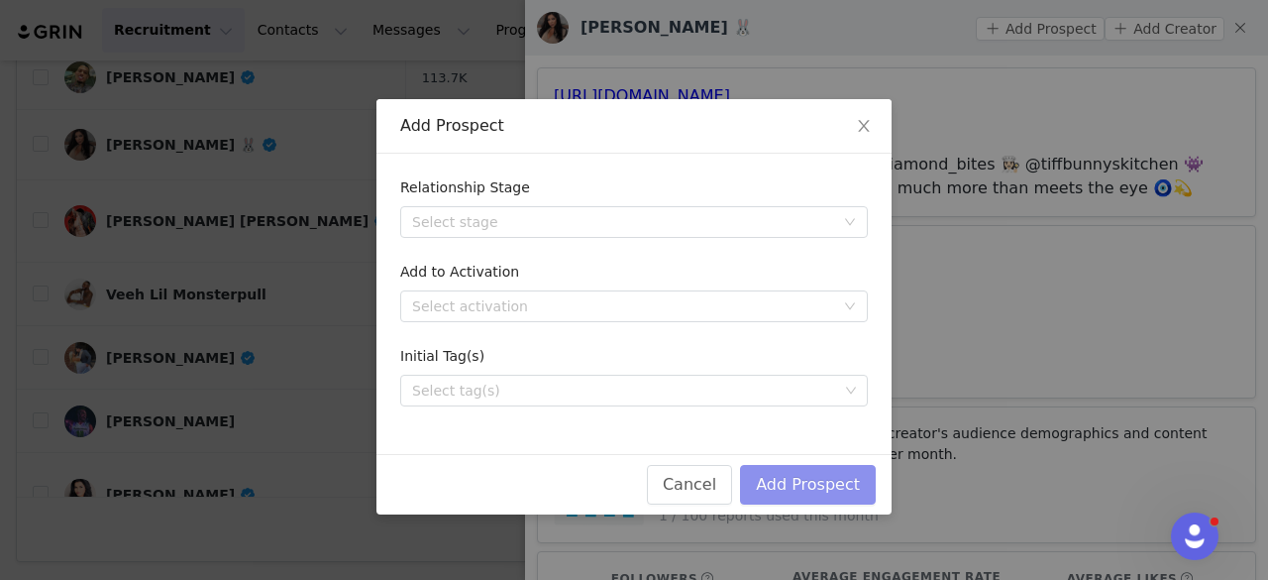
click at [779, 484] on button "Add Prospect" at bounding box center [808, 485] width 136 height 40
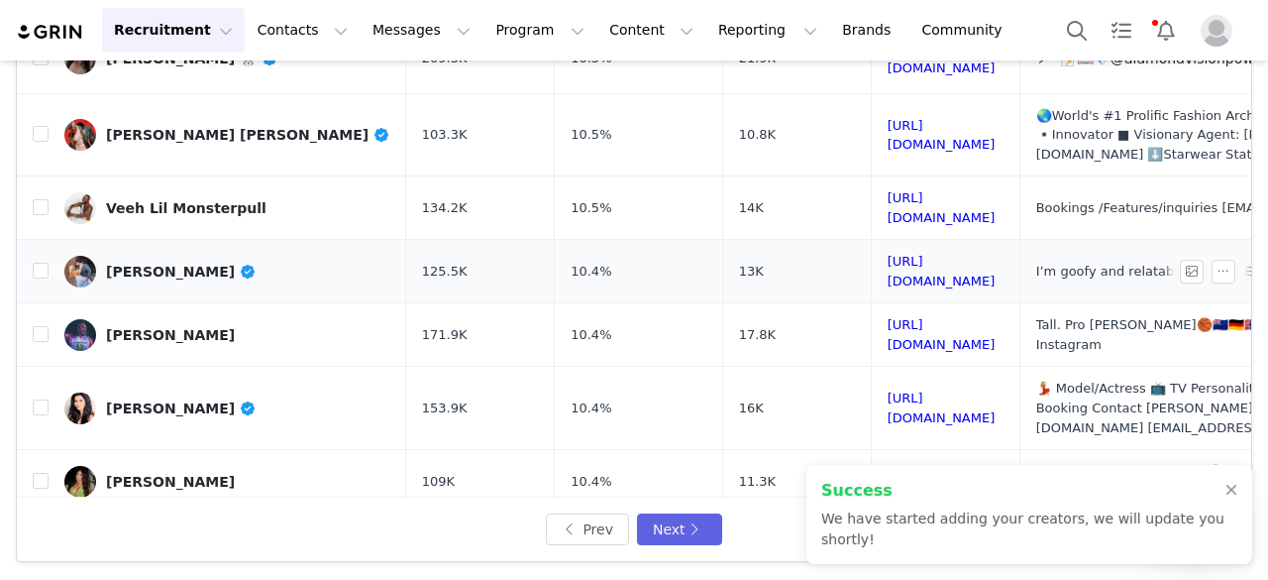
scroll to position [687, 0]
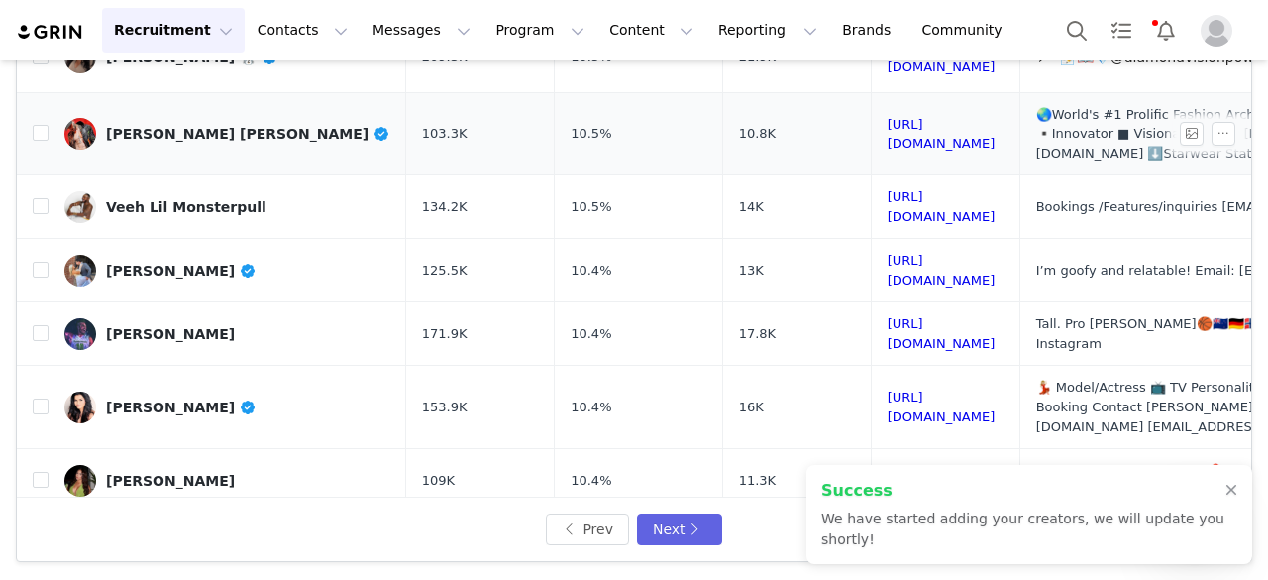
click at [208, 118] on link "Joshua Dal Santo" at bounding box center [227, 134] width 326 height 32
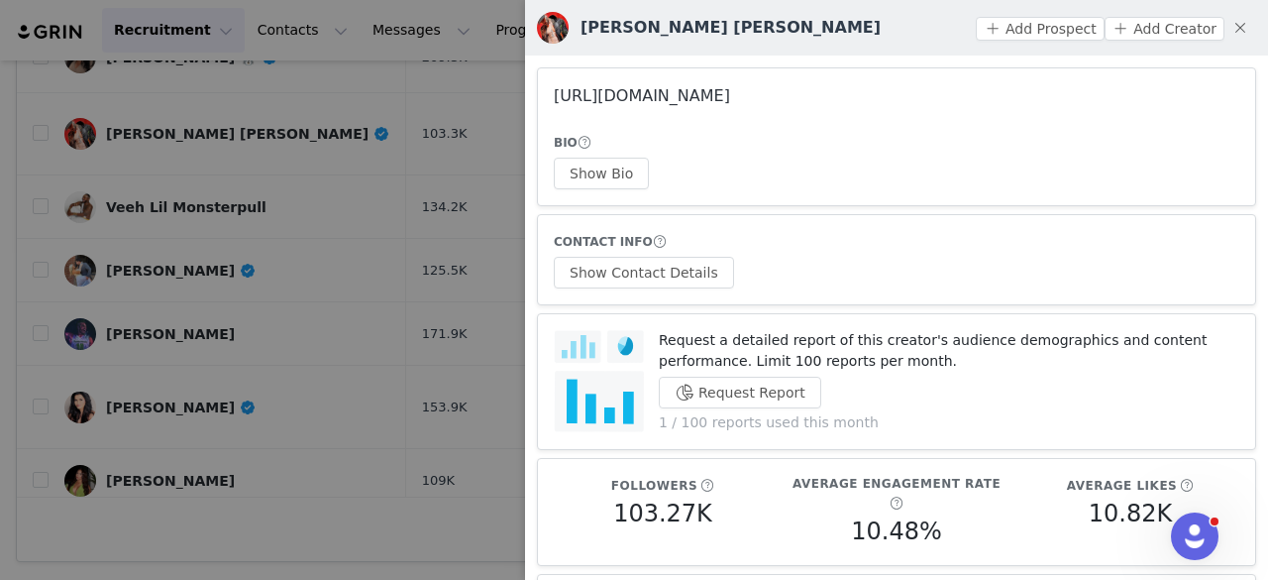
click at [730, 95] on link "https://www.instagram.com/jadiusknight/" at bounding box center [642, 95] width 176 height 19
click at [581, 94] on link "https://www.instagram.com/jadiusknight/" at bounding box center [642, 95] width 176 height 19
click at [269, 165] on div at bounding box center [634, 290] width 1268 height 580
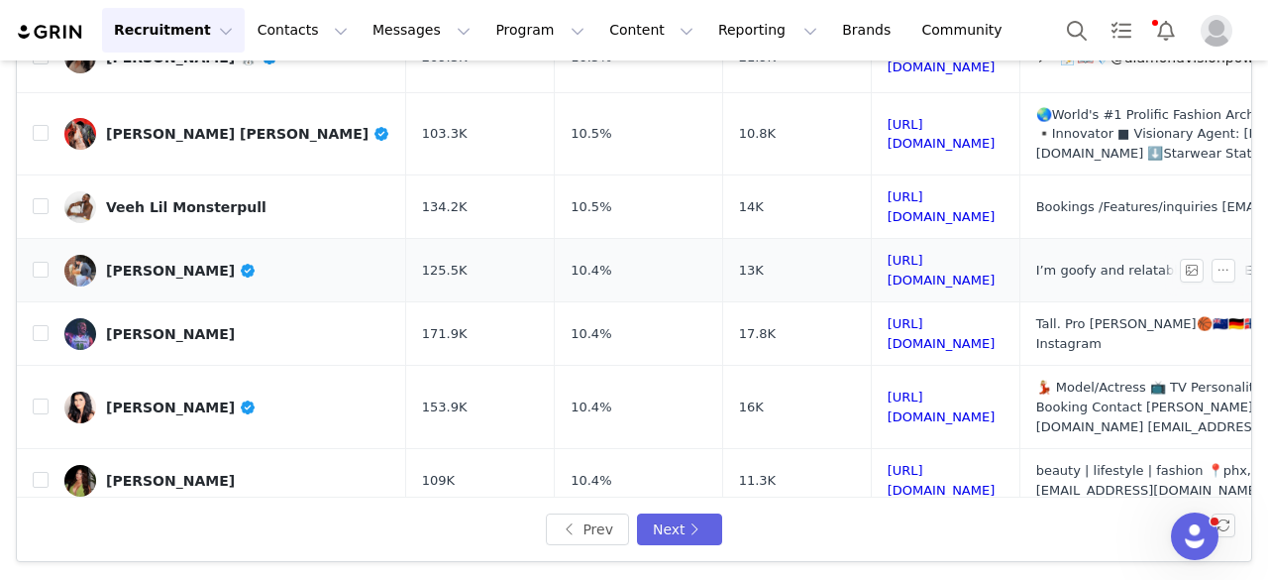
click at [167, 263] on div "Samantha" at bounding box center [181, 271] width 151 height 16
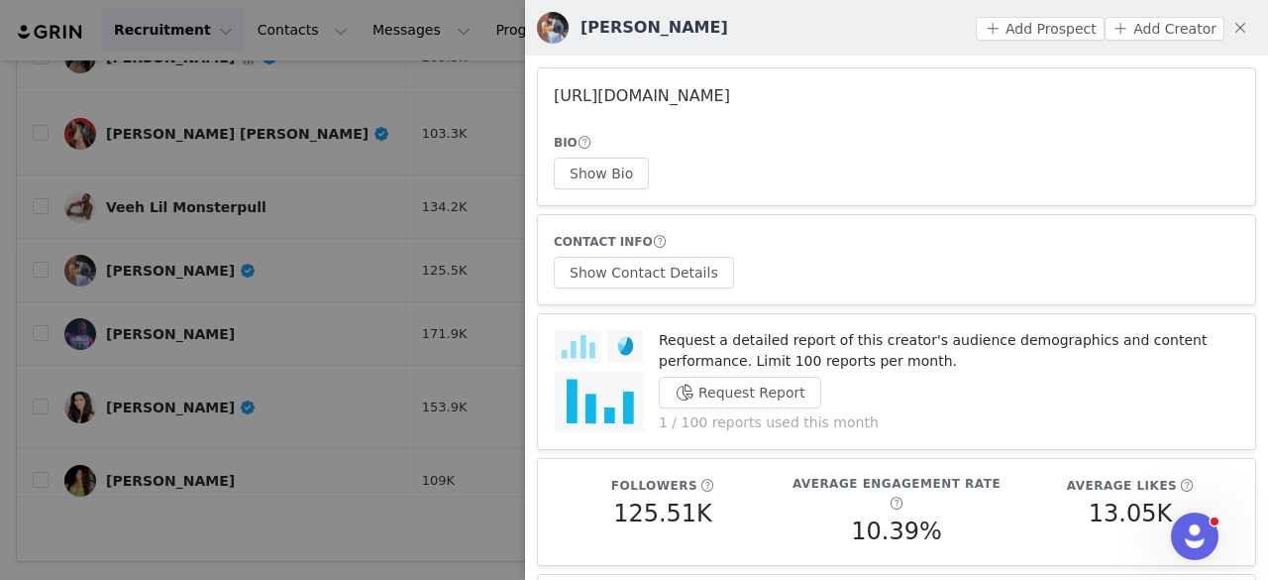
click at [587, 95] on link "https://www.instagram.com/sammye936jc/" at bounding box center [642, 95] width 176 height 19
click at [351, 237] on div at bounding box center [634, 290] width 1268 height 580
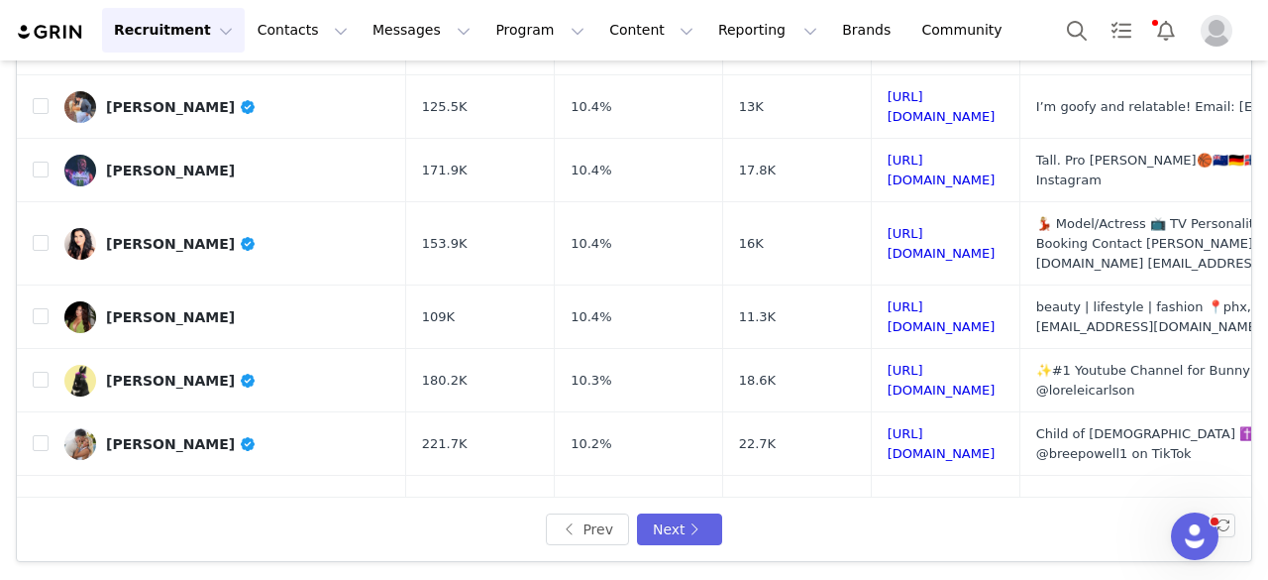
scroll to position [849, 0]
click at [168, 164] on div "Shane Temara" at bounding box center [170, 172] width 129 height 16
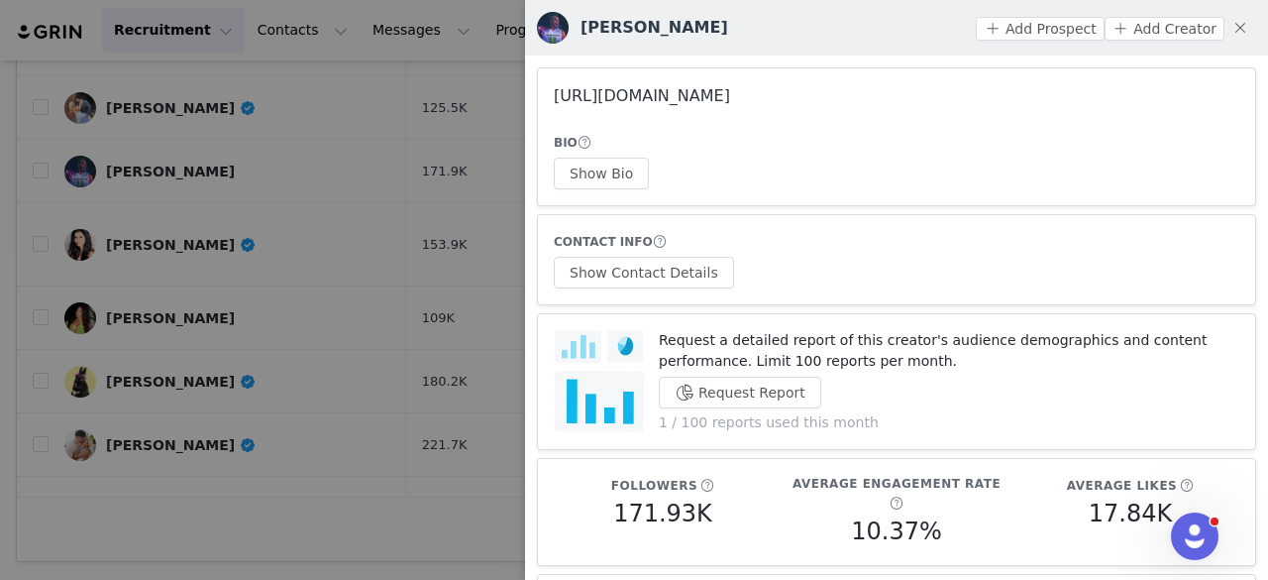
click at [730, 100] on link "https://www.instagram.com/shanetemara/" at bounding box center [642, 95] width 176 height 19
click at [184, 217] on div at bounding box center [634, 290] width 1268 height 580
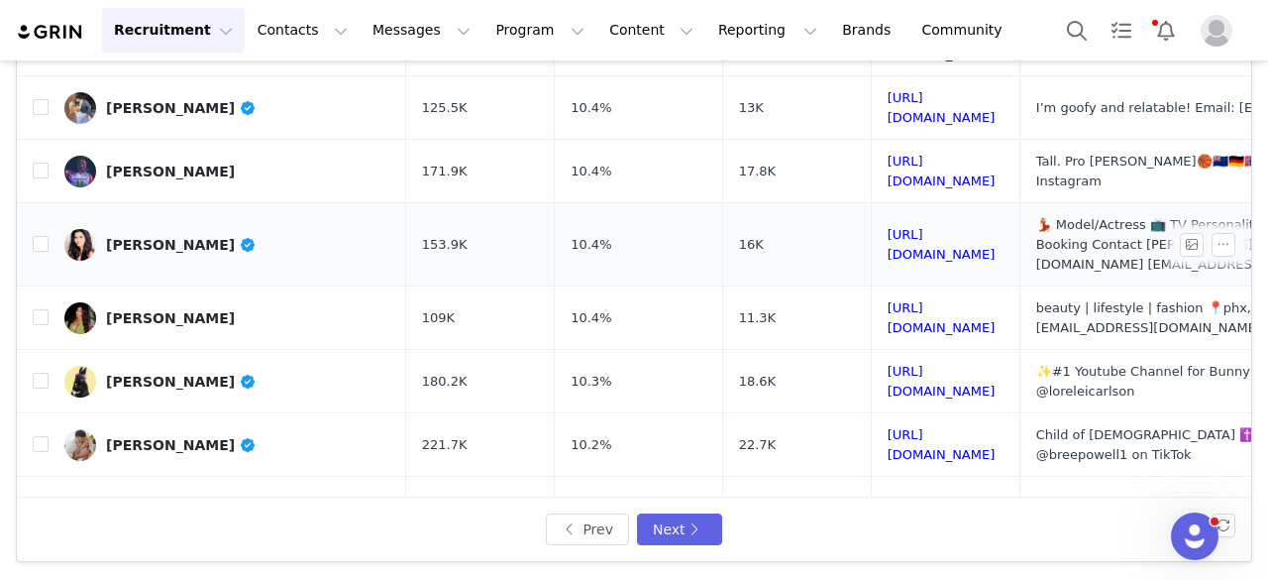
click at [137, 237] on div "Jennifer Gimenez" at bounding box center [181, 245] width 151 height 16
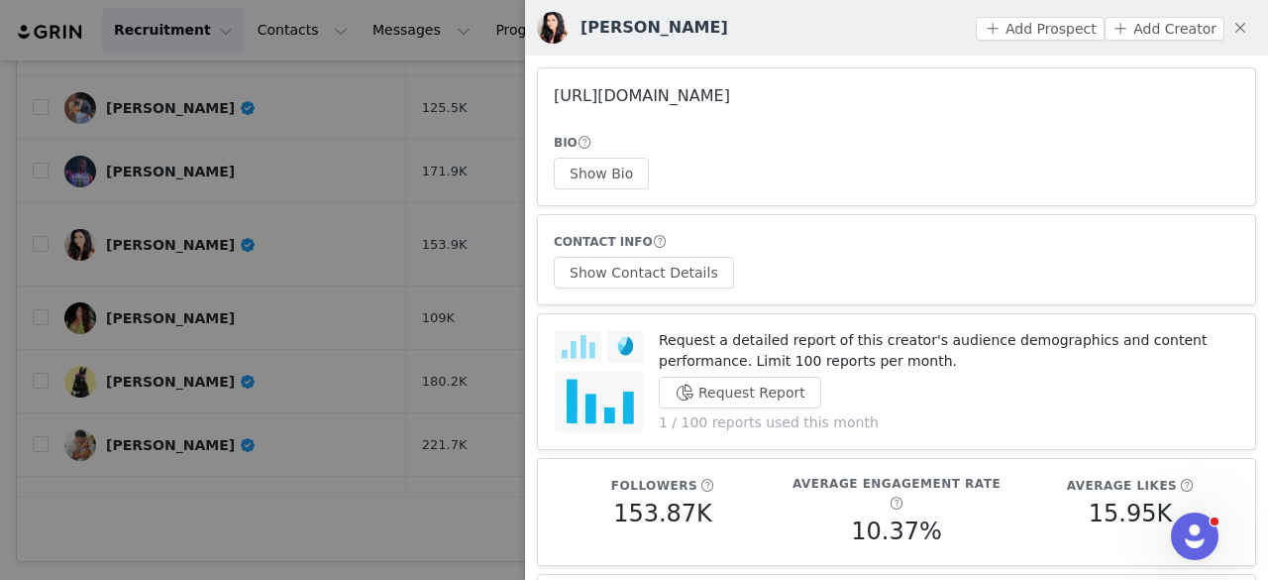
click at [726, 93] on link "https://www.instagram.com/jennifergimenez/" at bounding box center [642, 95] width 176 height 19
click at [266, 203] on div at bounding box center [634, 290] width 1268 height 580
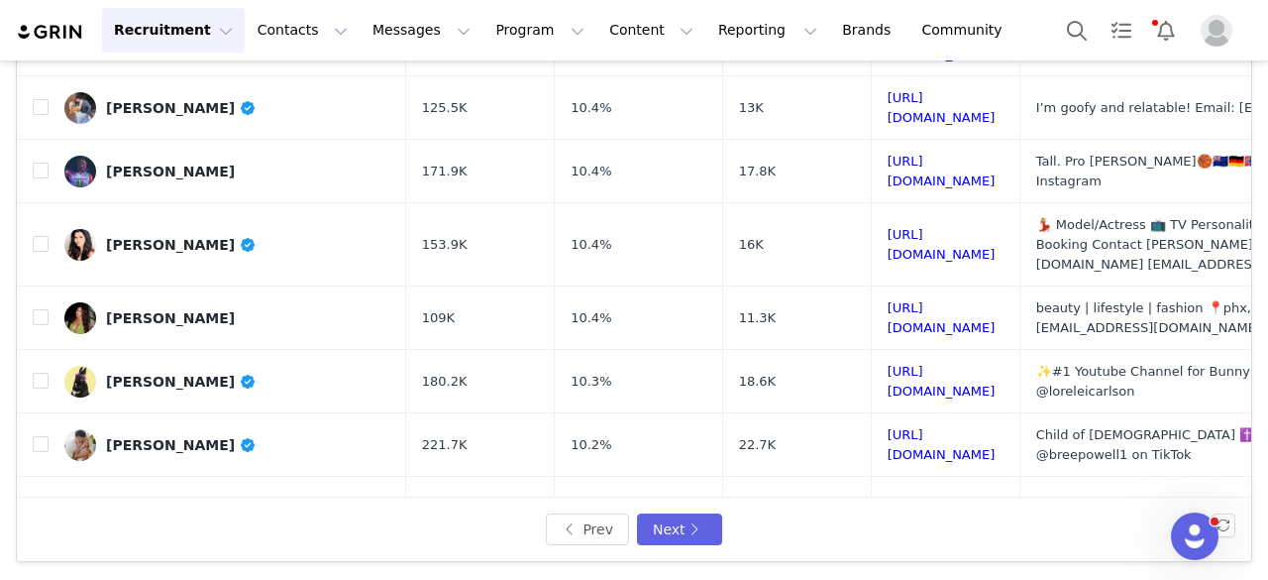
scroll to position [880, 0]
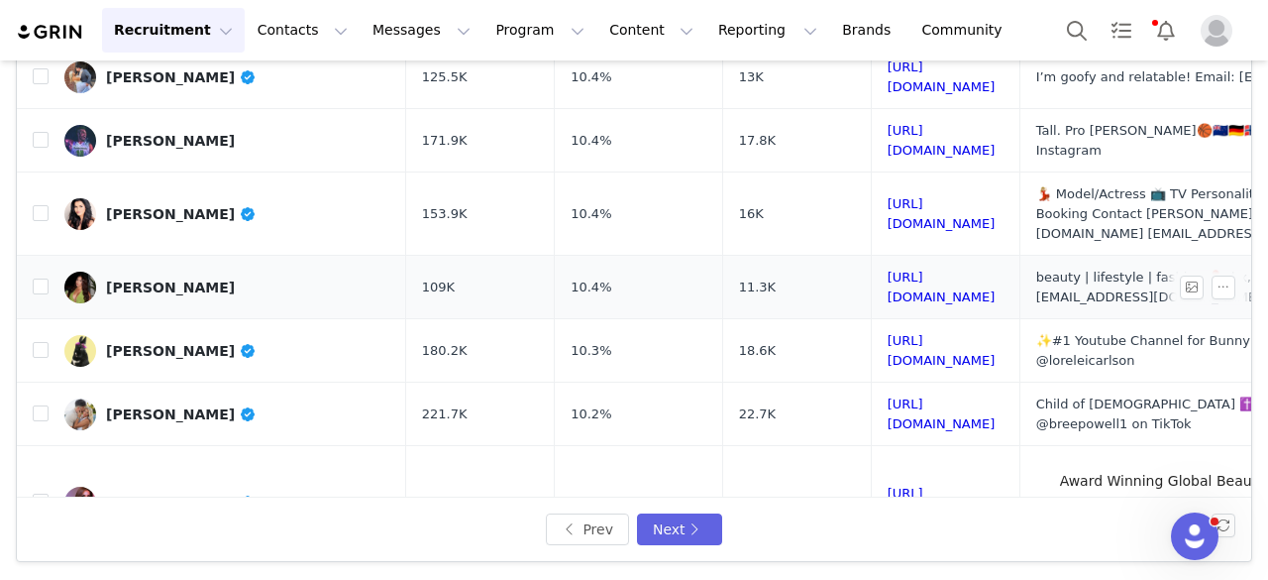
click at [207, 279] on div "CAMILA RODRIGUEZ" at bounding box center [170, 287] width 129 height 16
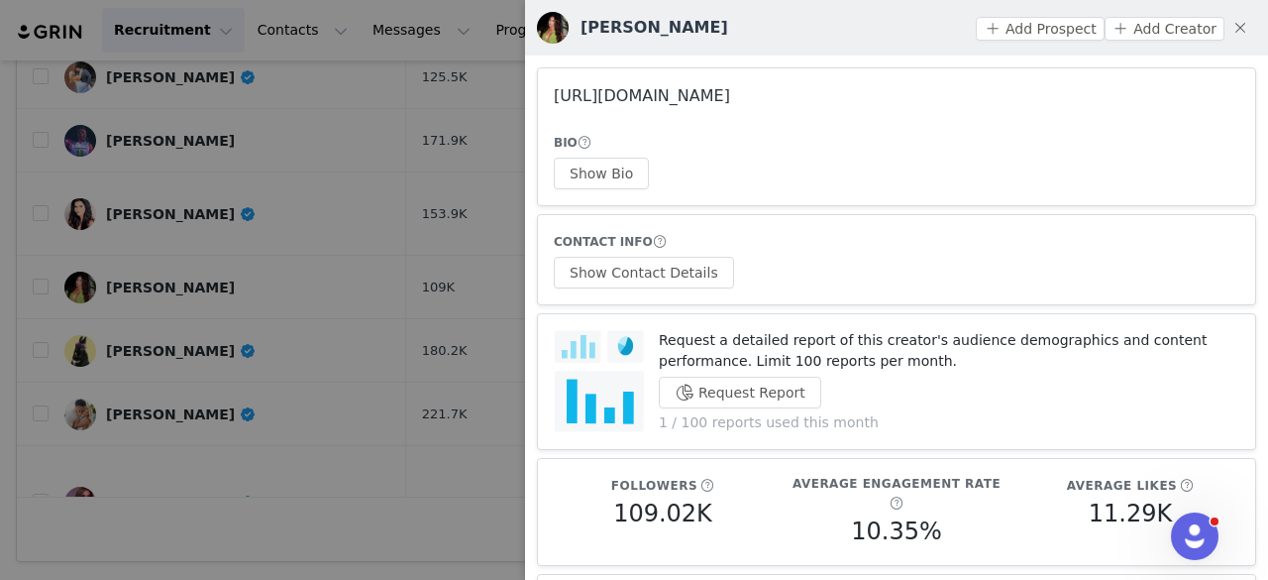
click at [730, 92] on link "https://www.instagram.com/camilarodriguezl_/" at bounding box center [642, 95] width 176 height 19
click at [605, 166] on button "Show Bio" at bounding box center [601, 174] width 95 height 32
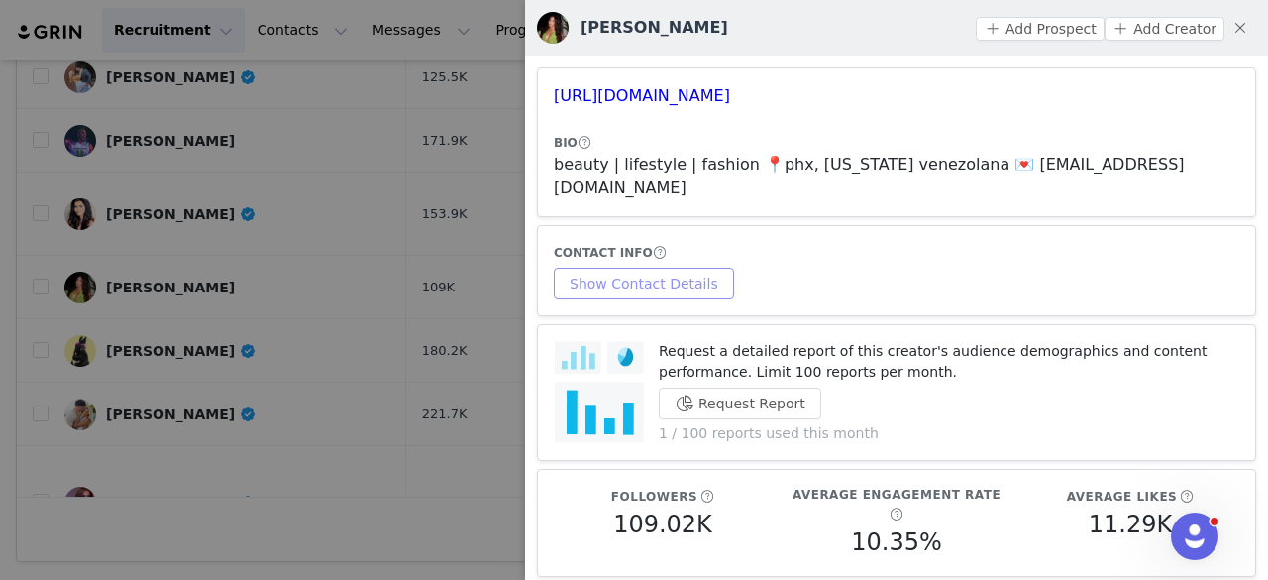
click at [645, 268] on button "Show Contact Details" at bounding box center [644, 284] width 180 height 32
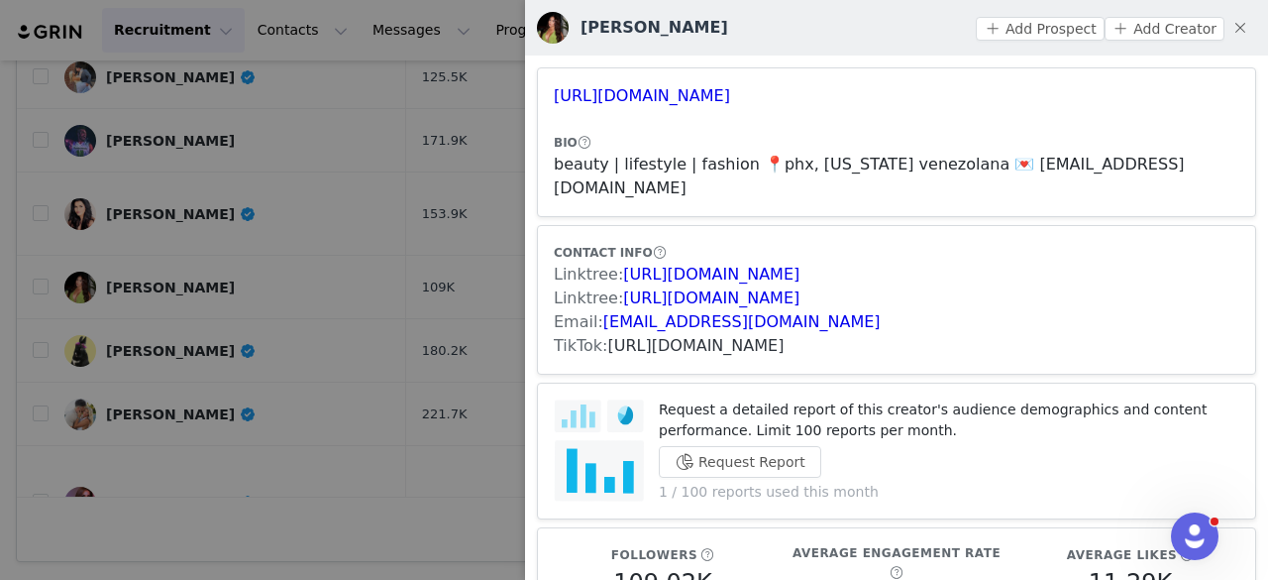
click at [642, 336] on link "https://www.tiktok.com/share/user/72899046729773056" at bounding box center [696, 345] width 176 height 19
click at [1045, 37] on button "Add Prospect" at bounding box center [1040, 29] width 128 height 24
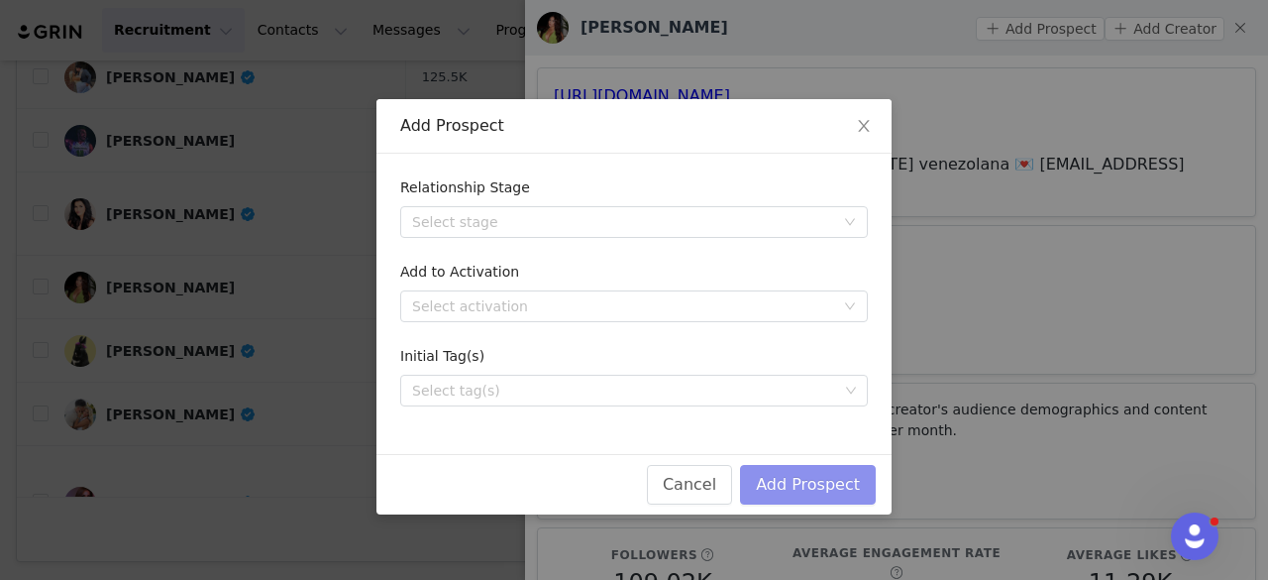
click at [817, 480] on button "Add Prospect" at bounding box center [808, 485] width 136 height 40
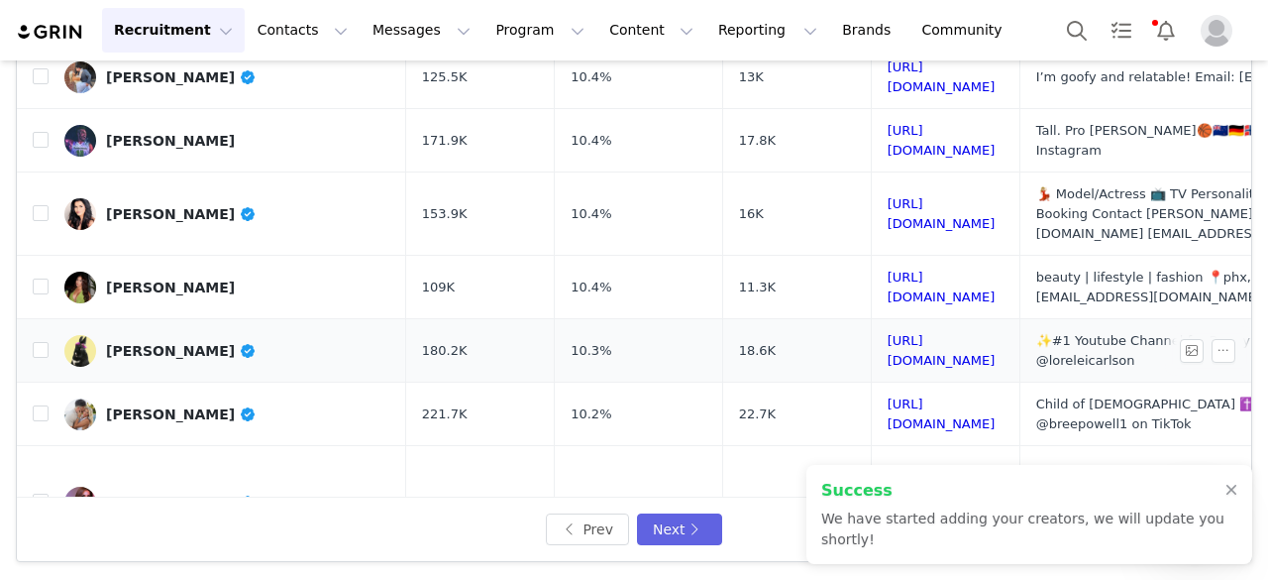
click at [159, 343] on div "Lennon" at bounding box center [181, 351] width 151 height 16
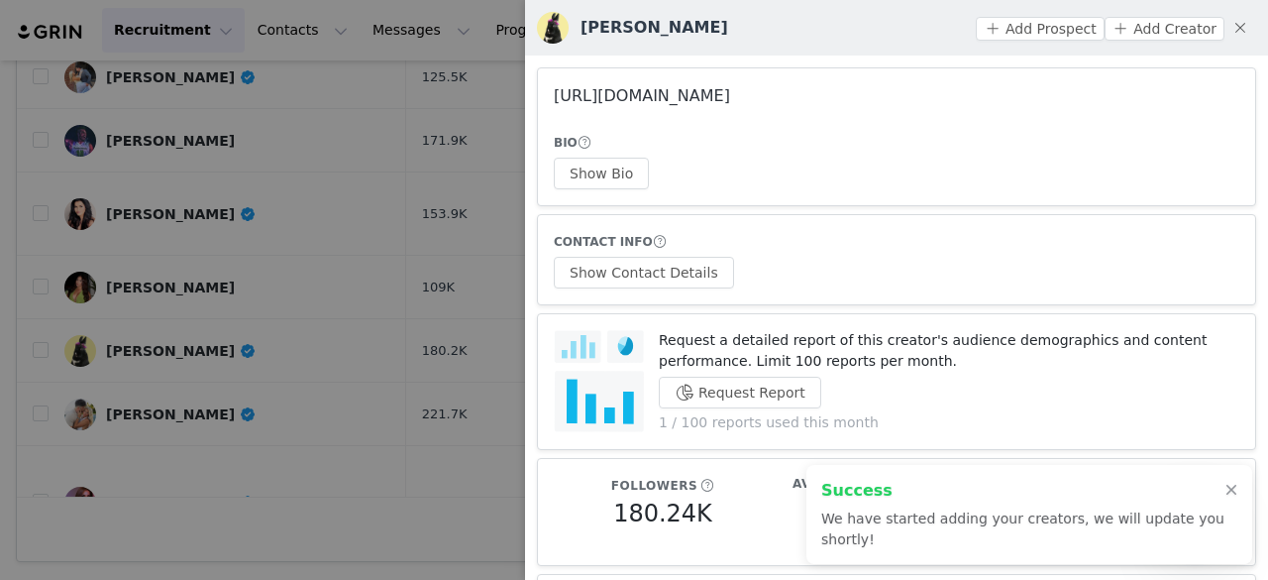
click at [730, 95] on link "https://www.instagram.com/lennonthebunny/" at bounding box center [642, 95] width 176 height 19
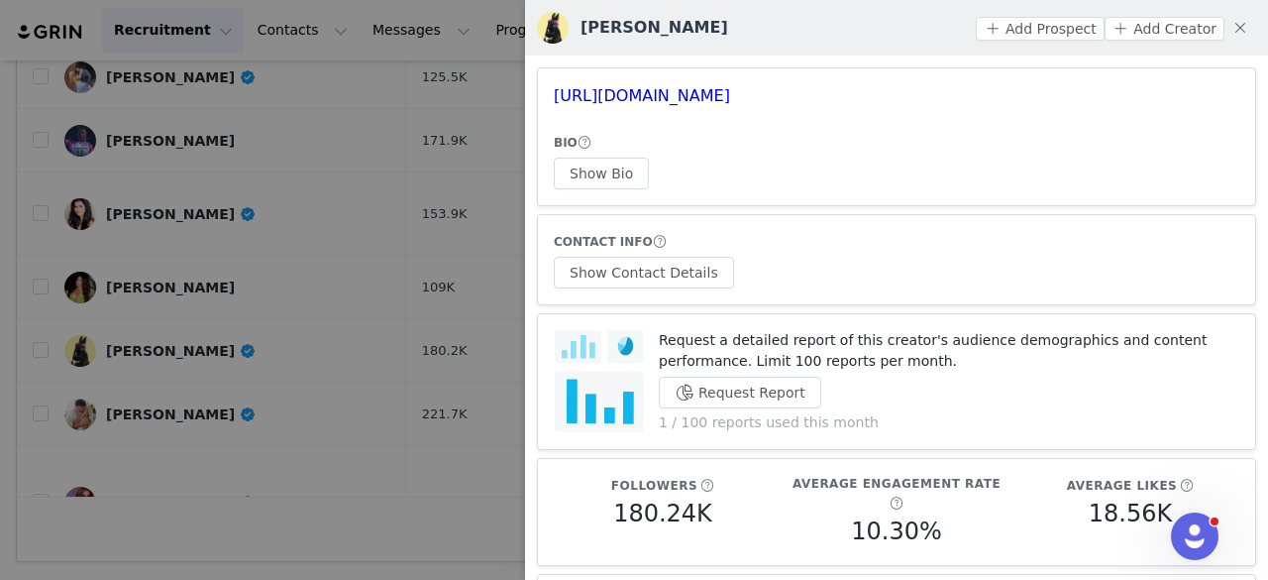
click at [194, 253] on div at bounding box center [634, 290] width 1268 height 580
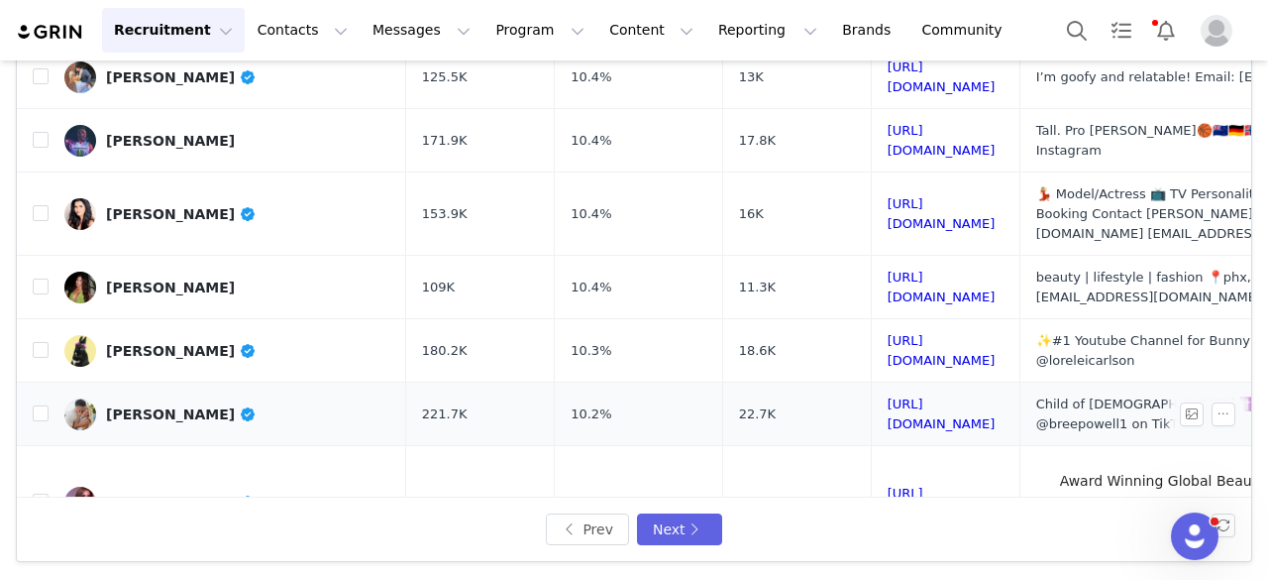
click at [182, 406] on div "Breana Nicole Brunick" at bounding box center [181, 414] width 151 height 16
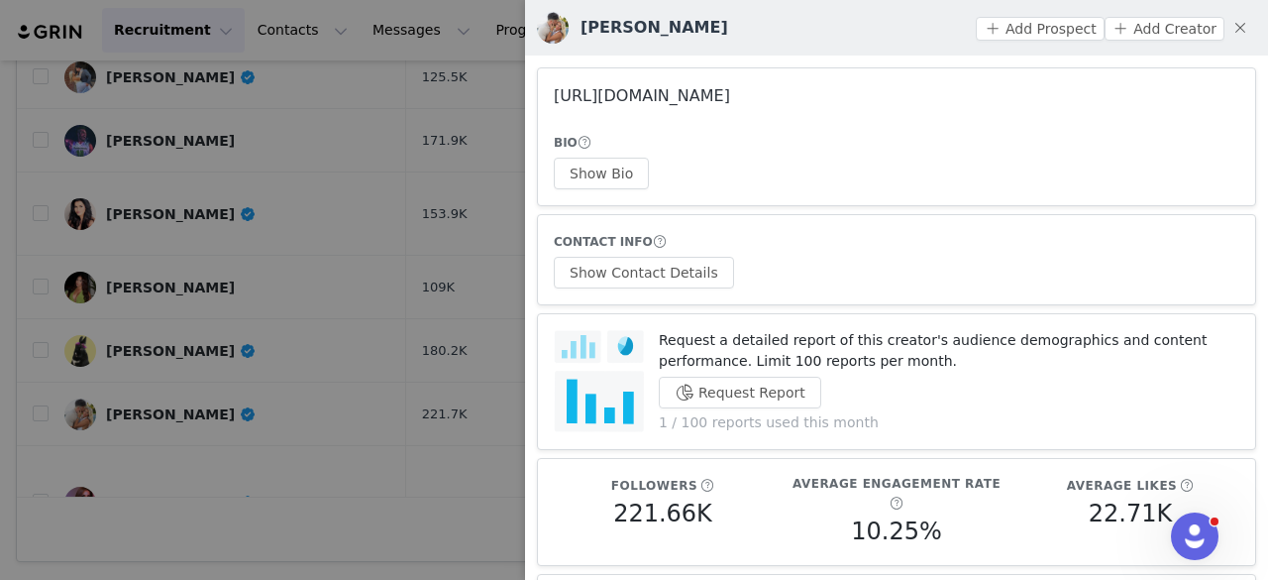
click at [703, 91] on link "https://www.instagram.com/breepowell23/" at bounding box center [642, 95] width 176 height 19
click at [209, 244] on div at bounding box center [634, 290] width 1268 height 580
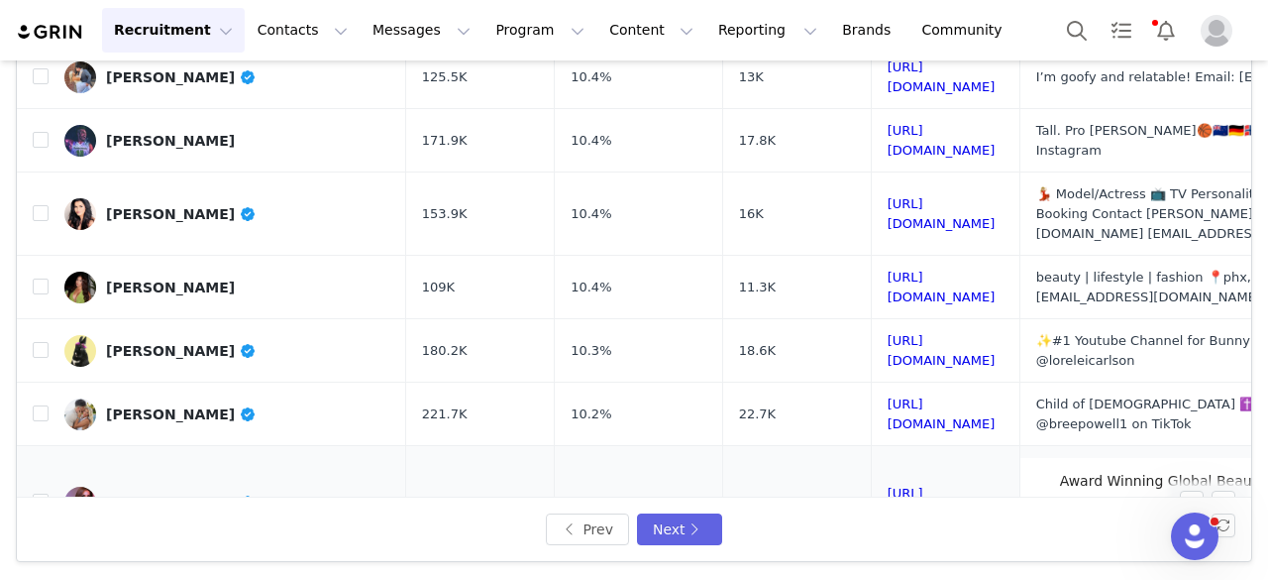
click at [137, 495] on div "Shalini Vadhera" at bounding box center [181, 503] width 151 height 16
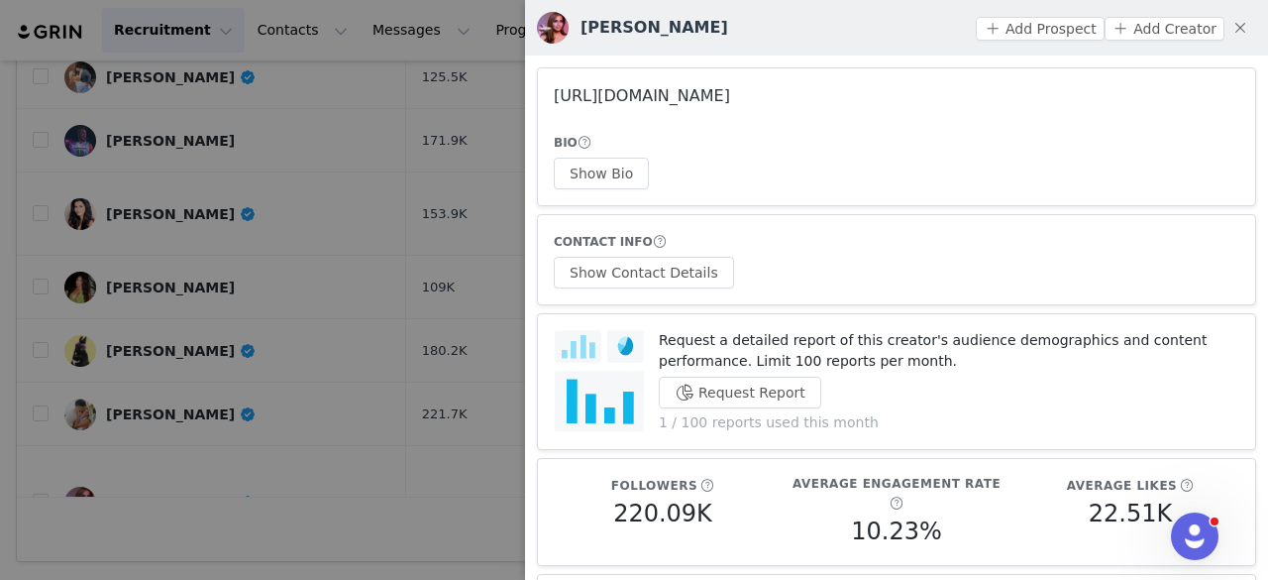
click at [714, 100] on link "https://www.instagram.com/shalinivadhera/" at bounding box center [642, 95] width 176 height 19
click at [349, 259] on div at bounding box center [634, 290] width 1268 height 580
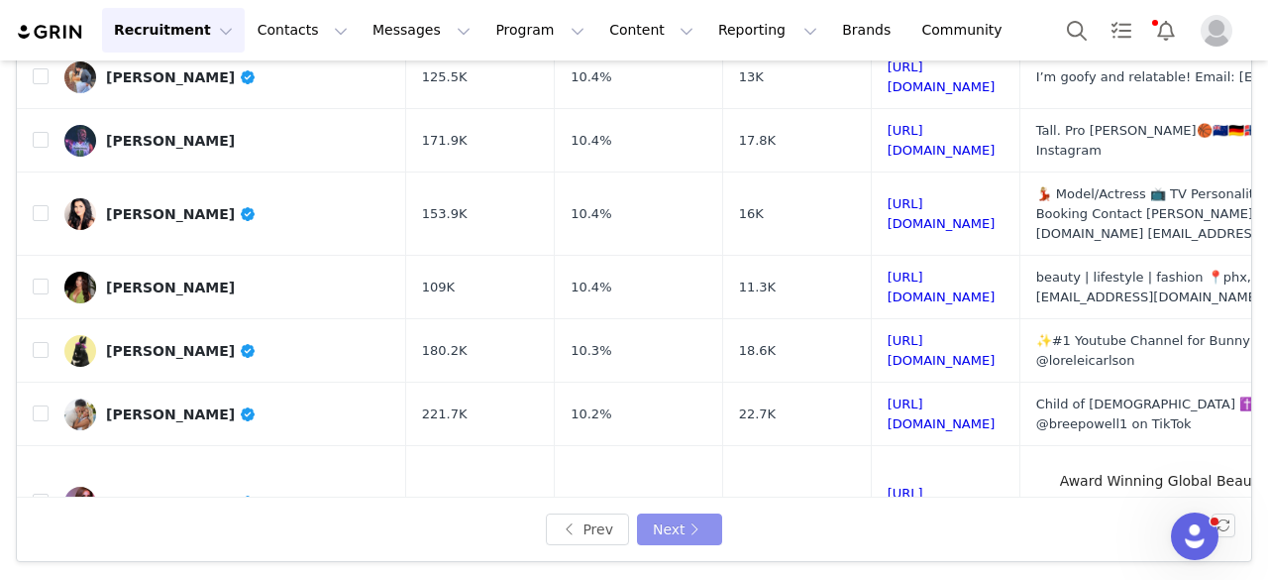
click at [649, 534] on button "Next" at bounding box center [679, 529] width 85 height 32
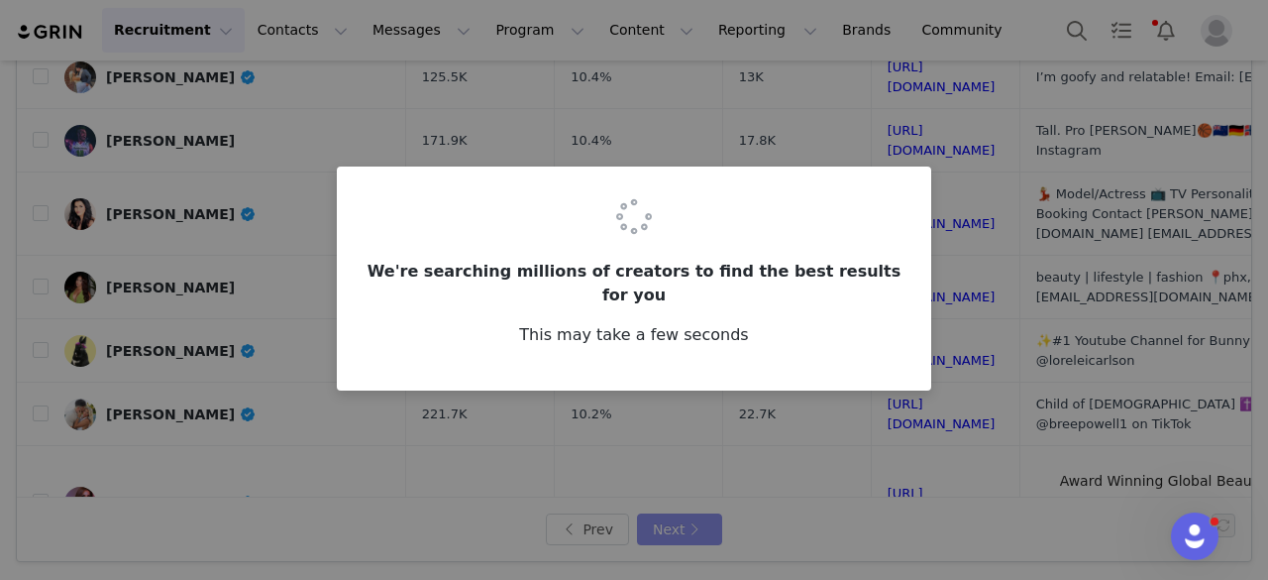
scroll to position [0, 0]
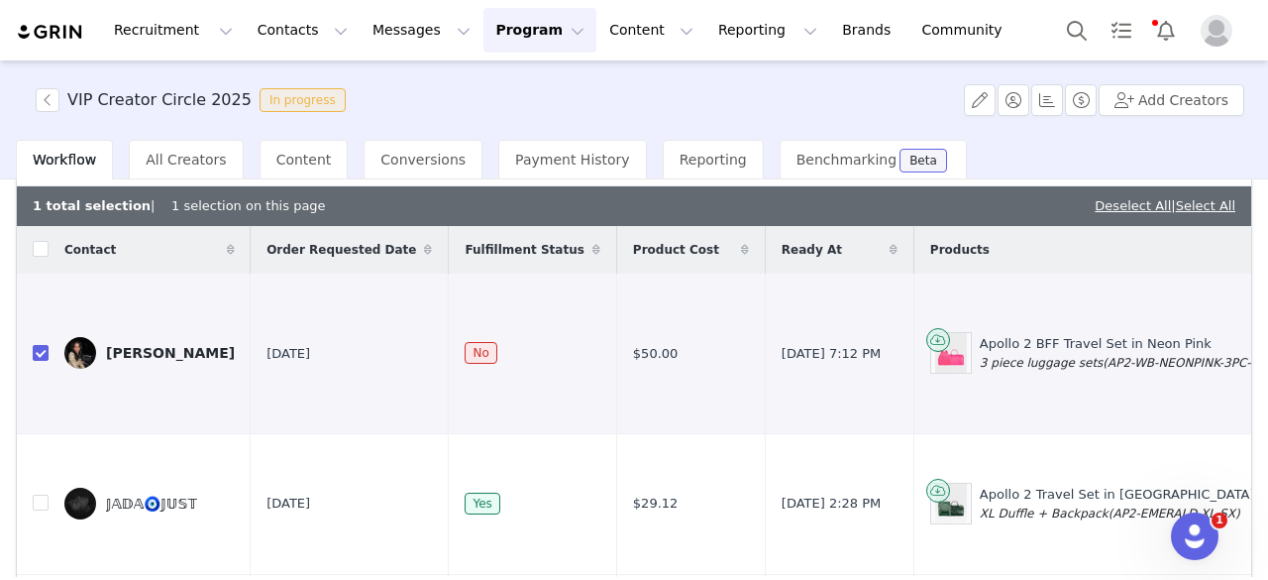
scroll to position [0, 1144]
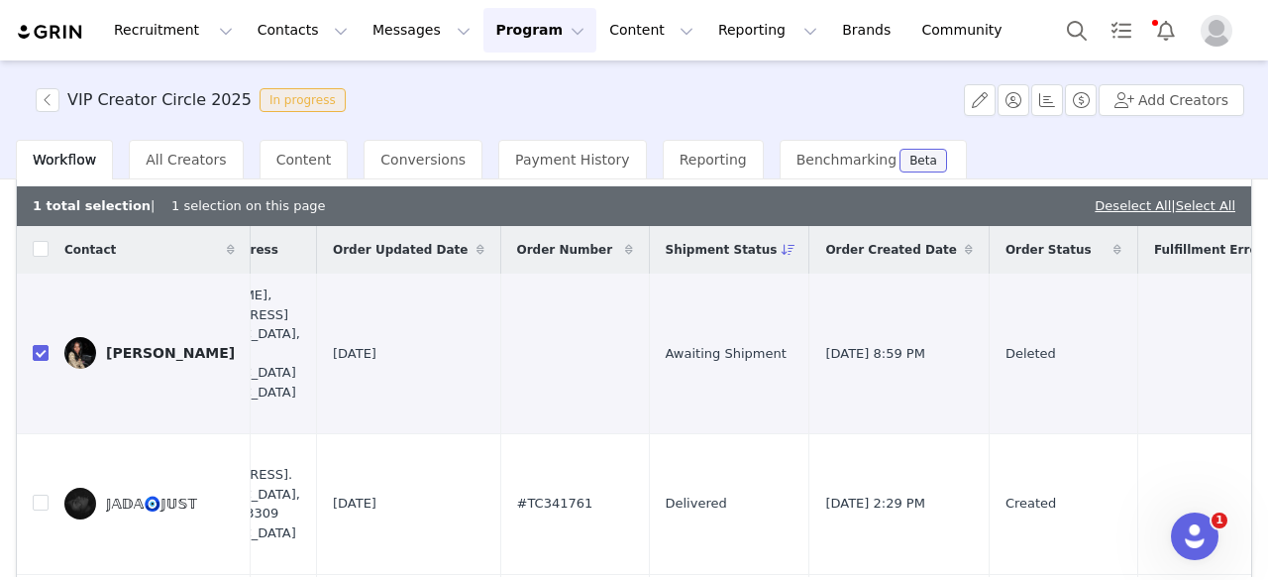
click at [484, 25] on button "Program Program" at bounding box center [540, 30] width 113 height 45
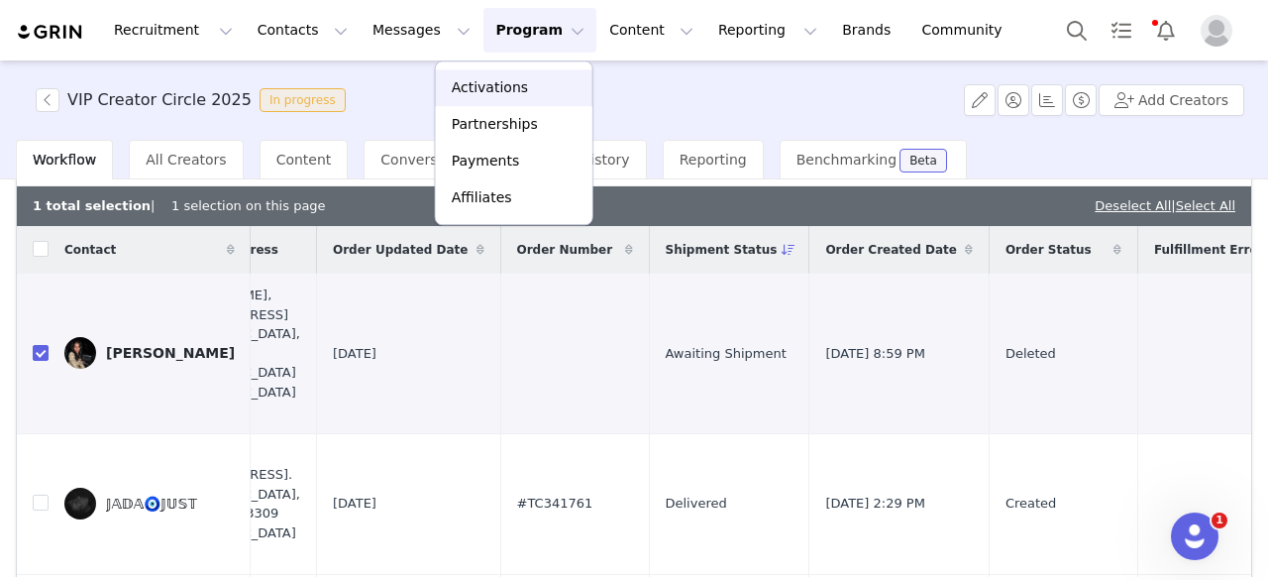
scroll to position [0, 0]
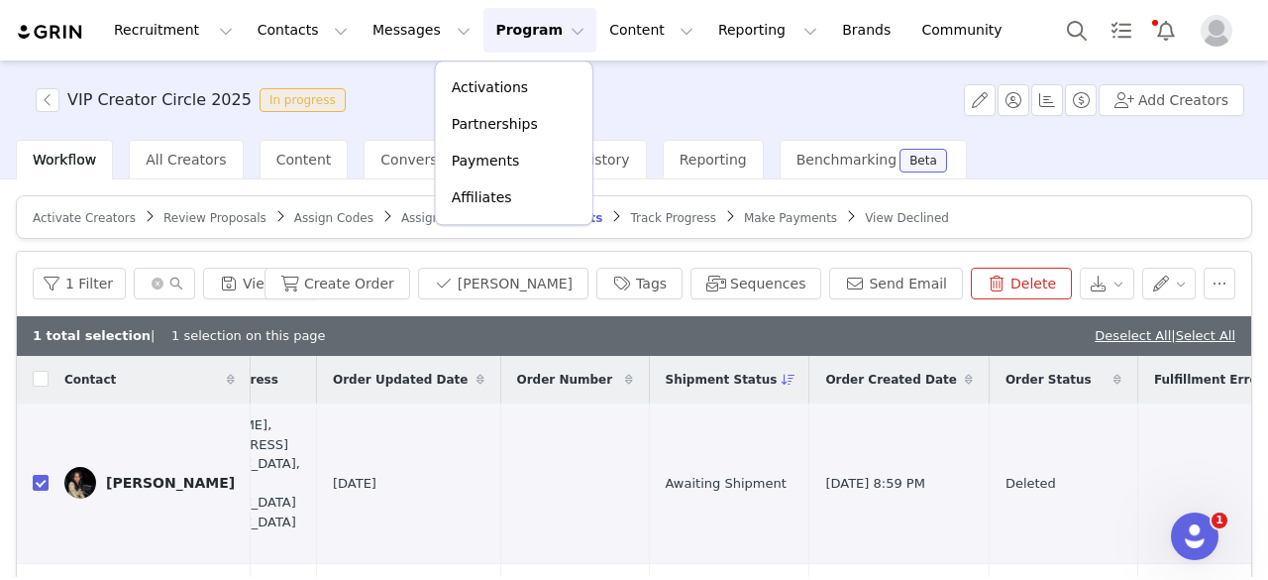
click at [191, 221] on span "Review Proposals" at bounding box center [215, 218] width 103 height 14
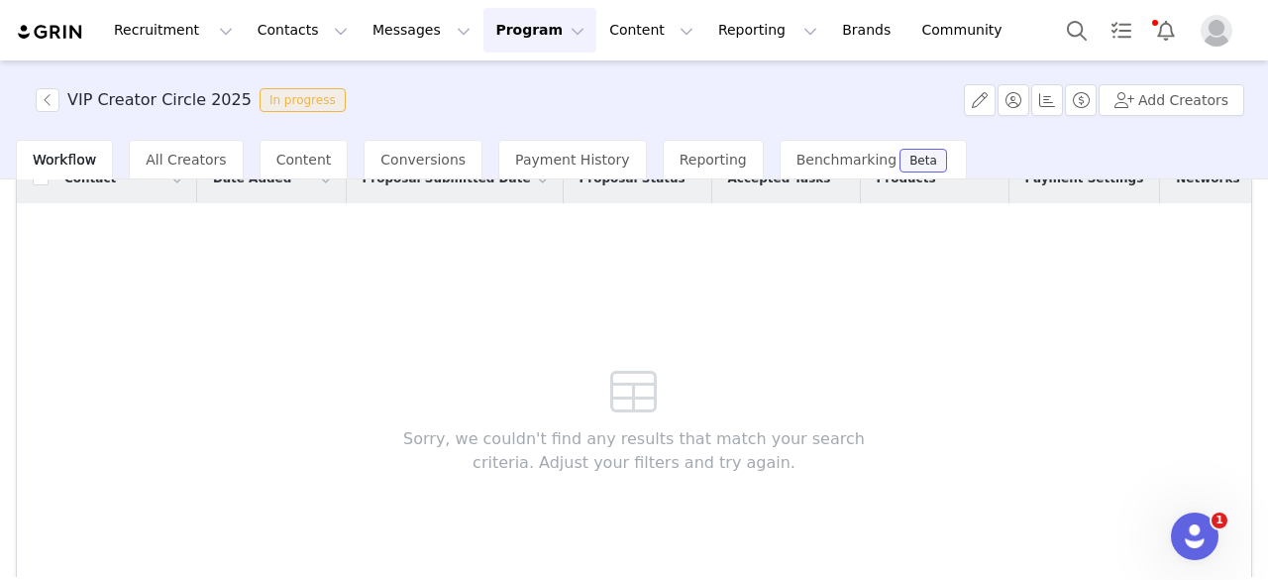
scroll to position [163, 0]
click at [1231, 25] on img "Profile" at bounding box center [1217, 31] width 32 height 32
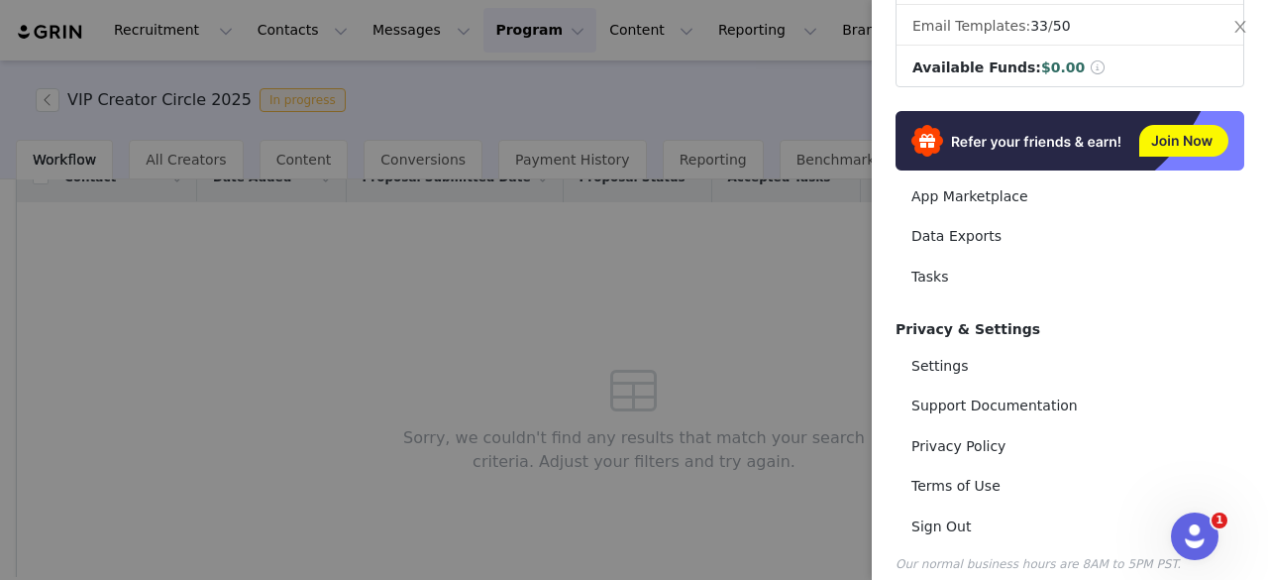
scroll to position [418, 0]
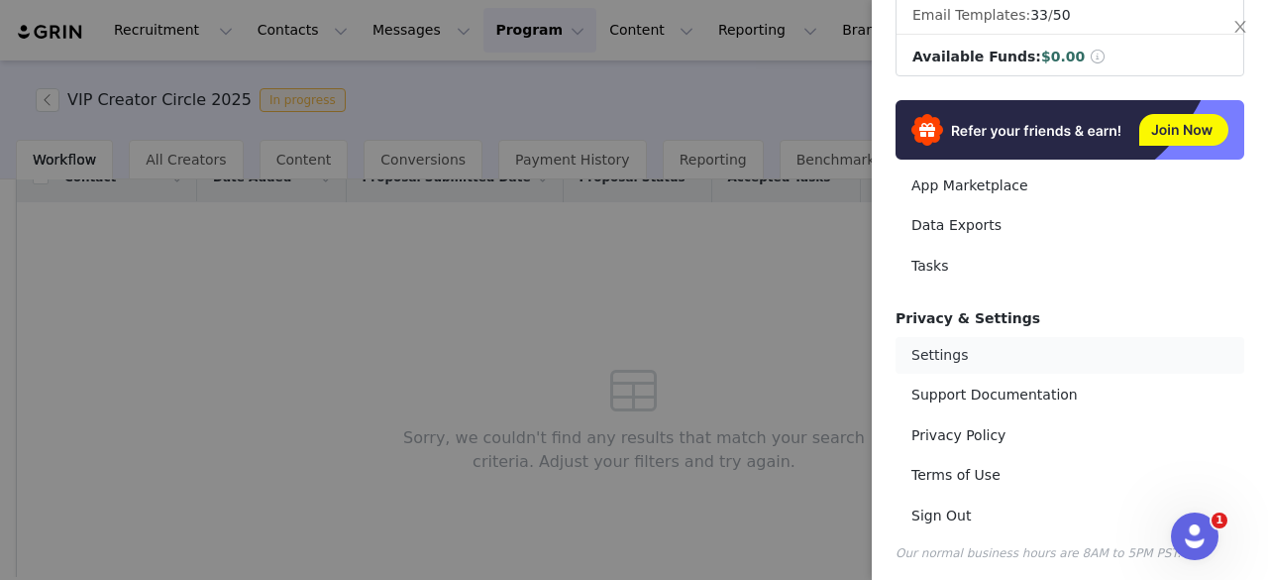
click at [962, 348] on link "Settings" at bounding box center [1070, 355] width 349 height 37
select select "UTC"
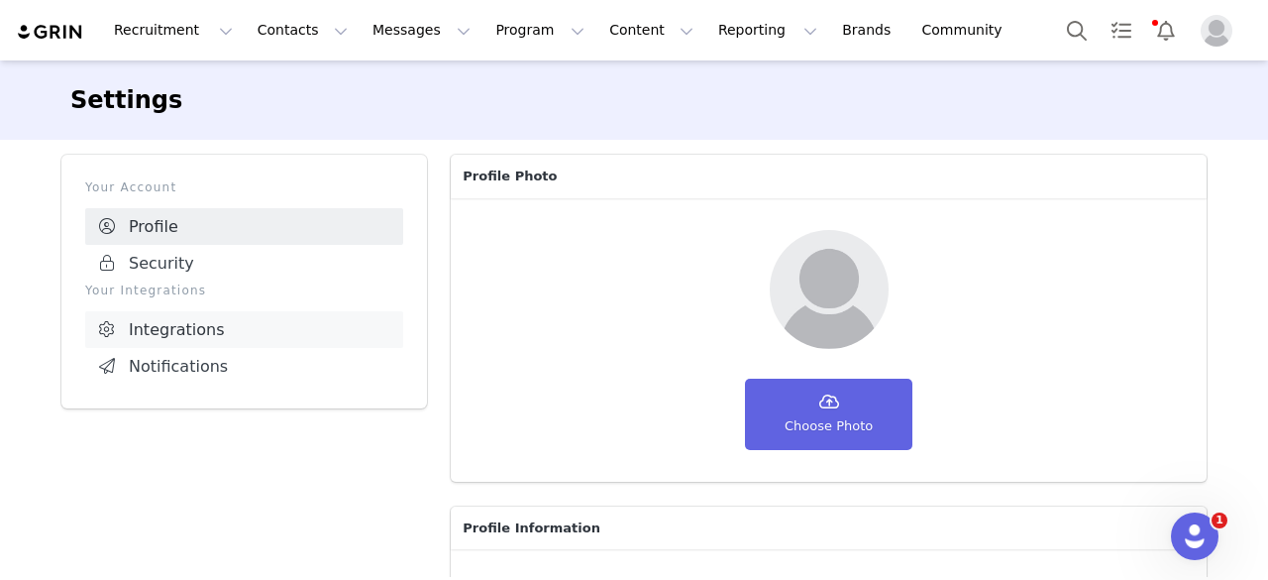
click at [303, 340] on link "Integrations" at bounding box center [244, 329] width 318 height 37
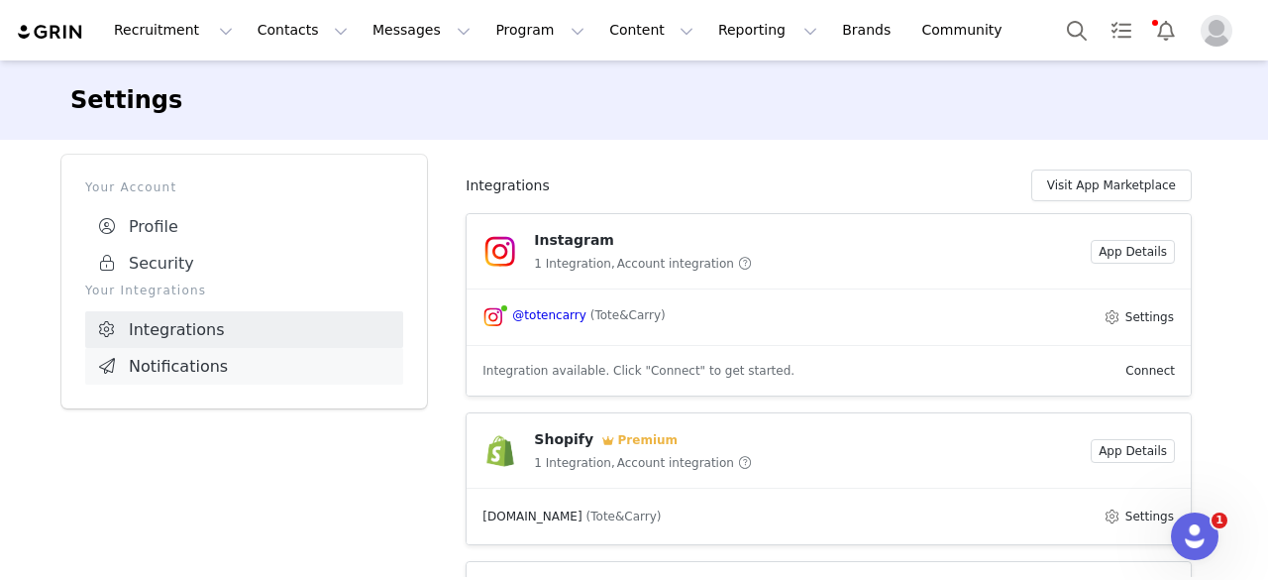
click at [188, 380] on link "Notifications" at bounding box center [244, 366] width 318 height 37
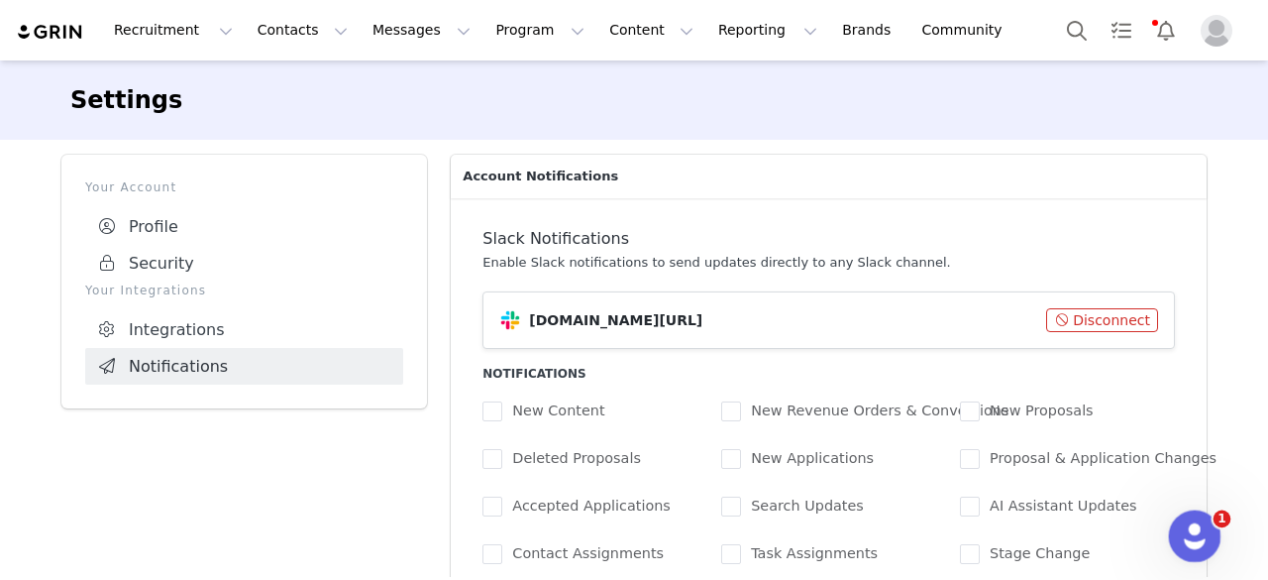
click at [1203, 527] on icon "Open Intercom Messenger" at bounding box center [1192, 533] width 33 height 33
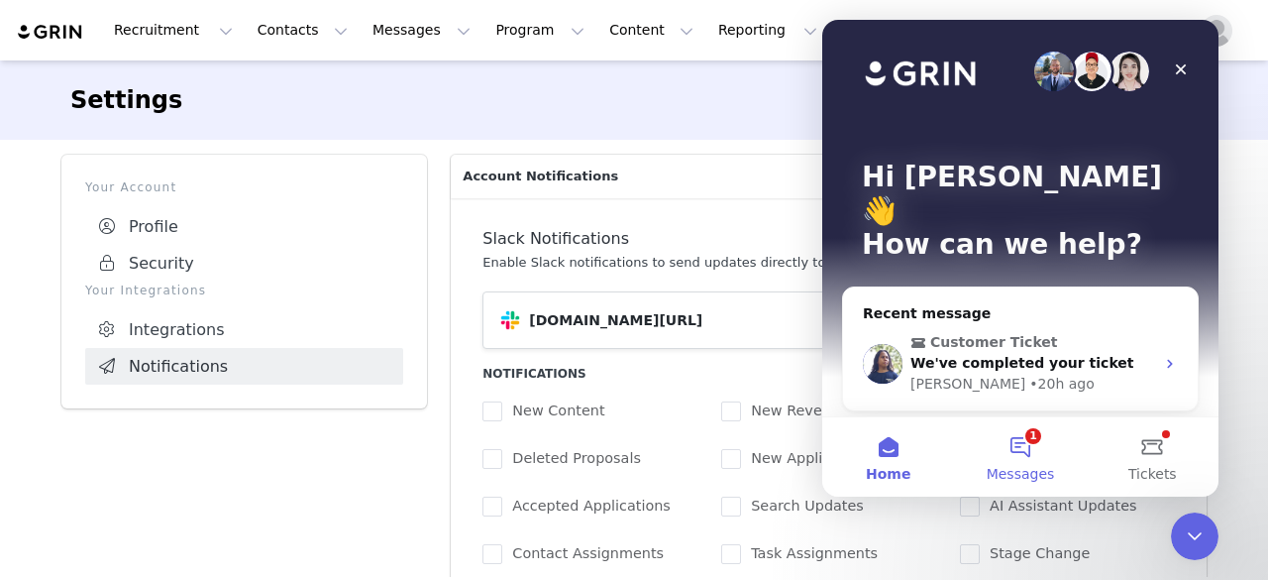
click at [1029, 444] on button "1 Messages" at bounding box center [1020, 456] width 132 height 79
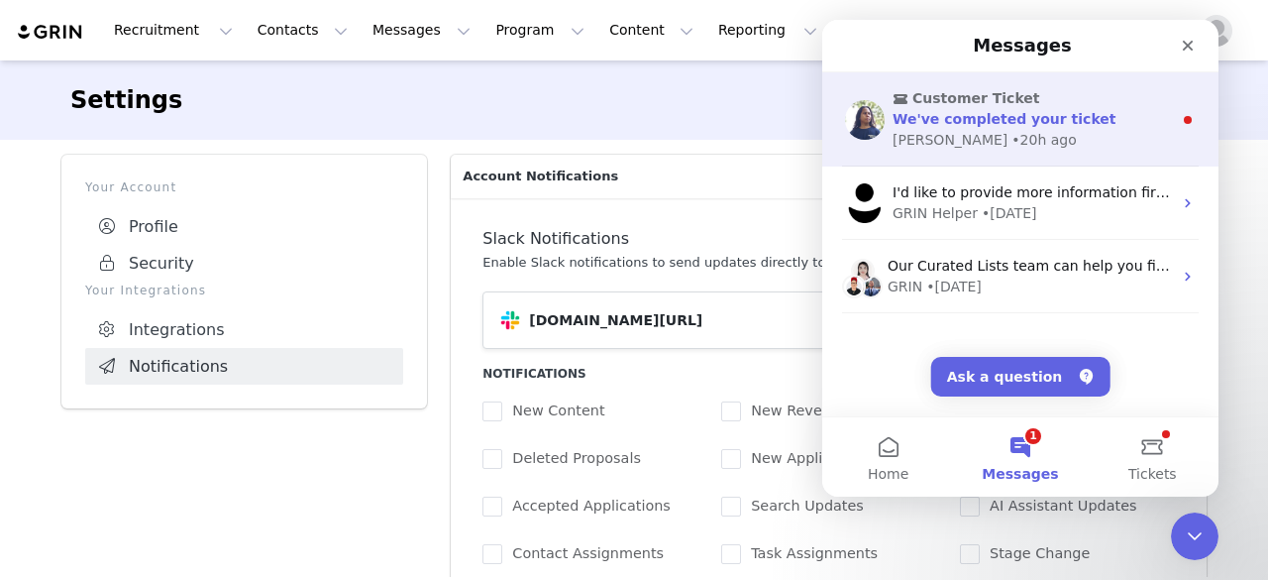
click at [1012, 137] on div "• 20h ago" at bounding box center [1044, 140] width 64 height 21
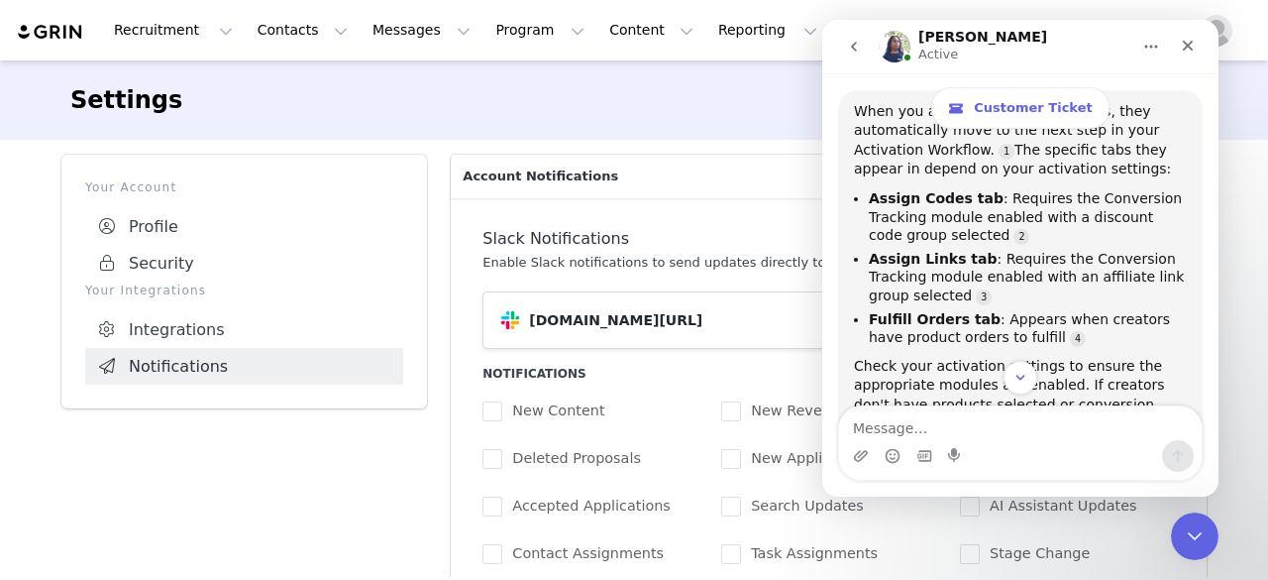
scroll to position [284, 0]
click at [1016, 366] on button "Scroll to bottom" at bounding box center [1020, 377] width 37 height 37
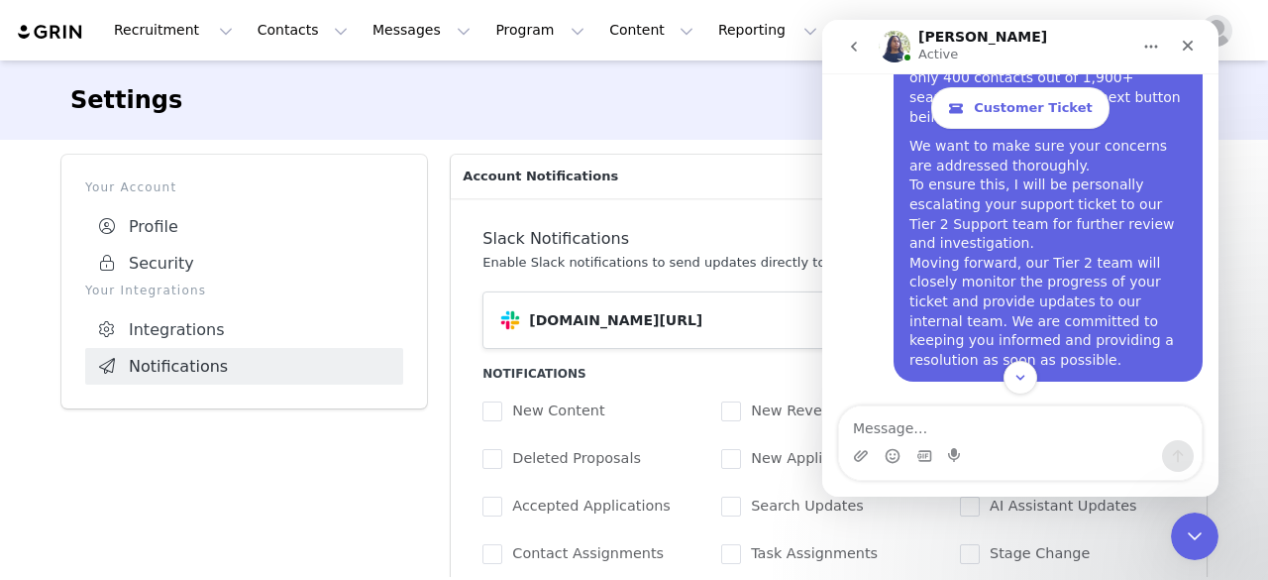
scroll to position [11308, 0]
click at [1183, 45] on icon "Close" at bounding box center [1188, 46] width 16 height 16
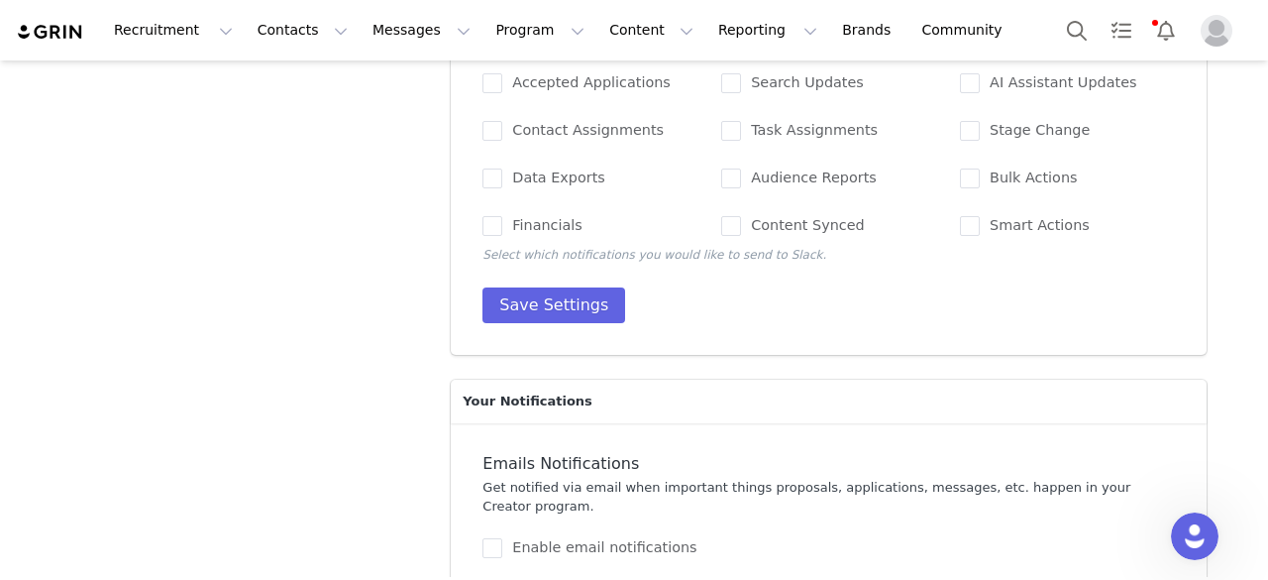
scroll to position [492, 0]
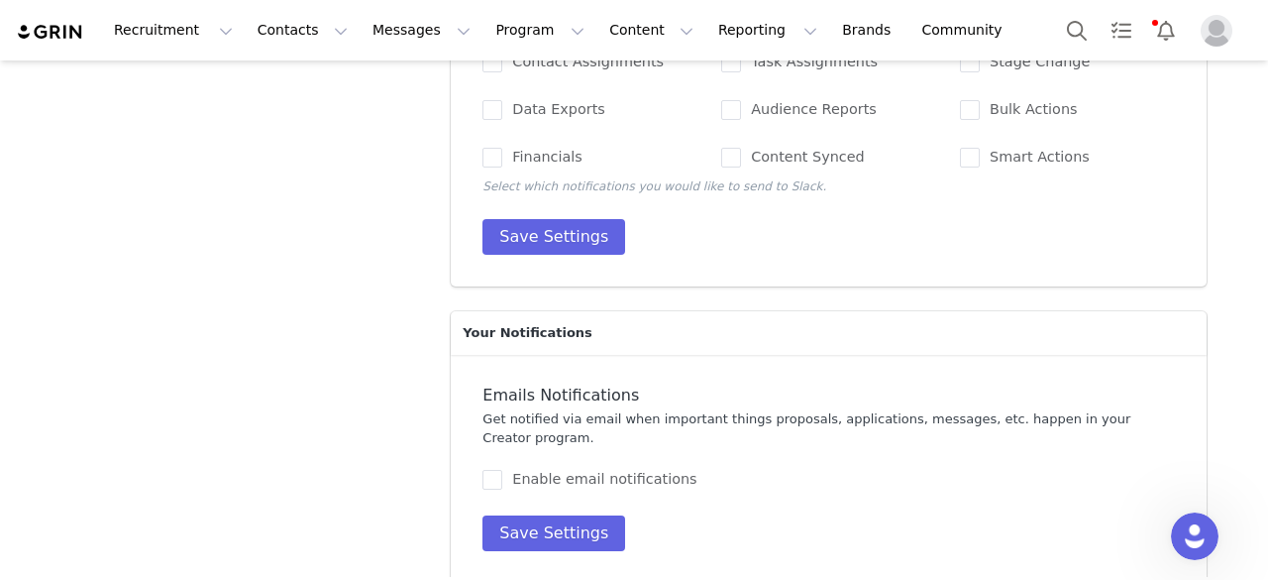
click at [1215, 38] on img "Profile" at bounding box center [1217, 31] width 32 height 32
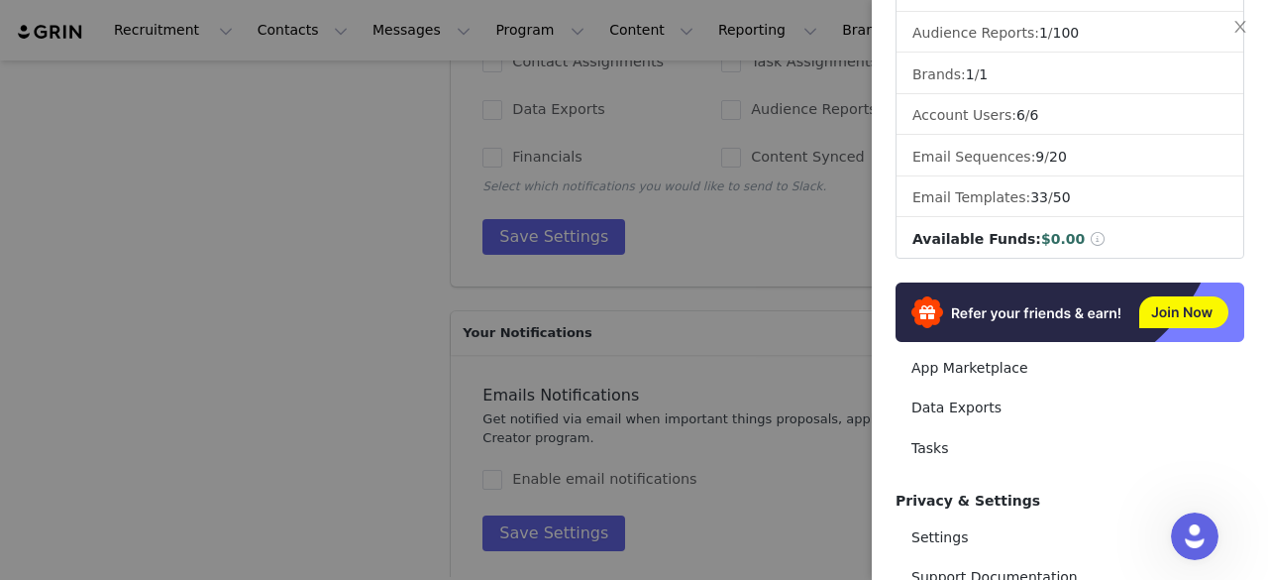
scroll to position [234, 0]
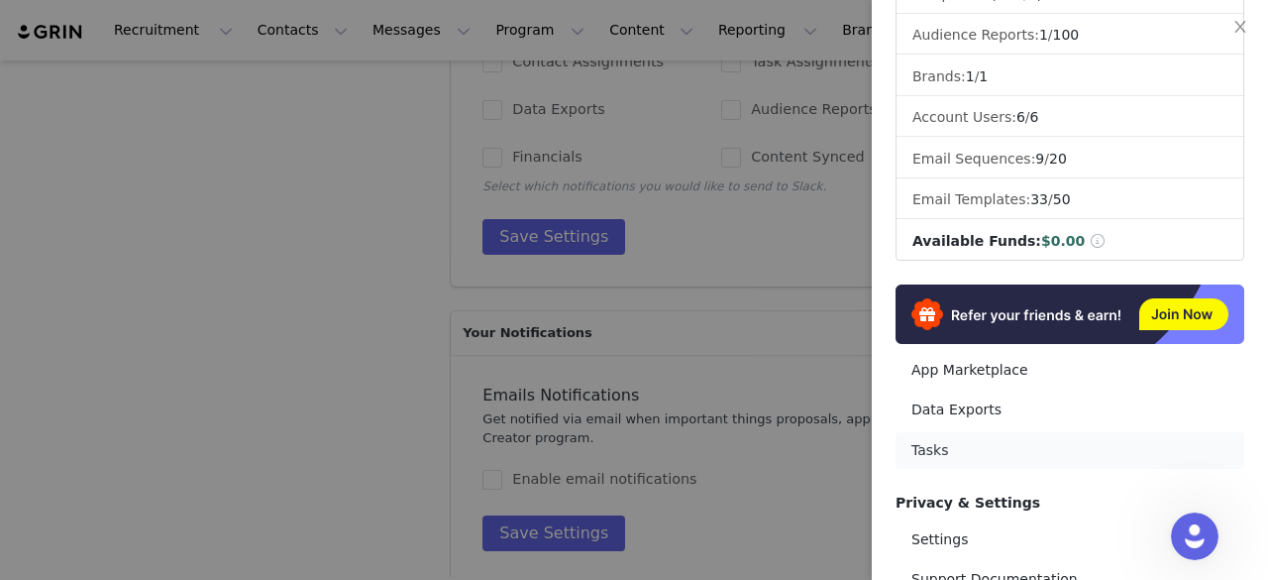
click at [1025, 439] on link "Tasks" at bounding box center [1070, 450] width 349 height 37
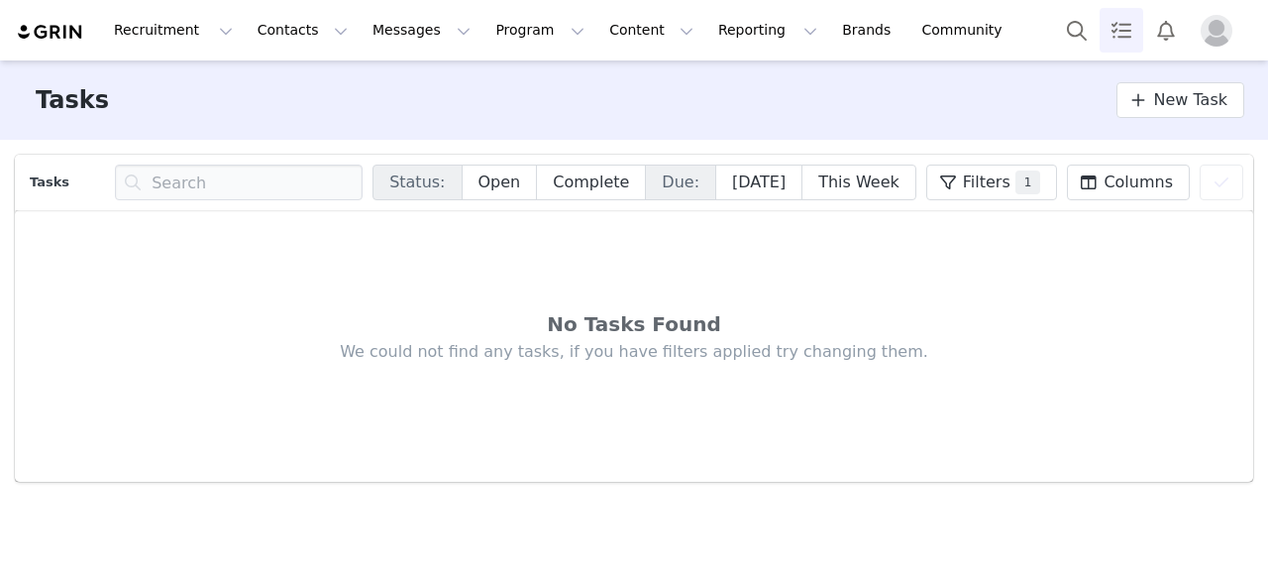
click at [1213, 26] on img "Profile" at bounding box center [1217, 31] width 32 height 32
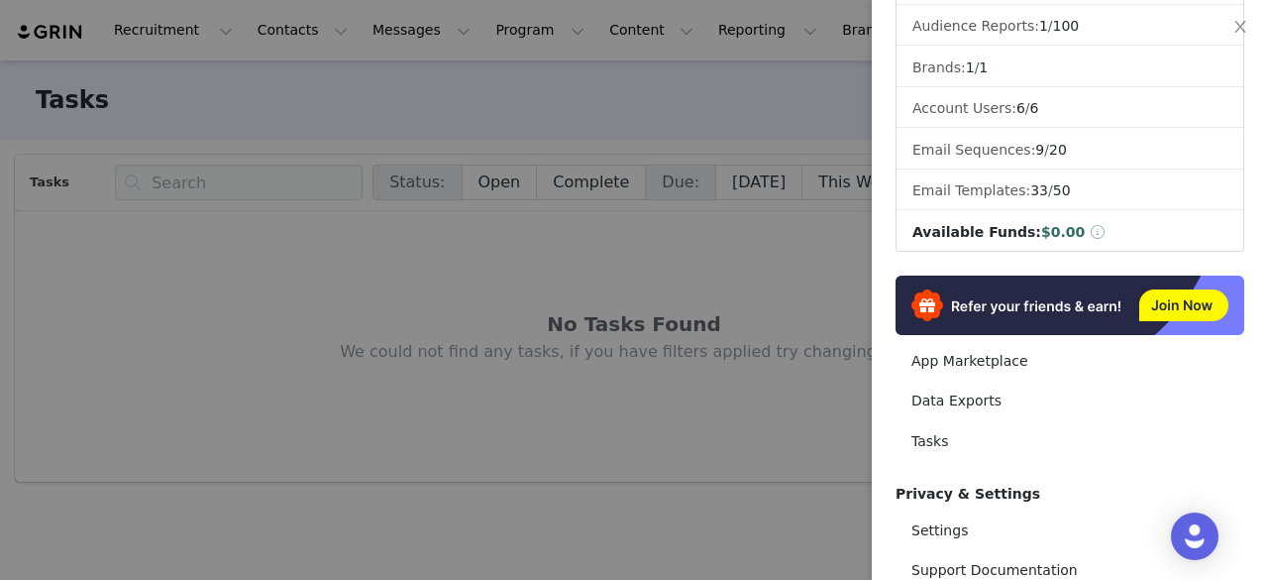
scroll to position [418, 0]
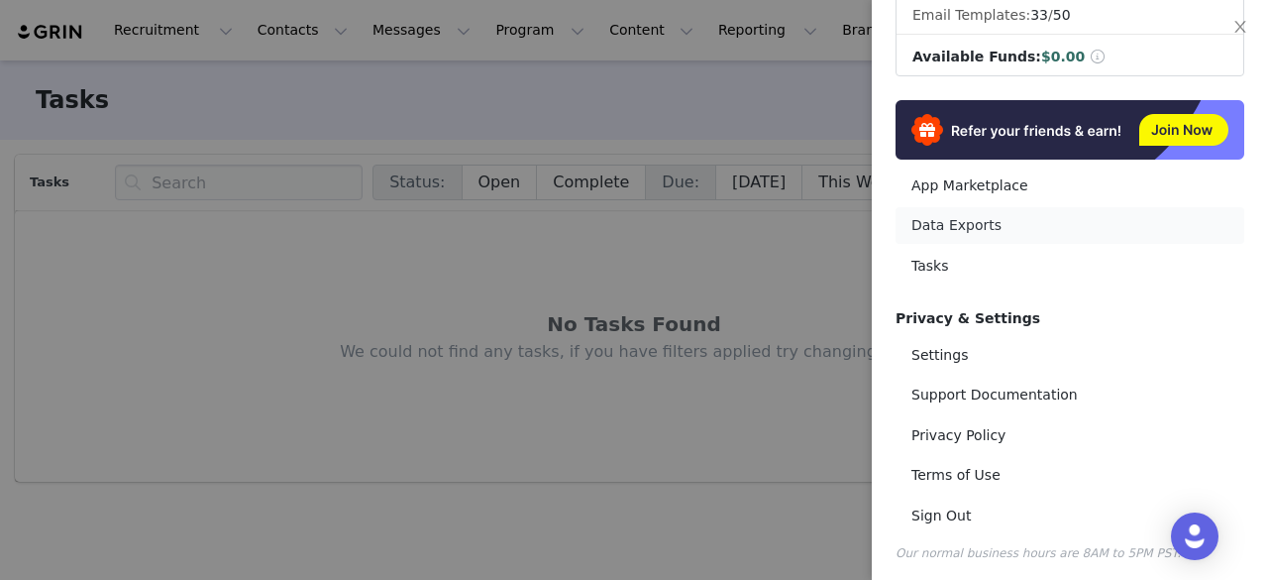
click at [1060, 223] on link "Data Exports" at bounding box center [1070, 225] width 349 height 37
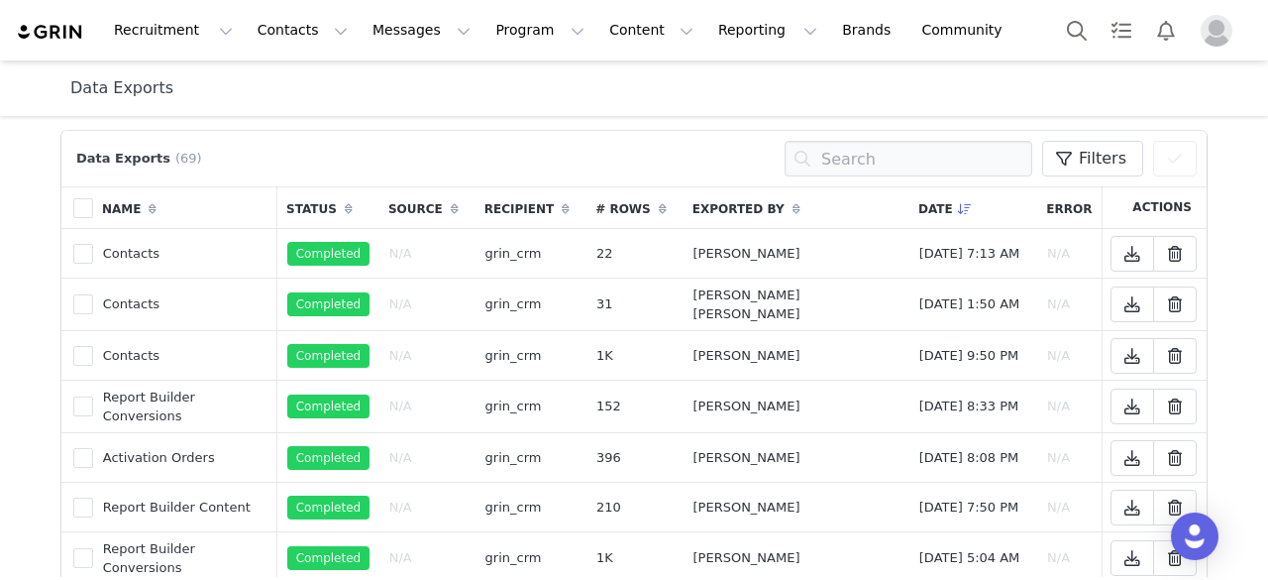
click at [1209, 39] on img "Profile" at bounding box center [1217, 31] width 32 height 32
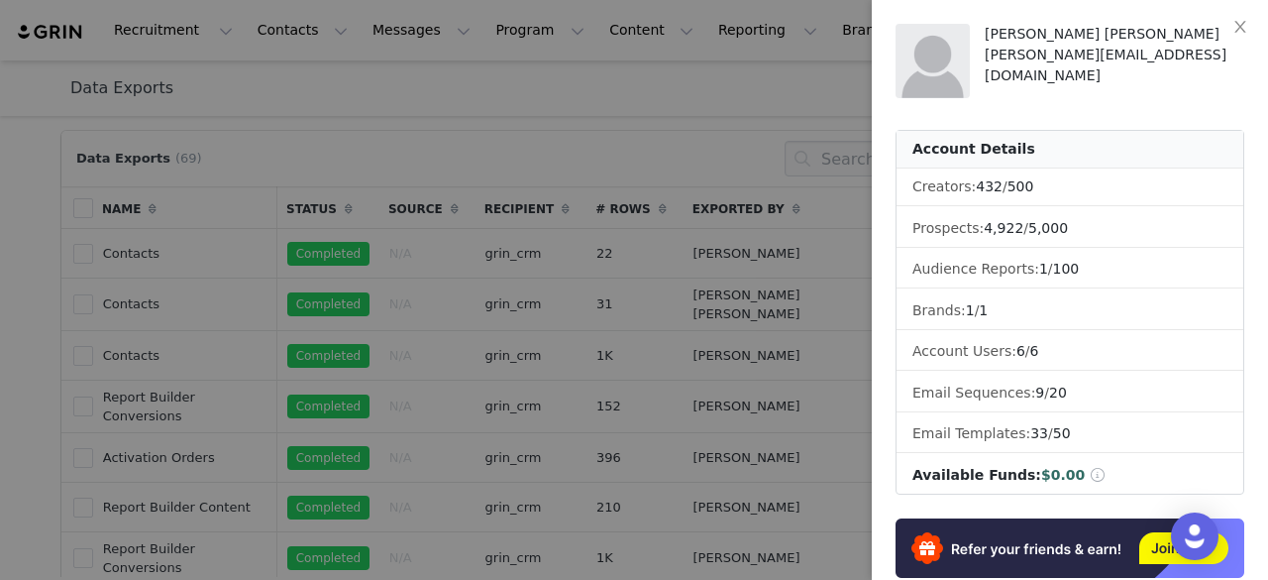
click at [746, 61] on div at bounding box center [634, 290] width 1268 height 580
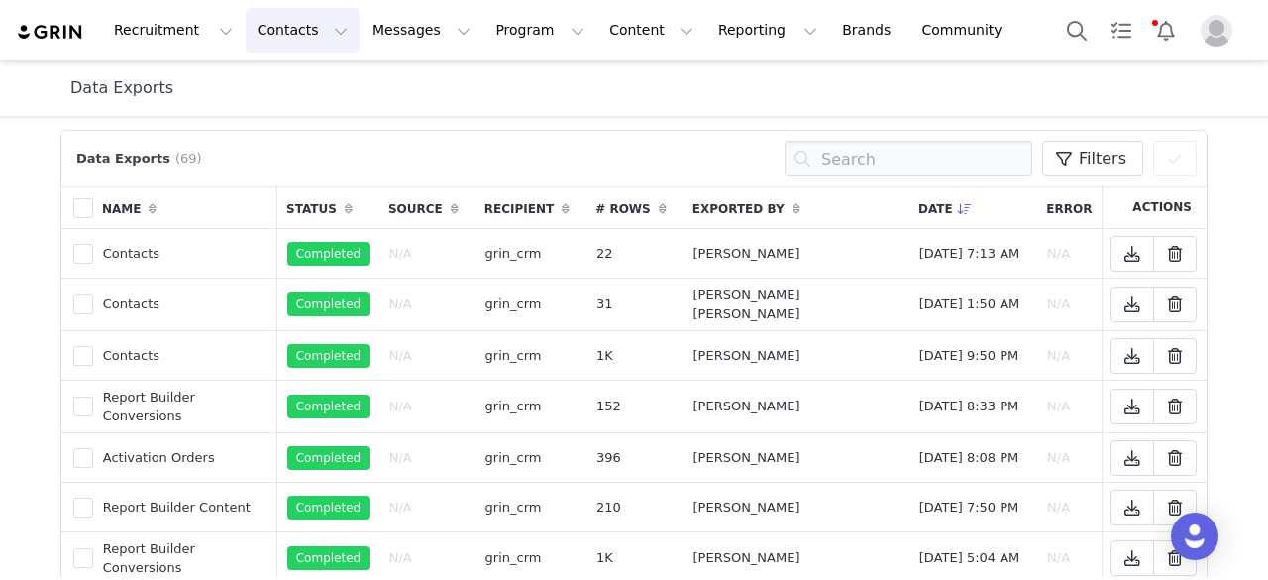
click at [257, 34] on button "Contacts Contacts" at bounding box center [303, 30] width 114 height 45
click at [484, 45] on button "Program Program" at bounding box center [540, 30] width 113 height 45
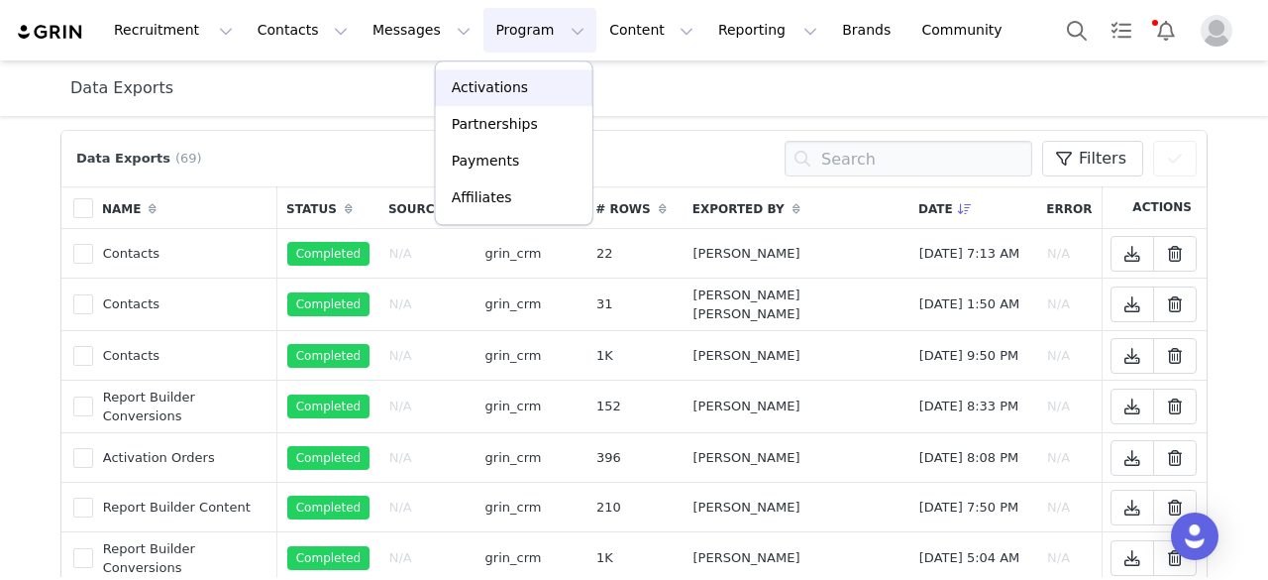
click at [490, 88] on p "Activations" at bounding box center [490, 87] width 76 height 21
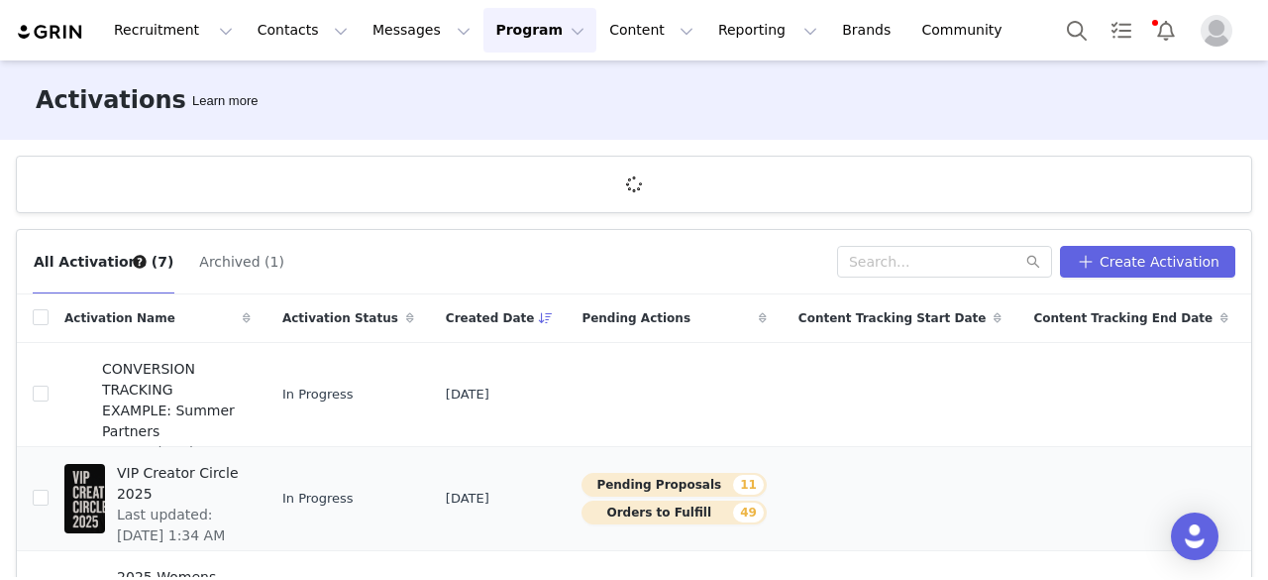
click at [165, 465] on span "VIP Creator Circle 2025" at bounding box center [178, 484] width 122 height 42
